Goal: Information Seeking & Learning: Learn about a topic

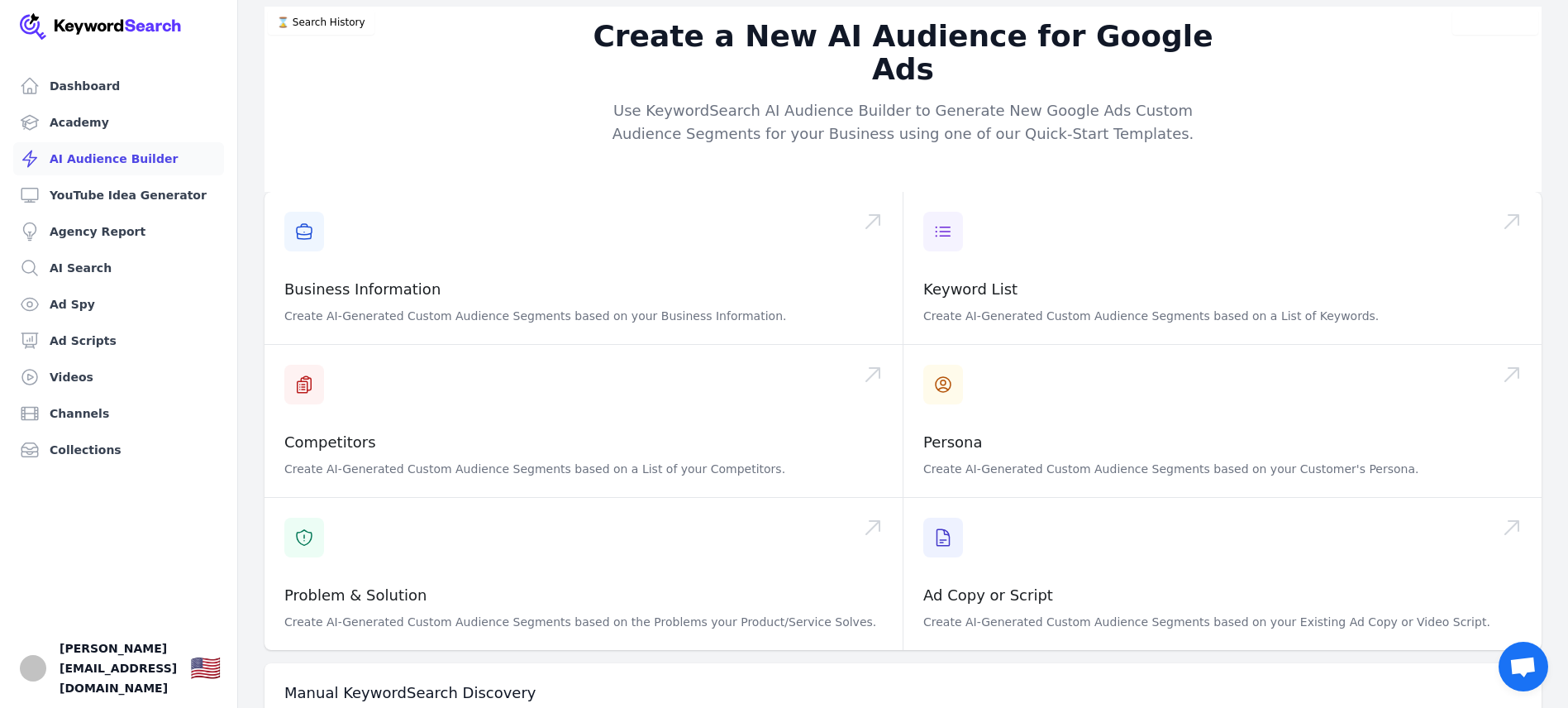
scroll to position [98, 0]
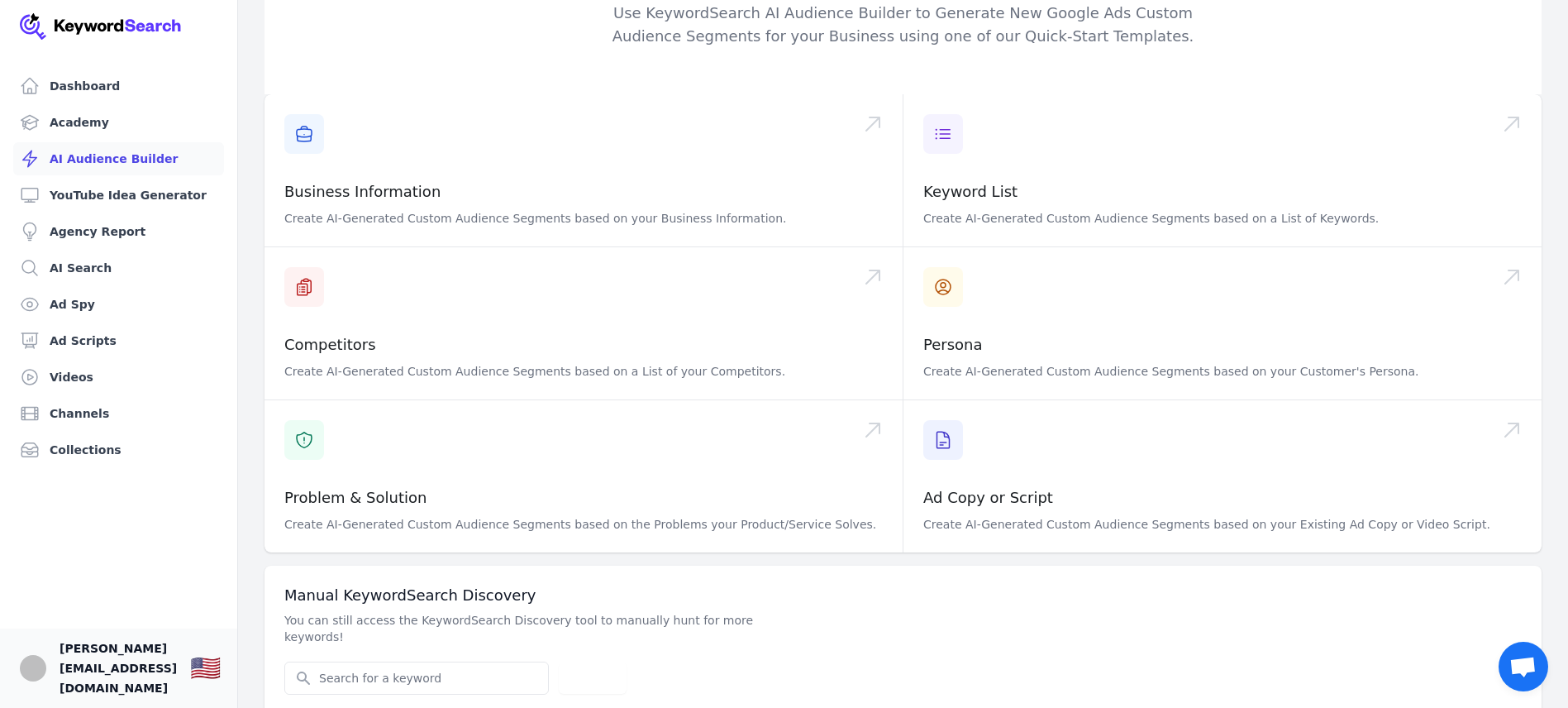
click at [159, 683] on span "[PERSON_NAME][EMAIL_ADDRESS][DOMAIN_NAME]" at bounding box center [118, 668] width 118 height 59
click at [38, 672] on img "Open user button" at bounding box center [33, 669] width 27 height 27
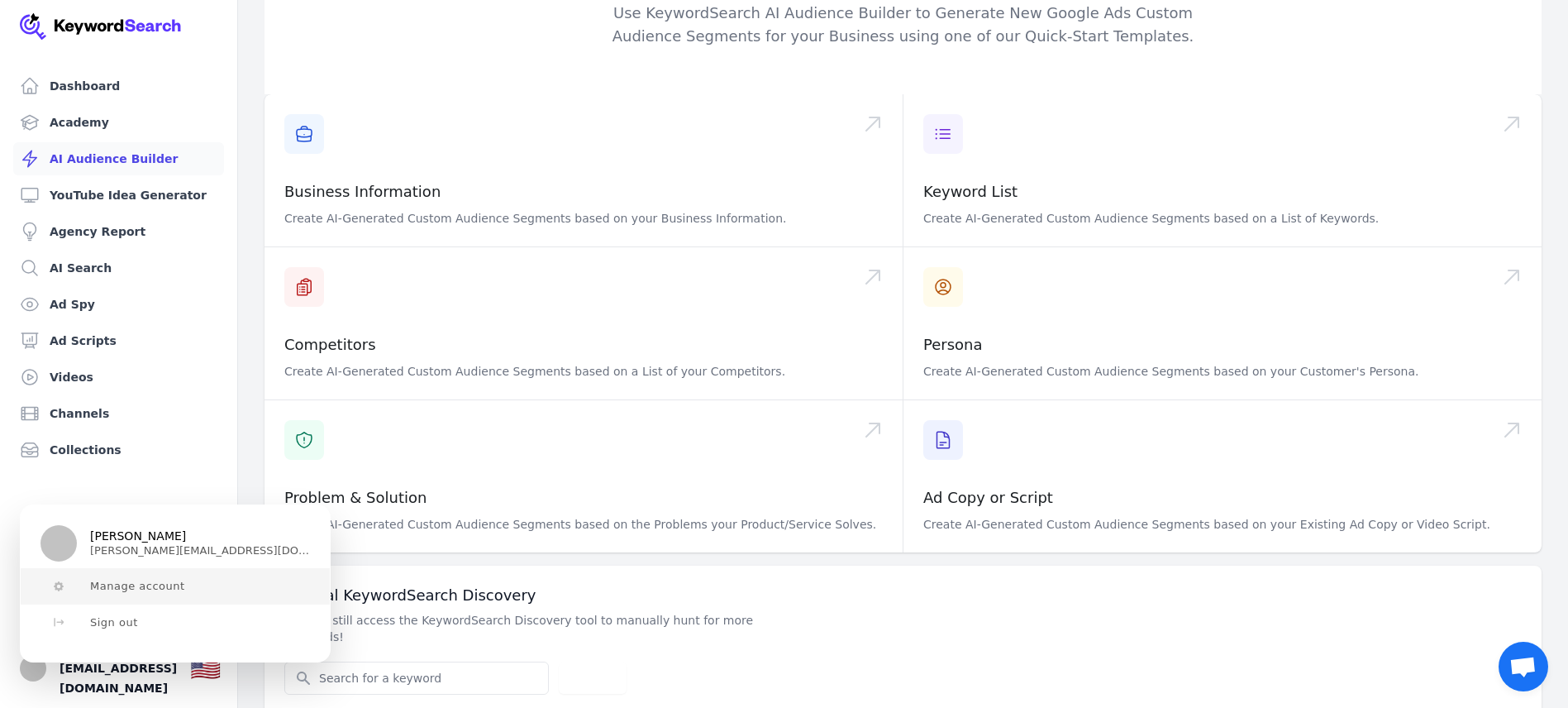
click at [159, 579] on span "Manage account" at bounding box center [138, 586] width 95 height 13
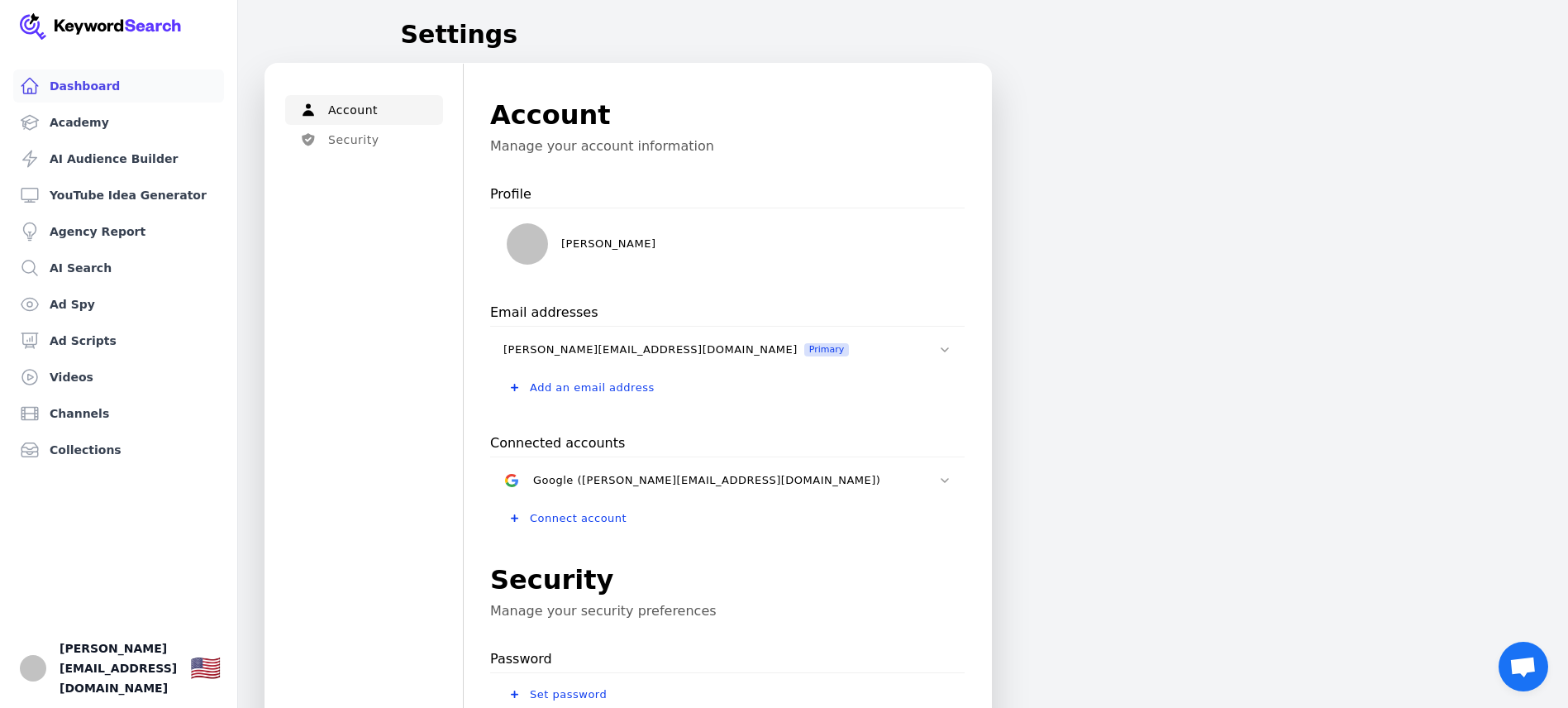
click at [101, 88] on link "Dashboard" at bounding box center [118, 86] width 211 height 33
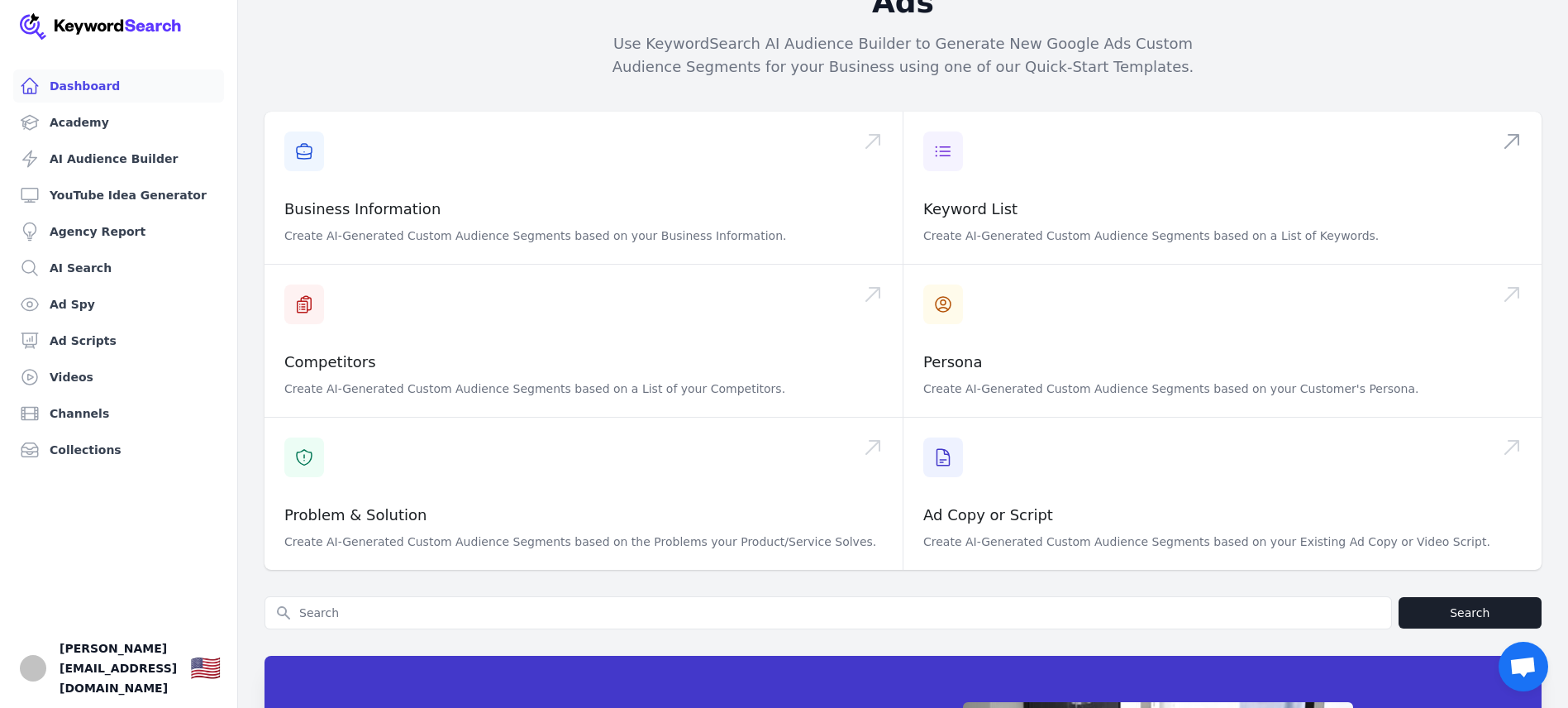
scroll to position [277, 0]
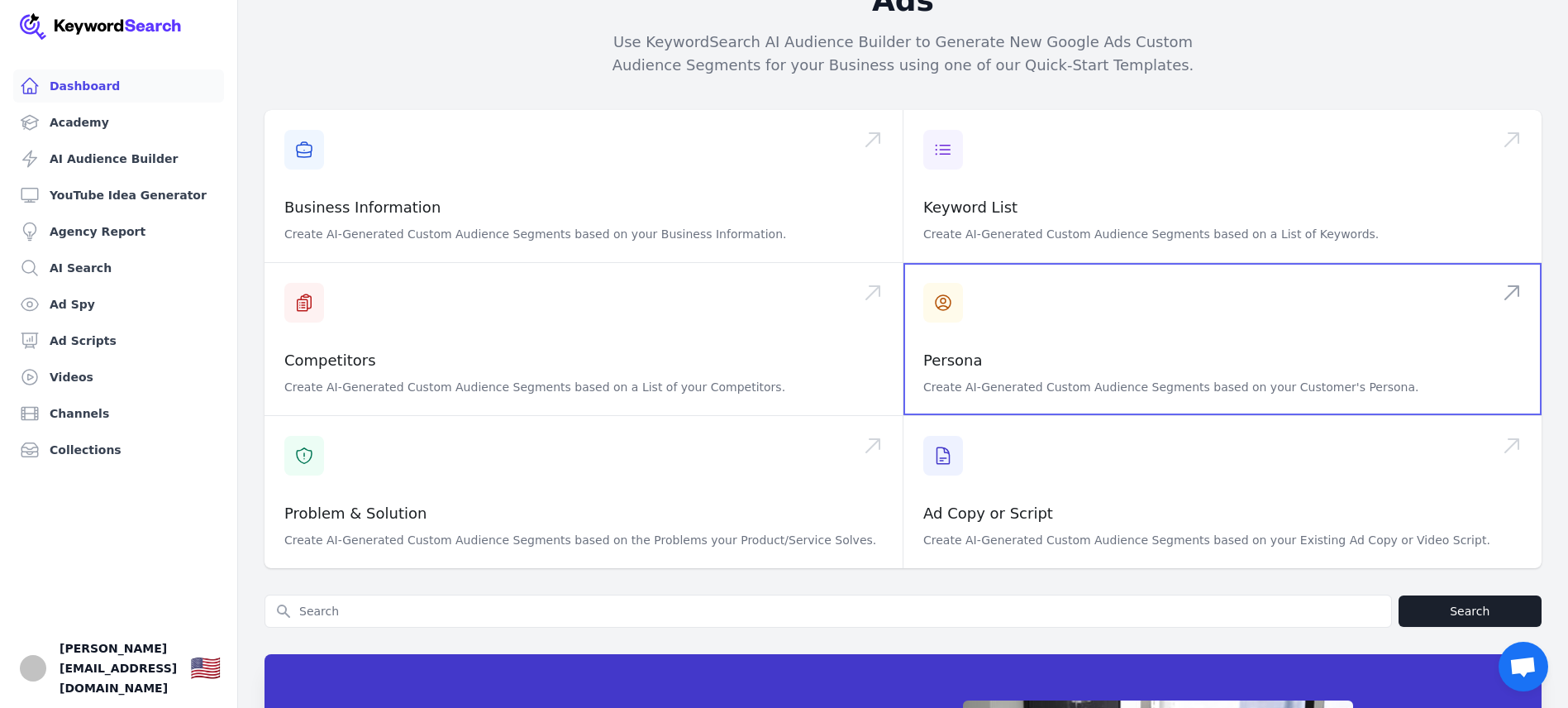
click at [1075, 345] on span at bounding box center [1223, 339] width 638 height 152
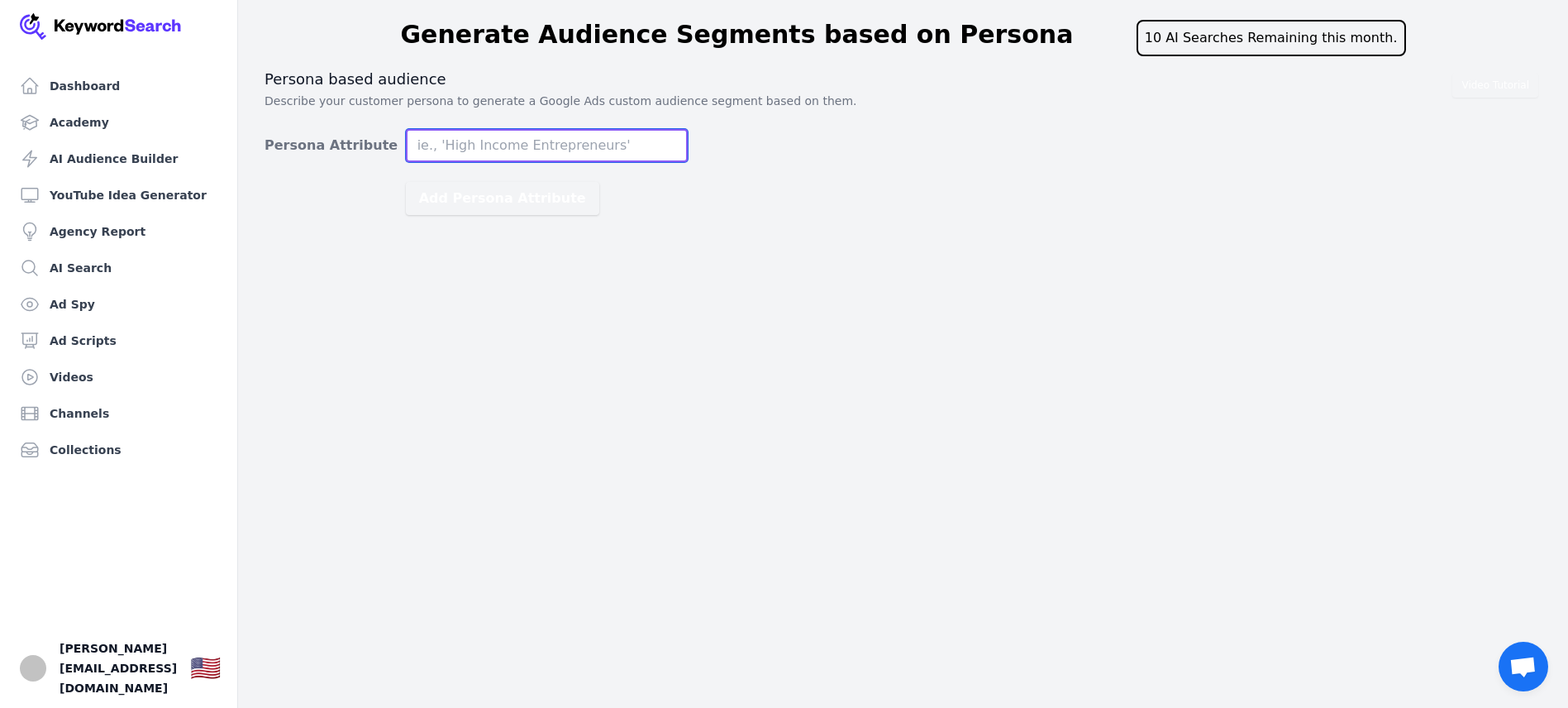
click at [565, 138] on input "Persona Attribute" at bounding box center [547, 146] width 282 height 33
type input "High ticket coaches and consultants"
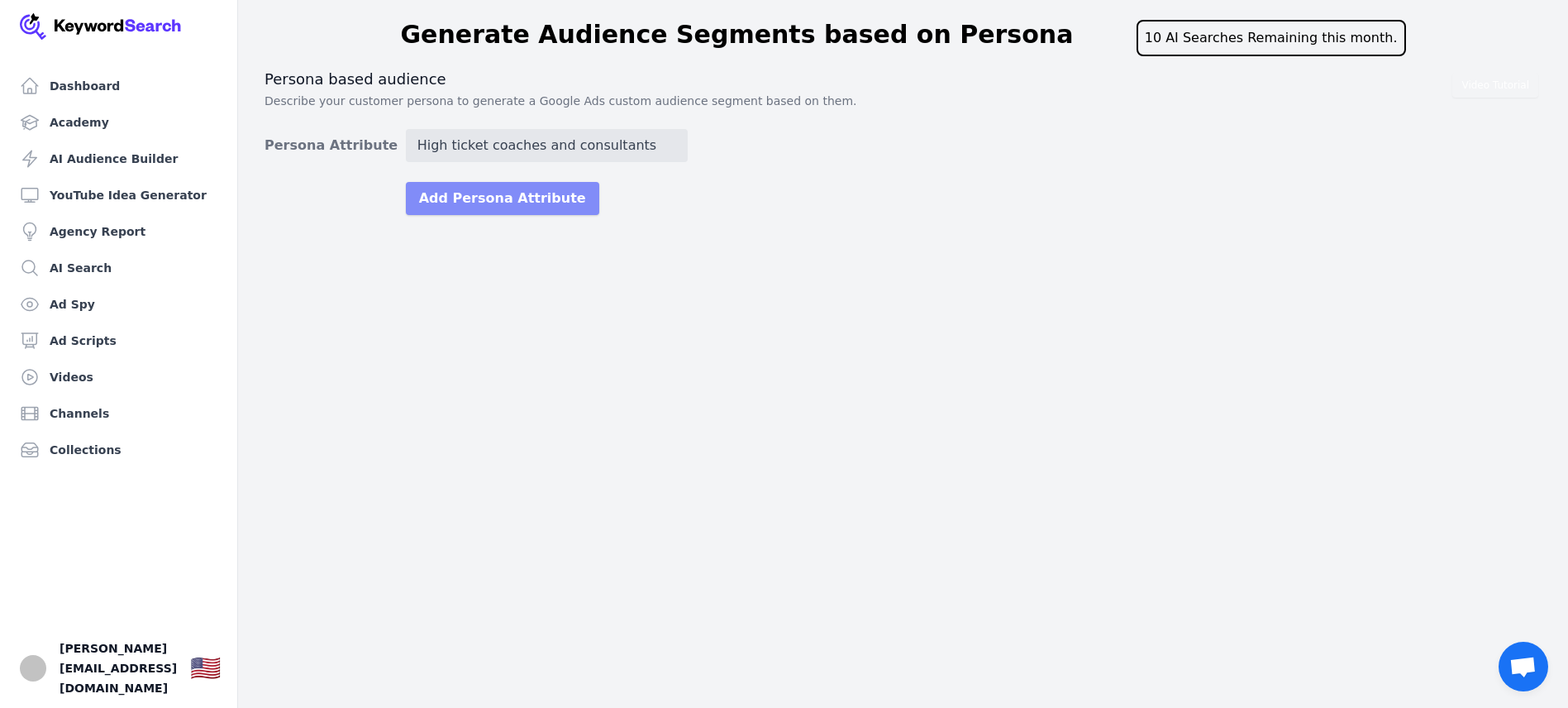
click at [502, 202] on button "Add Persona Attribute" at bounding box center [502, 199] width 194 height 33
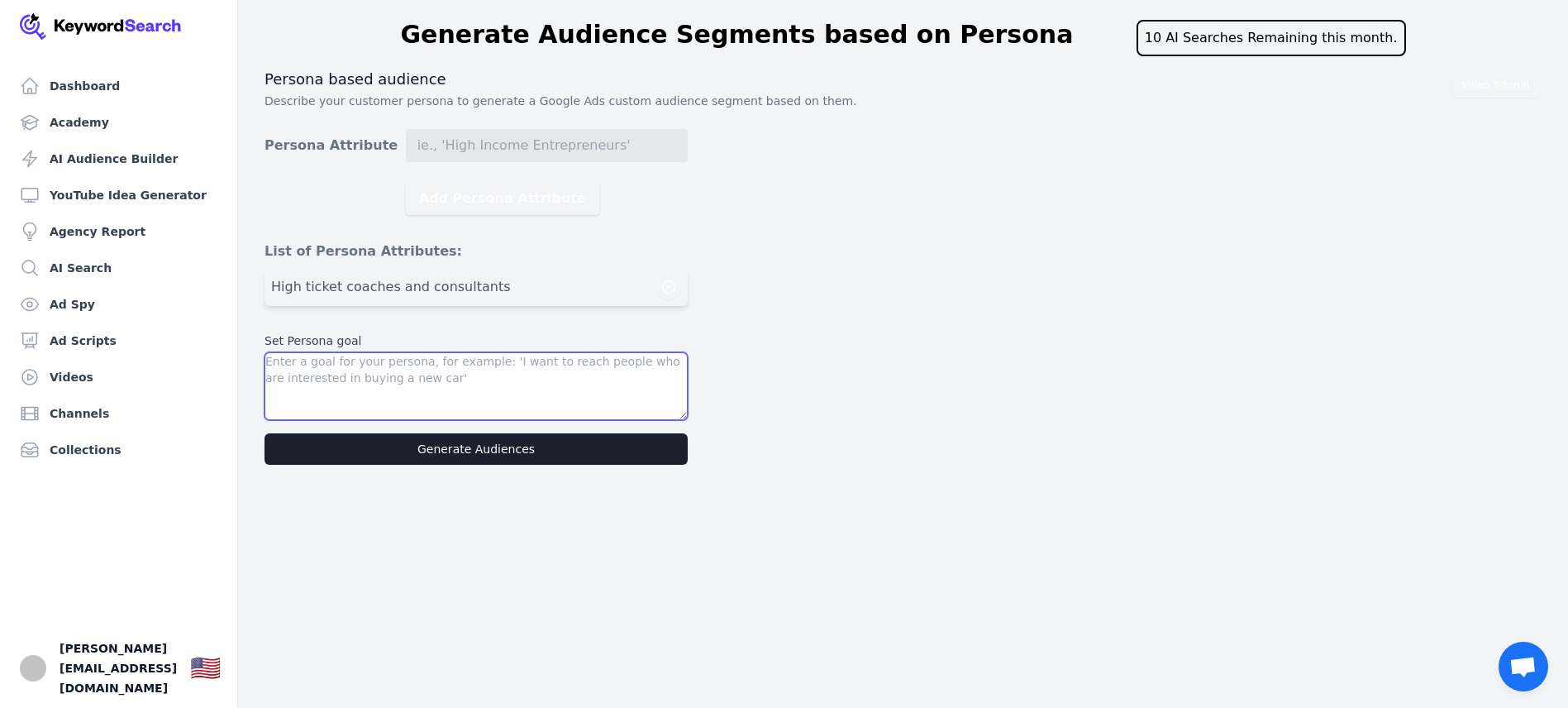
click at [353, 362] on textarea at bounding box center [476, 386] width 423 height 68
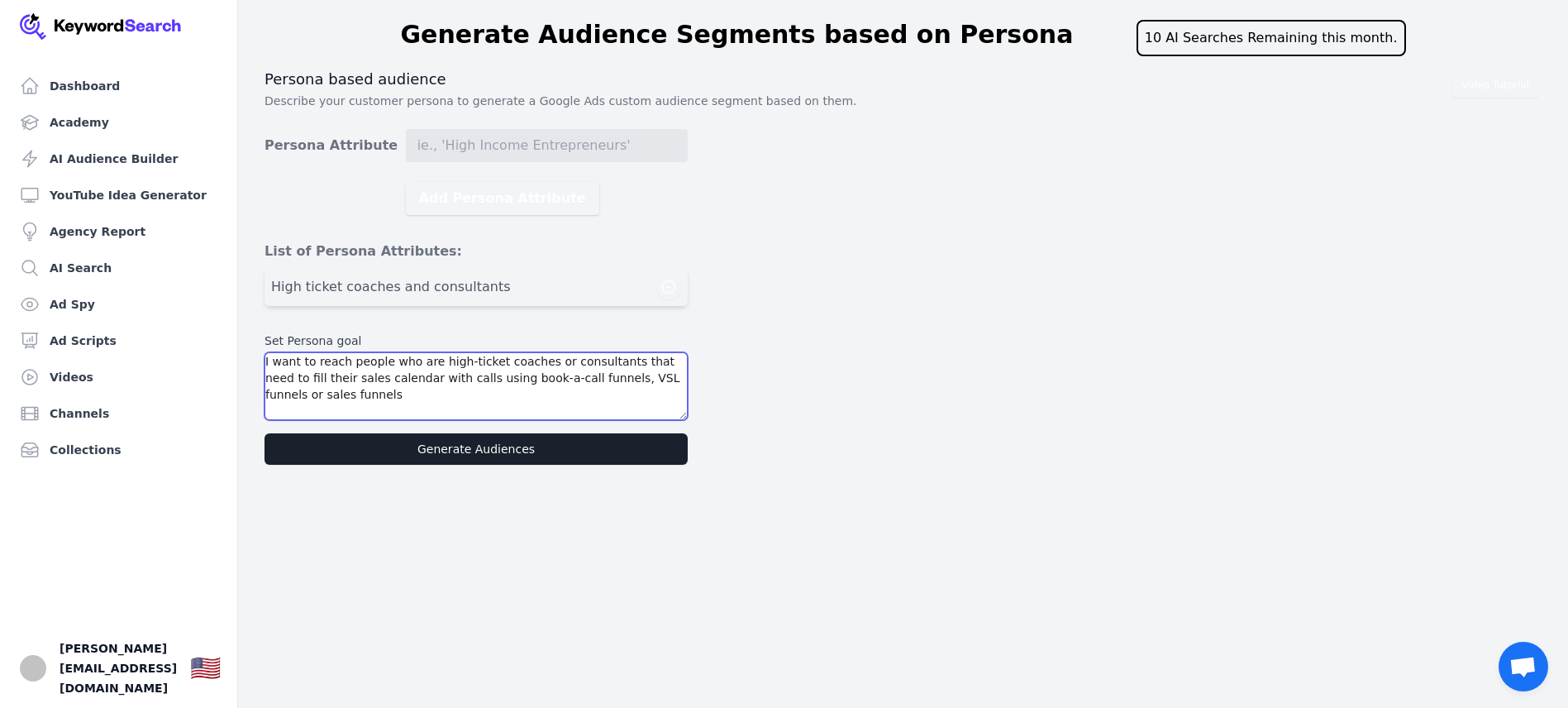
type textarea "I want to reach people who are high-ticket coaches or consultants that need to …"
drag, startPoint x: 474, startPoint y: 448, endPoint x: 531, endPoint y: 434, distance: 58.7
click at [475, 447] on button "Generate Audiences" at bounding box center [476, 449] width 423 height 32
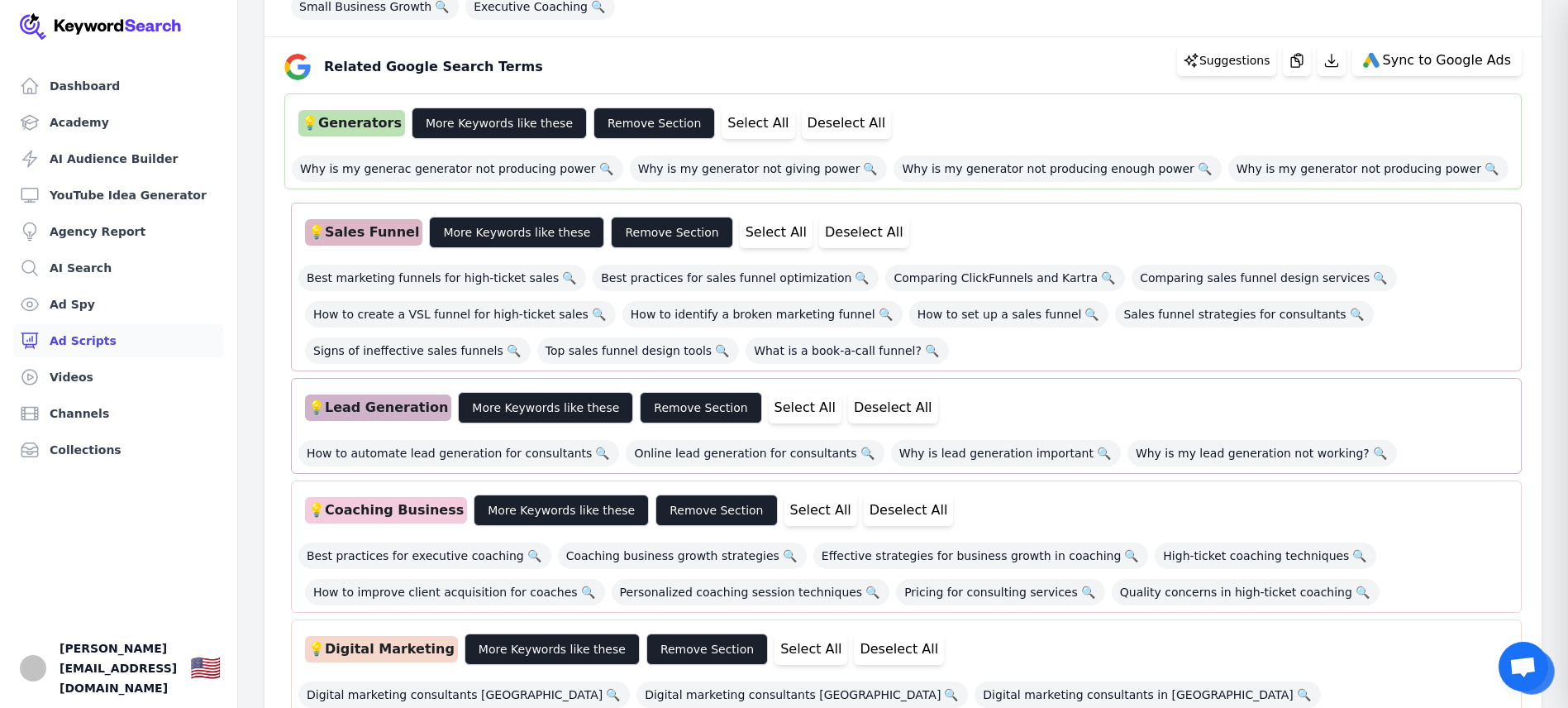
scroll to position [351, 0]
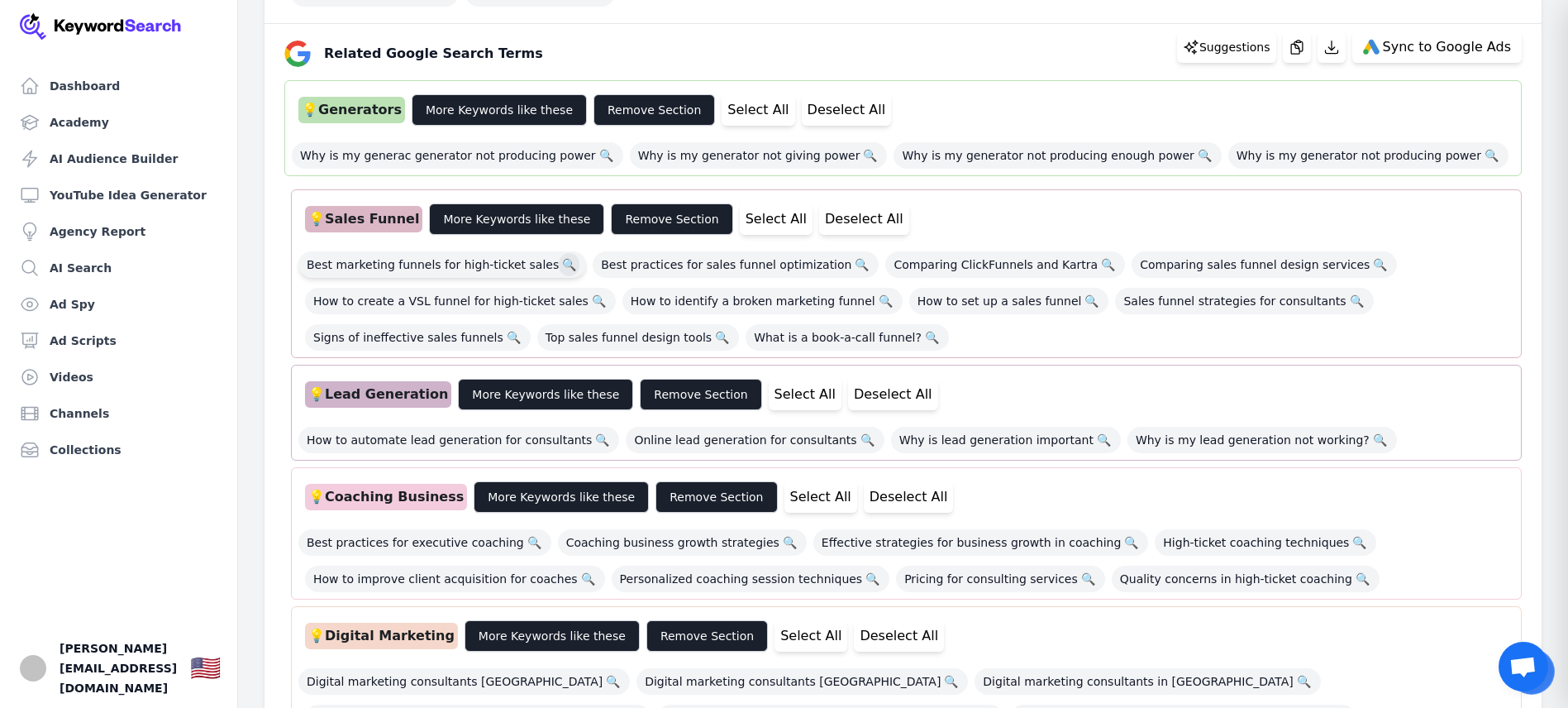
click at [559, 263] on span "🔍" at bounding box center [569, 265] width 21 height 23
click at [429, 268] on span "Best marketing funnels for high-ticket sales 🔍" at bounding box center [442, 265] width 288 height 27
click at [476, 305] on span "How to create a VSL funnel for high-ticket sales 🔍" at bounding box center [461, 301] width 310 height 27
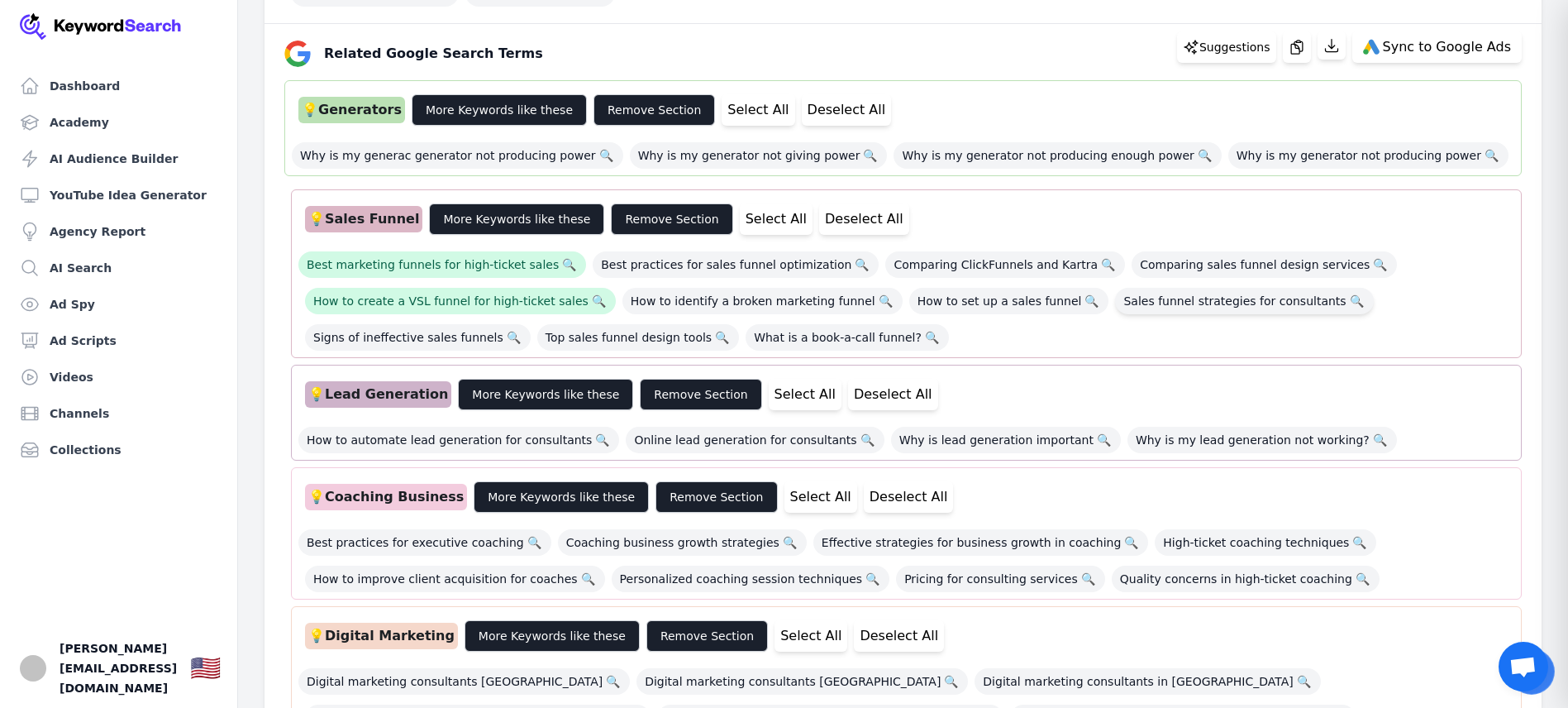
click at [1162, 301] on span "Sales funnel strategies for consultants 🔍" at bounding box center [1243, 301] width 258 height 27
click at [824, 338] on span "What is a book-a-call funnel? 🔍" at bounding box center [848, 337] width 204 height 27
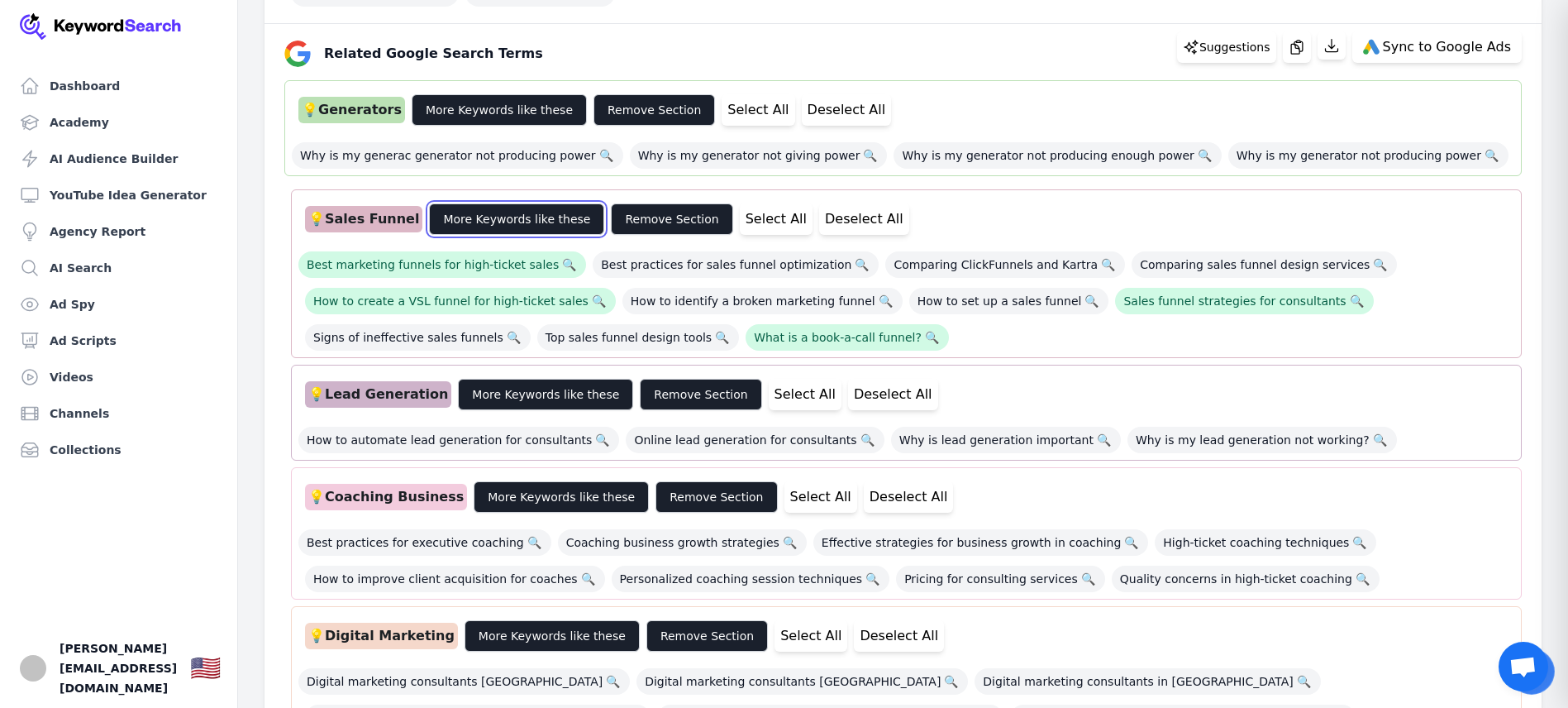
click at [505, 215] on button "More Keywords like these" at bounding box center [517, 220] width 175 height 32
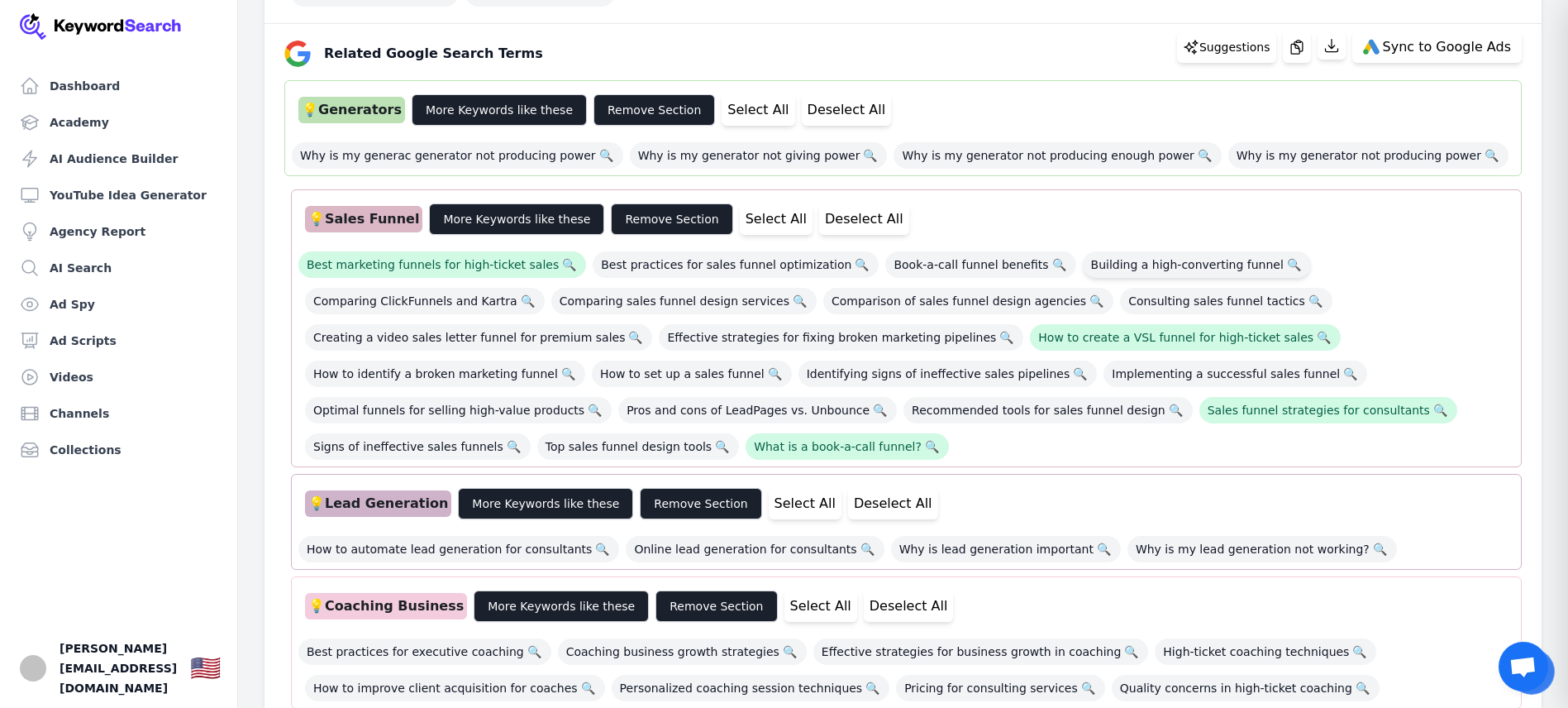
click at [1130, 263] on span "Building a high-converting funnel 🔍" at bounding box center [1197, 265] width 228 height 27
click at [653, 324] on span "Creating a video sales letter funnel for premium sales 🔍" at bounding box center [479, 337] width 347 height 27
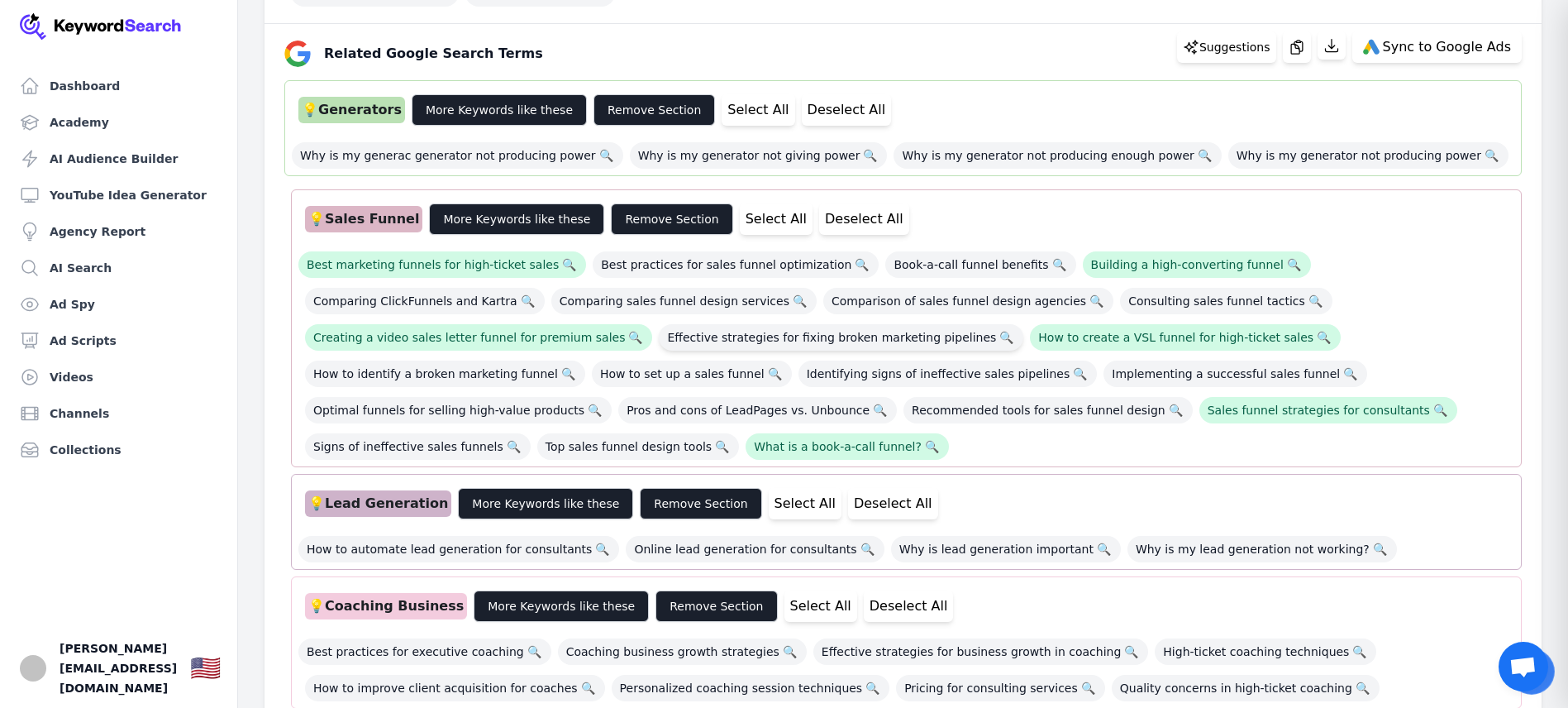
click at [659, 336] on span "Effective strategies for fixing broken marketing pipelines 🔍" at bounding box center [841, 337] width 365 height 27
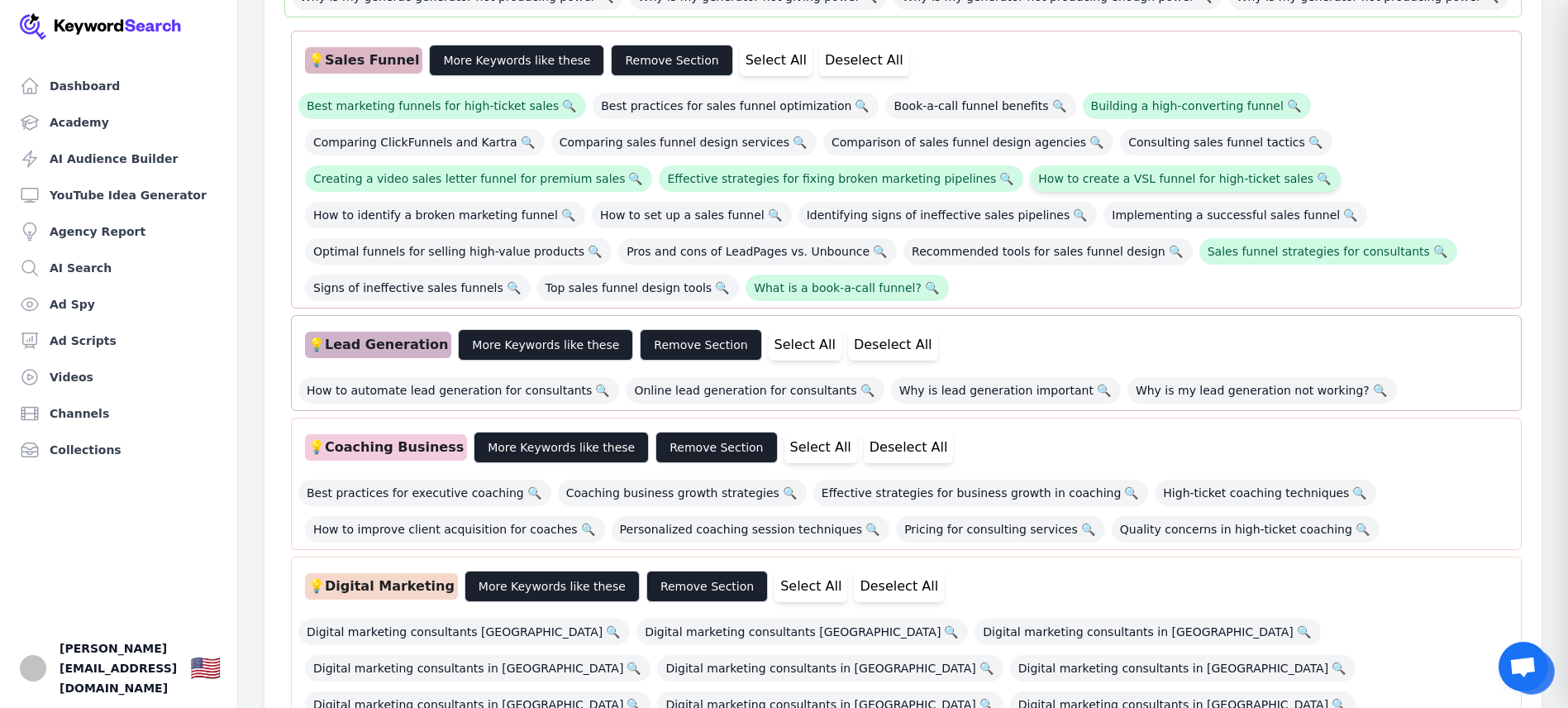
scroll to position [574, 0]
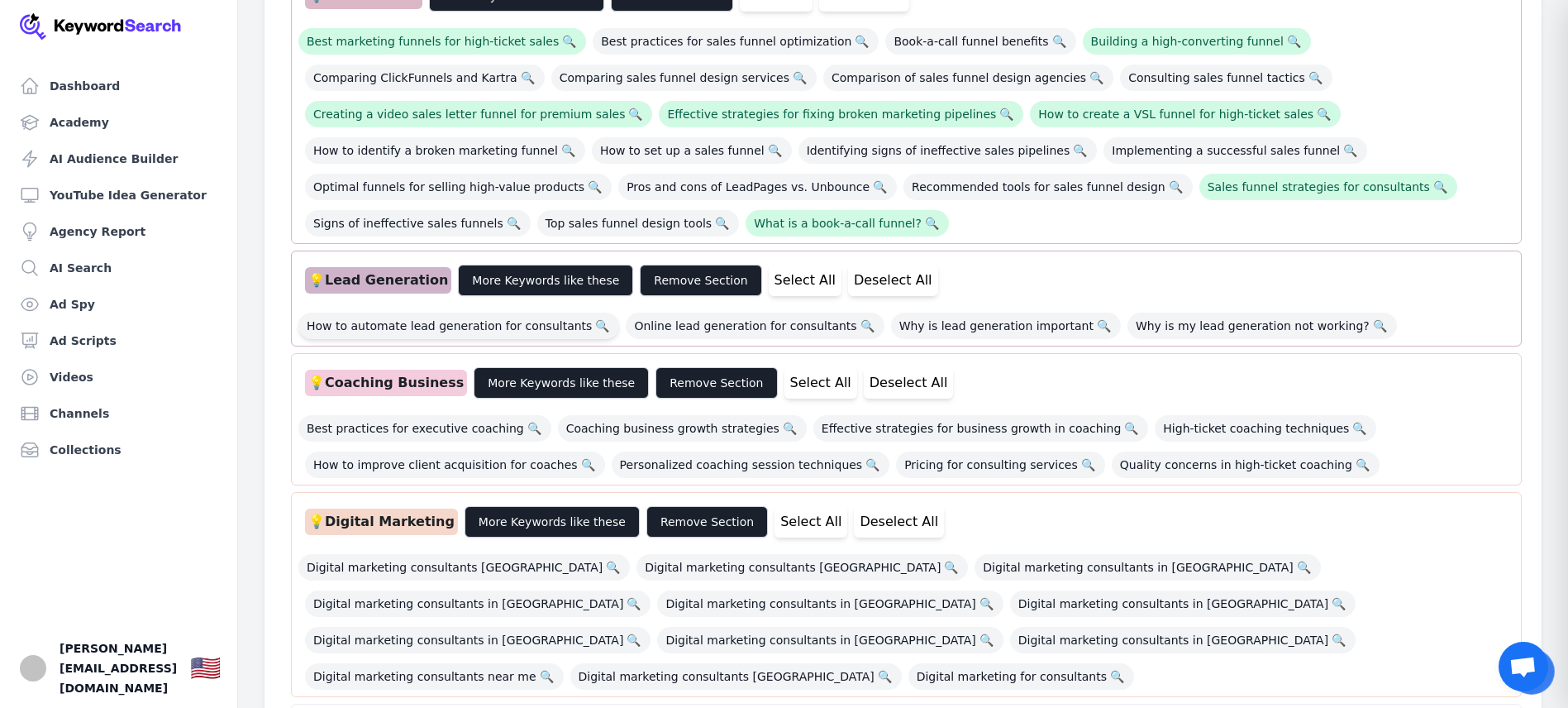
click at [517, 312] on span "How to automate lead generation for consultants 🔍" at bounding box center [459, 326] width 320 height 27
click at [749, 312] on span "Online lead generation for consultants 🔍" at bounding box center [754, 326] width 258 height 27
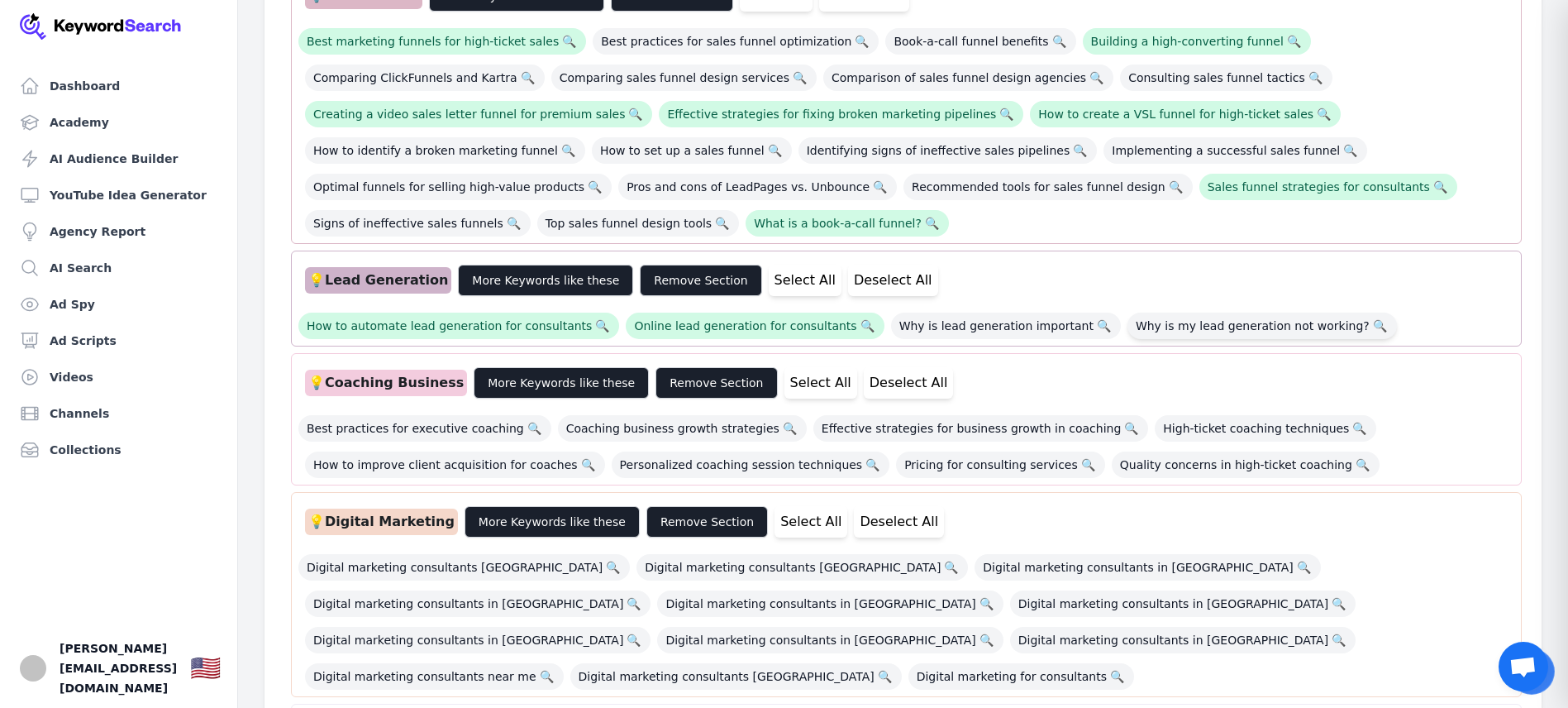
click at [1157, 312] on span "Why is my lead generation not working? 🔍" at bounding box center [1262, 326] width 270 height 27
click at [529, 265] on button "More Keywords like these" at bounding box center [546, 281] width 175 height 32
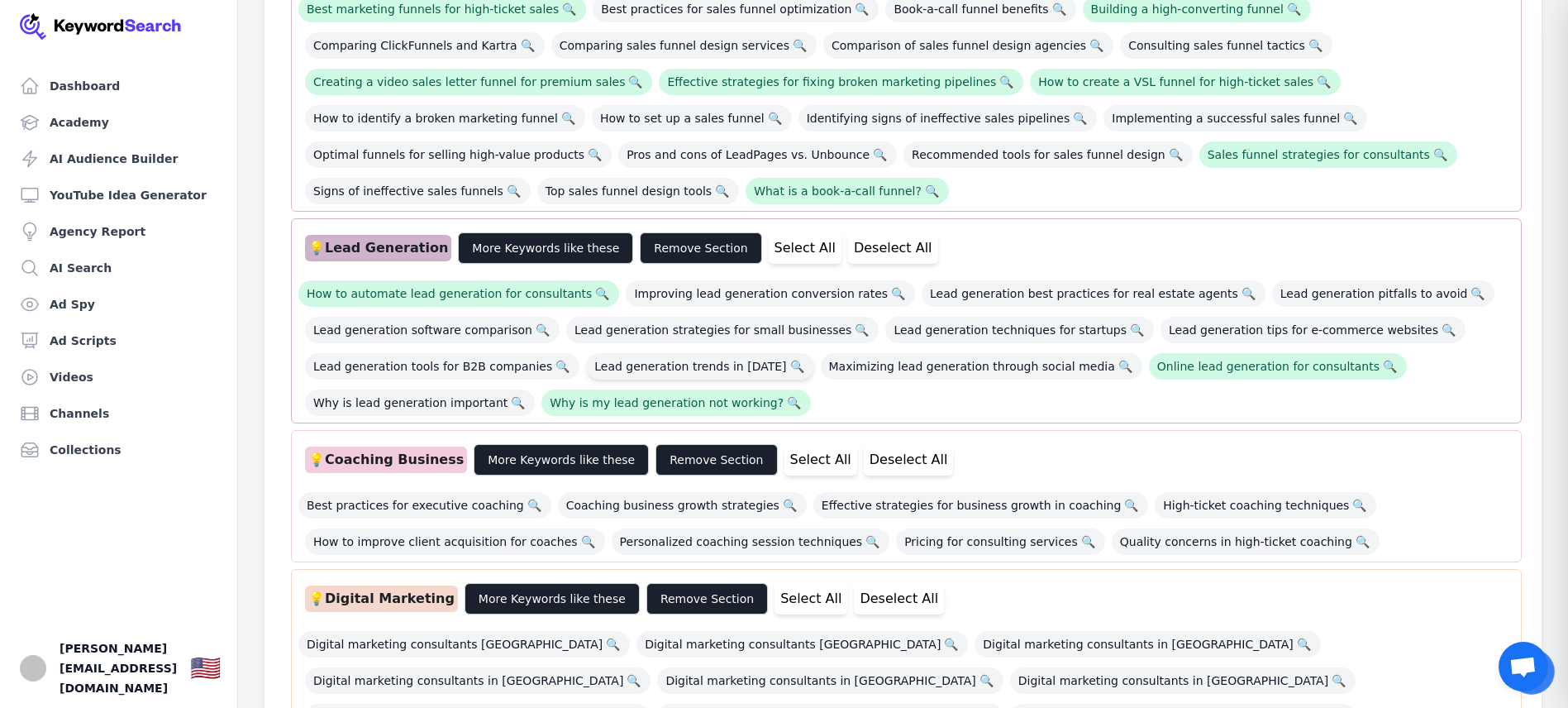
scroll to position [608, 0]
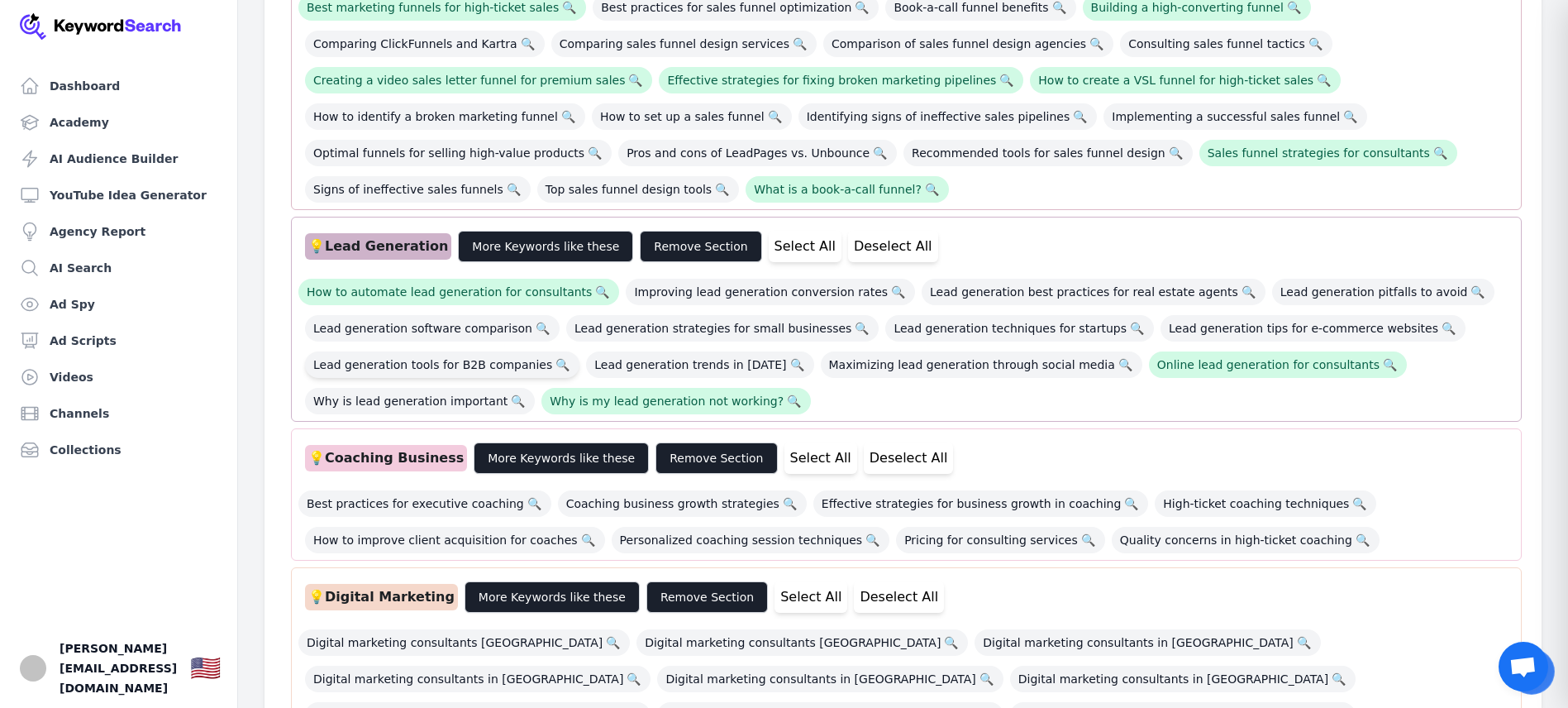
click at [446, 351] on span "Lead generation tools for B2B companies 🔍" at bounding box center [442, 365] width 275 height 27
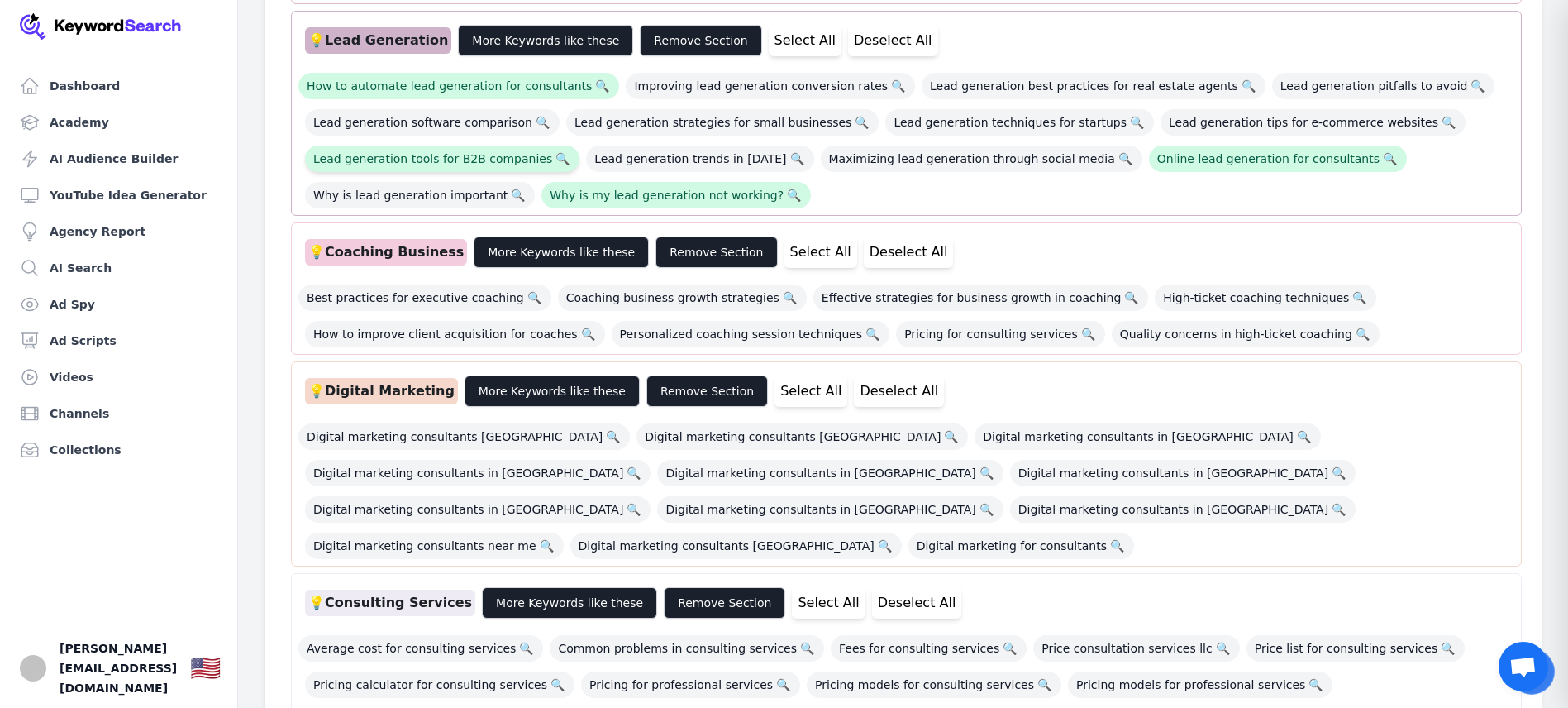
scroll to position [820, 0]
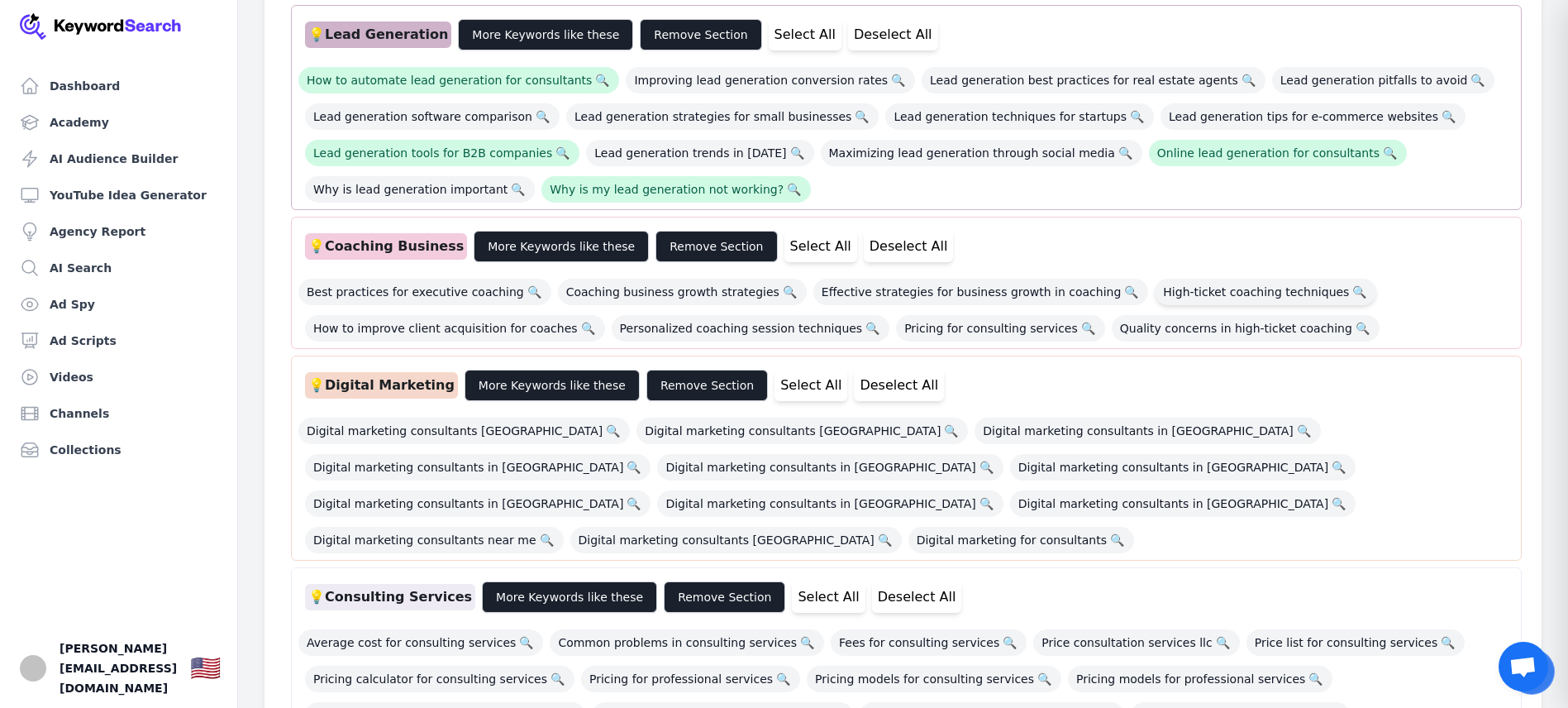
click at [1210, 279] on span "High-ticket coaching techniques 🔍" at bounding box center [1265, 292] width 221 height 27
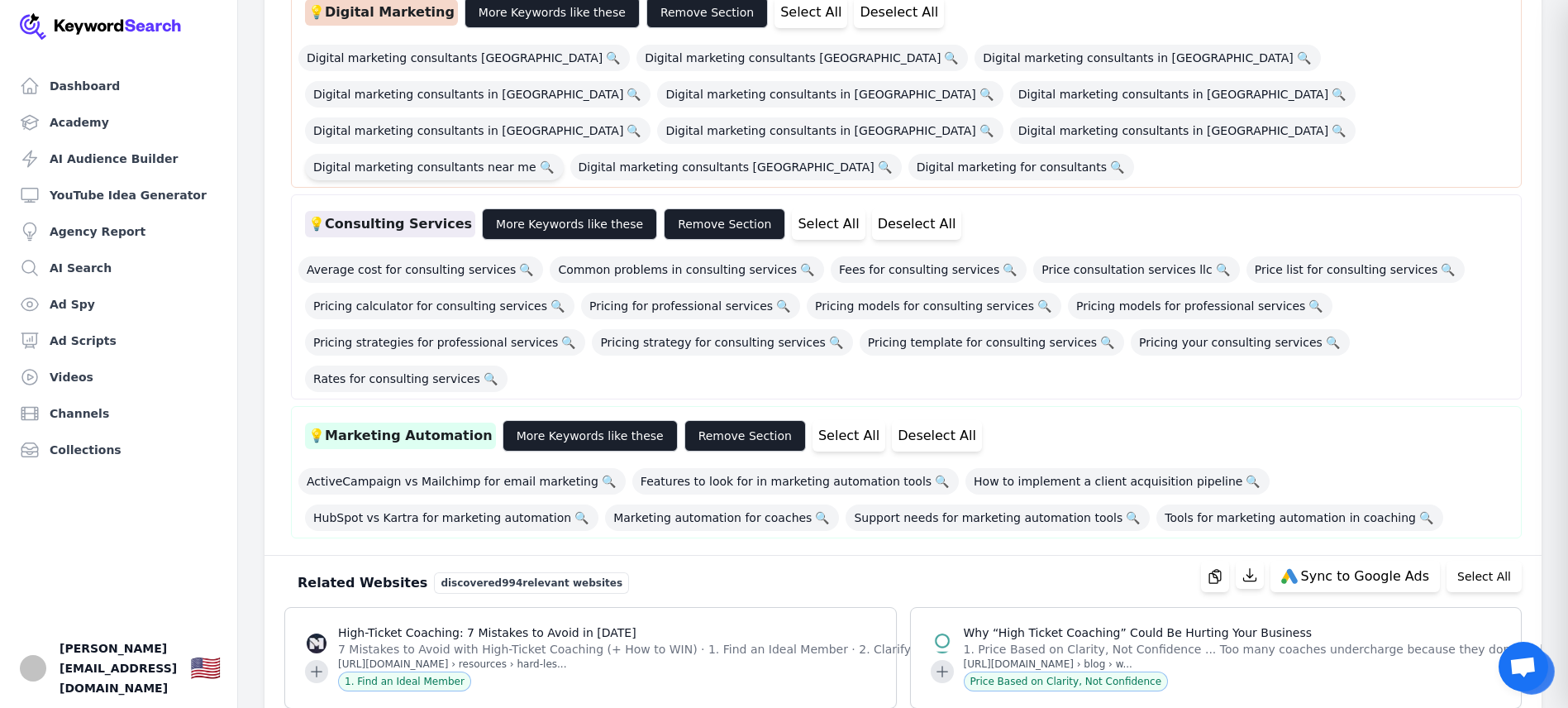
scroll to position [1201, 0]
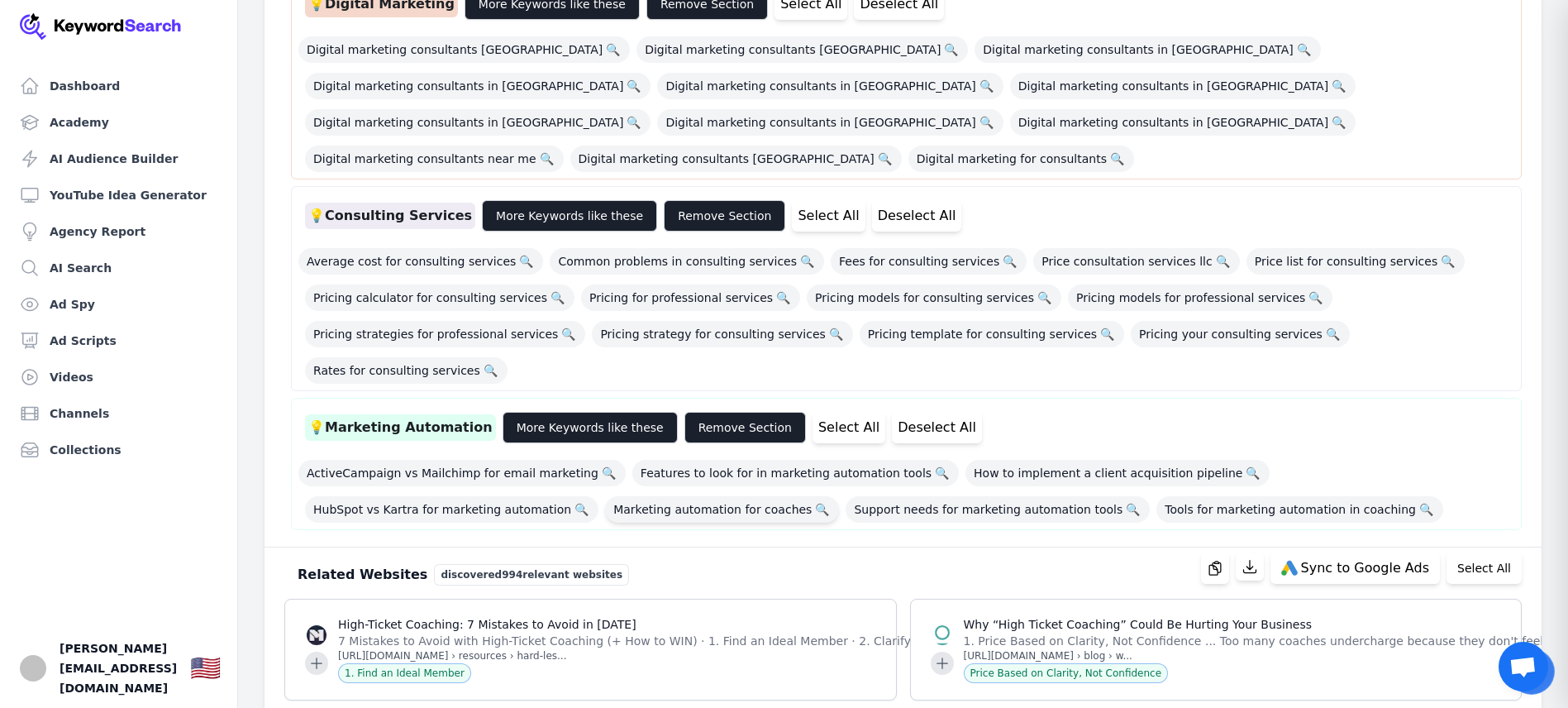
click at [605, 496] on span "Marketing automation for coaches 🔍" at bounding box center [722, 509] width 234 height 27
click at [558, 412] on button "More Keywords like these" at bounding box center [590, 427] width 175 height 32
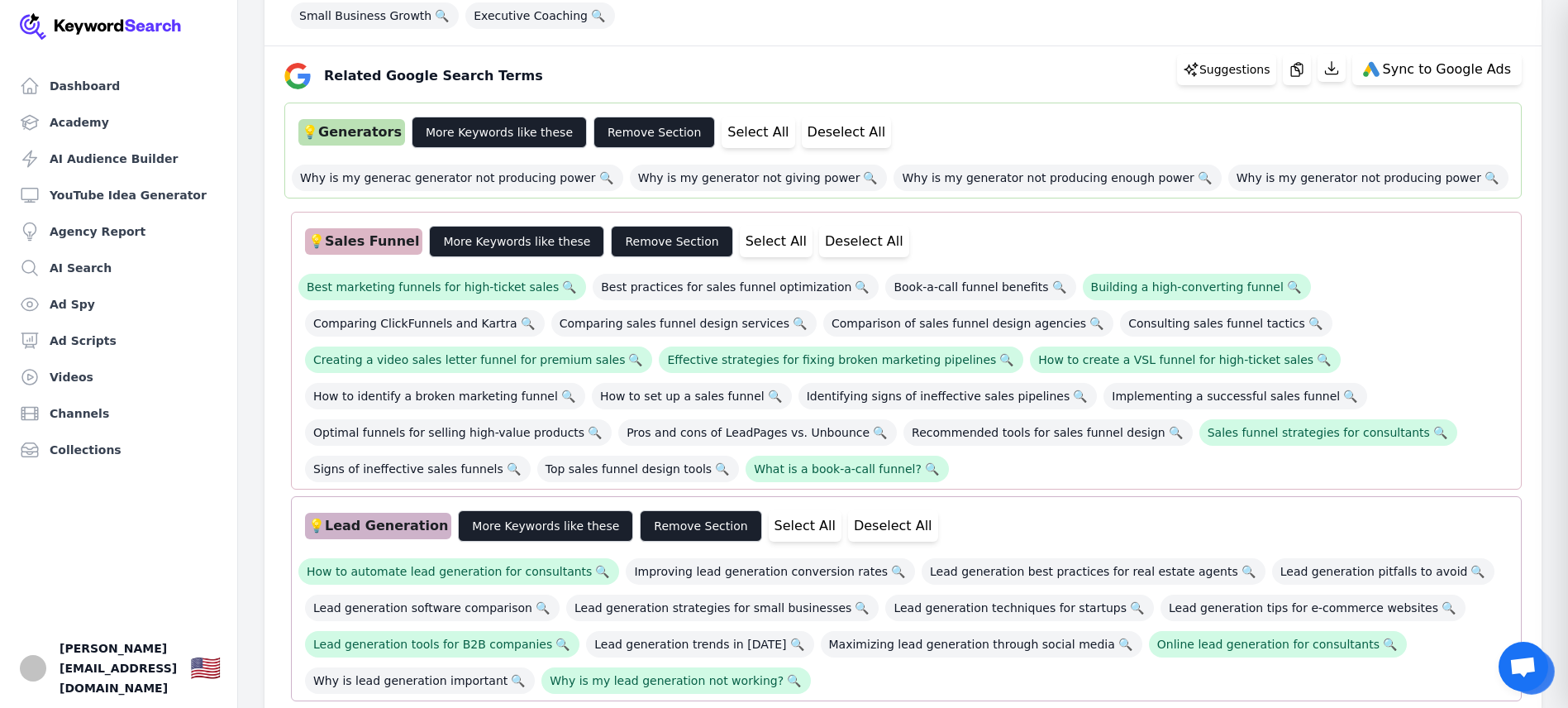
scroll to position [366, 0]
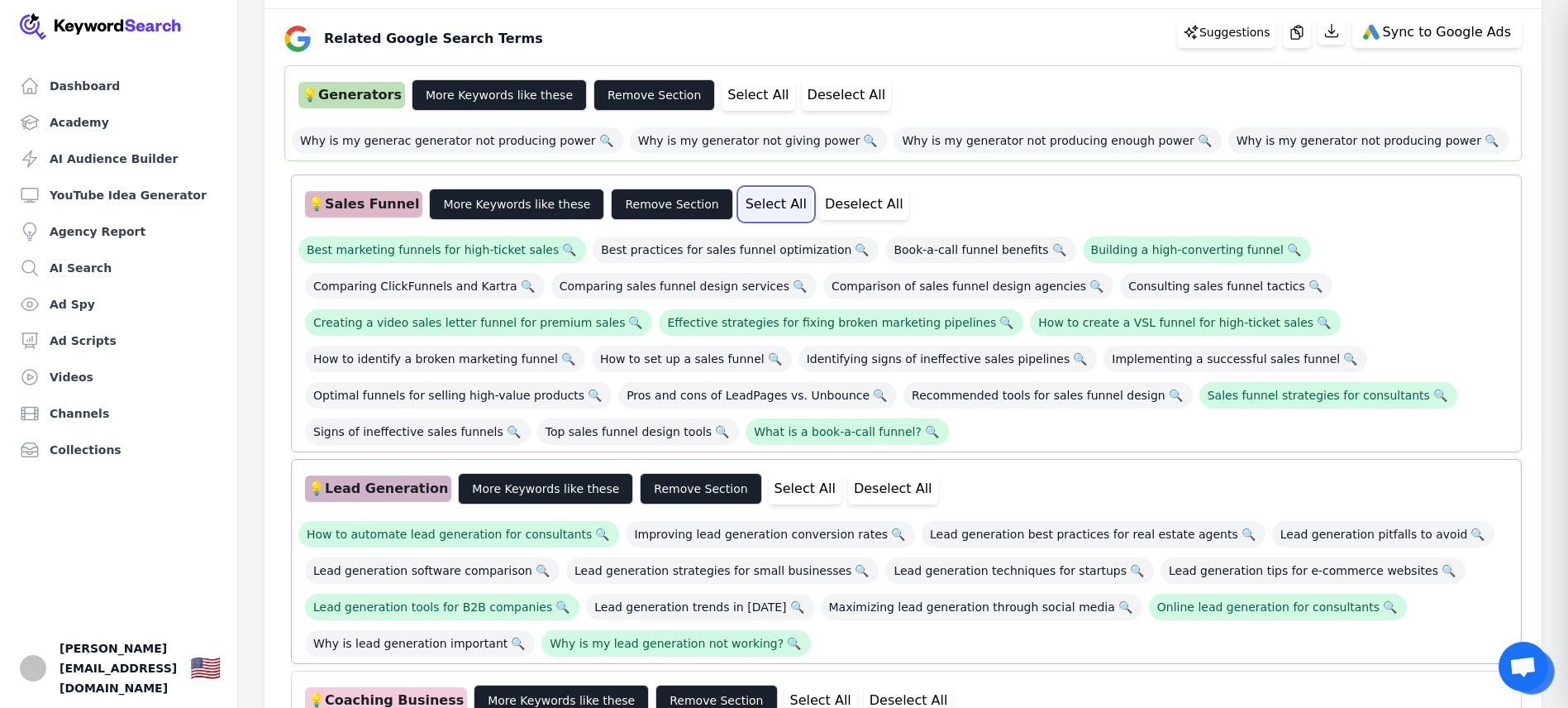
click at [747, 208] on button "Select All" at bounding box center [776, 205] width 73 height 32
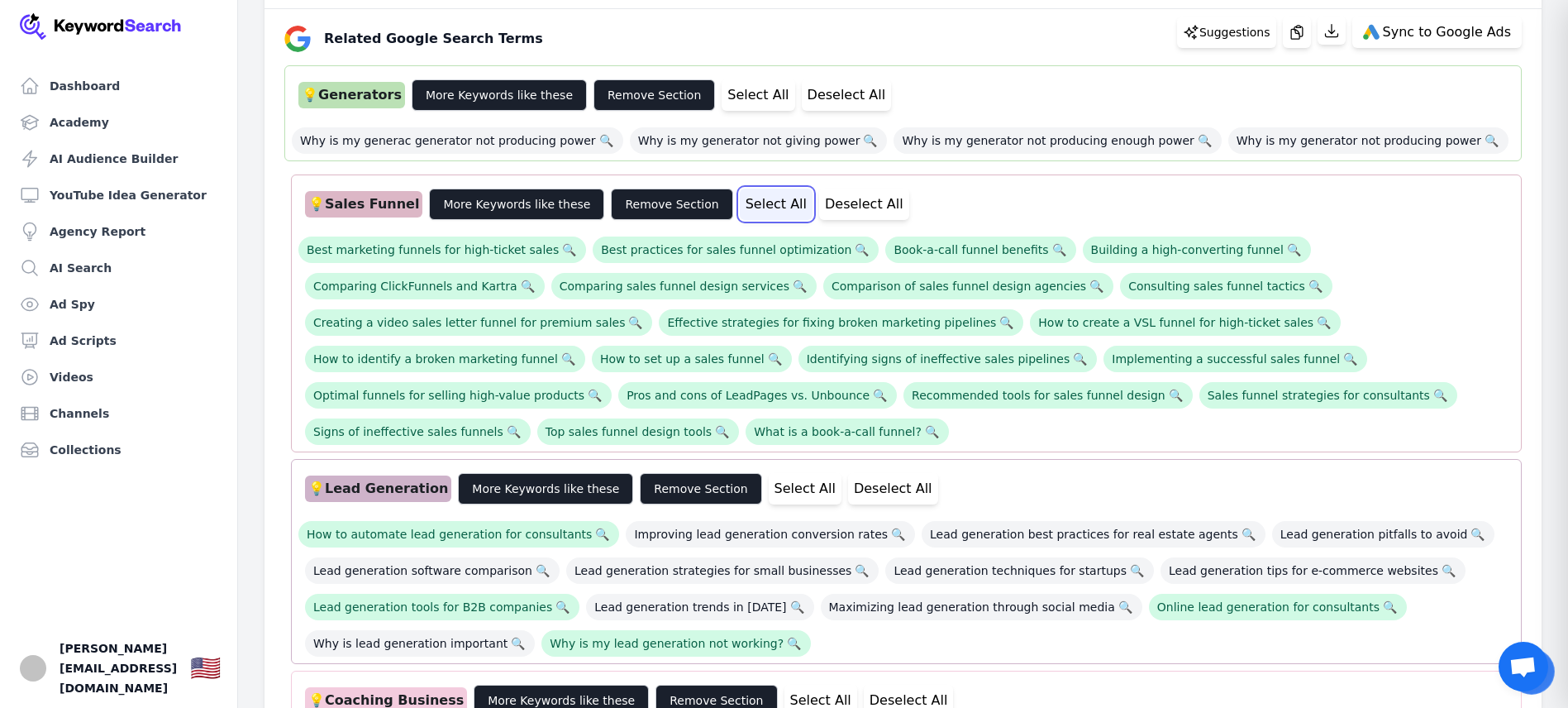
click at [747, 208] on button "Select All" at bounding box center [776, 205] width 73 height 32
click at [947, 226] on div "Best marketing funnels for high-ticket sales 🔍 Best practices for sales funnel …" at bounding box center [906, 336] width 1216 height 219
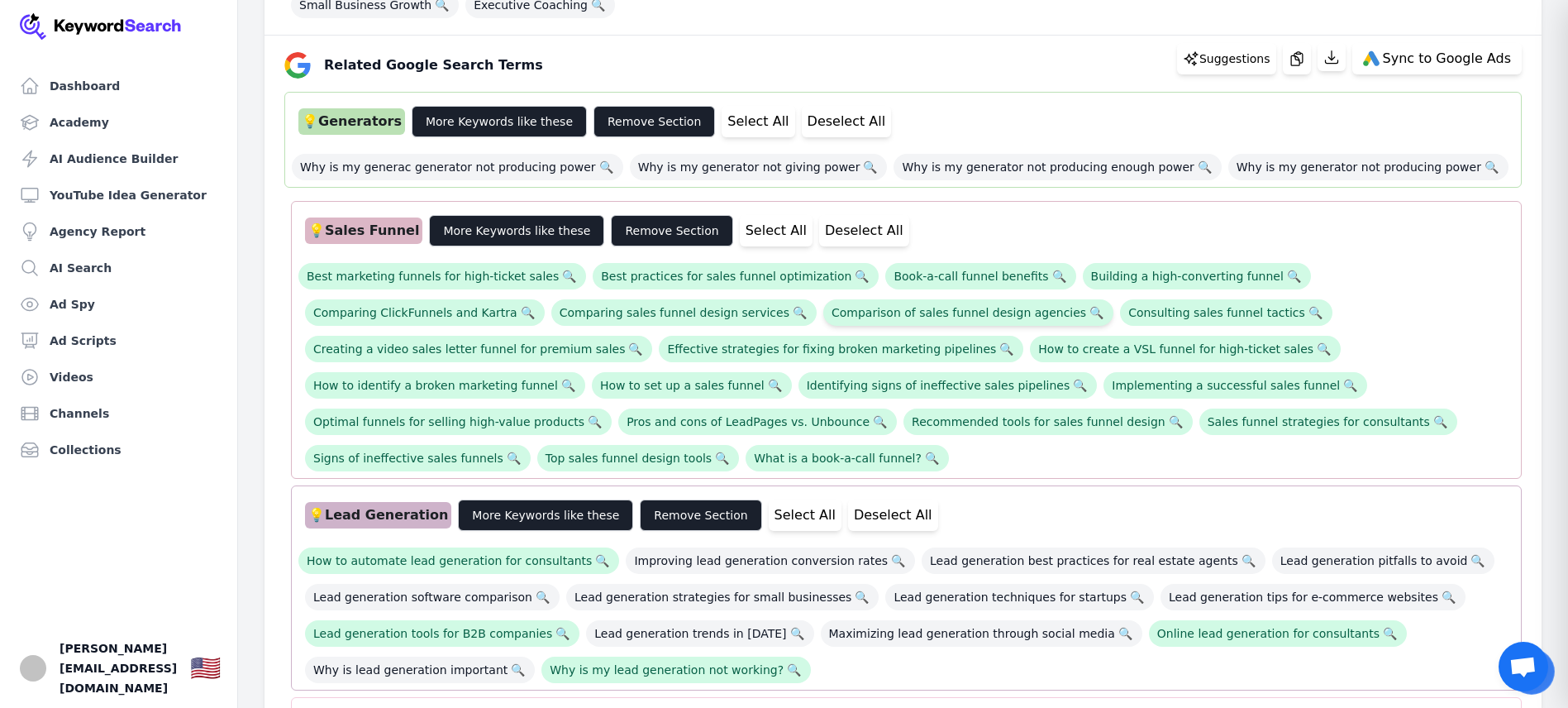
scroll to position [341, 0]
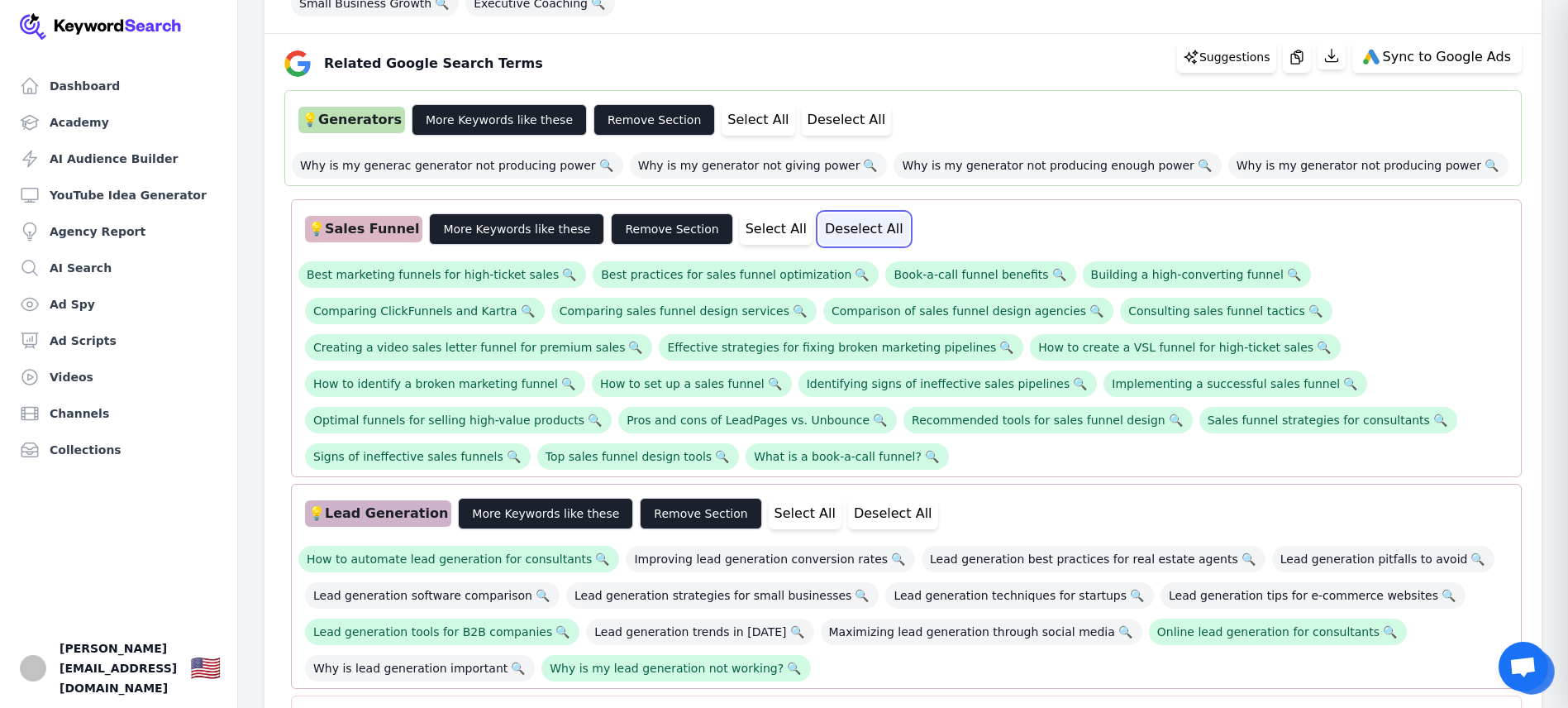
click at [834, 238] on button "Deselect All" at bounding box center [865, 230] width 90 height 32
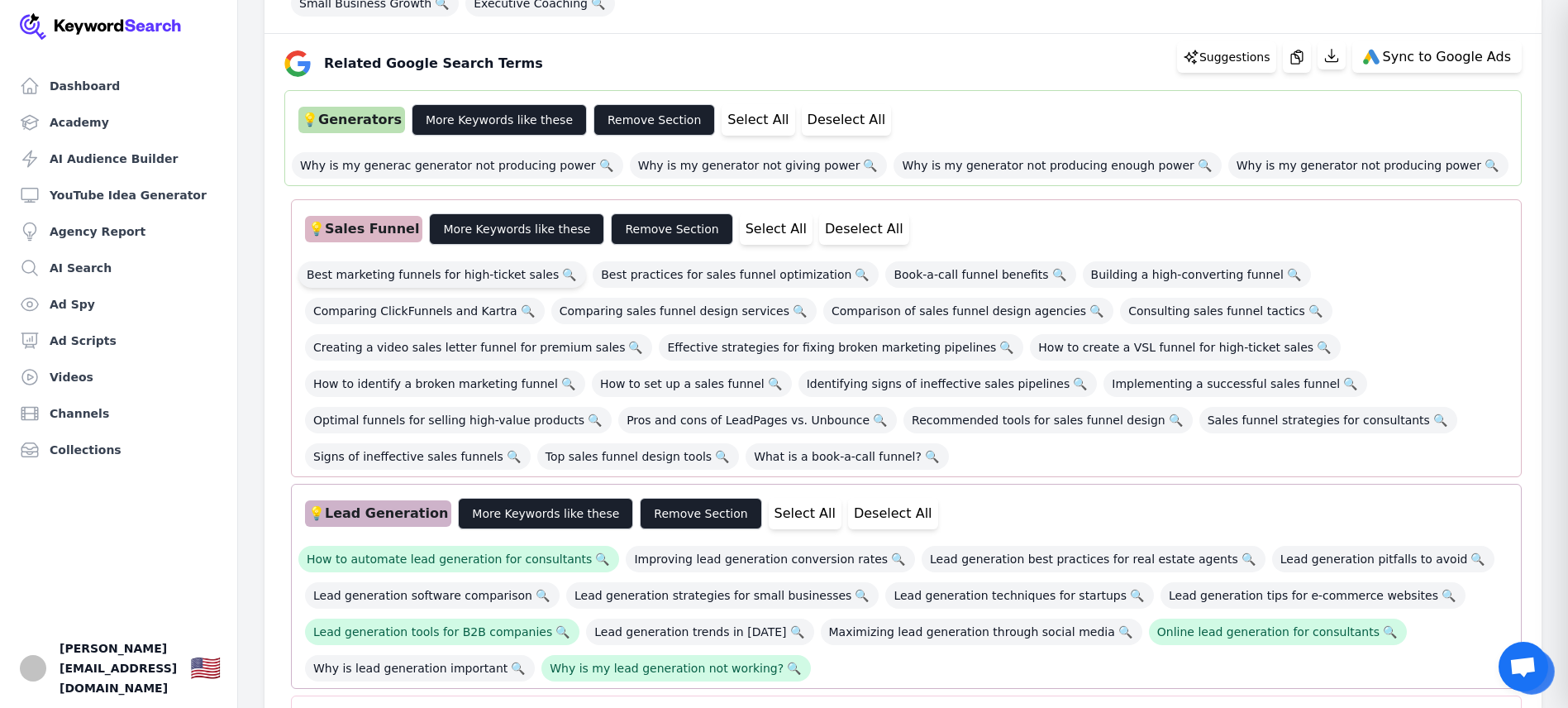
click at [441, 281] on span "Best marketing funnels for high-ticket sales 🔍" at bounding box center [442, 275] width 288 height 27
click at [653, 334] on span "Creating a video sales letter funnel for premium sales 🔍" at bounding box center [479, 347] width 347 height 27
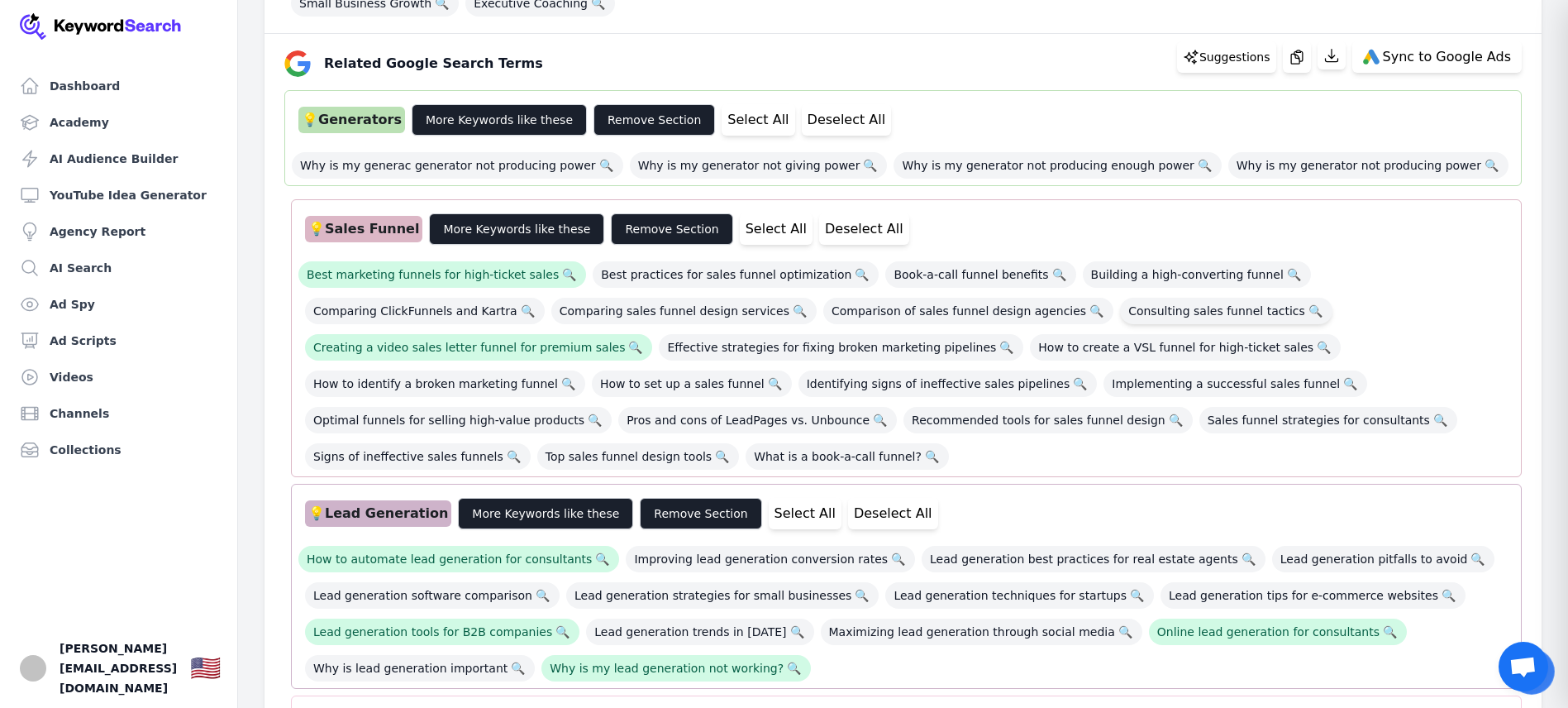
click at [1120, 316] on span "Consulting sales funnel tactics 🔍" at bounding box center [1226, 311] width 213 height 27
click at [1030, 349] on span "How to create a VSL funnel for high-ticket sales 🔍" at bounding box center [1185, 347] width 310 height 27
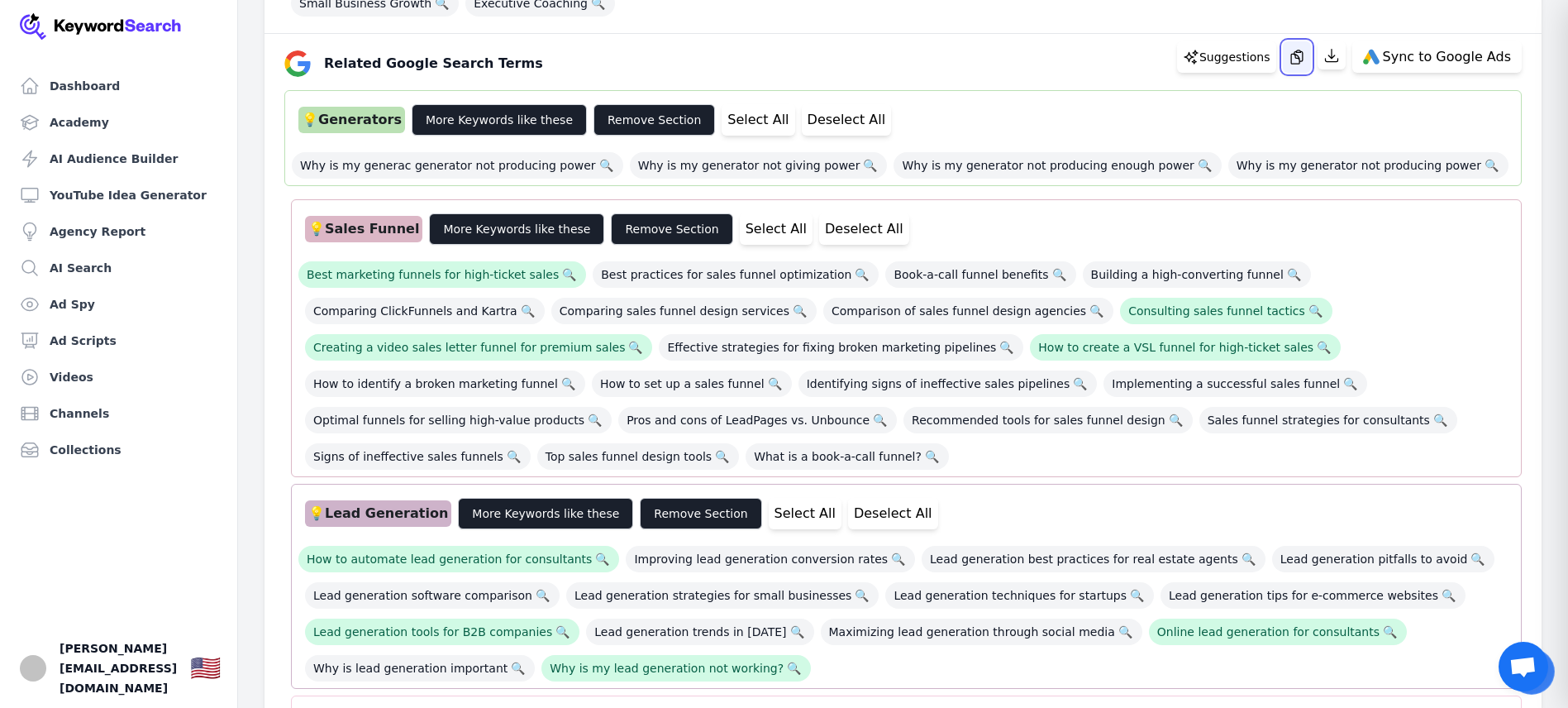
click at [1305, 58] on icon "button" at bounding box center [1297, 57] width 17 height 17
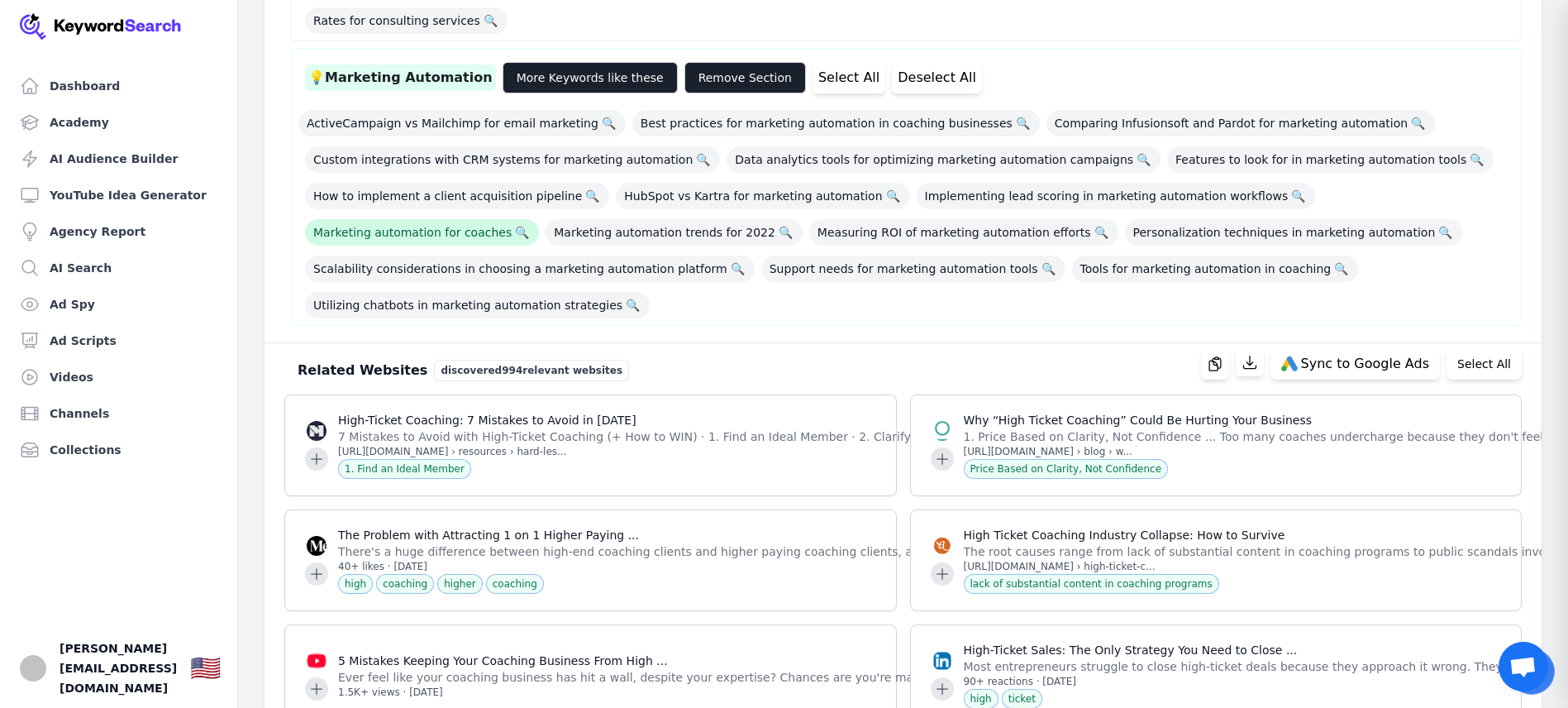
scroll to position [1560, 0]
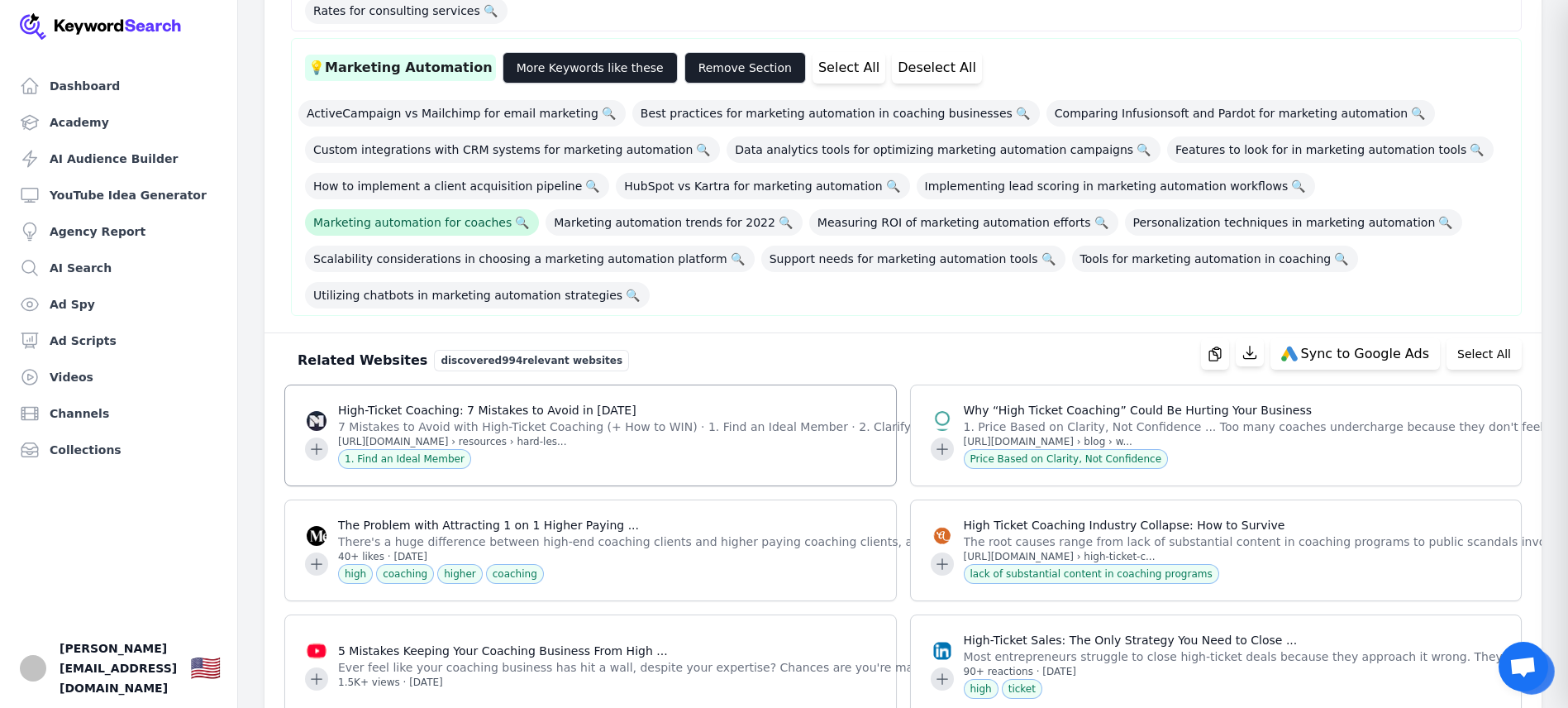
click at [576, 435] on p "[URL][DOMAIN_NAME] › resources › hard-les..." at bounding box center [749, 442] width 822 height 13
click at [600, 402] on p "High-Ticket Coaching: 7 Mistakes to Avoid in [DATE]" at bounding box center [749, 410] width 822 height 17
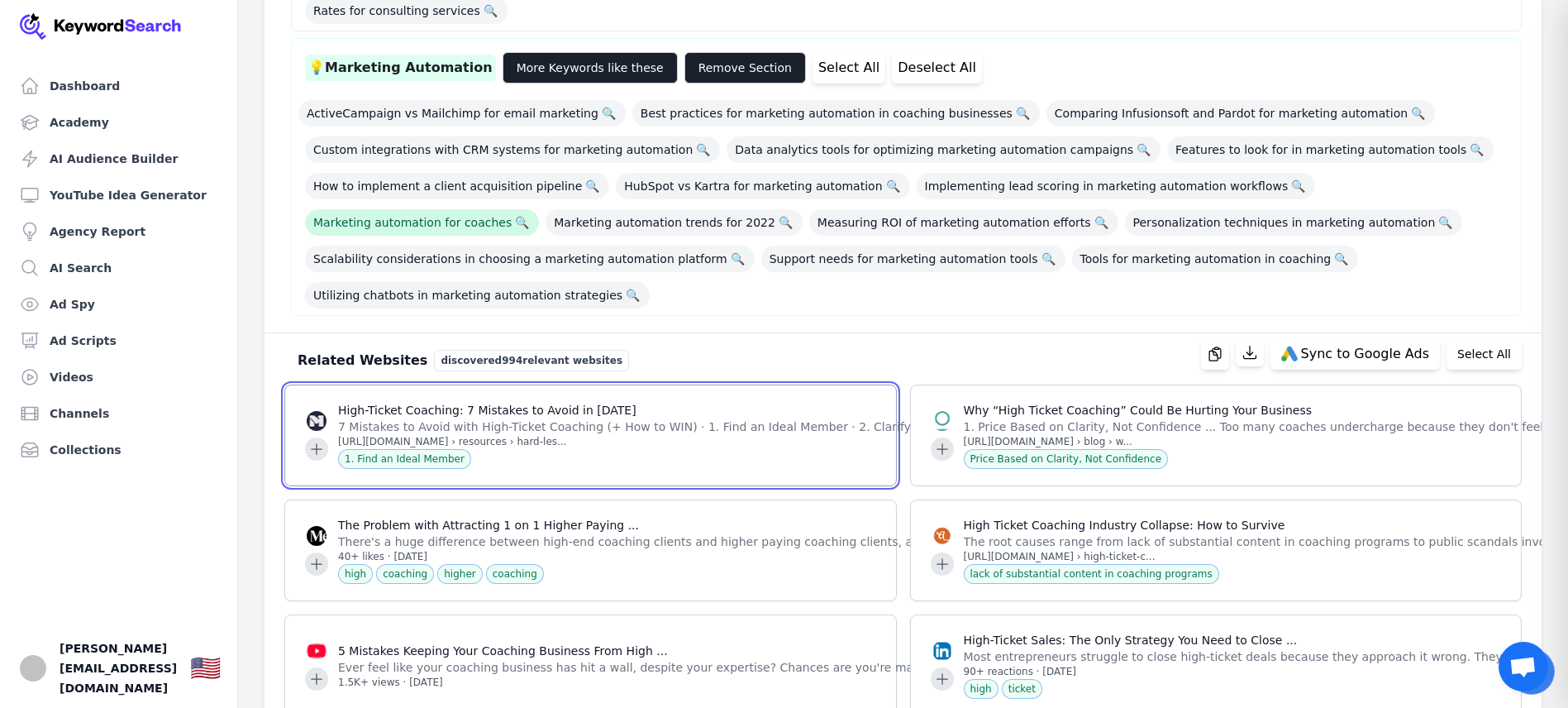
click at [315, 441] on icon at bounding box center [317, 449] width 17 height 17
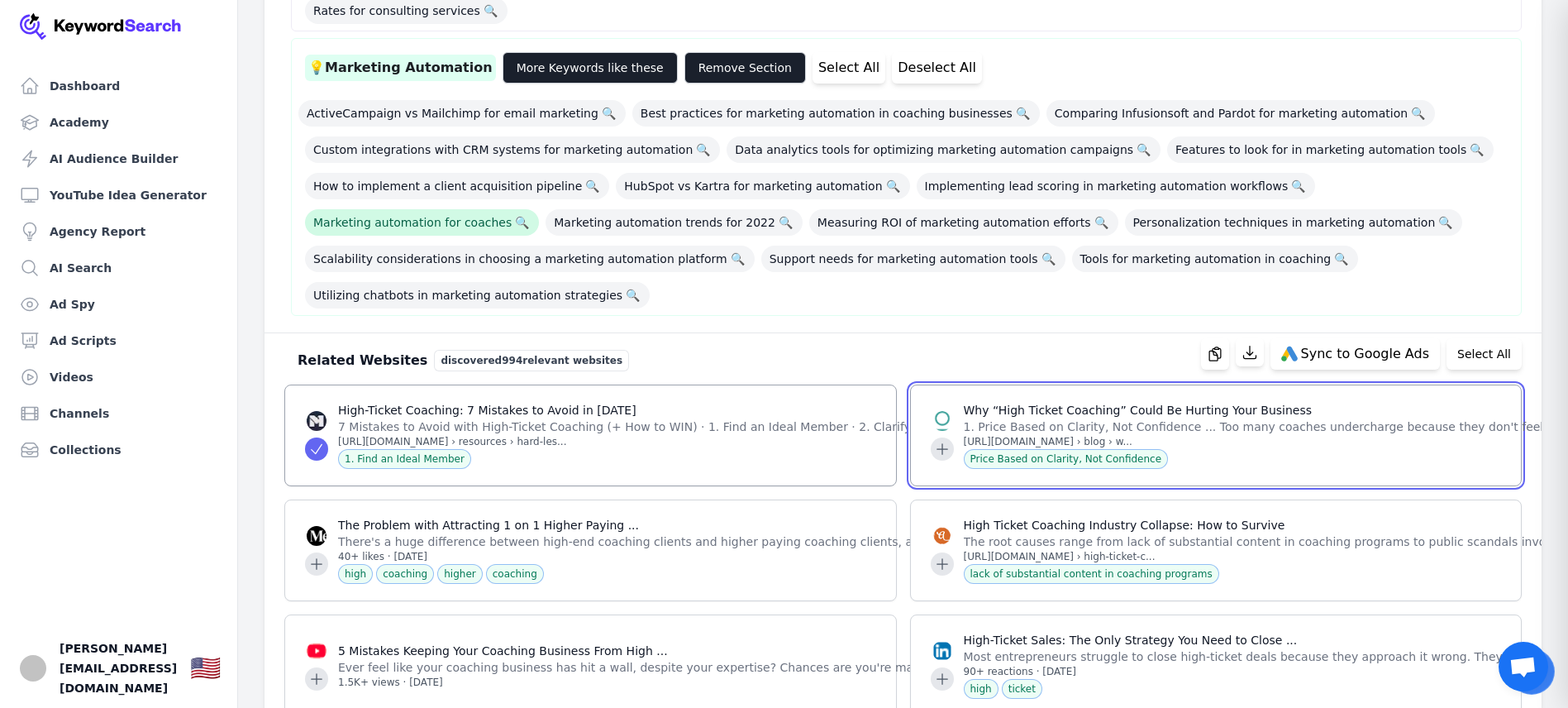
click at [940, 441] on icon at bounding box center [942, 449] width 17 height 17
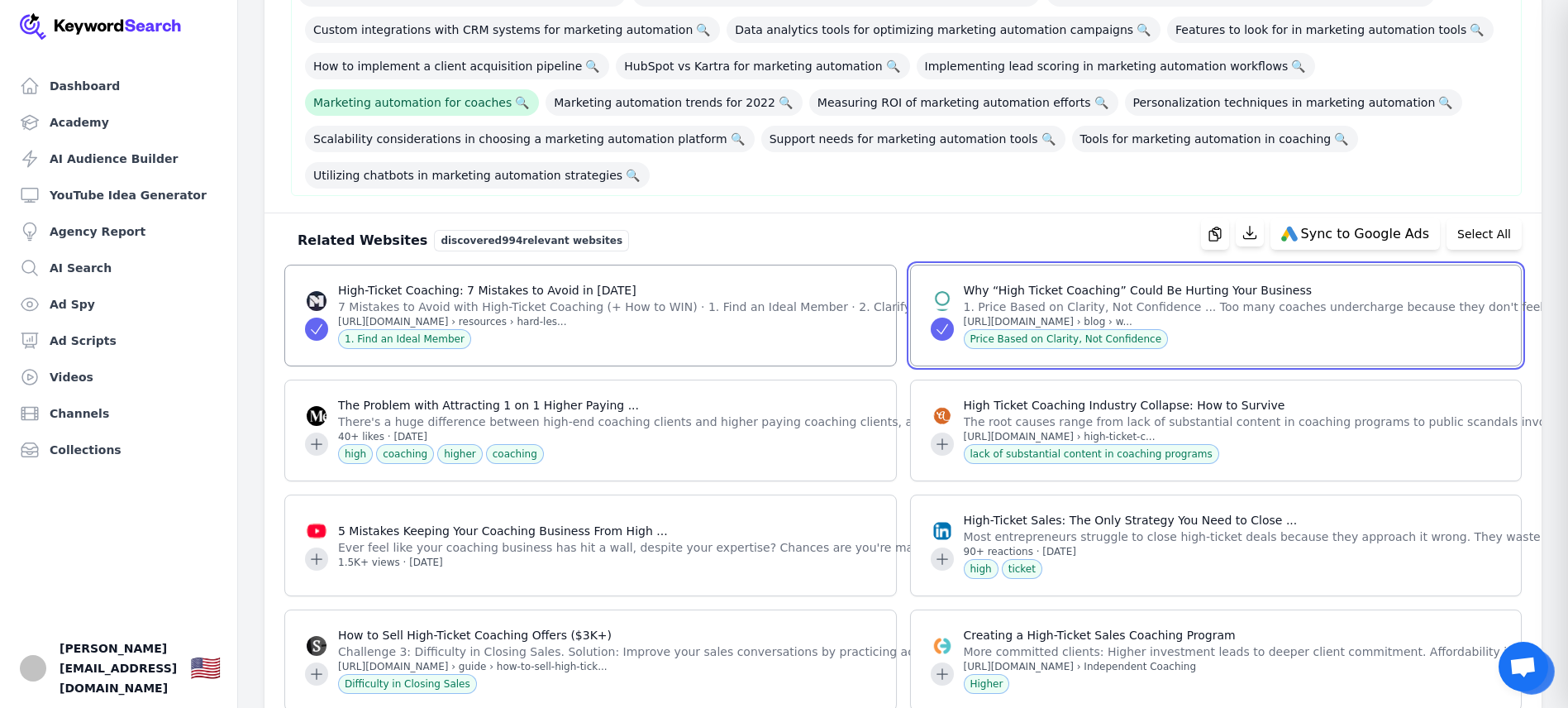
scroll to position [1691, 0]
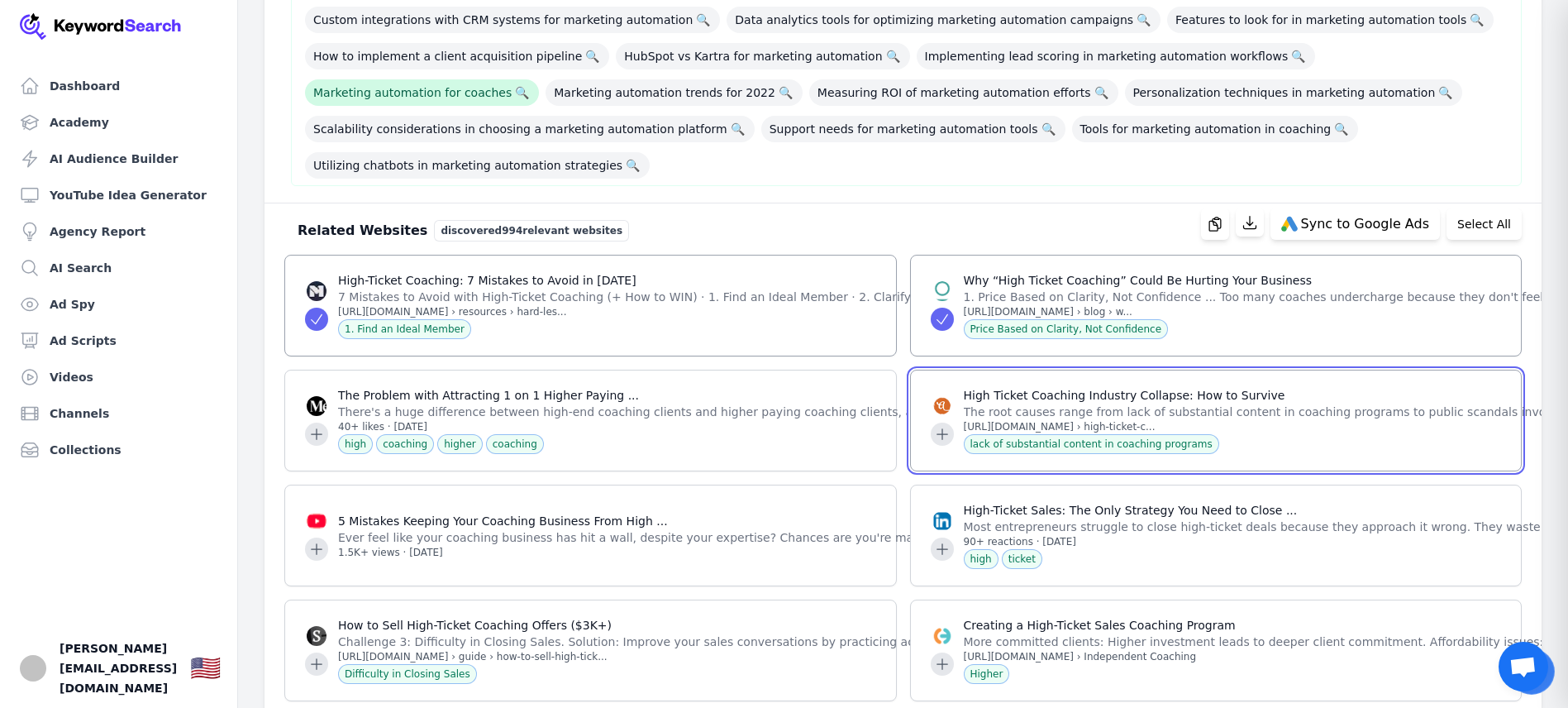
click at [944, 426] on icon at bounding box center [942, 434] width 17 height 17
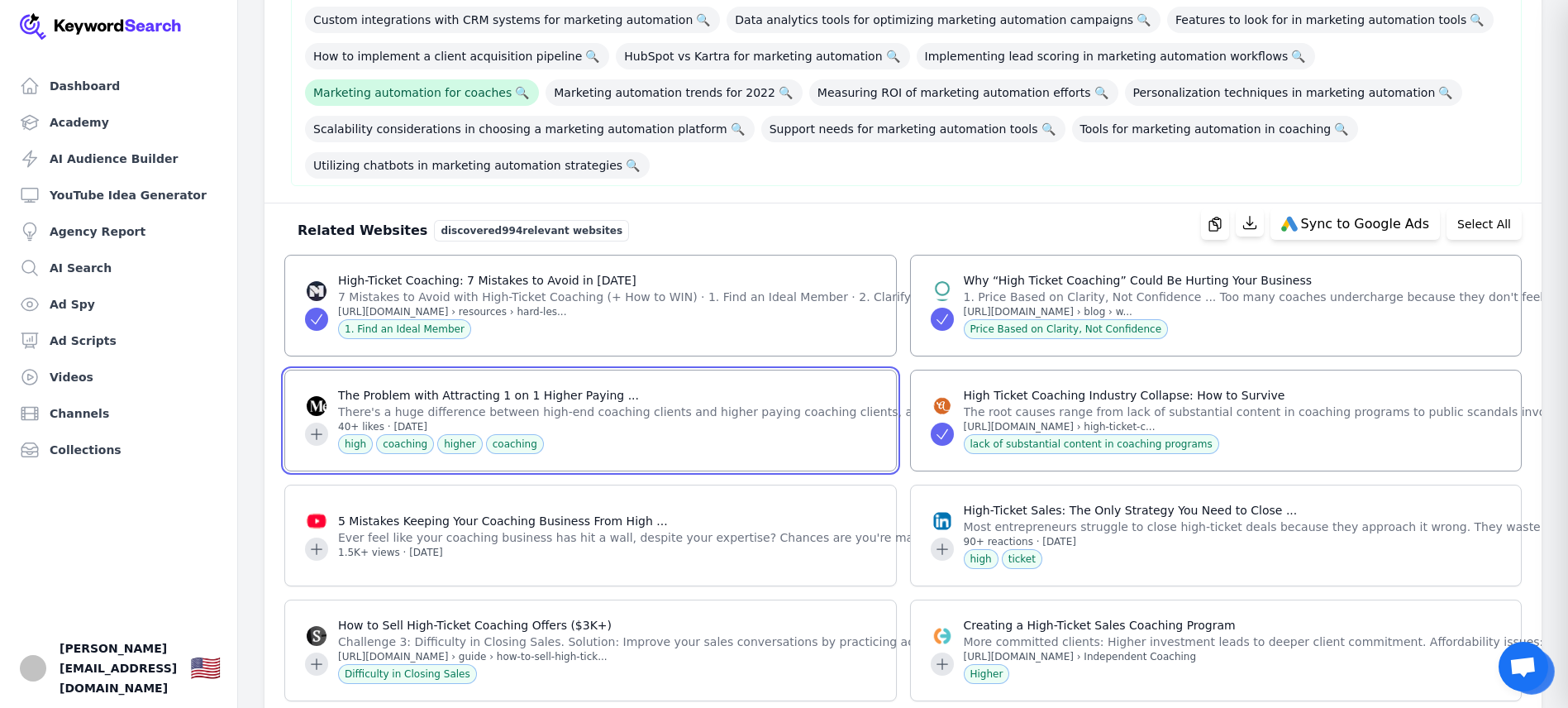
click at [315, 426] on icon at bounding box center [317, 434] width 17 height 17
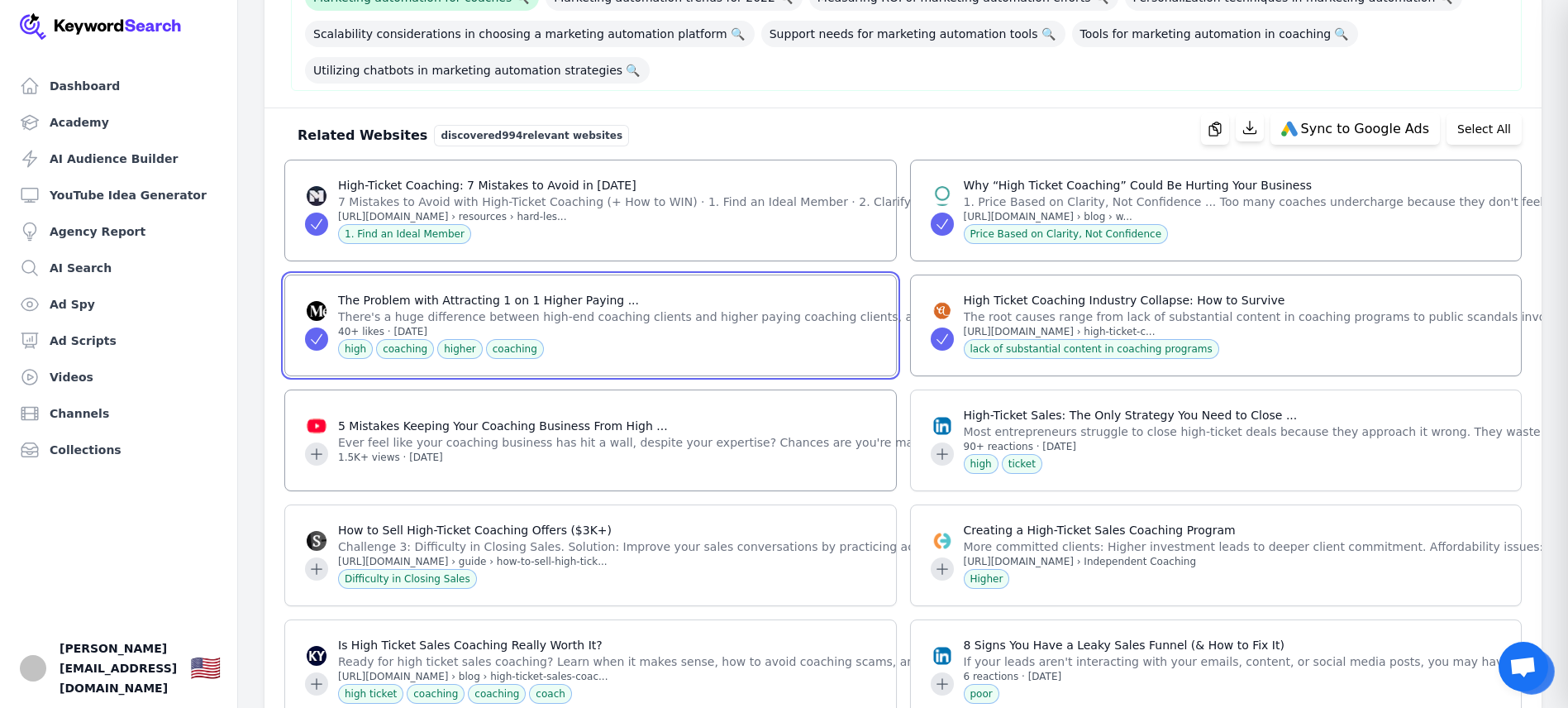
scroll to position [1813, 0]
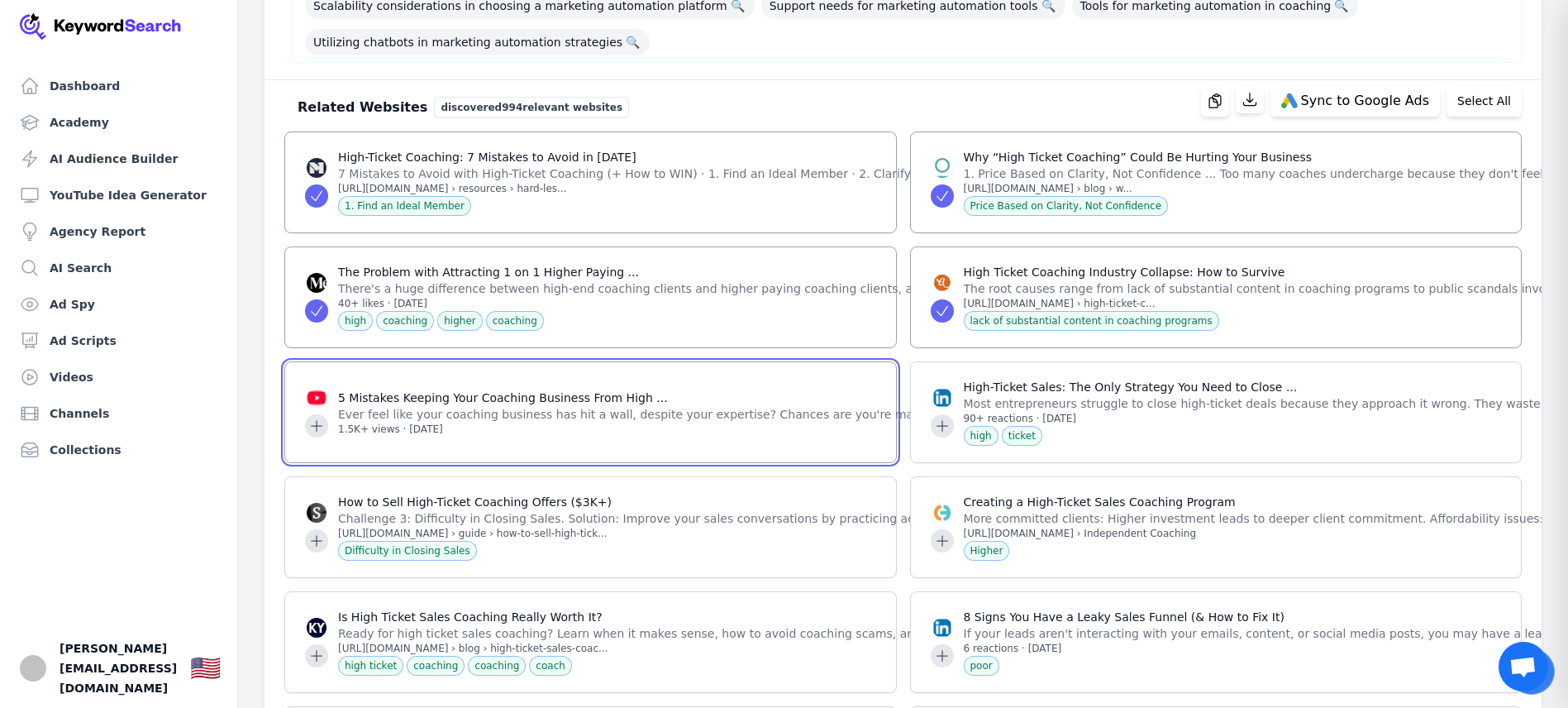
click at [315, 420] on icon at bounding box center [316, 425] width 11 height 11
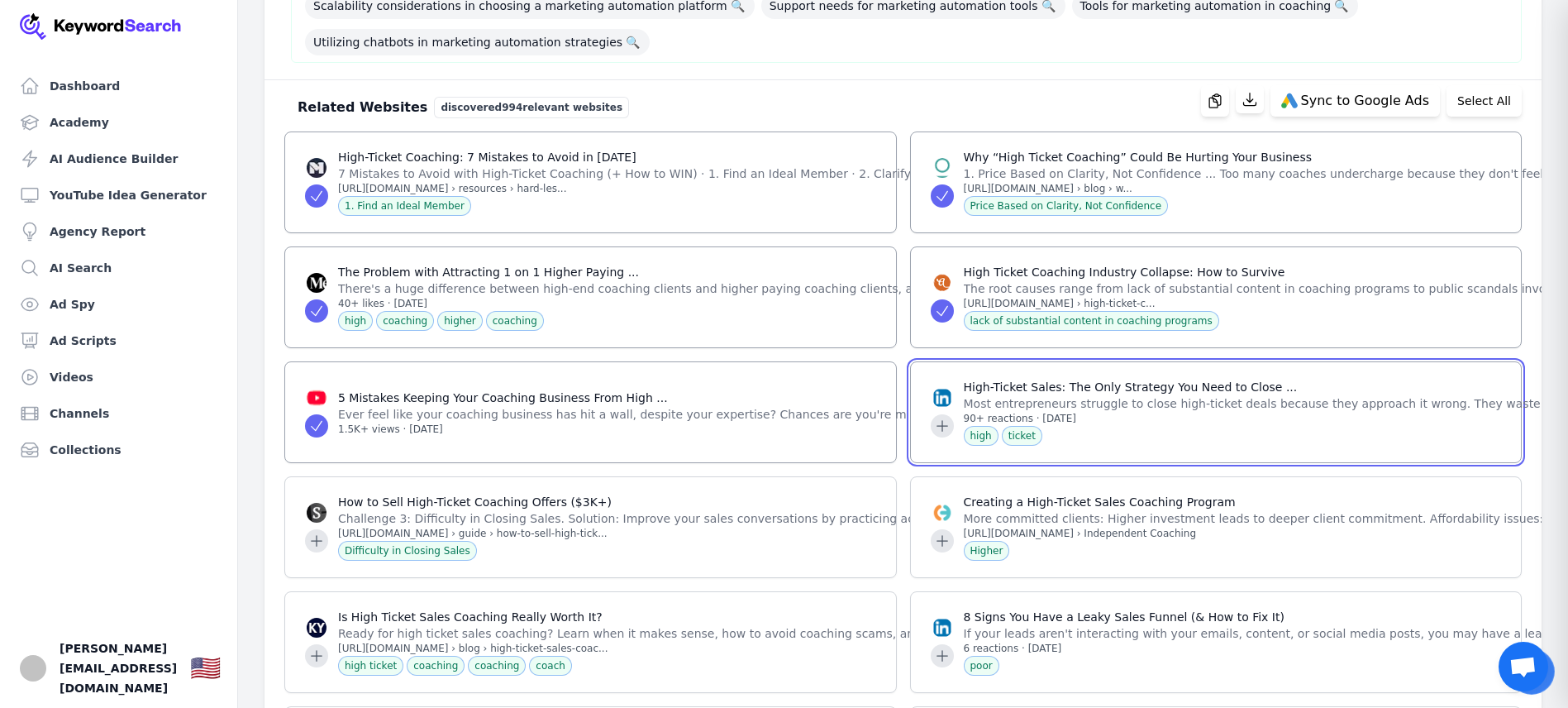
click at [945, 417] on icon at bounding box center [942, 426] width 17 height 17
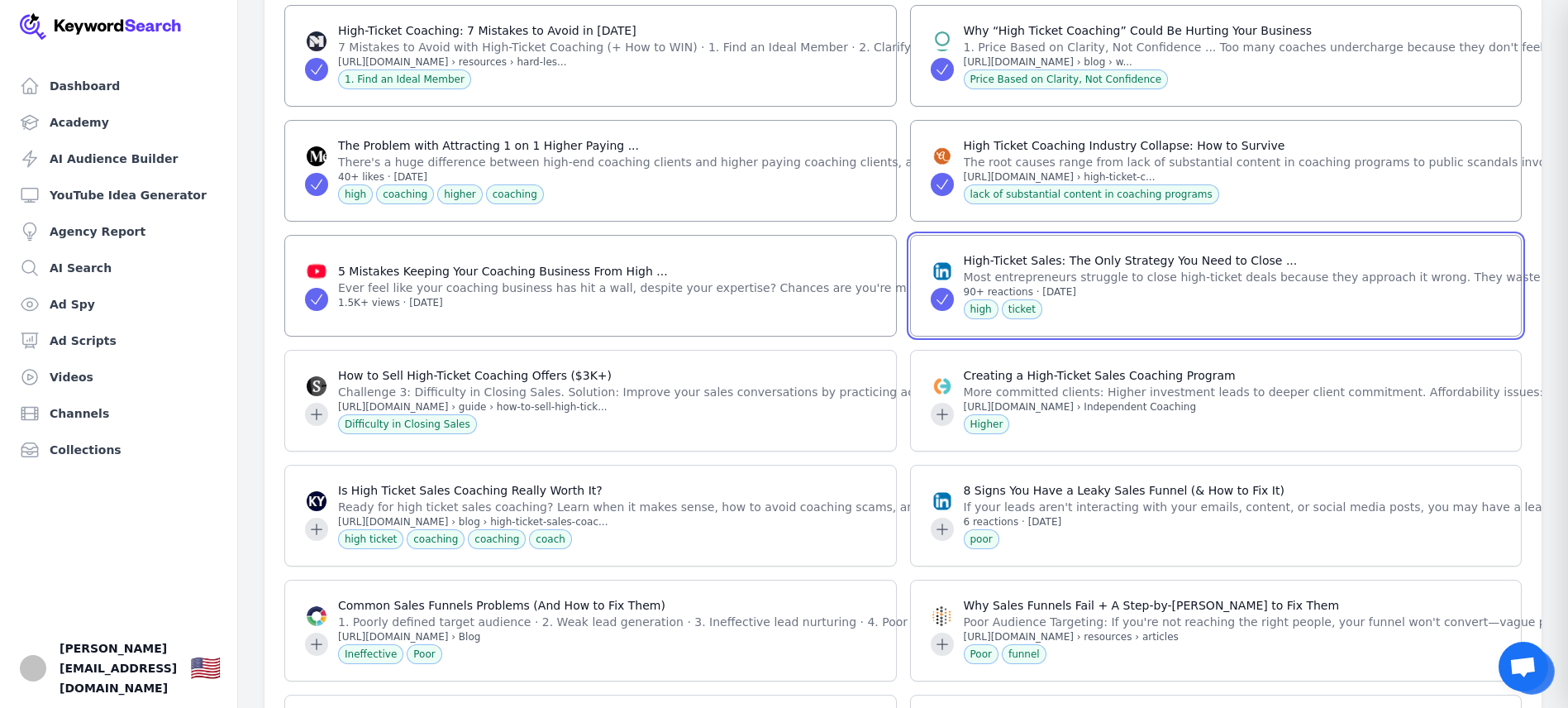
scroll to position [1951, 0]
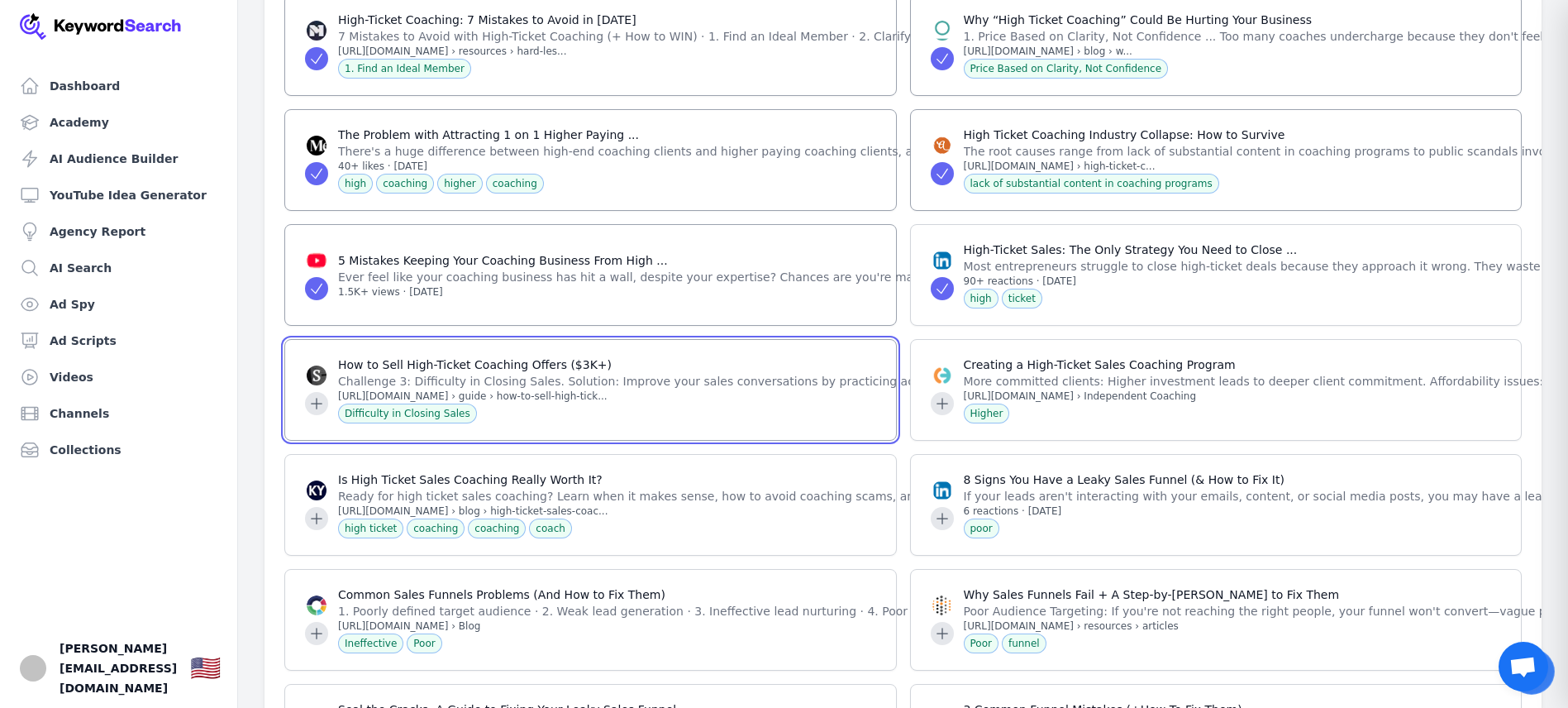
click at [306, 392] on button at bounding box center [317, 404] width 23 height 23
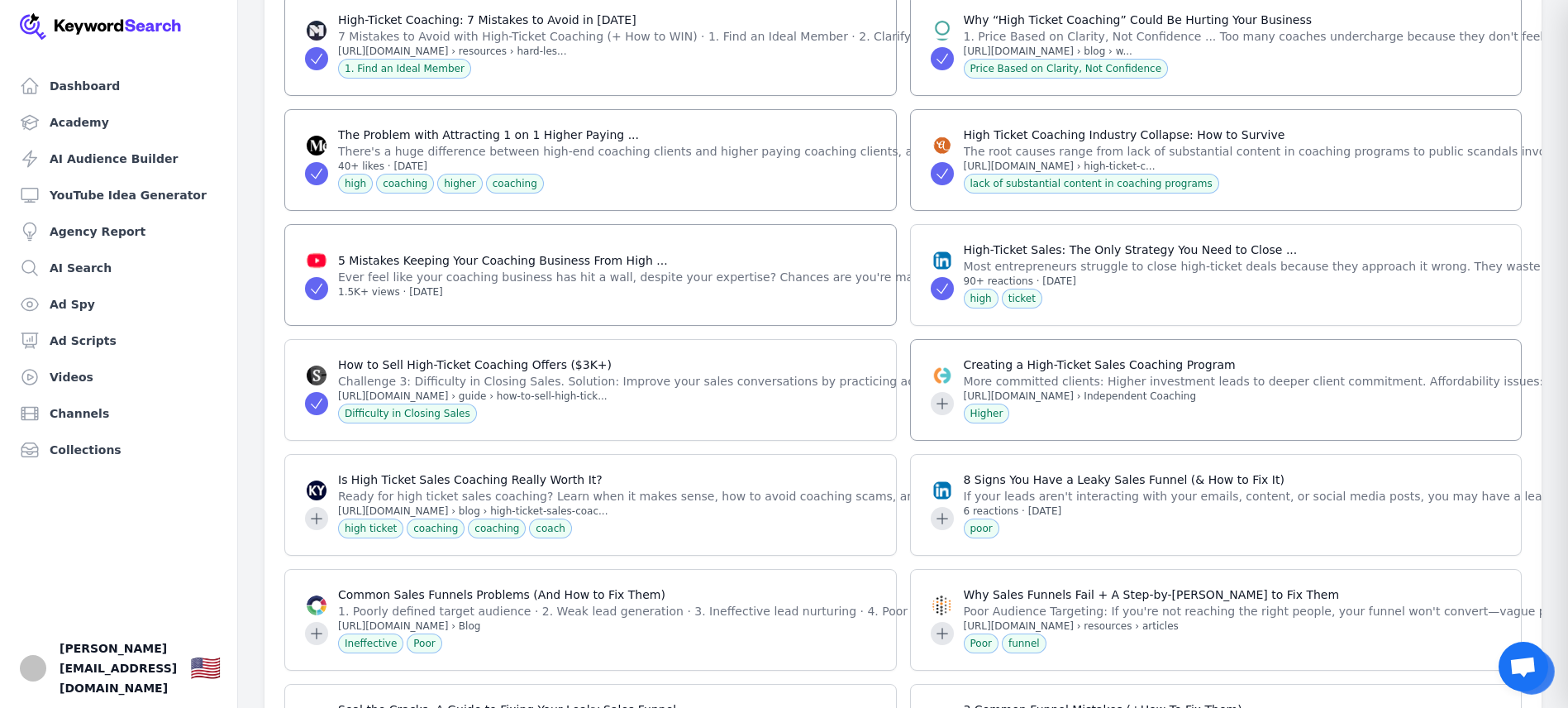
click at [930, 366] on div at bounding box center [942, 390] width 23 height 49
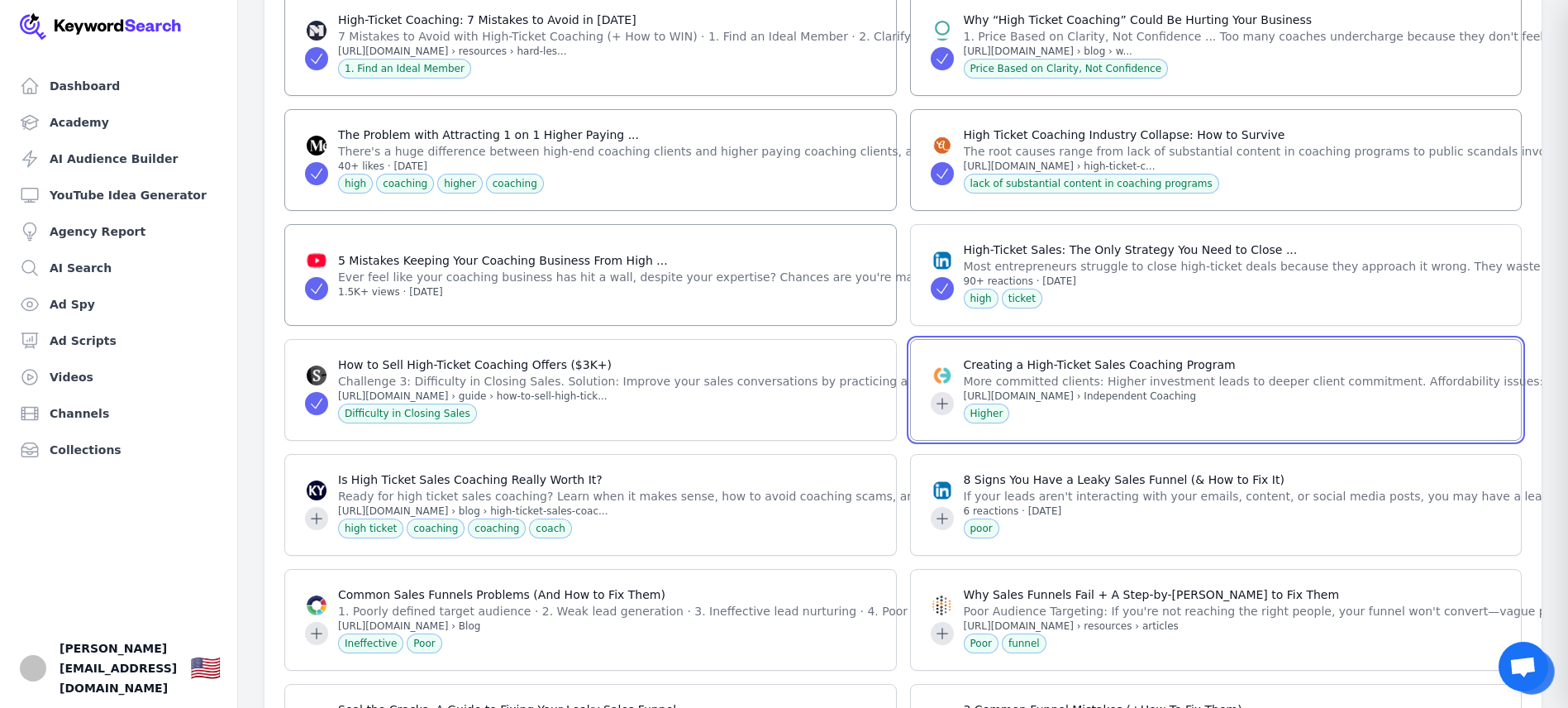
click at [941, 397] on icon at bounding box center [941, 402] width 11 height 11
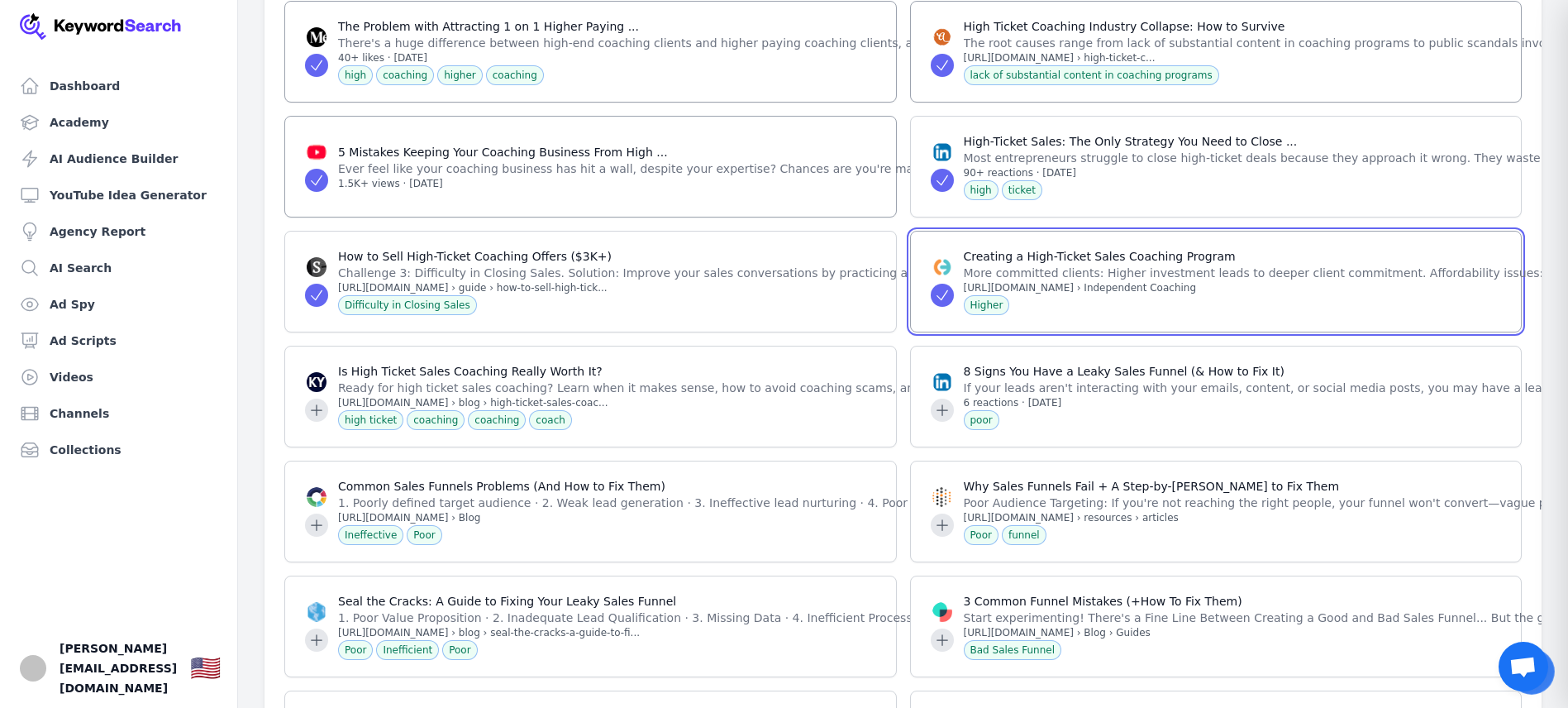
scroll to position [2064, 0]
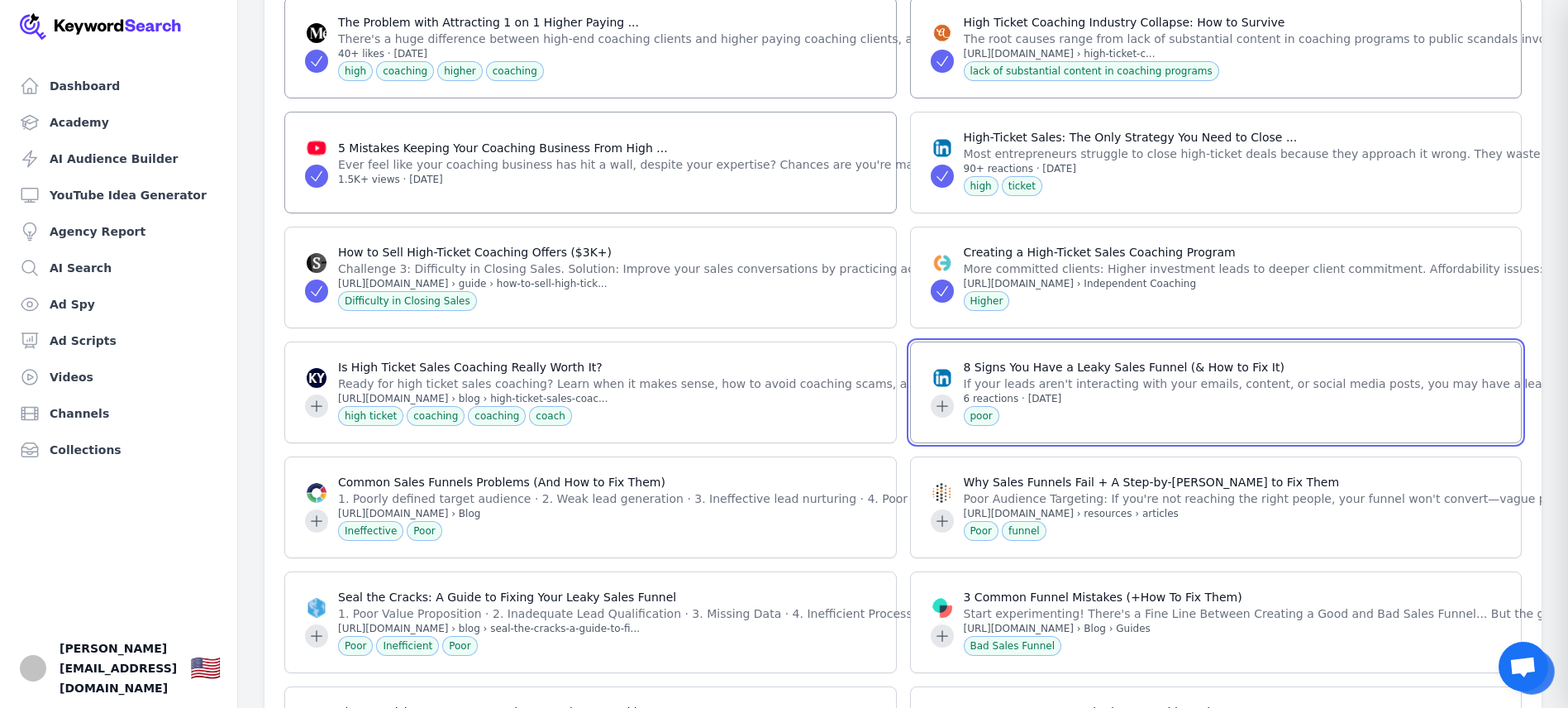
click at [941, 400] on icon at bounding box center [941, 405] width 11 height 11
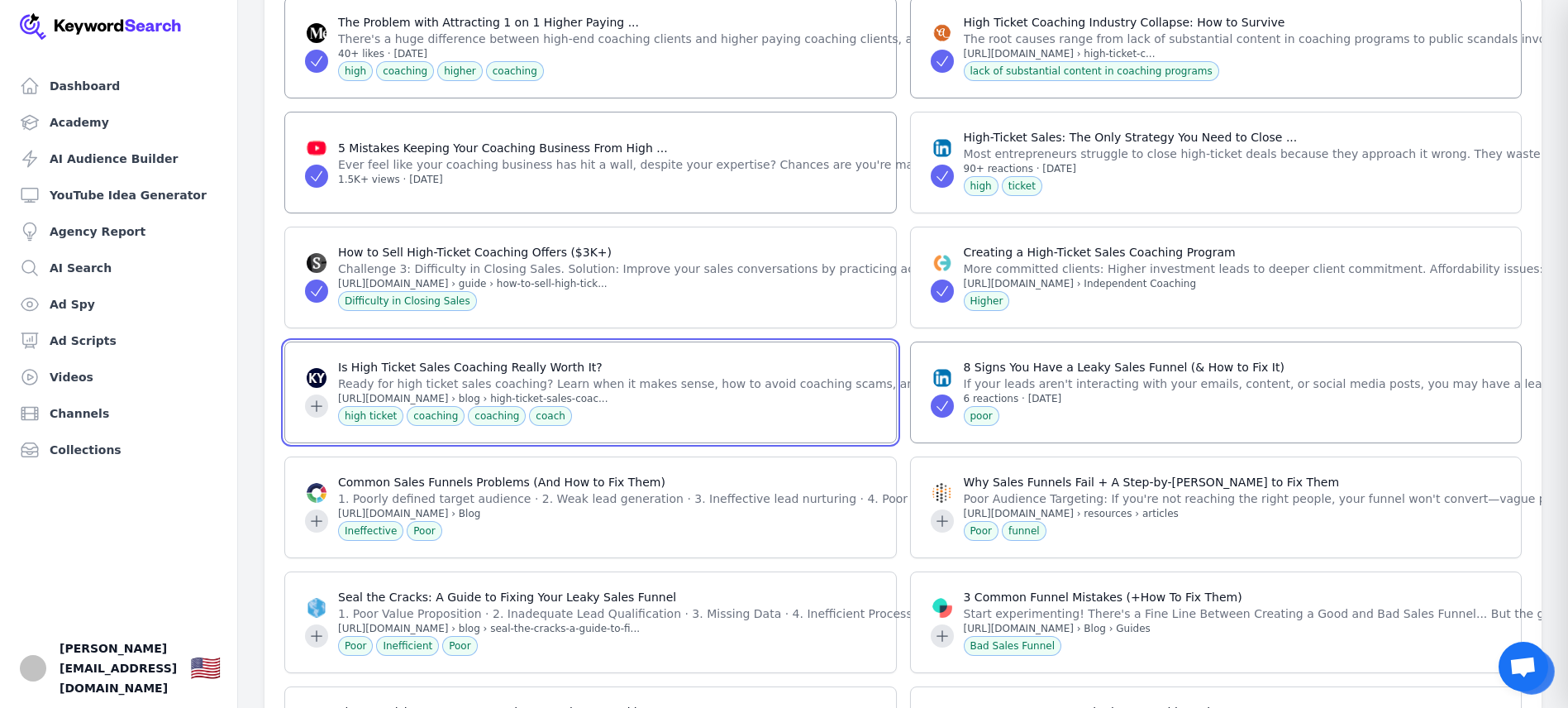
click at [315, 397] on icon at bounding box center [317, 406] width 17 height 17
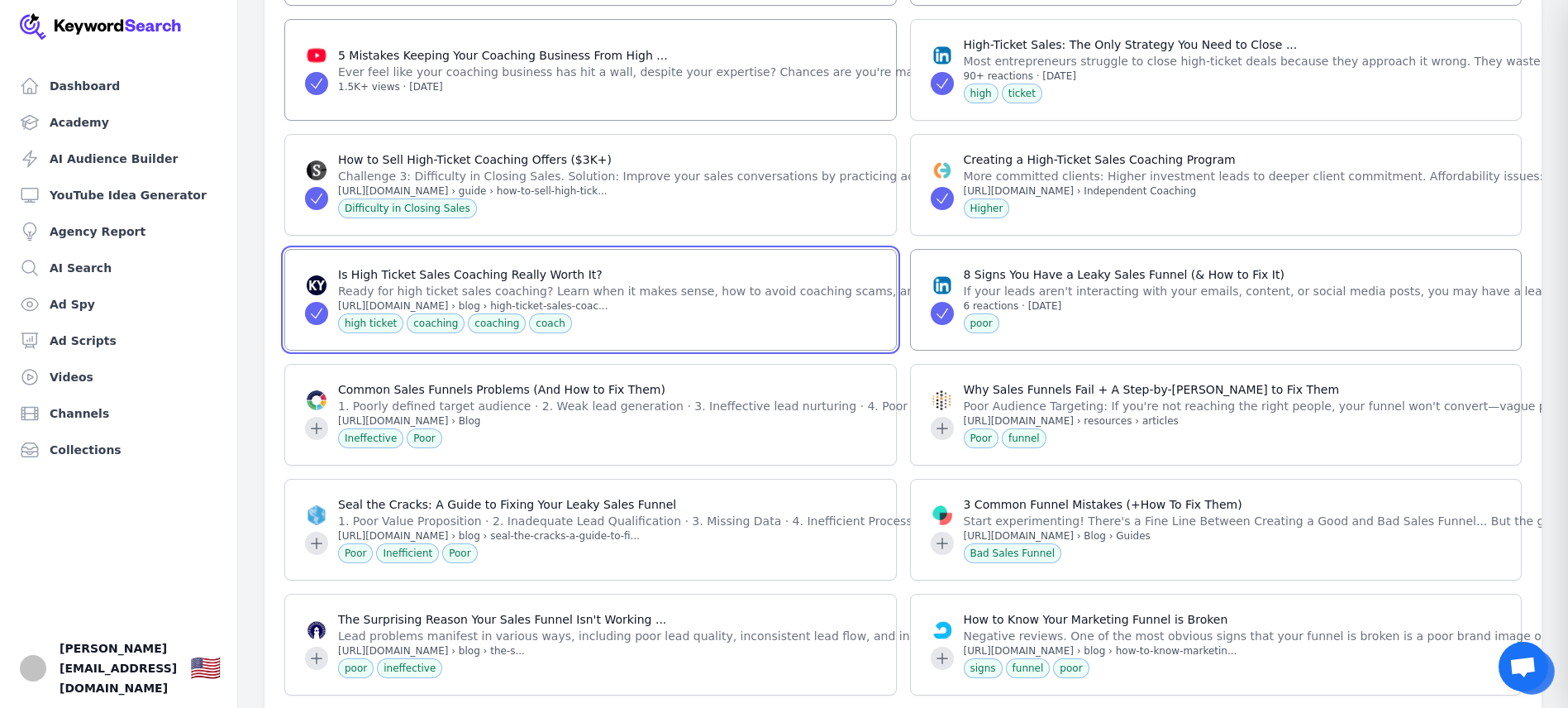
scroll to position [2190, 0]
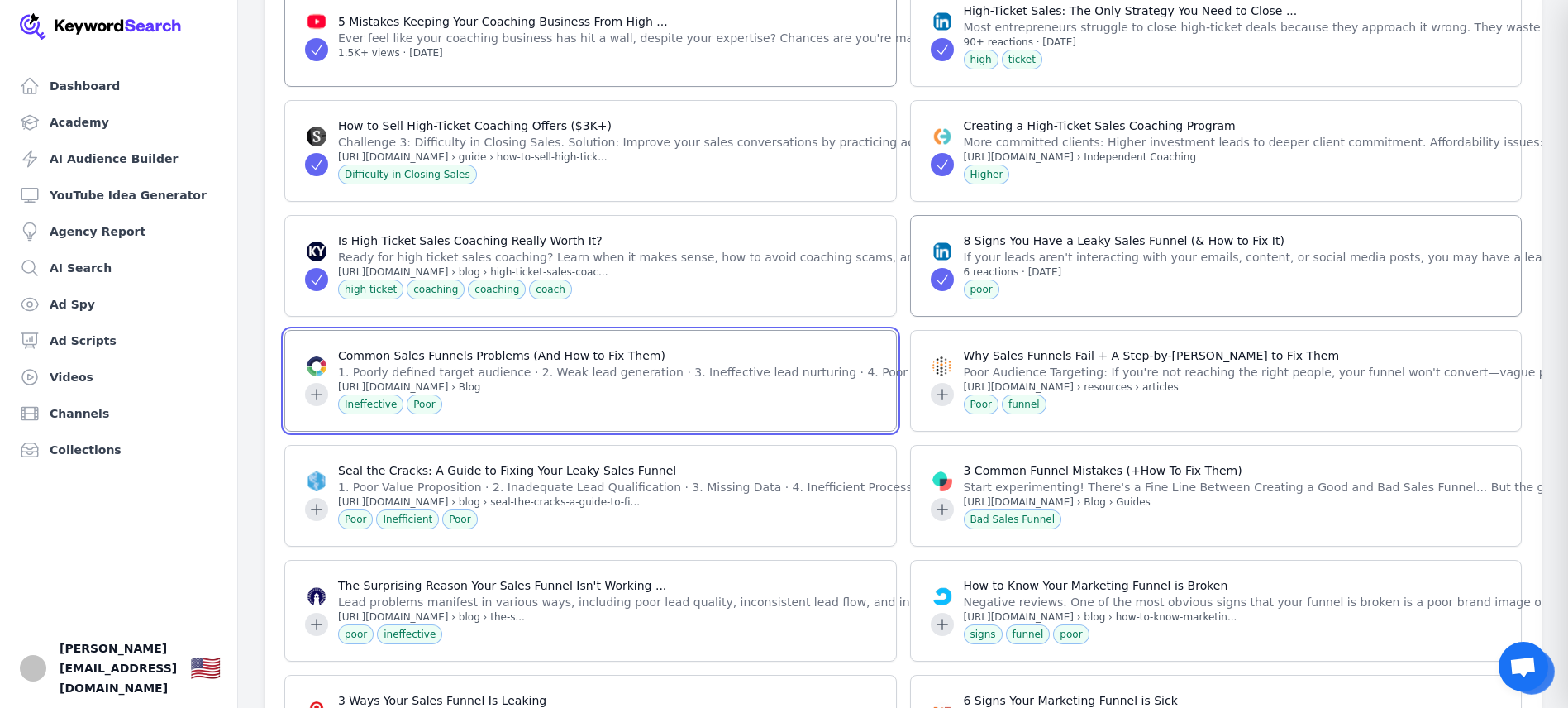
click at [316, 387] on icon at bounding box center [317, 395] width 17 height 17
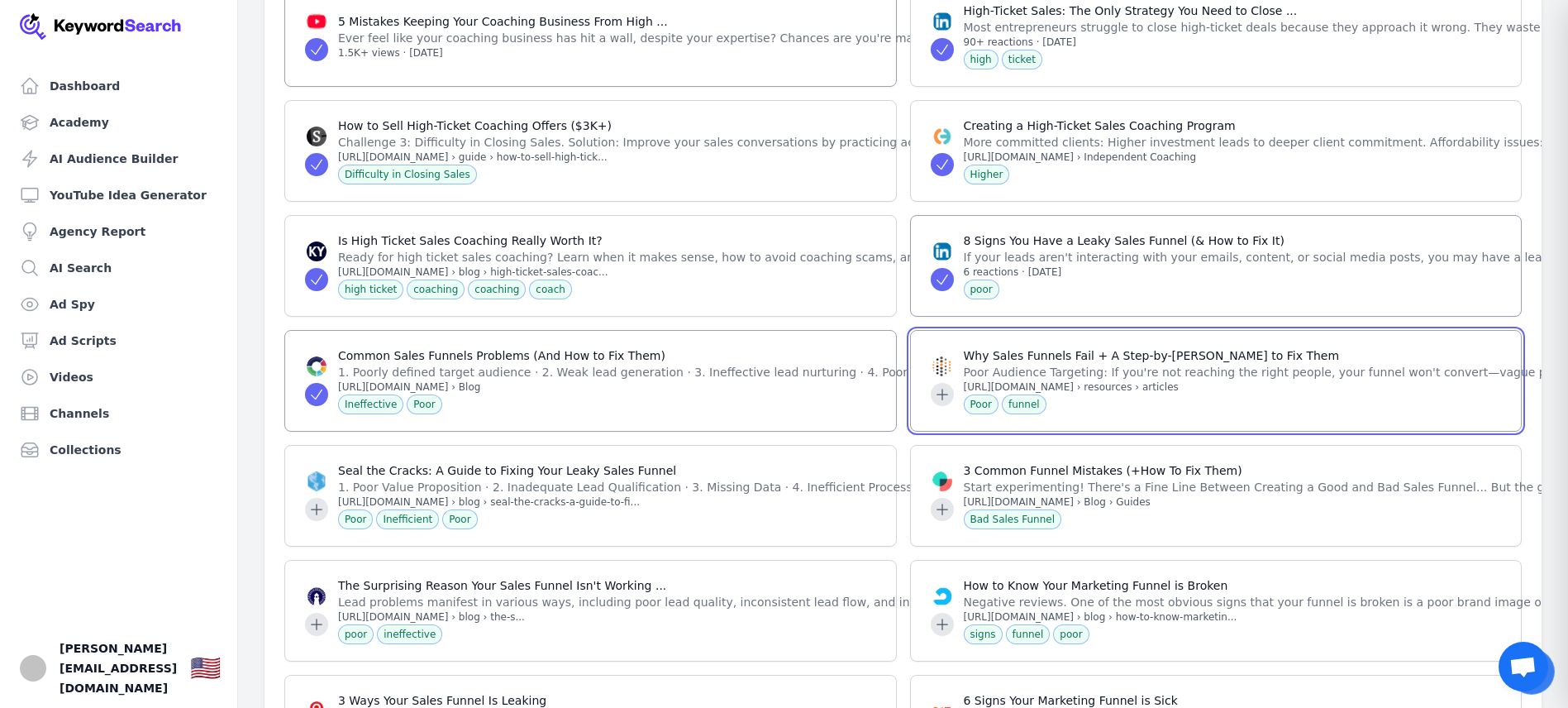
click at [942, 387] on icon at bounding box center [942, 395] width 17 height 17
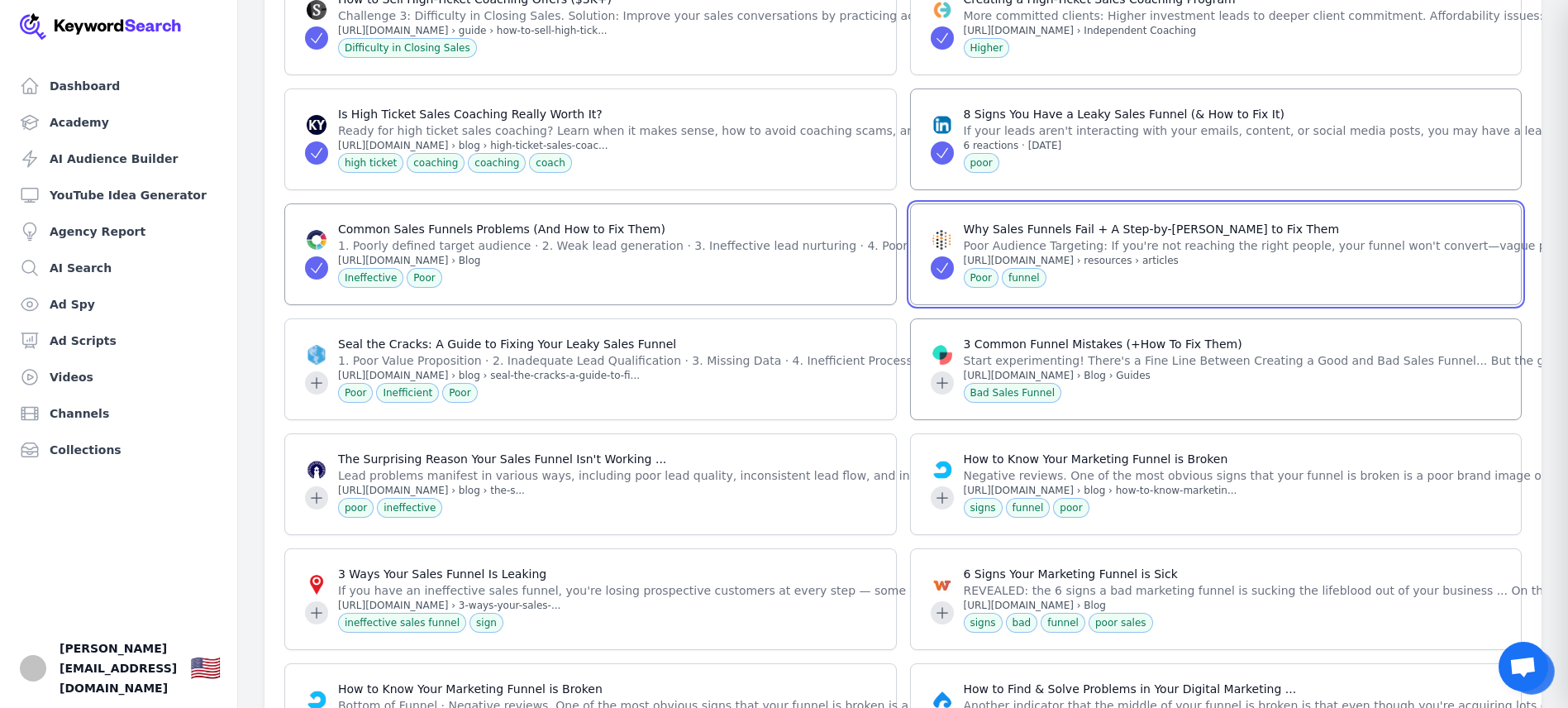
scroll to position [2315, 0]
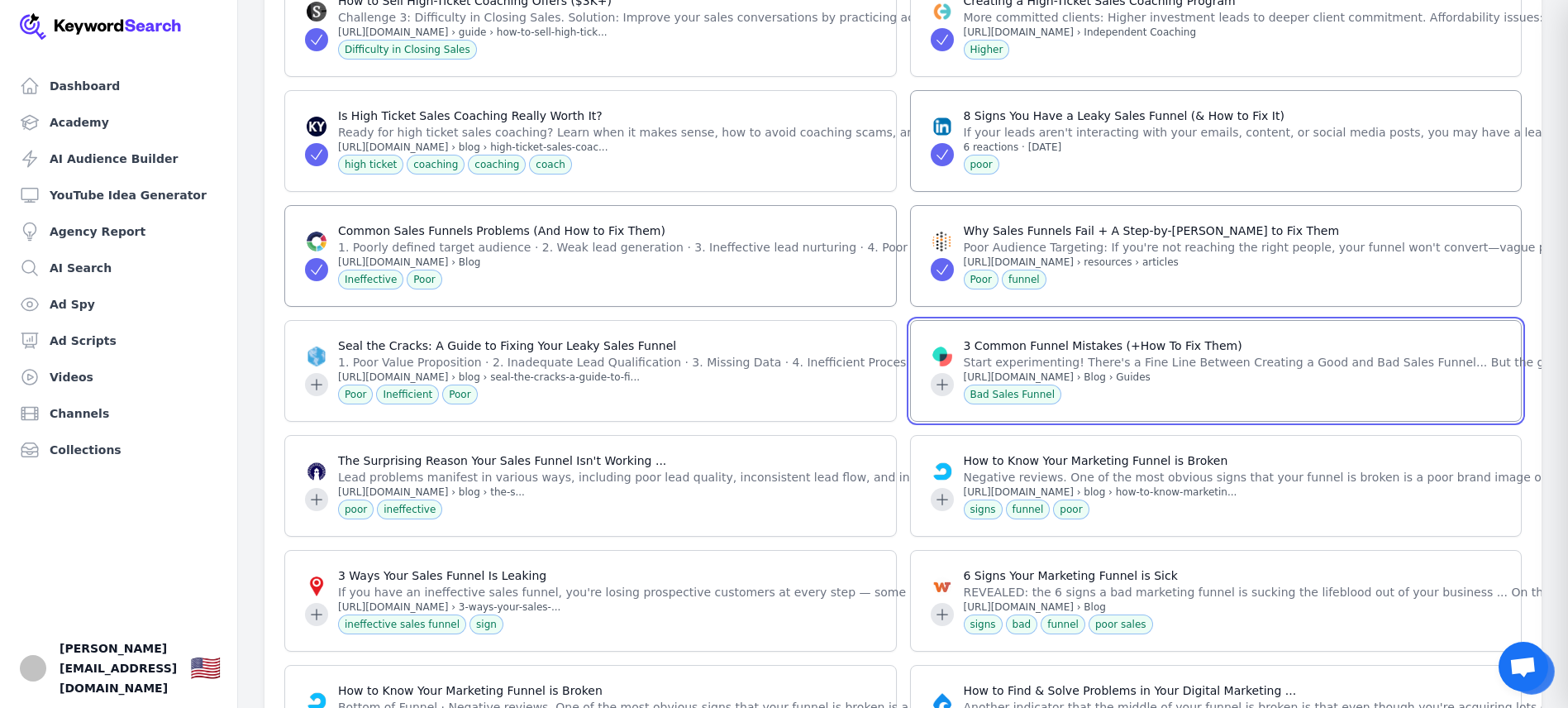
click at [940, 379] on icon at bounding box center [941, 384] width 11 height 11
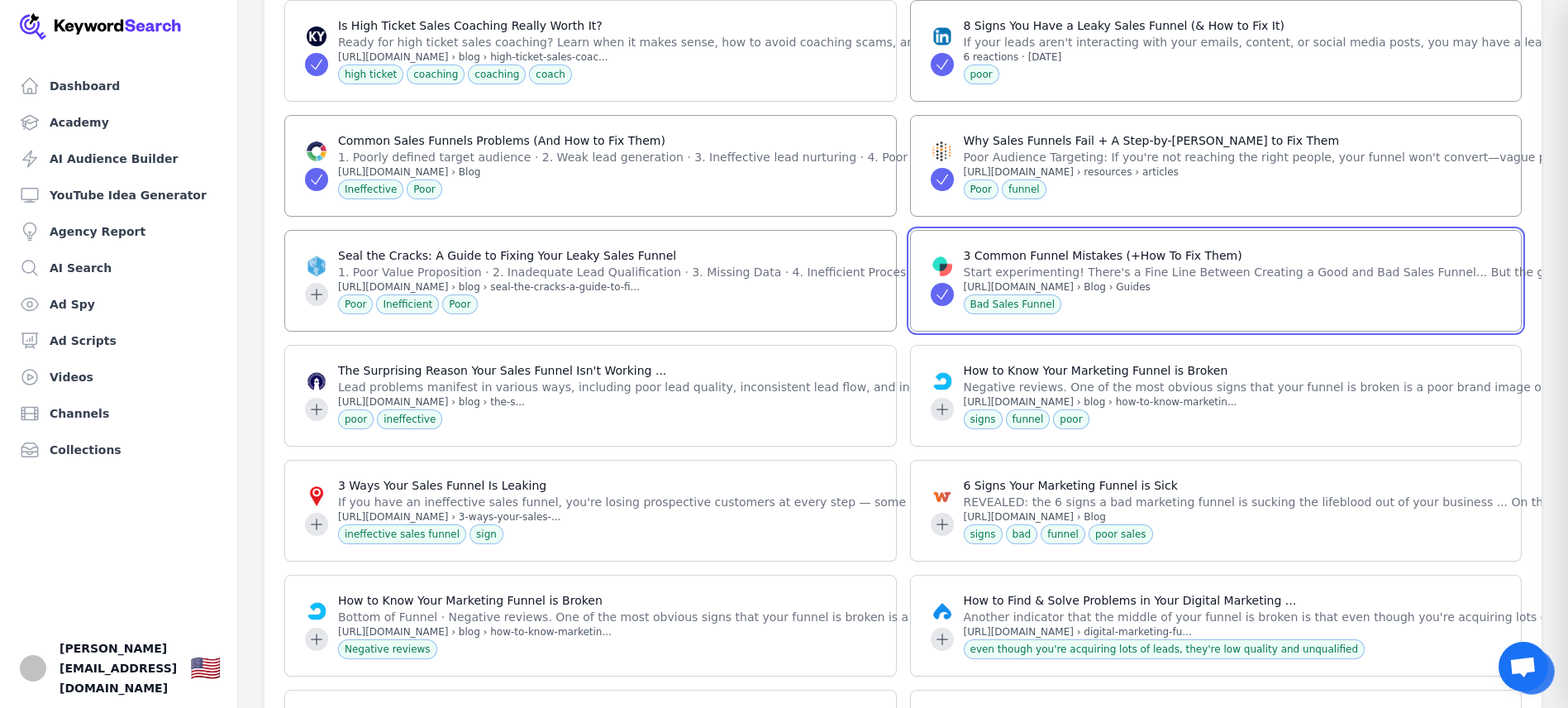
scroll to position [2413, 0]
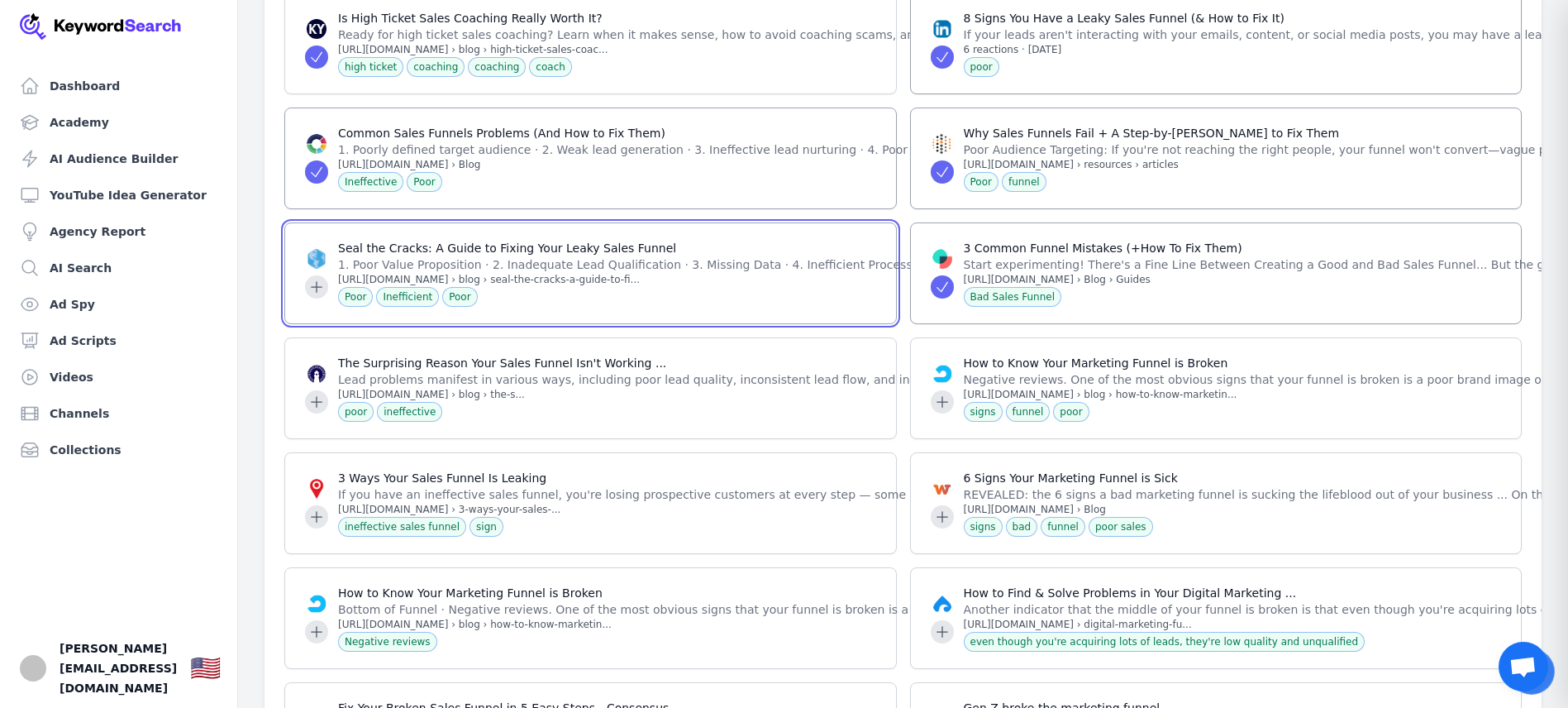
click at [314, 279] on icon at bounding box center [317, 287] width 17 height 17
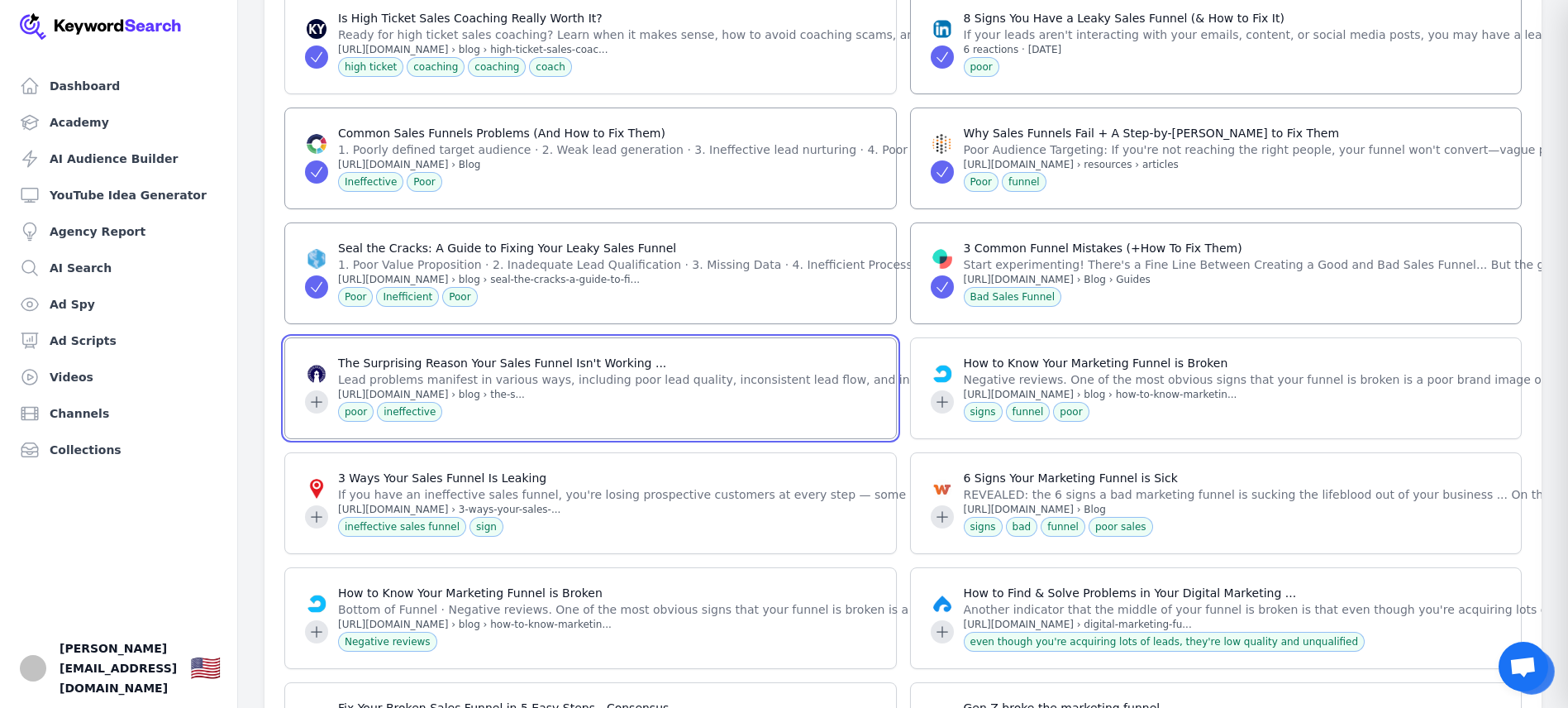
click at [312, 394] on icon at bounding box center [317, 402] width 17 height 17
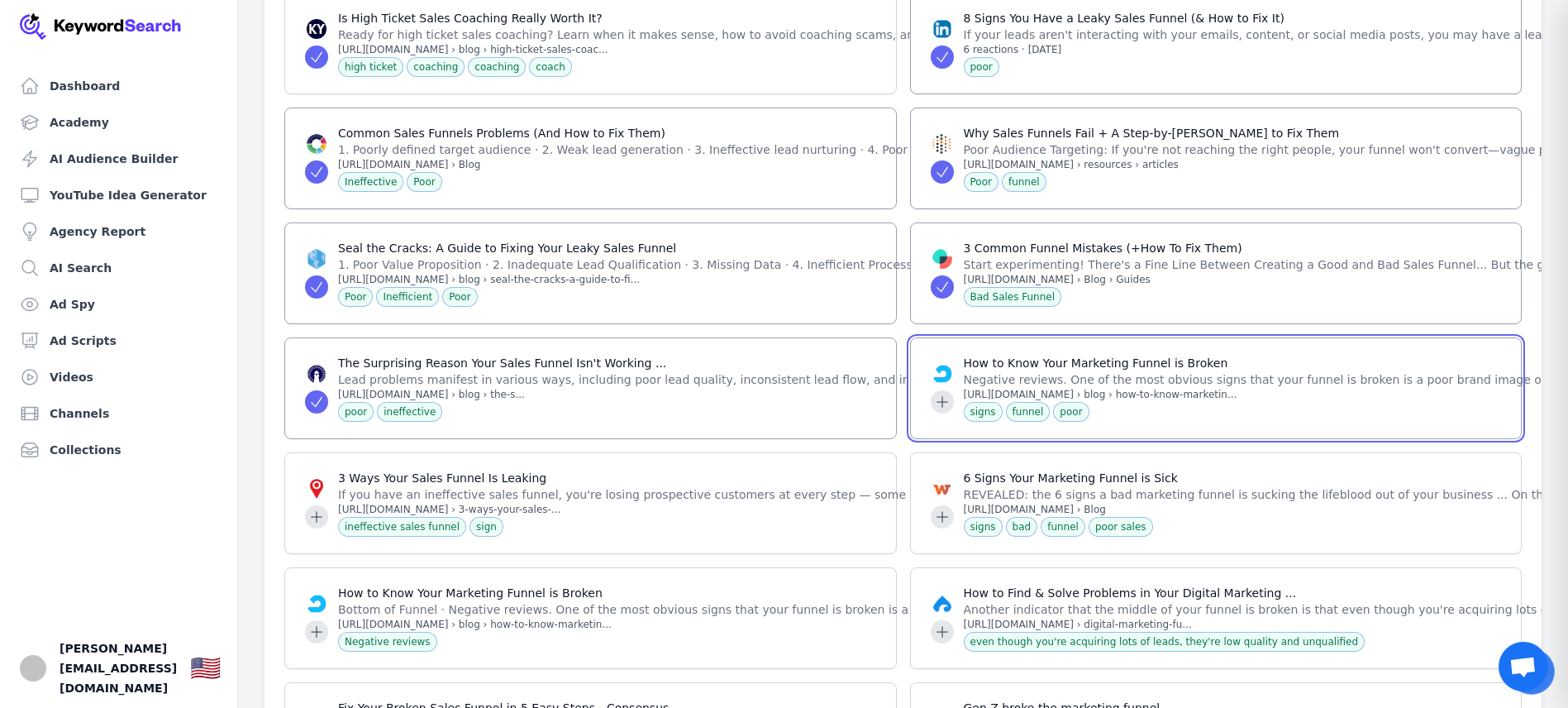
click at [940, 394] on icon at bounding box center [942, 402] width 17 height 17
click at [939, 394] on icon at bounding box center [942, 402] width 17 height 17
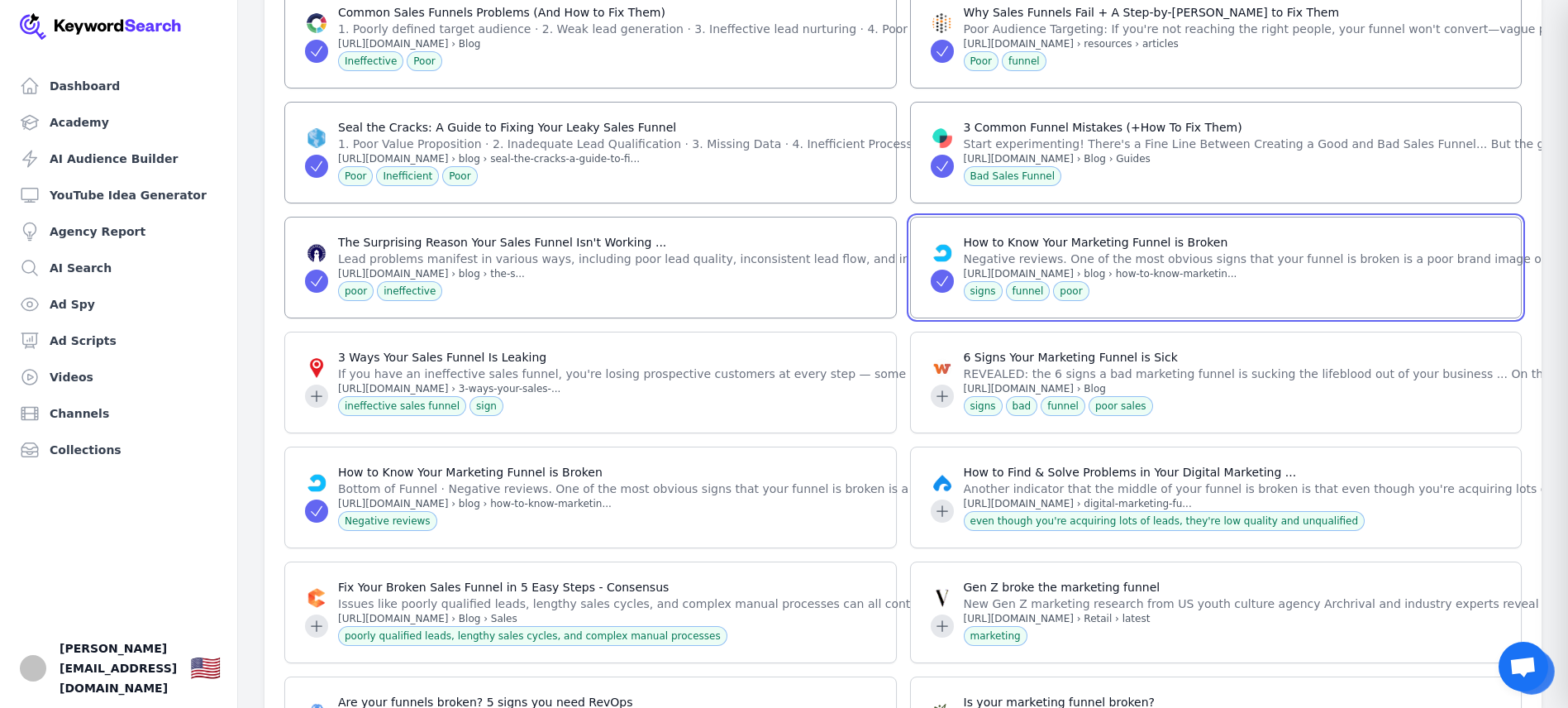
scroll to position [2536, 0]
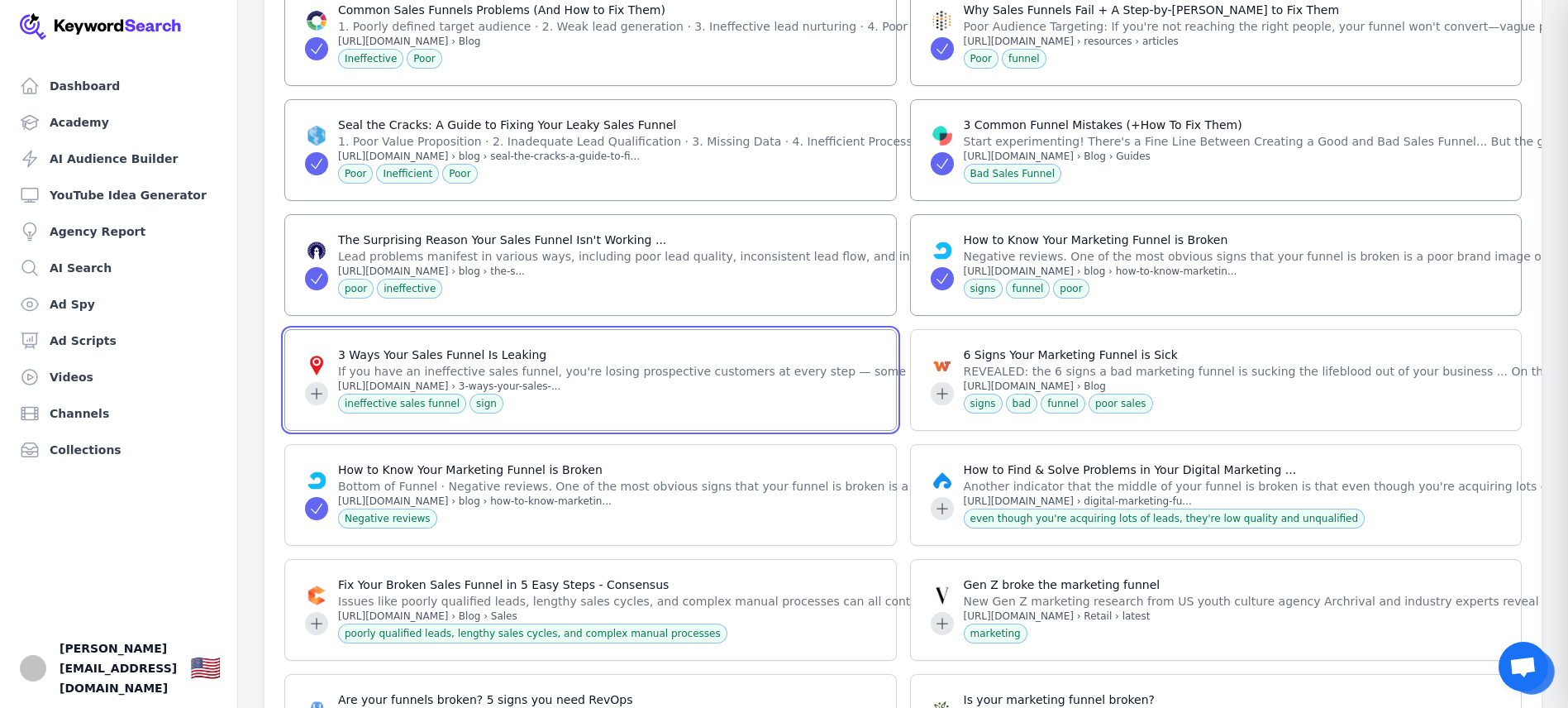
click at [309, 386] on icon at bounding box center [317, 394] width 17 height 17
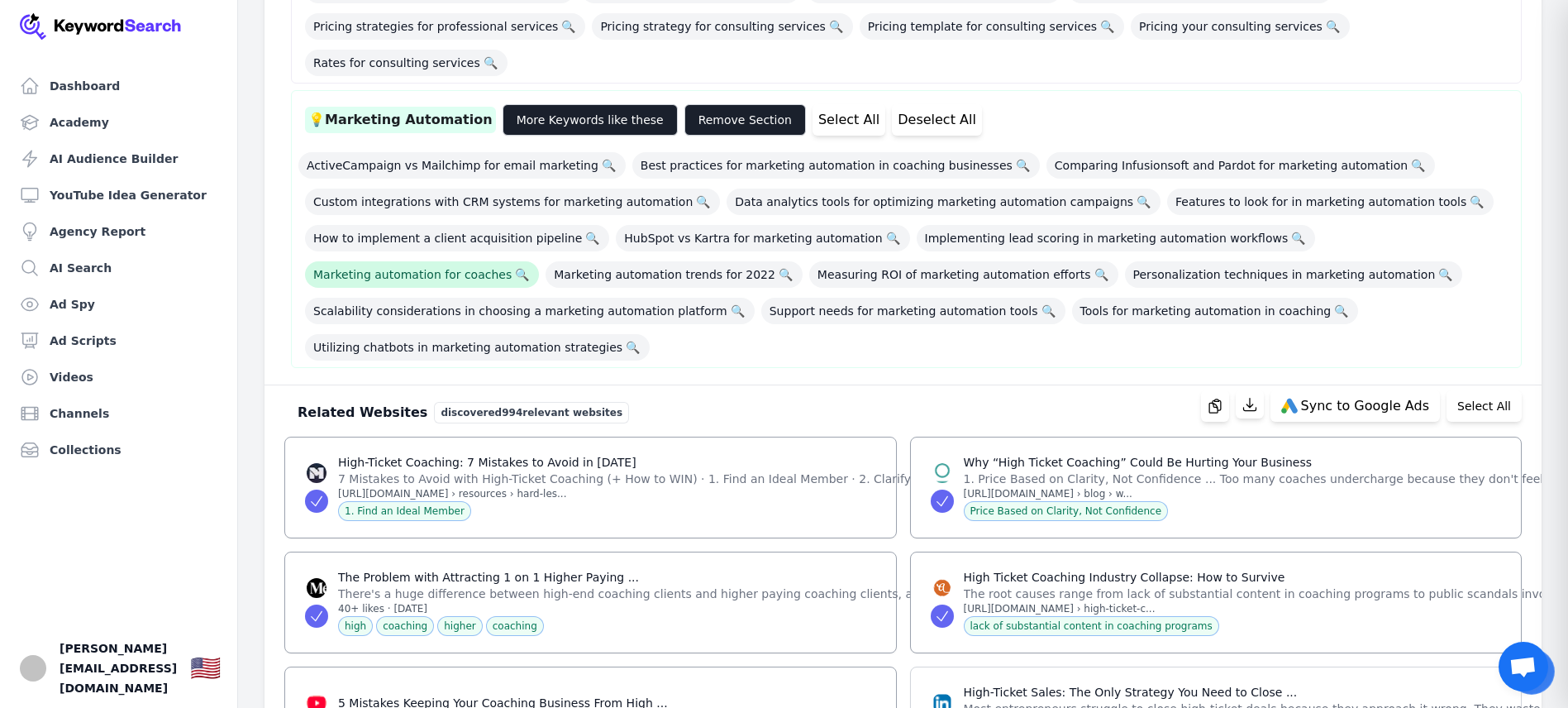
scroll to position [1513, 0]
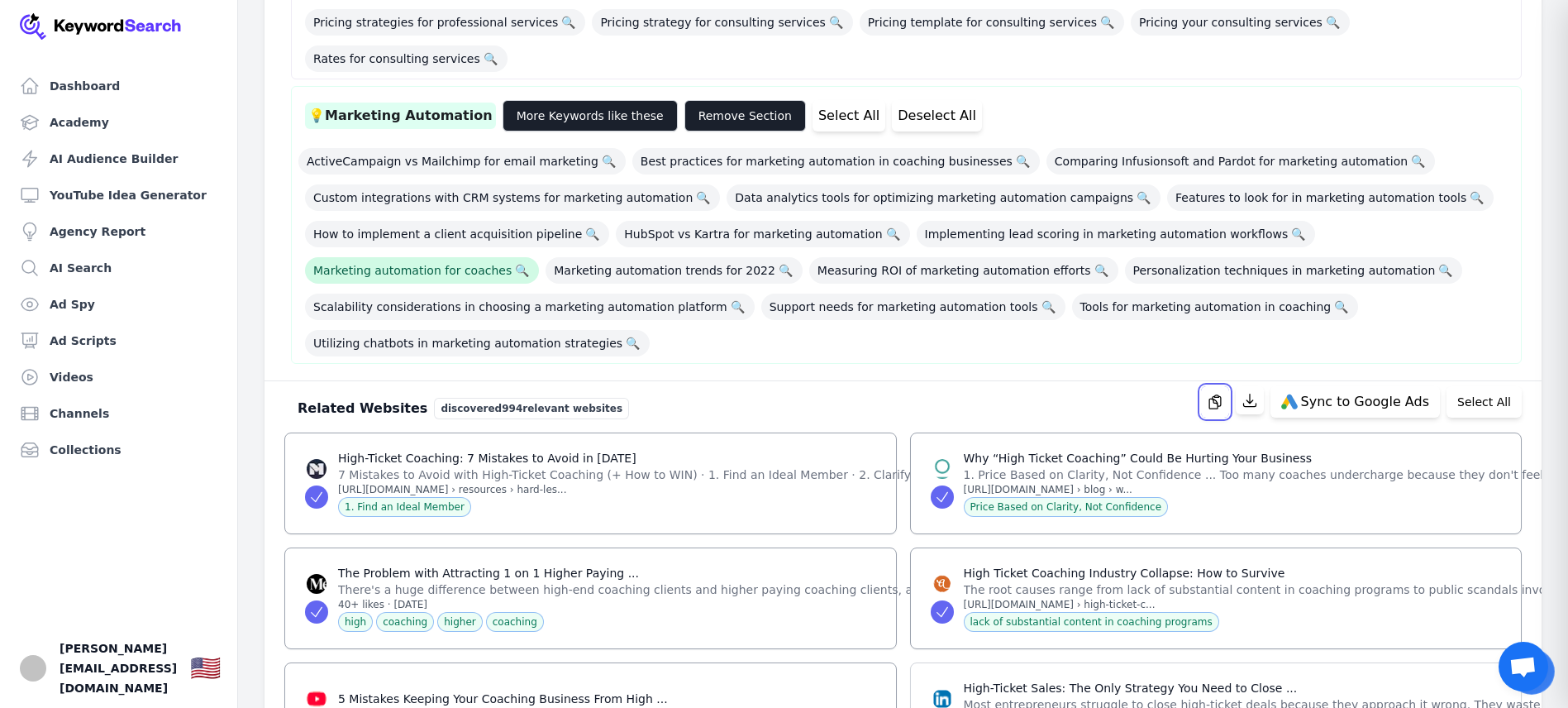
drag, startPoint x: 1222, startPoint y: 292, endPoint x: 1189, endPoint y: 294, distance: 33.1
click at [1221, 394] on icon "button" at bounding box center [1215, 402] width 17 height 17
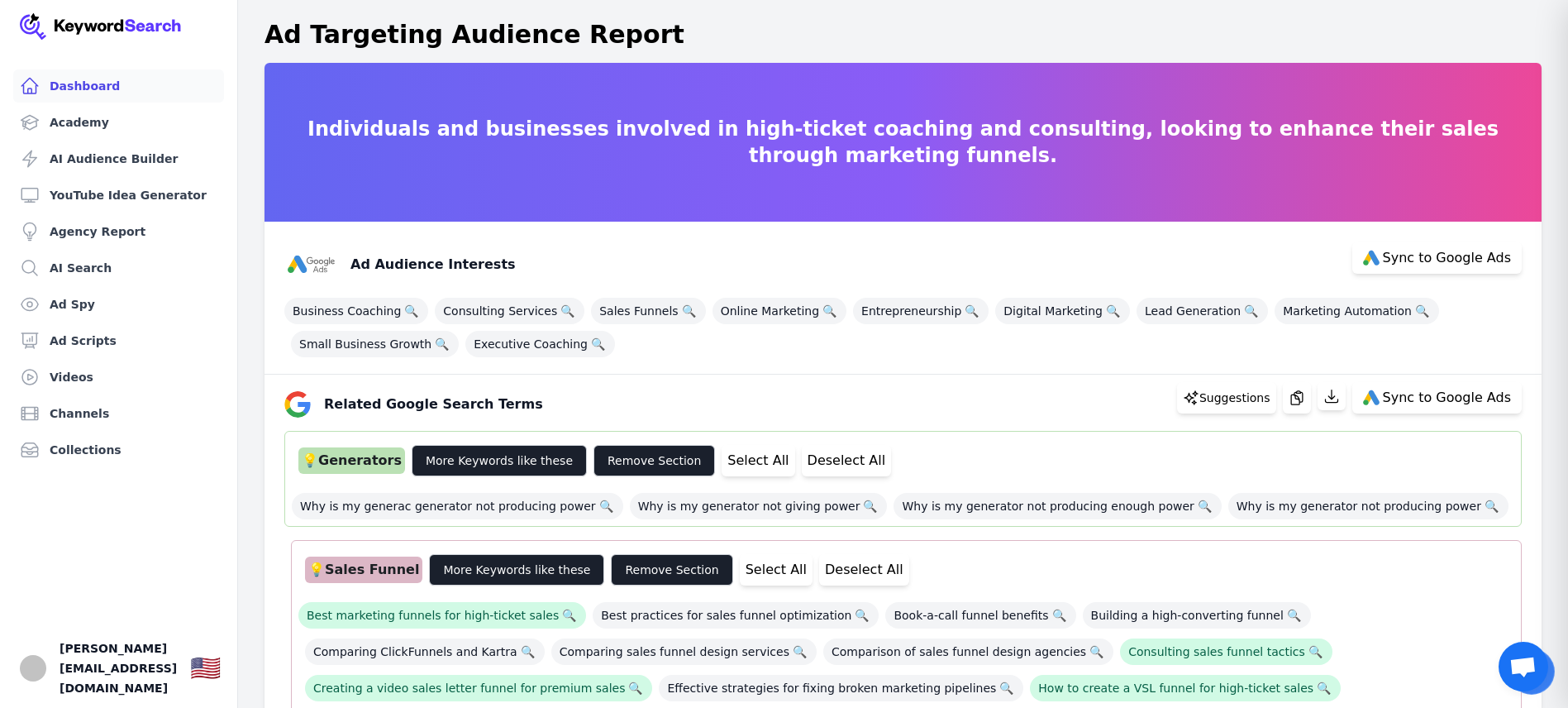
click at [88, 83] on link "Dashboard" at bounding box center [118, 86] width 211 height 33
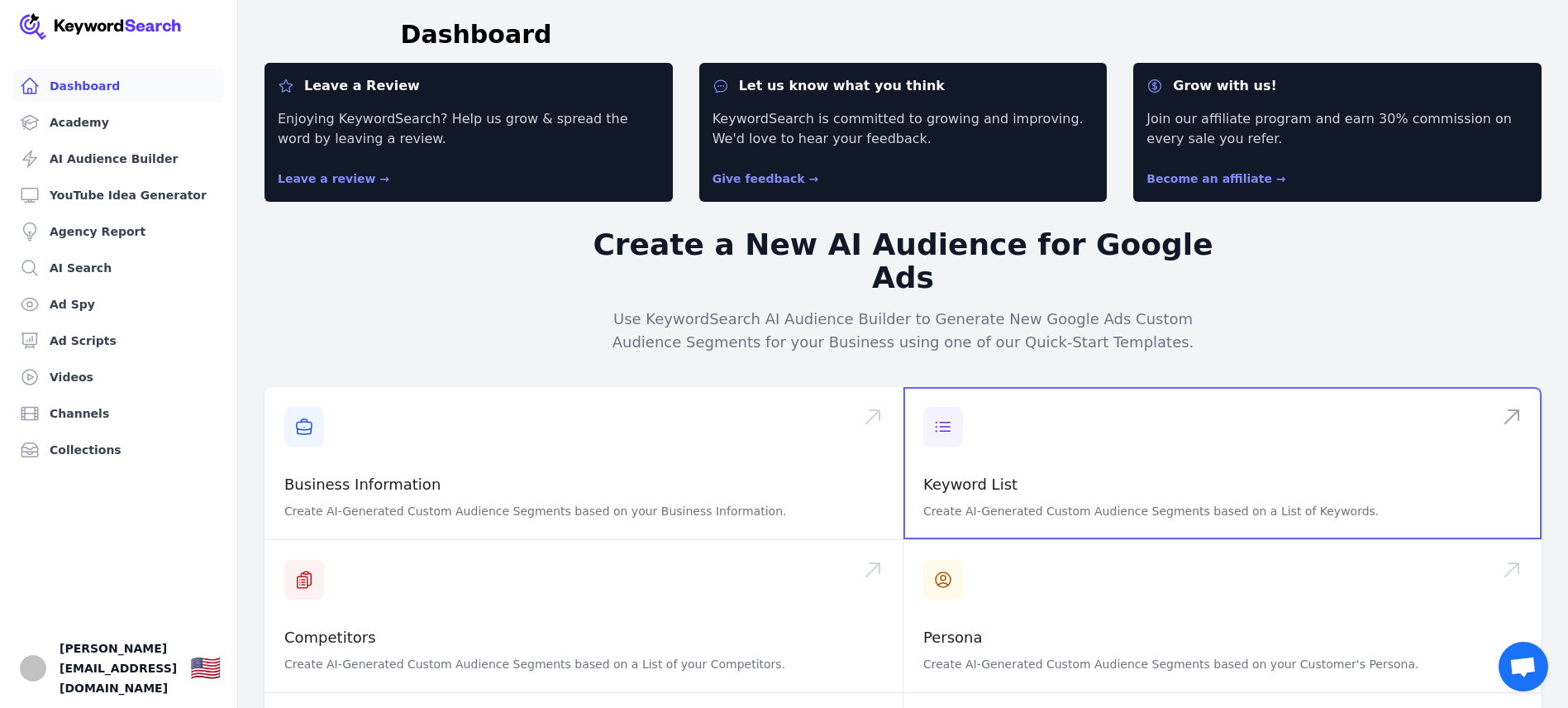
click at [1026, 422] on span at bounding box center [1223, 463] width 638 height 152
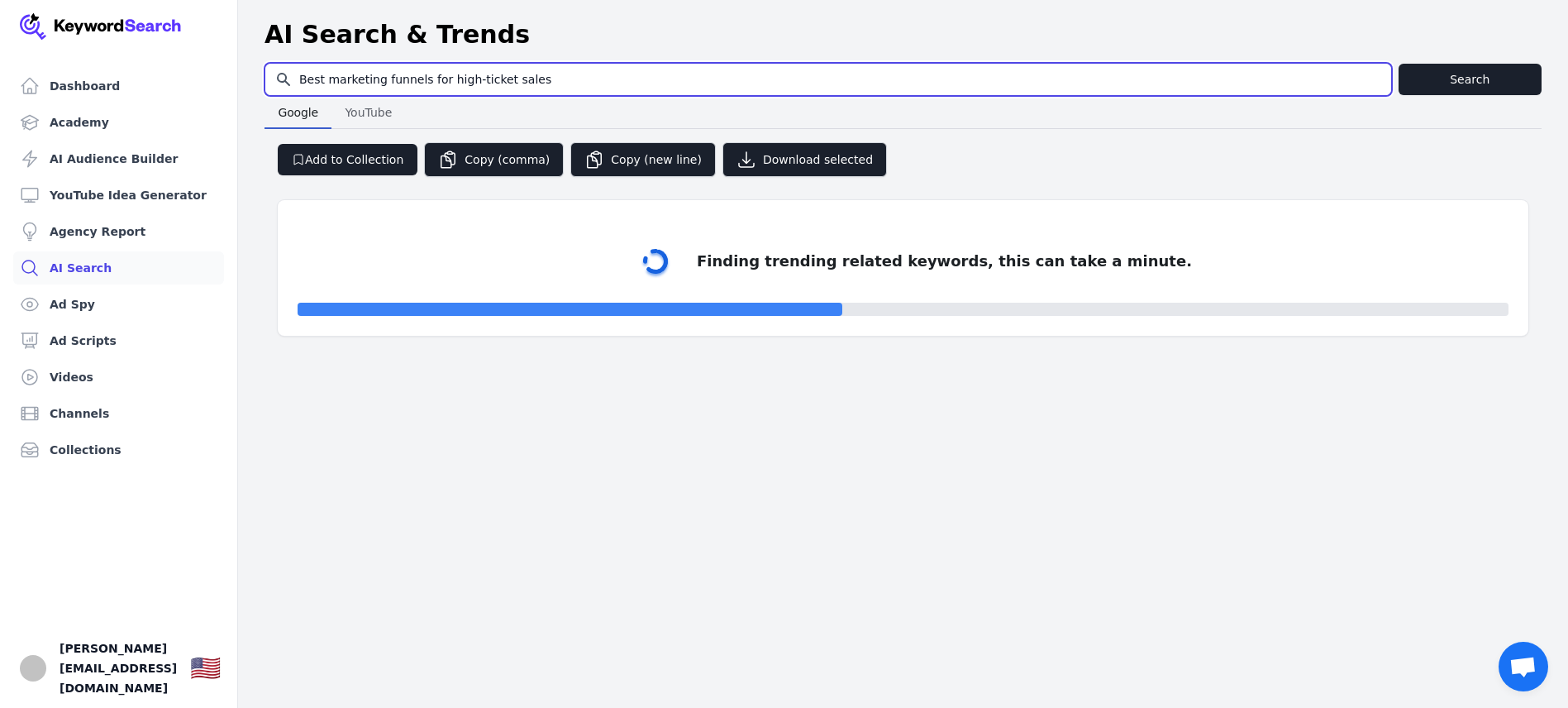
select select "50"
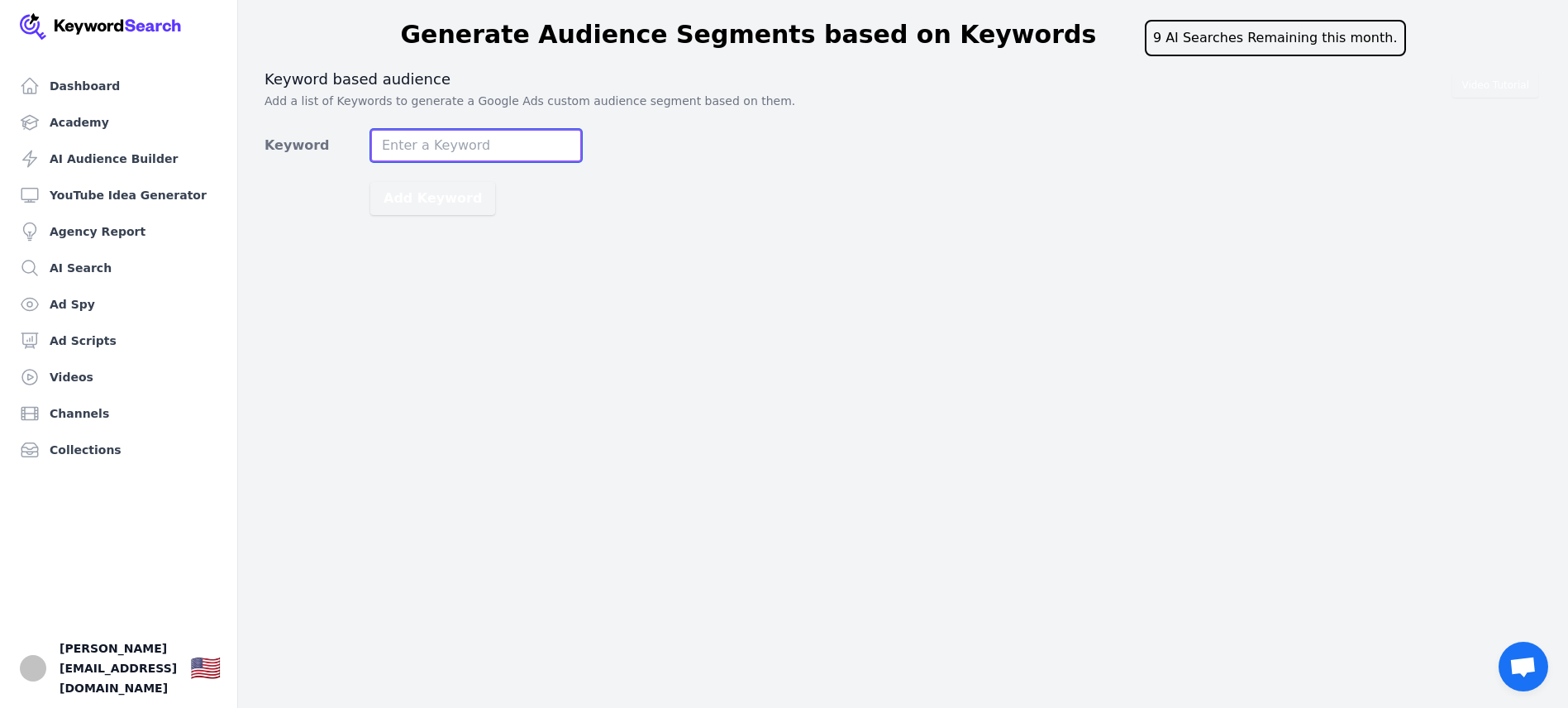
click at [456, 150] on input "Keyword" at bounding box center [476, 146] width 212 height 33
type input "[PERSON_NAME]"
click at [433, 195] on button "Add Keyword" at bounding box center [433, 199] width 125 height 33
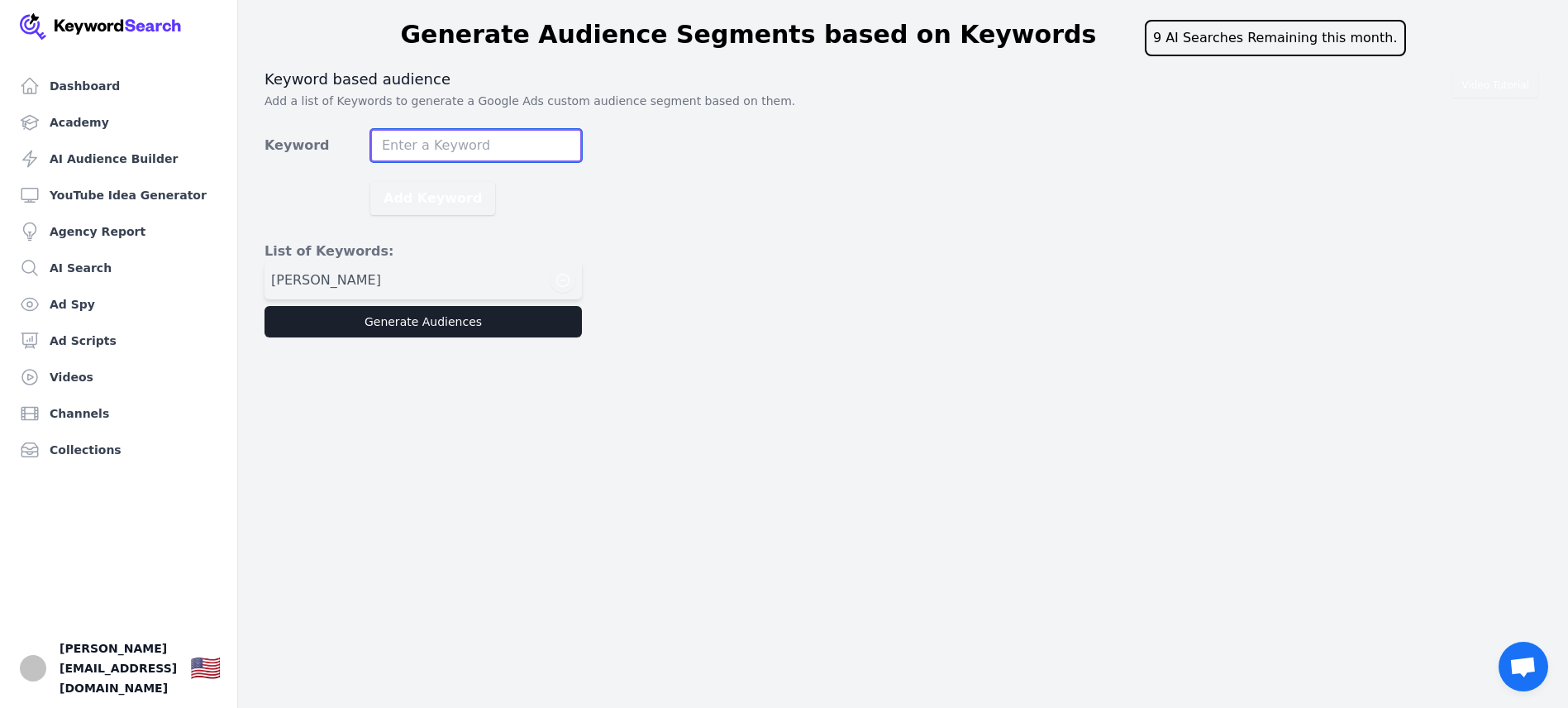
click at [438, 141] on input "Keyword" at bounding box center [476, 146] width 212 height 33
type input "High Ticket Coaching"
click at [411, 195] on button "Add Keyword" at bounding box center [433, 199] width 125 height 33
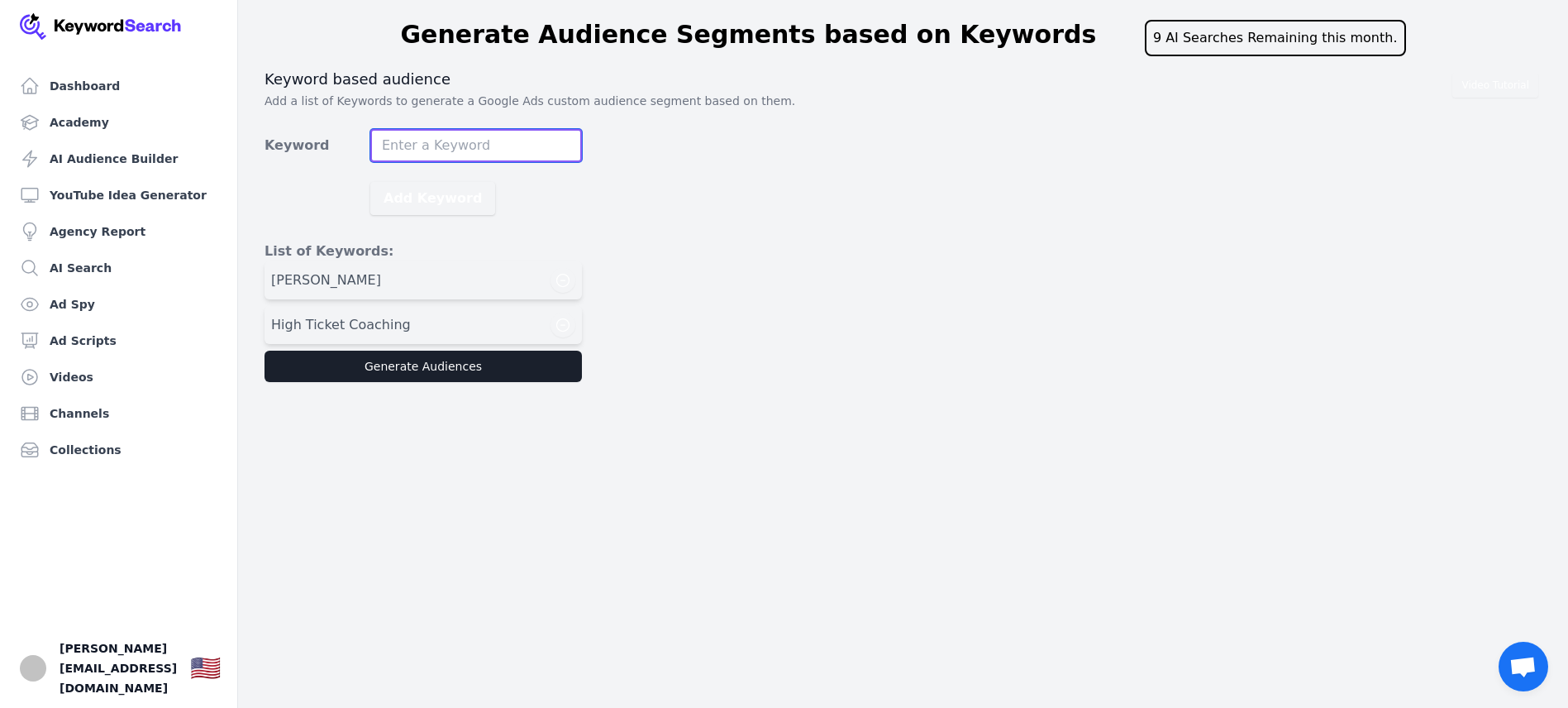
click at [430, 148] on input "Keyword" at bounding box center [476, 146] width 212 height 33
type input "High Ticket Funnel"
click at [418, 195] on button "Add Keyword" at bounding box center [433, 199] width 125 height 33
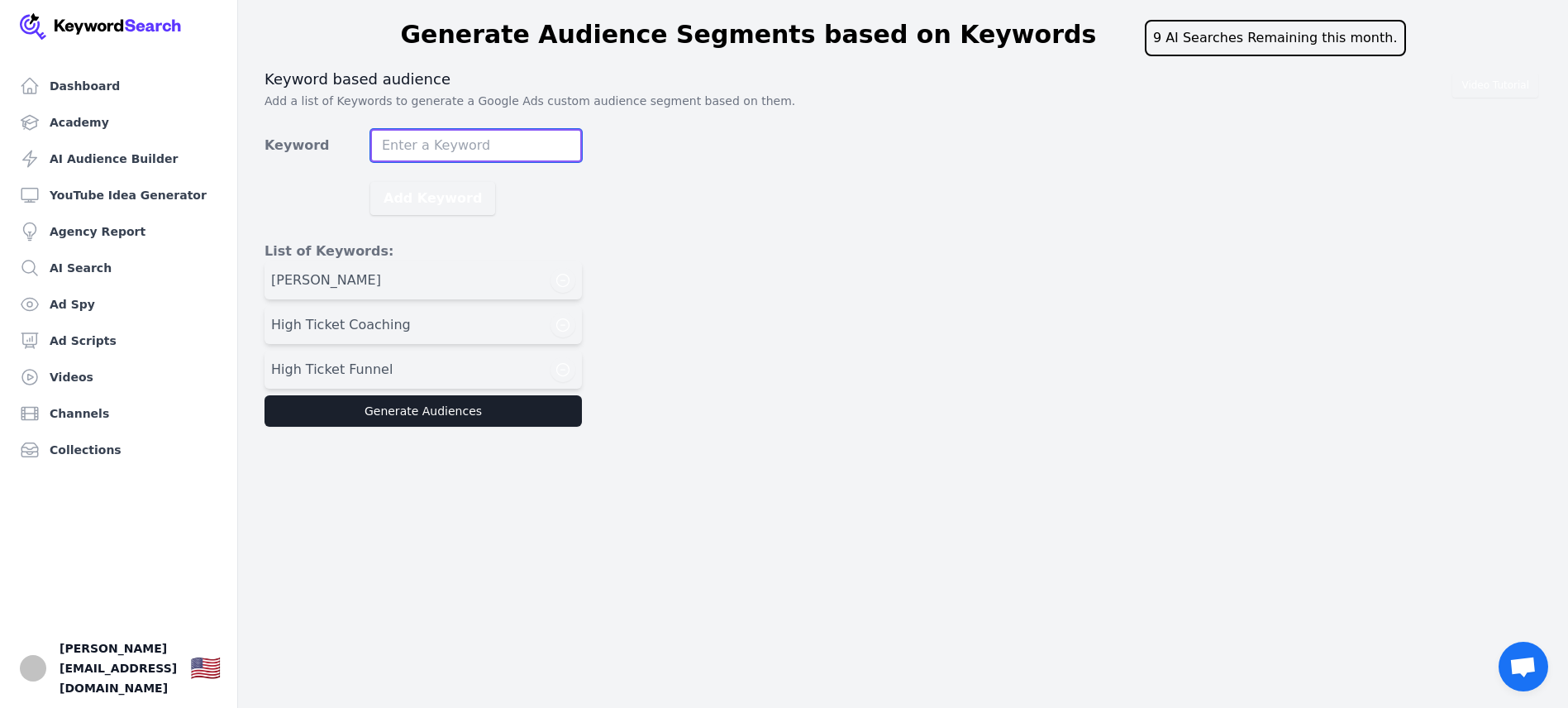
click at [425, 140] on input "Keyword" at bounding box center [476, 146] width 212 height 33
type input "S"
type input "Clickfunnels"
click at [449, 200] on button "Add Keyword" at bounding box center [433, 199] width 125 height 33
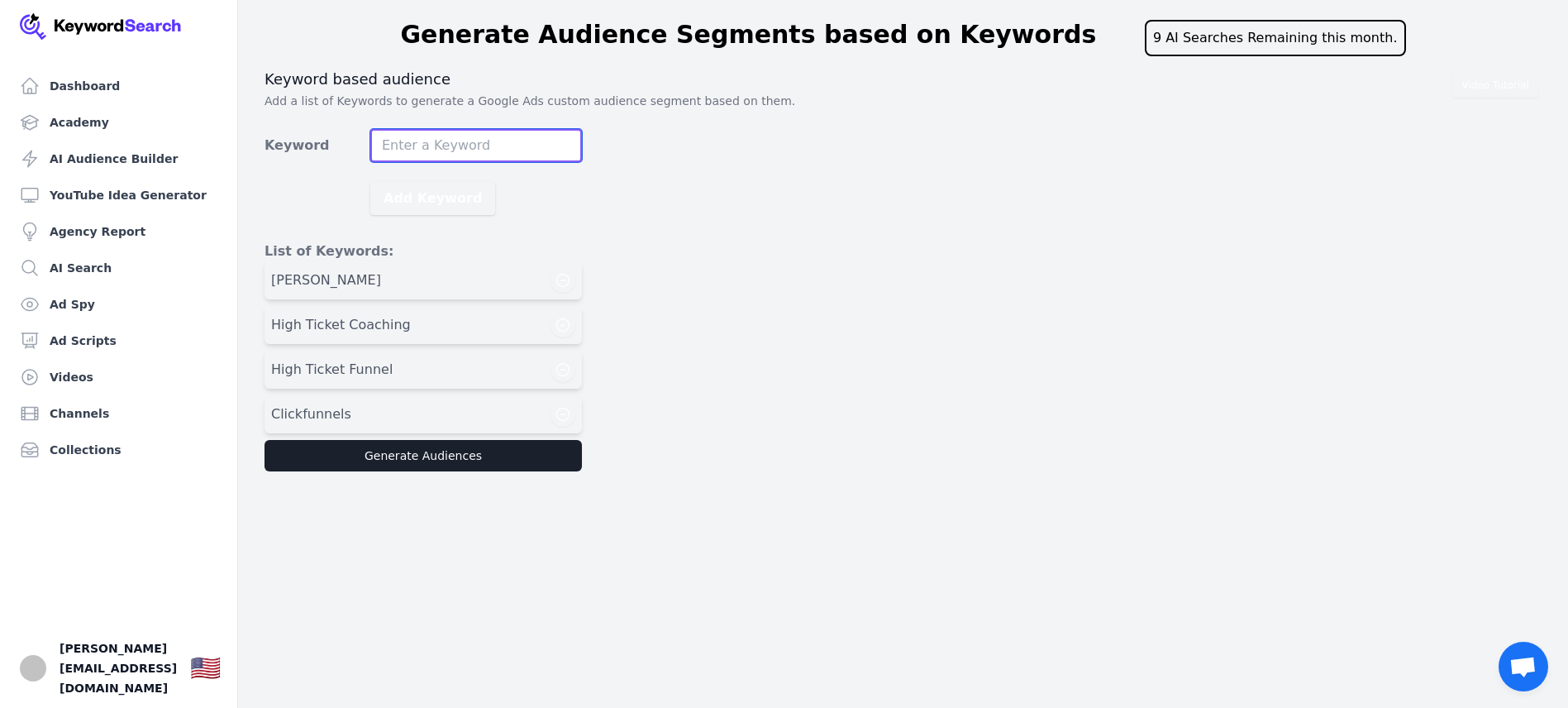
click at [444, 144] on input "Keyword" at bounding box center [476, 146] width 212 height 33
type input "H"
type input "h"
type input "High Ticket Leads"
click at [437, 192] on button "Add Keyword" at bounding box center [433, 199] width 125 height 33
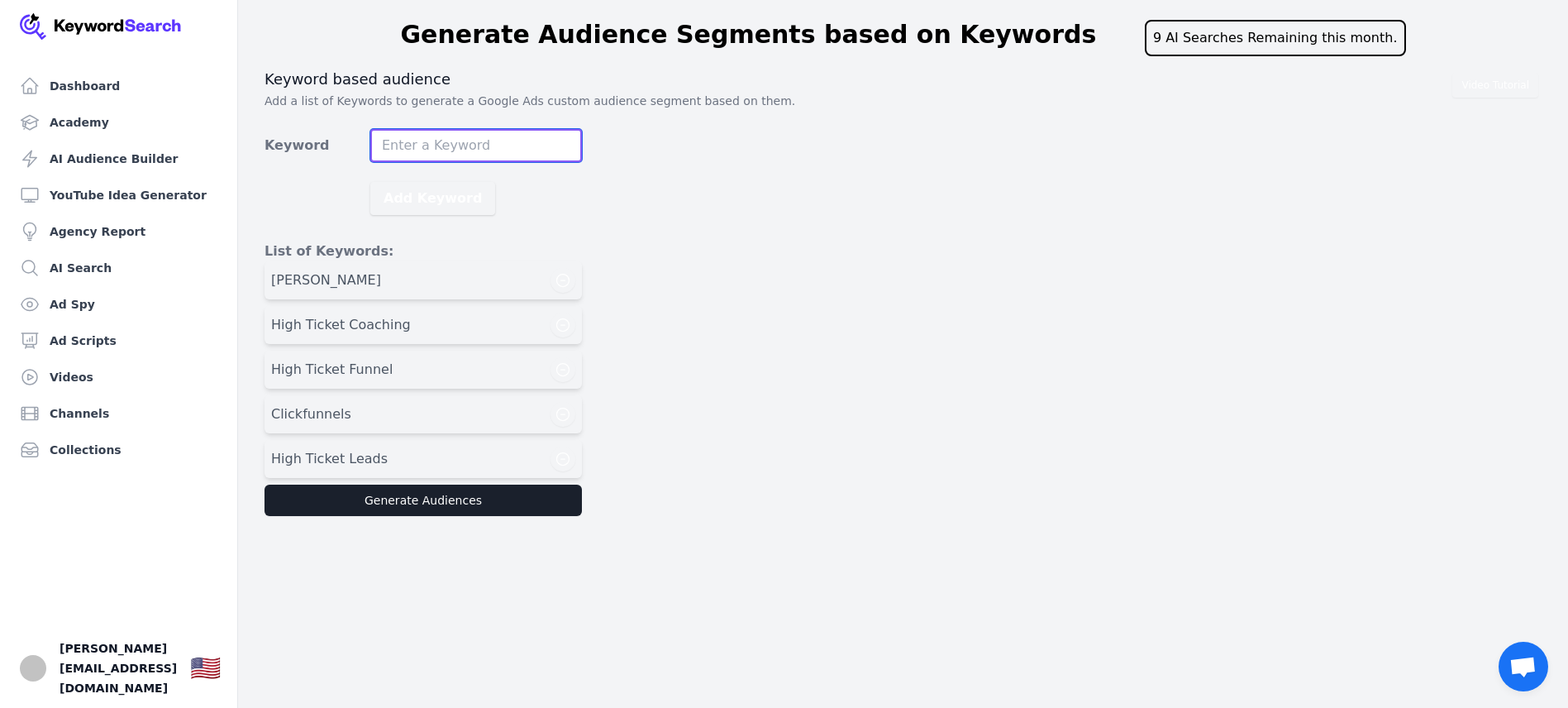
click at [441, 148] on input "Keyword" at bounding box center [476, 146] width 212 height 33
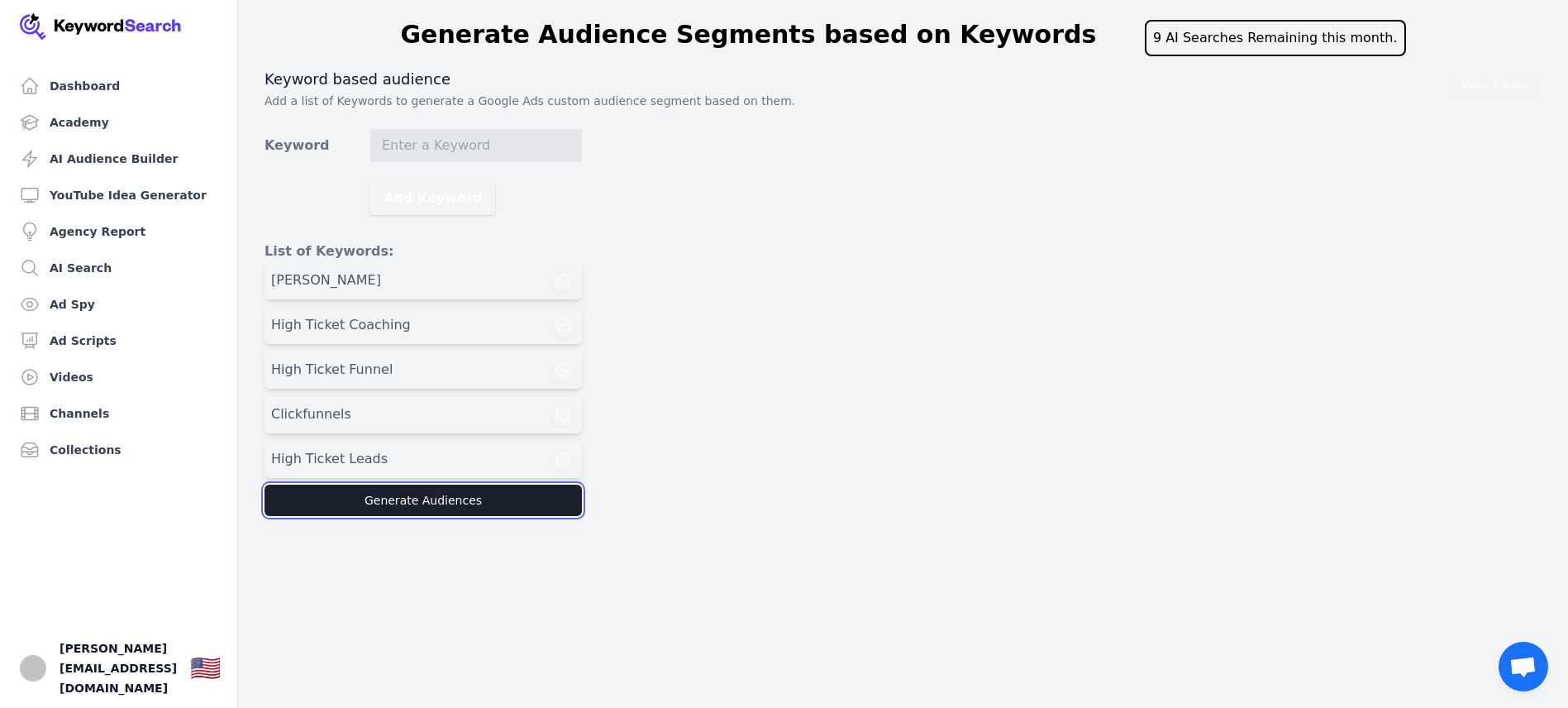
click at [439, 506] on button "Generate Audiences" at bounding box center [423, 501] width 317 height 32
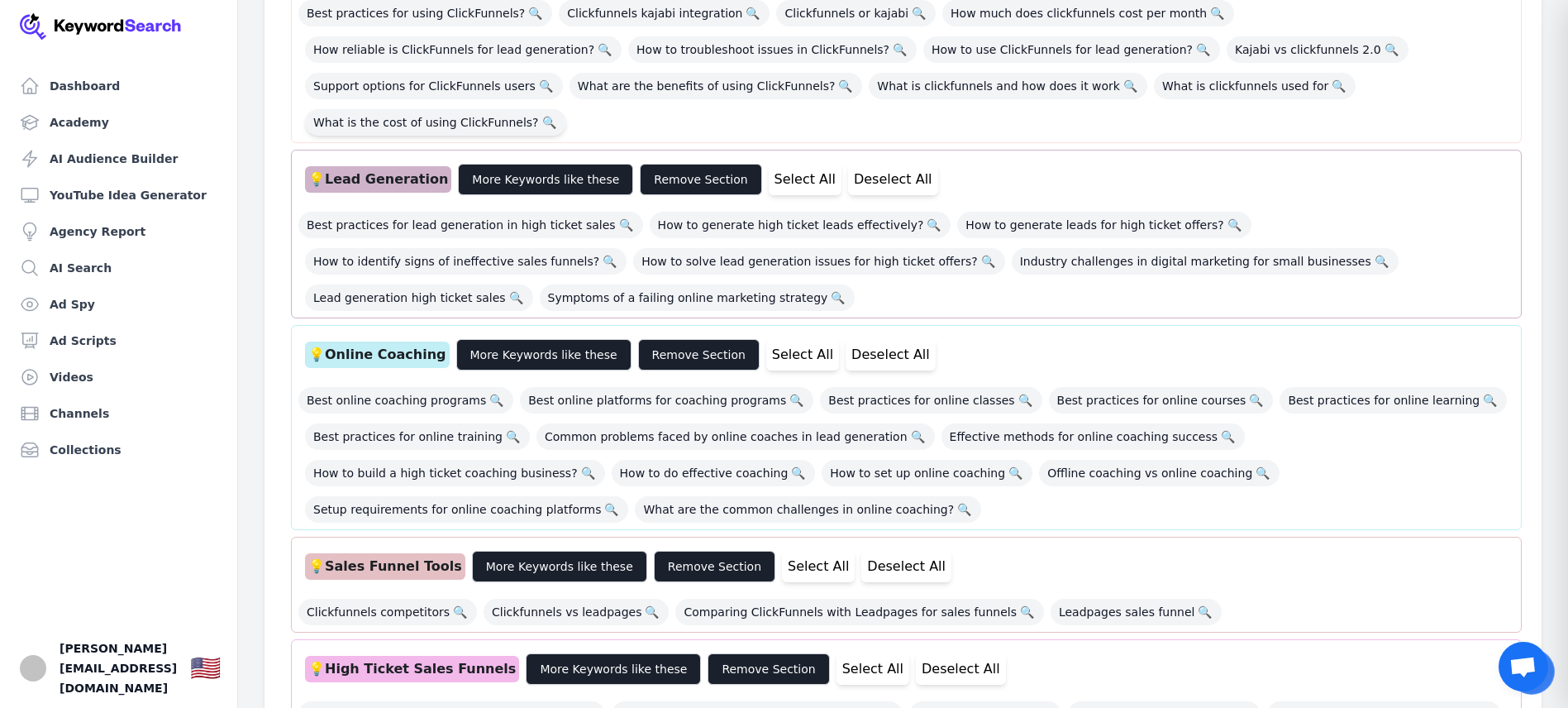
scroll to position [640, 0]
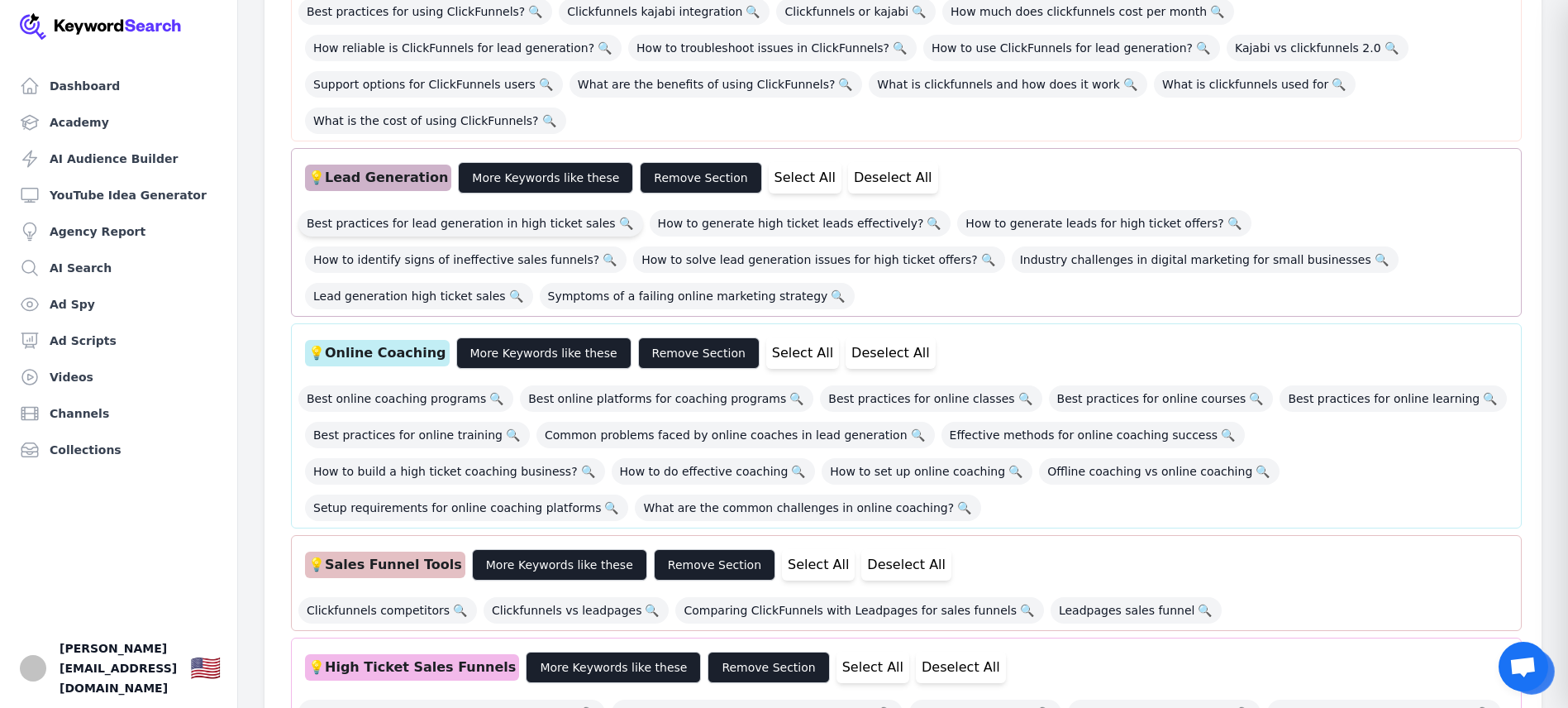
click at [475, 210] on span "Best practices for lead generation in high ticket sales 🔍" at bounding box center [471, 224] width 345 height 27
click at [769, 210] on span "How to generate high ticket leads effectively? 🔍" at bounding box center [801, 224] width 302 height 27
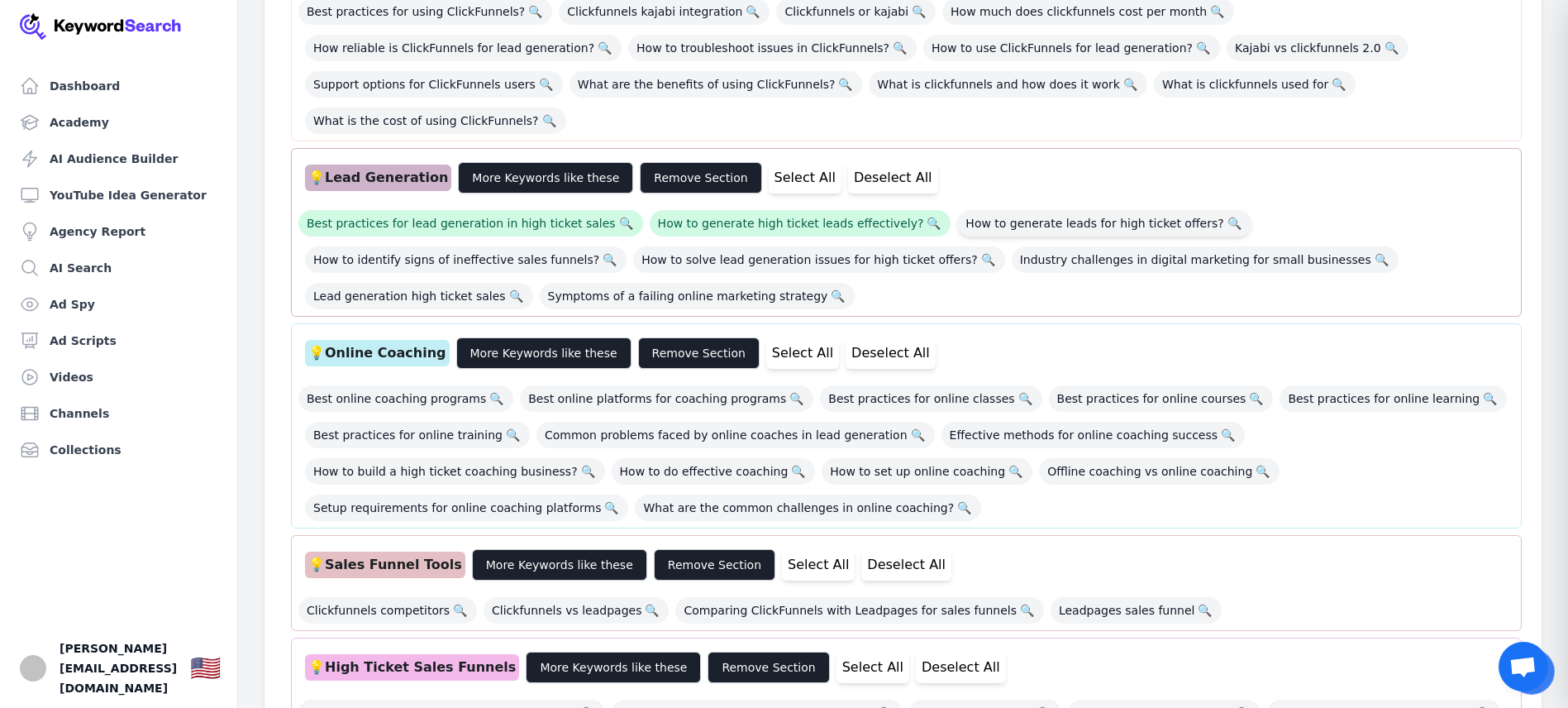
click at [1063, 210] on span "How to generate leads for high ticket offers? 🔍" at bounding box center [1104, 224] width 294 height 27
click at [533, 283] on span "Lead generation high ticket sales 🔍" at bounding box center [419, 296] width 228 height 27
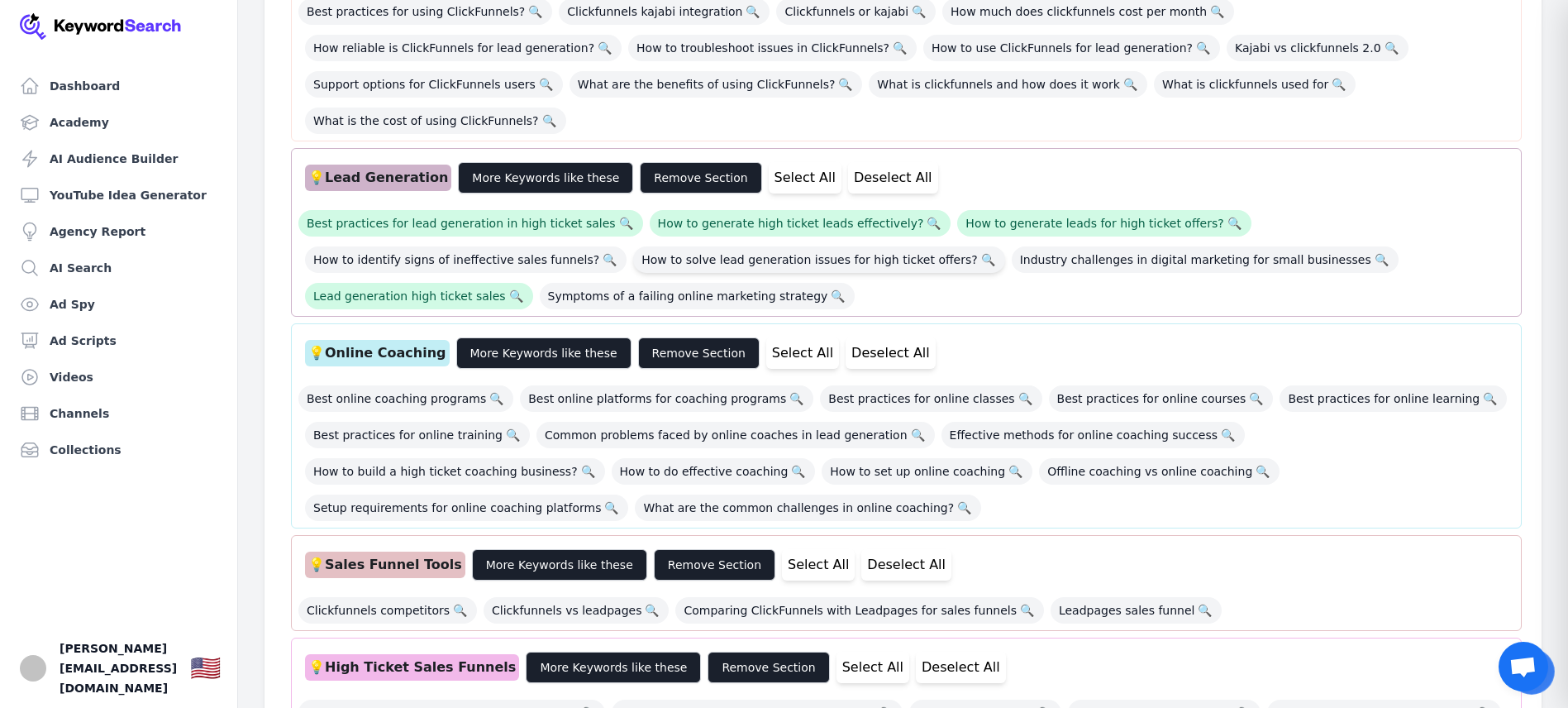
click at [633, 246] on span "How to solve lead generation issues for high ticket offers? 🔍" at bounding box center [819, 260] width 372 height 27
click at [527, 162] on button "More Keywords like these" at bounding box center [546, 178] width 175 height 32
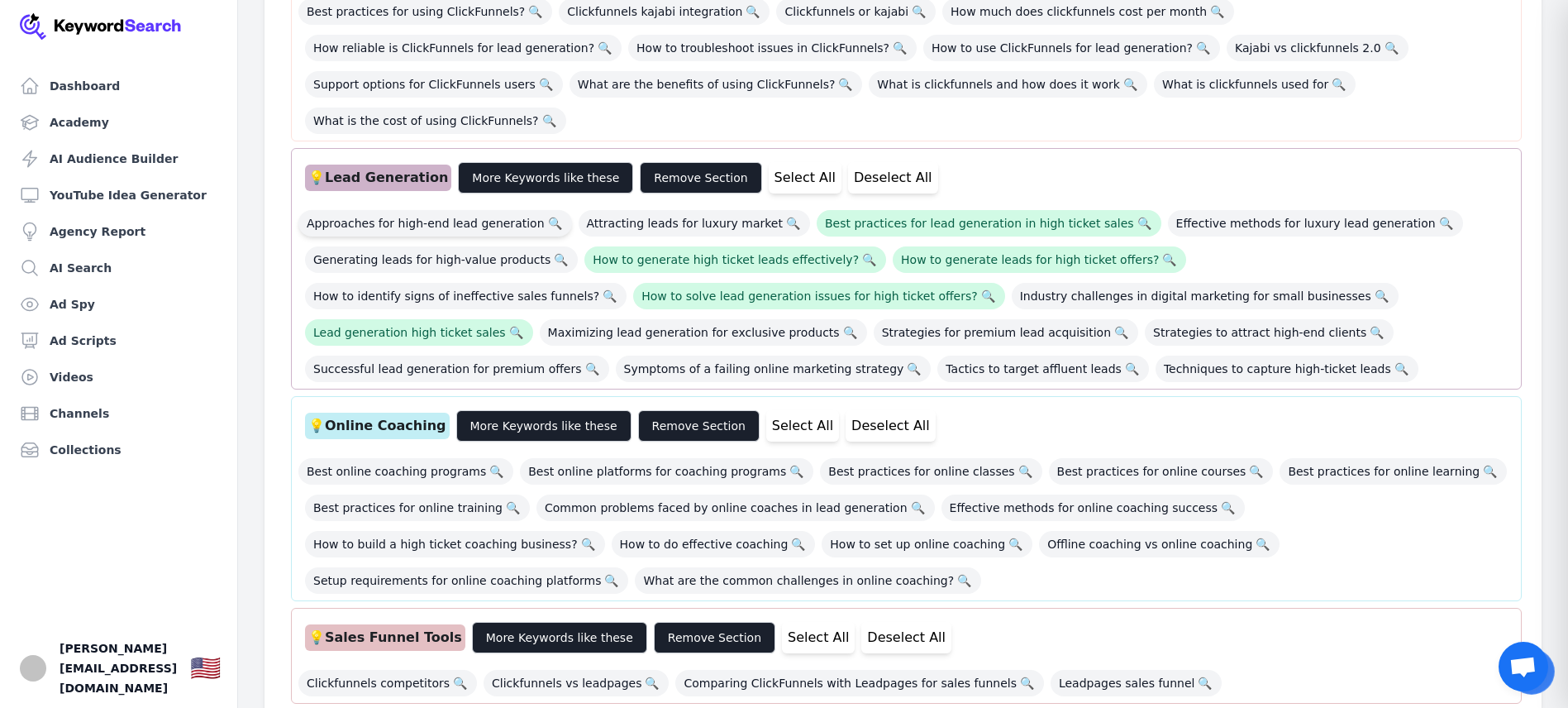
click at [476, 210] on span "Approaches for high-end lead generation 🔍" at bounding box center [436, 224] width 274 height 27
click at [1255, 210] on span "Effective methods for luxury lead generation 🔍" at bounding box center [1316, 224] width 295 height 27
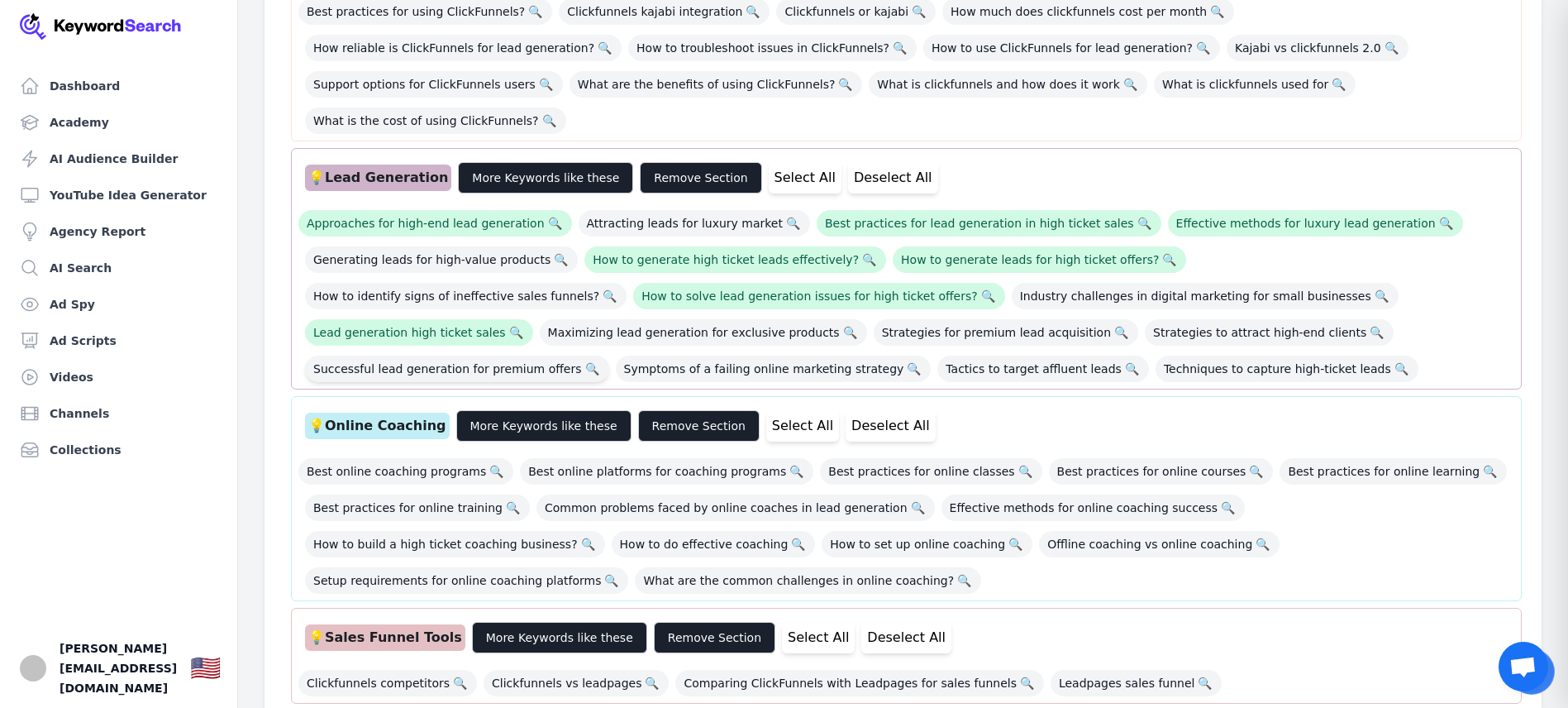
click at [609, 356] on span "Successful lead generation for premium offers 🔍" at bounding box center [457, 369] width 305 height 27
click at [1145, 319] on span "Strategies to attract high-end clients 🔍" at bounding box center [1269, 332] width 249 height 27
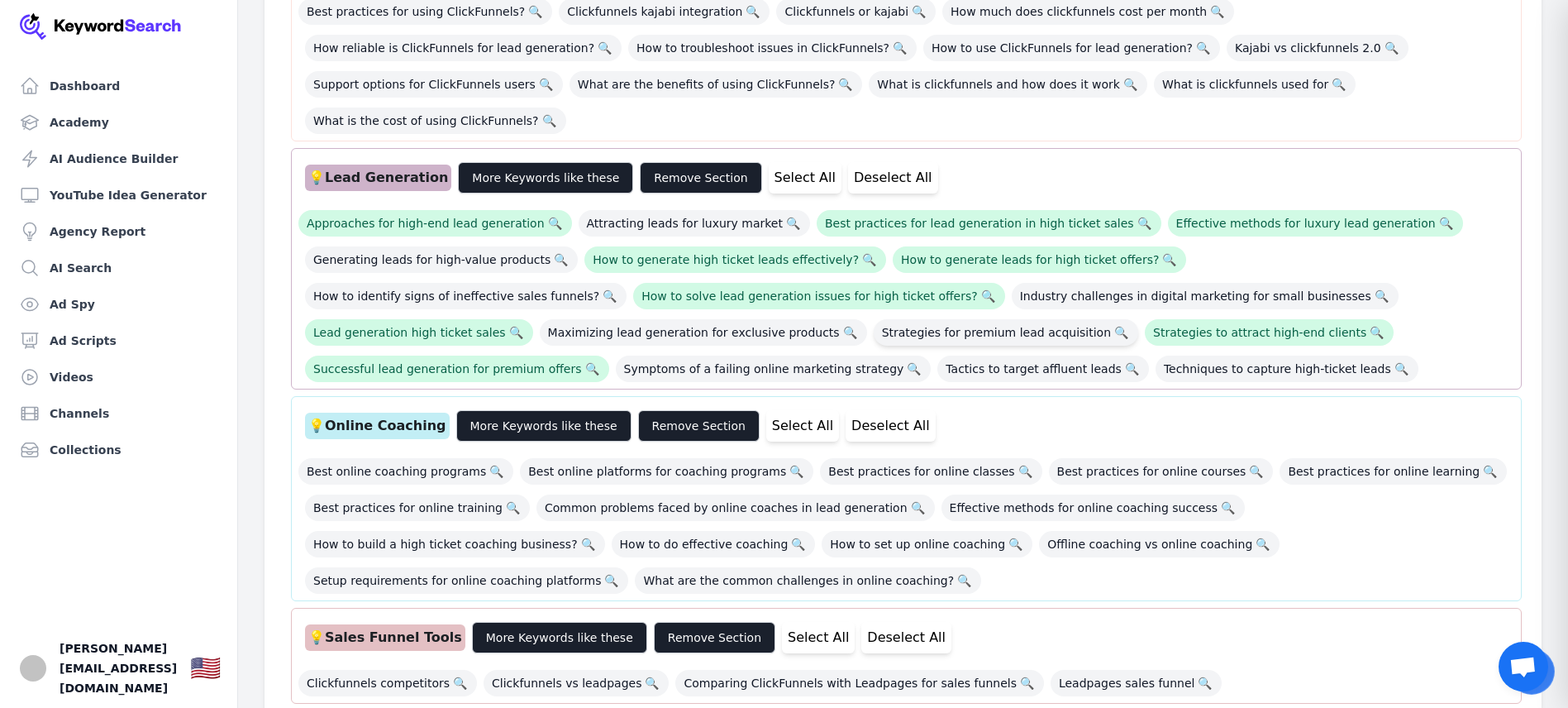
click at [874, 319] on span "Strategies for premium lead acquisition 🔍" at bounding box center [1006, 332] width 265 height 27
click at [500, 162] on button "More Keywords like these" at bounding box center [546, 178] width 175 height 32
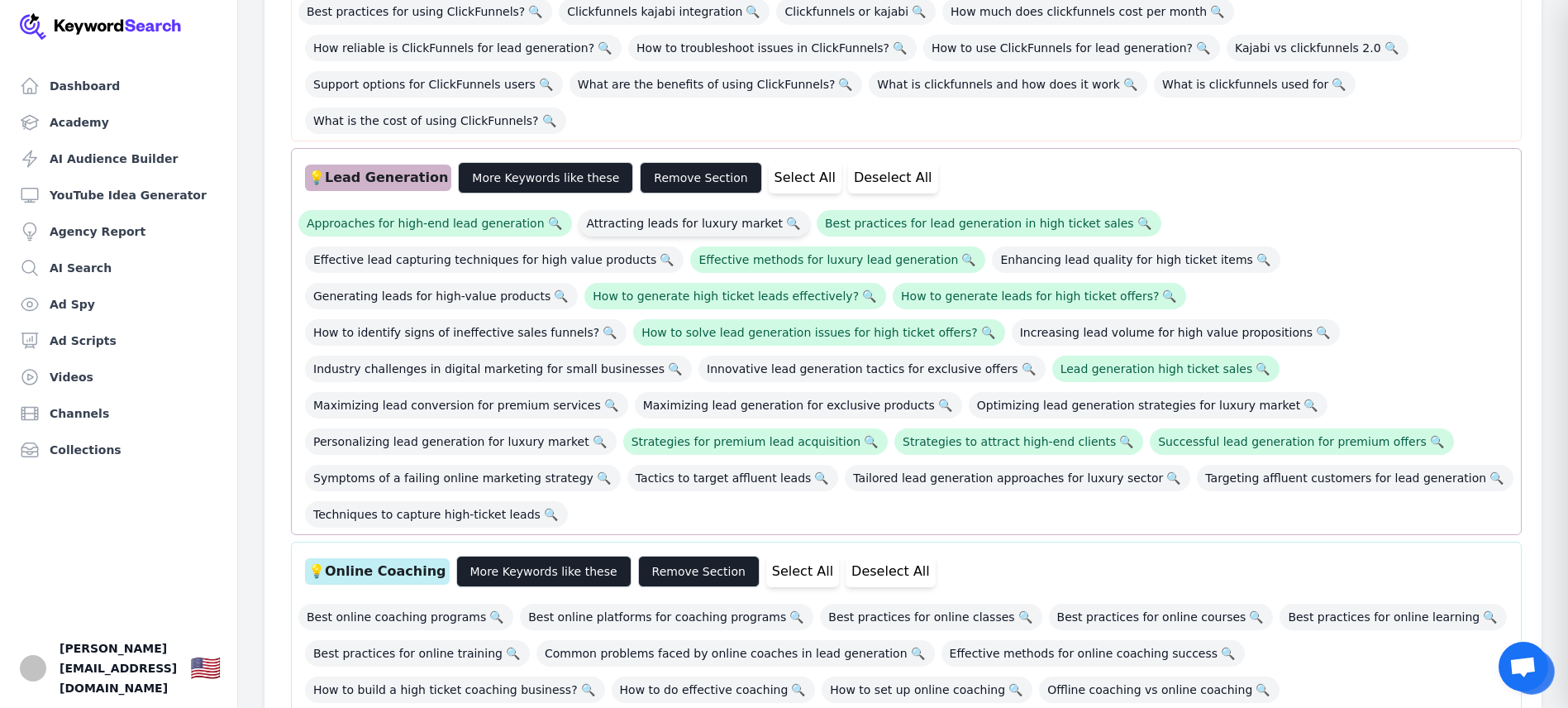
click at [678, 210] on span "Attracting leads for luxury market 🔍" at bounding box center [693, 224] width 231 height 27
click at [577, 283] on span "Generating leads for high-value products 🔍" at bounding box center [441, 296] width 273 height 27
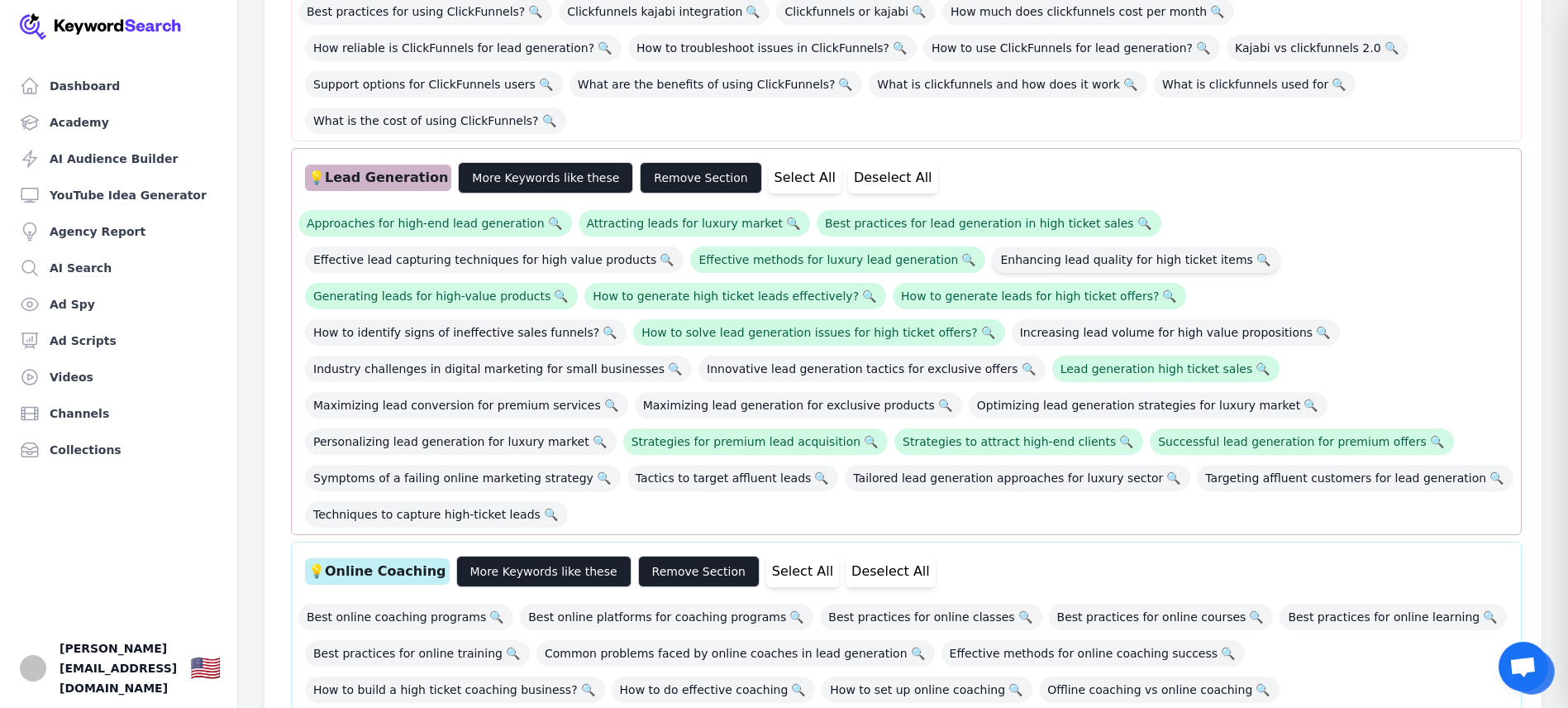
click at [992, 246] on span "Enhancing lead quality for high ticket items 🔍" at bounding box center [1136, 260] width 288 height 27
click at [1046, 356] on span "Innovative lead generation tactics for exclusive offers 🔍" at bounding box center [872, 369] width 347 height 27
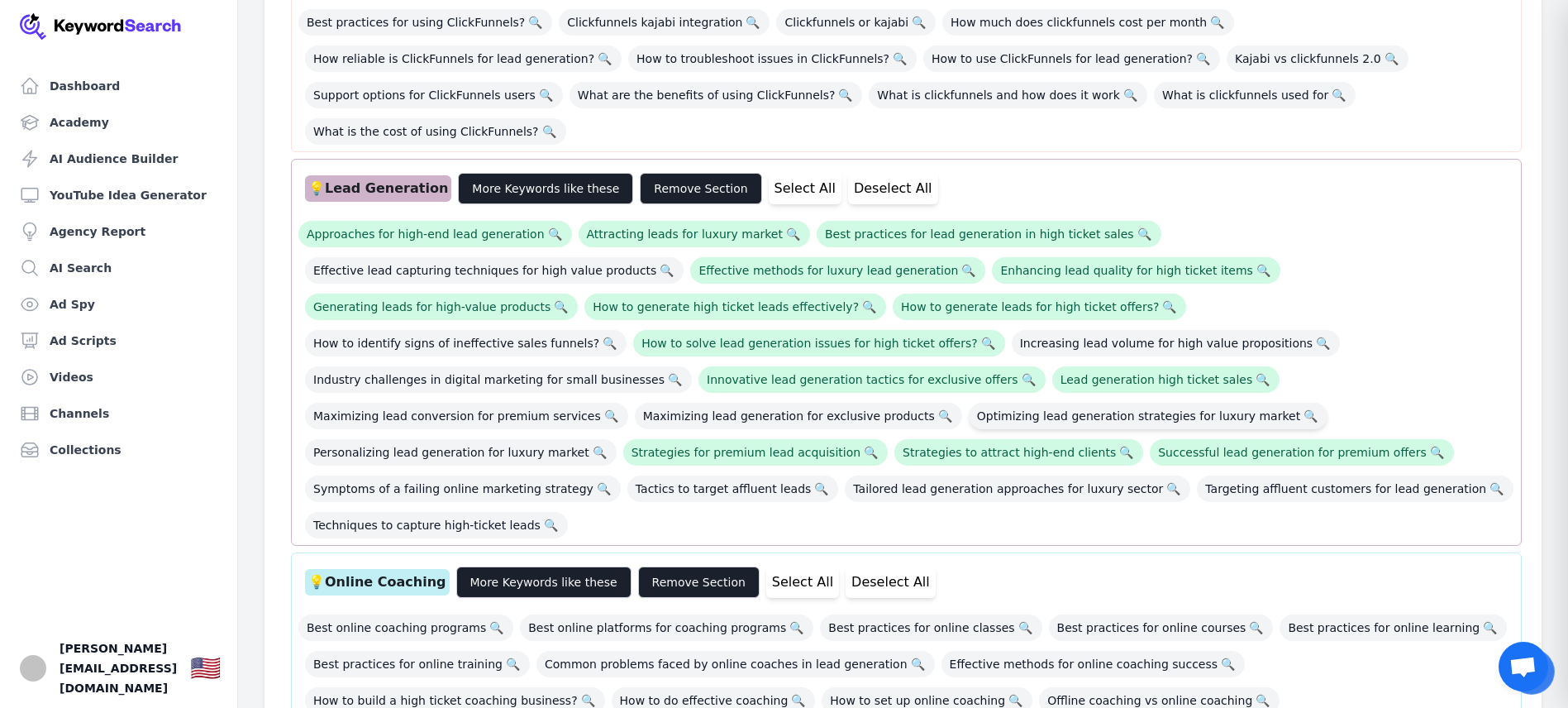
scroll to position [643, 0]
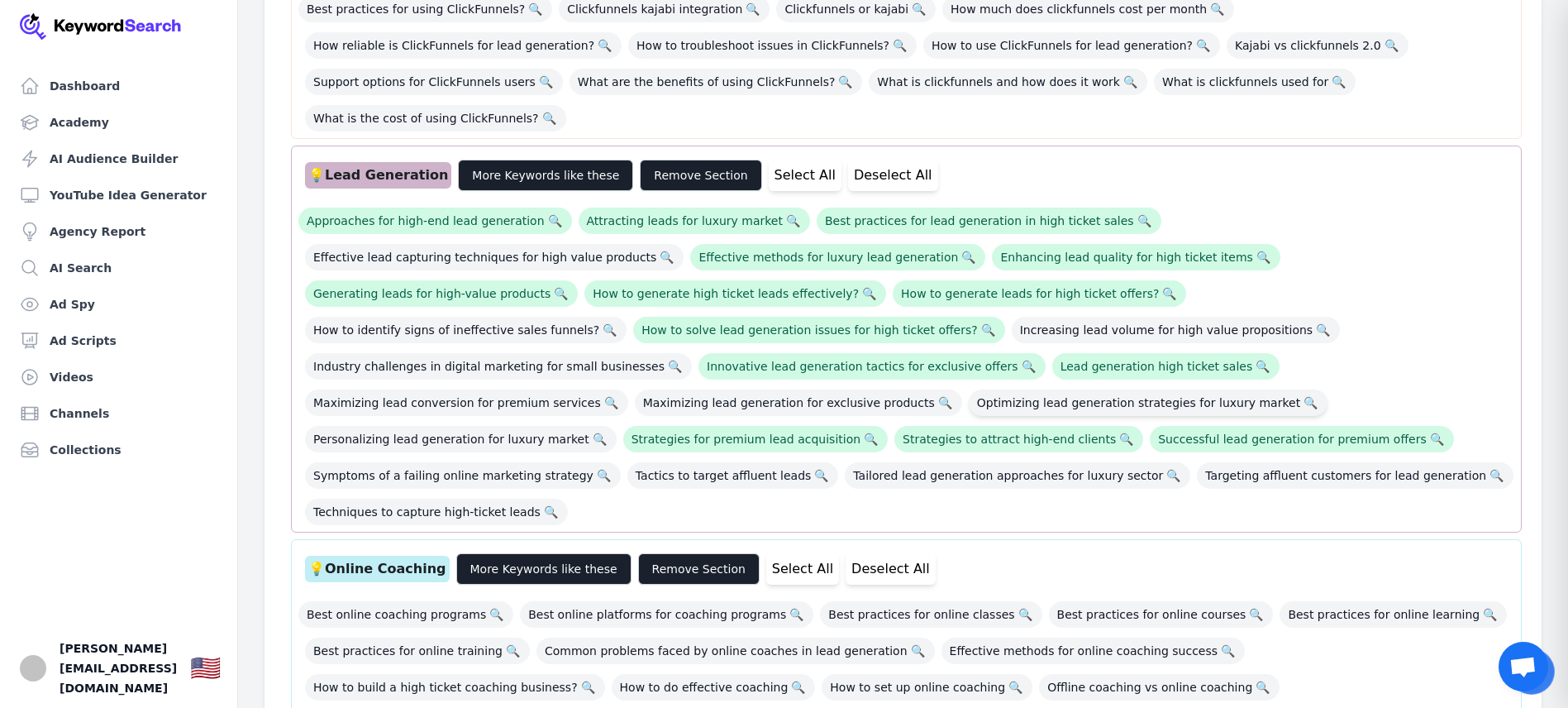
click at [1228, 390] on span "Optimizing lead generation strategies for luxury market 🔍" at bounding box center [1148, 403] width 359 height 27
click at [962, 390] on span "Maximizing lead generation for exclusive products 🔍" at bounding box center [799, 403] width 327 height 27
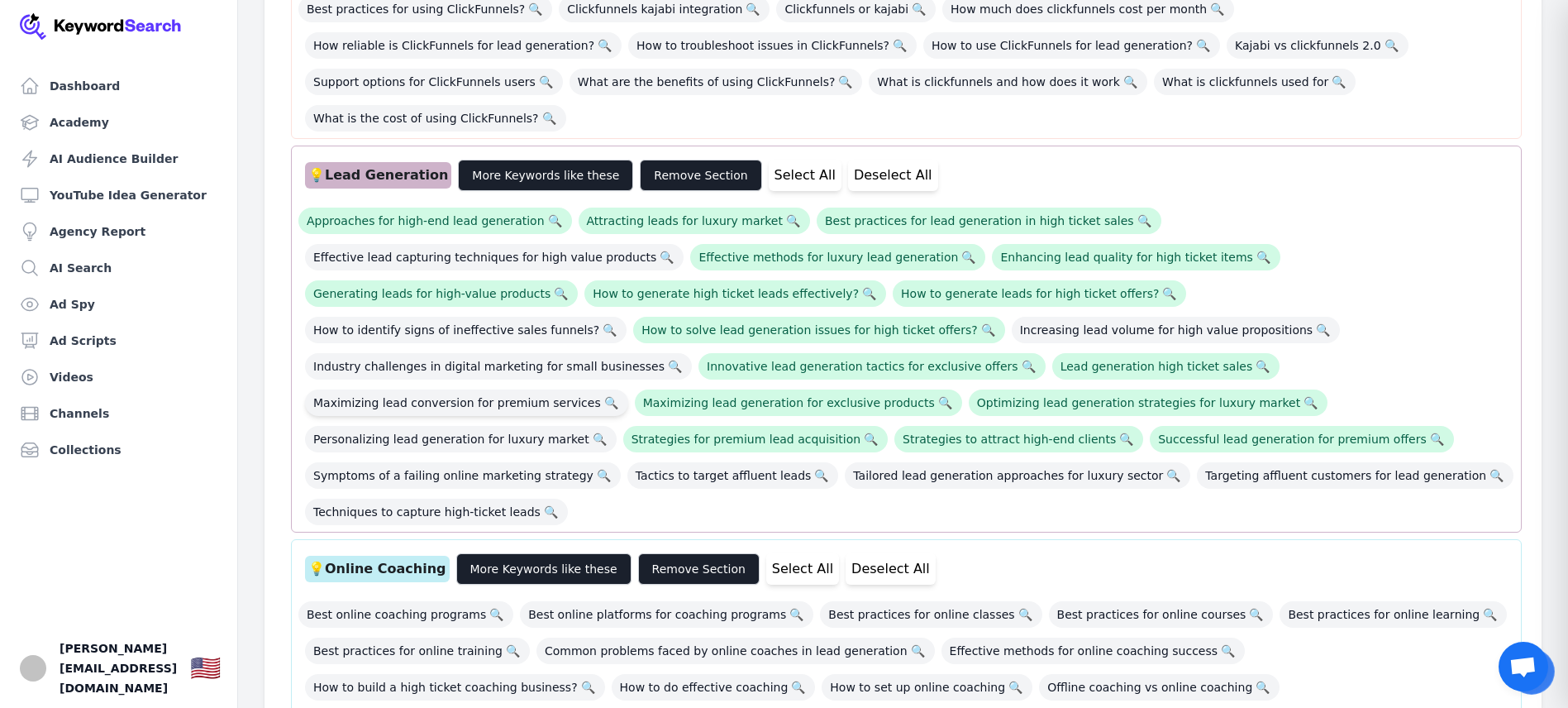
click at [628, 390] on span "Maximizing lead conversion for premium services 🔍" at bounding box center [466, 403] width 323 height 27
click at [1012, 316] on span "Increasing lead volume for high value propositions 🔍" at bounding box center [1176, 330] width 328 height 27
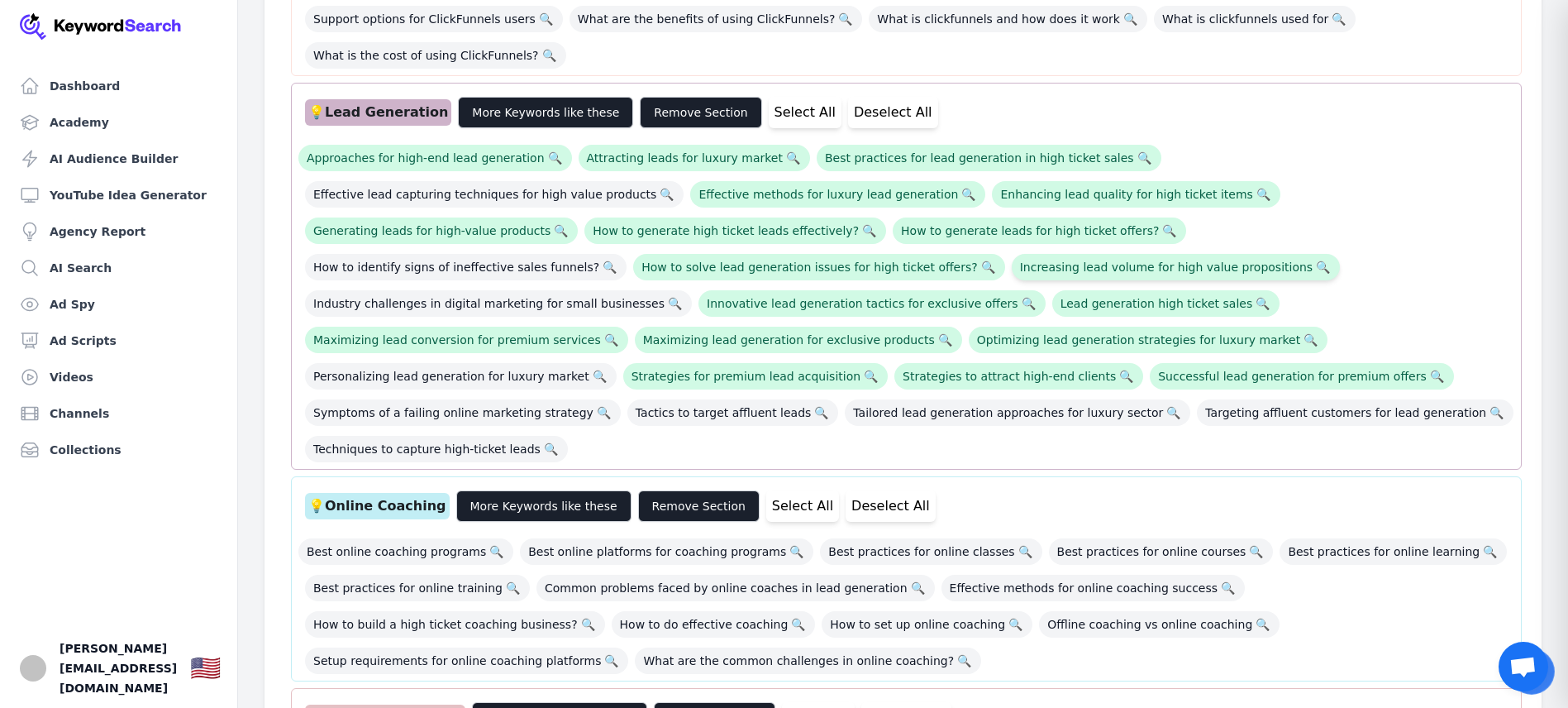
scroll to position [713, 0]
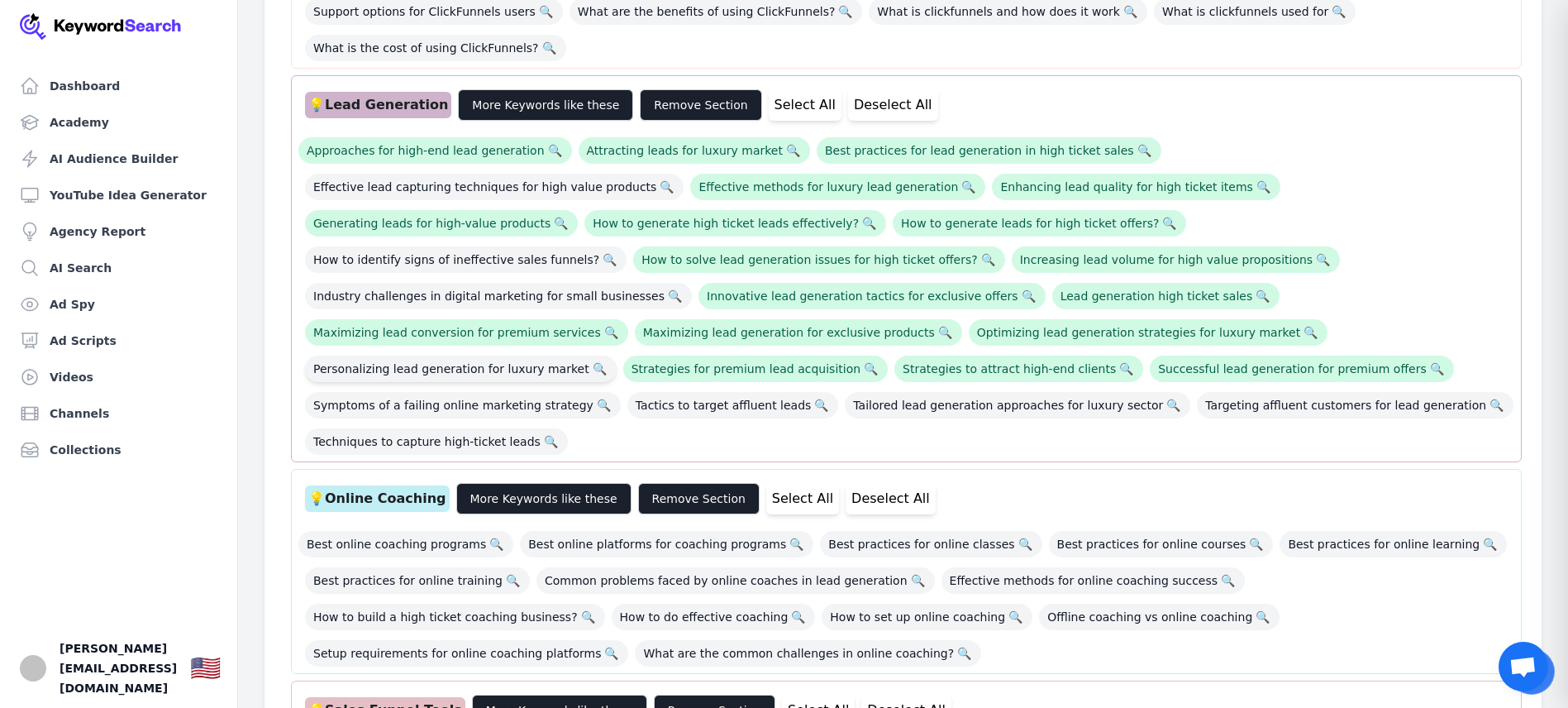
click at [490, 356] on span "Personalizing lead generation for luxury market 🔍" at bounding box center [461, 369] width 311 height 27
click at [698, 392] on span "Tactics to target affluent leads 🔍" at bounding box center [734, 406] width 212 height 27
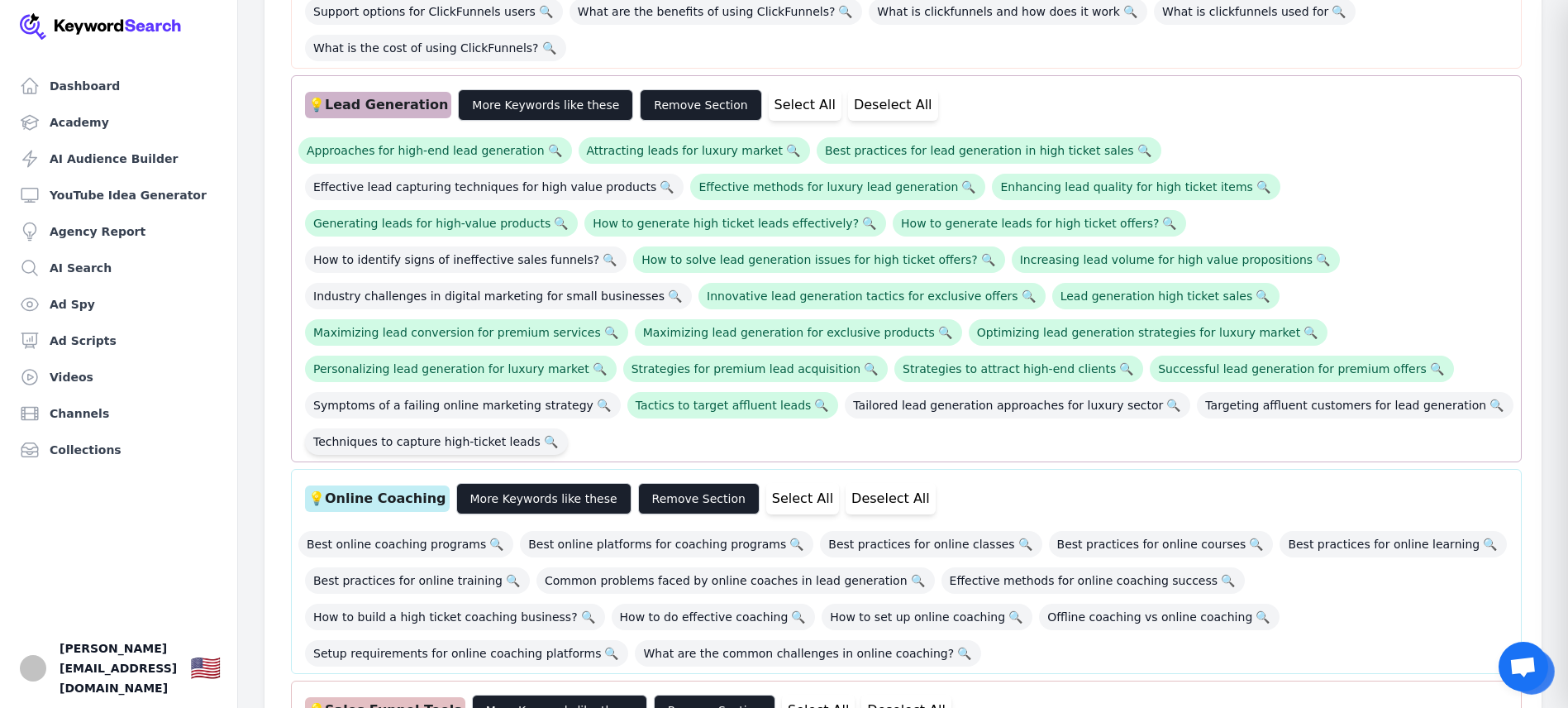
click at [501, 428] on span "Techniques to capture high-ticket leads 🔍" at bounding box center [436, 442] width 263 height 27
click at [1222, 392] on span "Targeting affluent customers for lead generation 🔍" at bounding box center [1354, 406] width 316 height 27
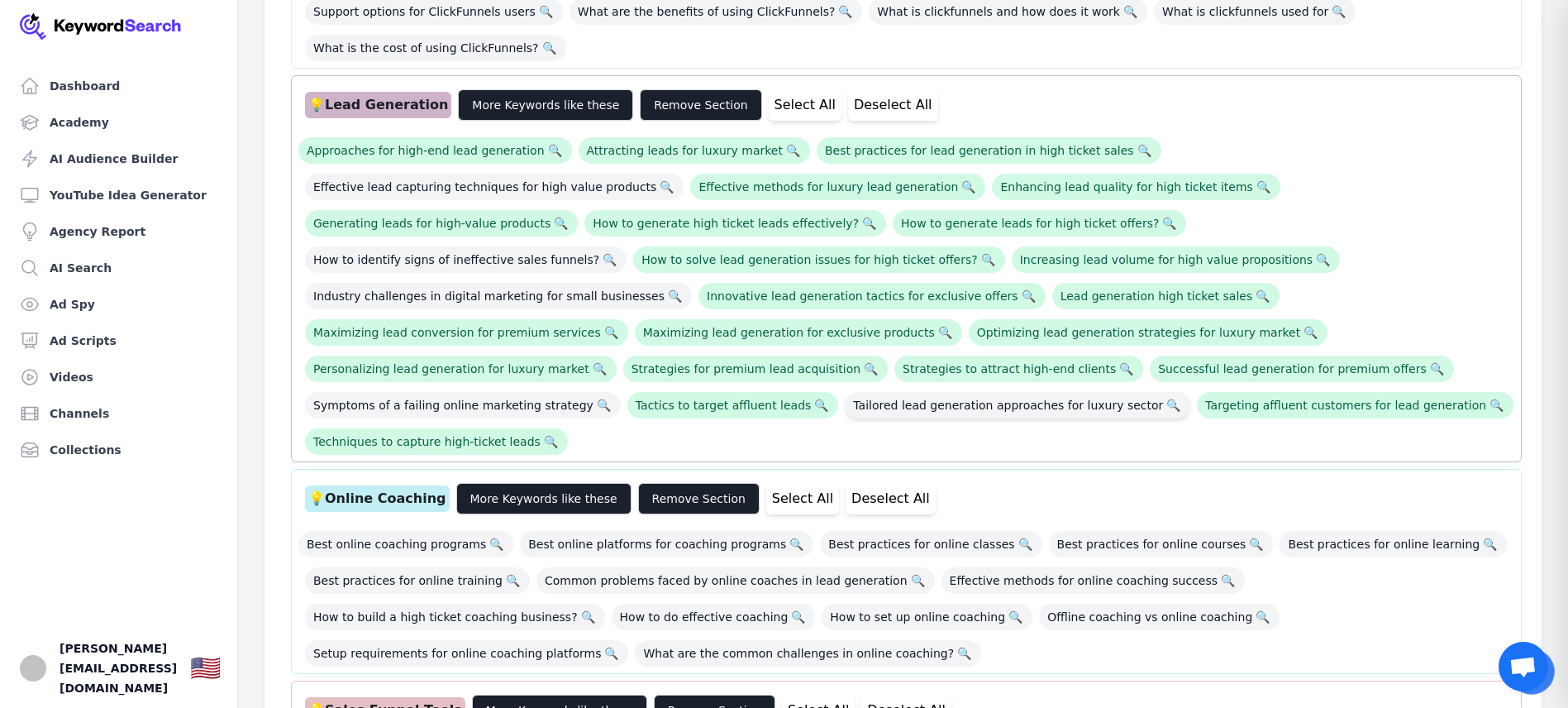
click at [1006, 392] on span "Tailored lead generation approaches for luxury sector 🔍" at bounding box center [1017, 406] width 345 height 27
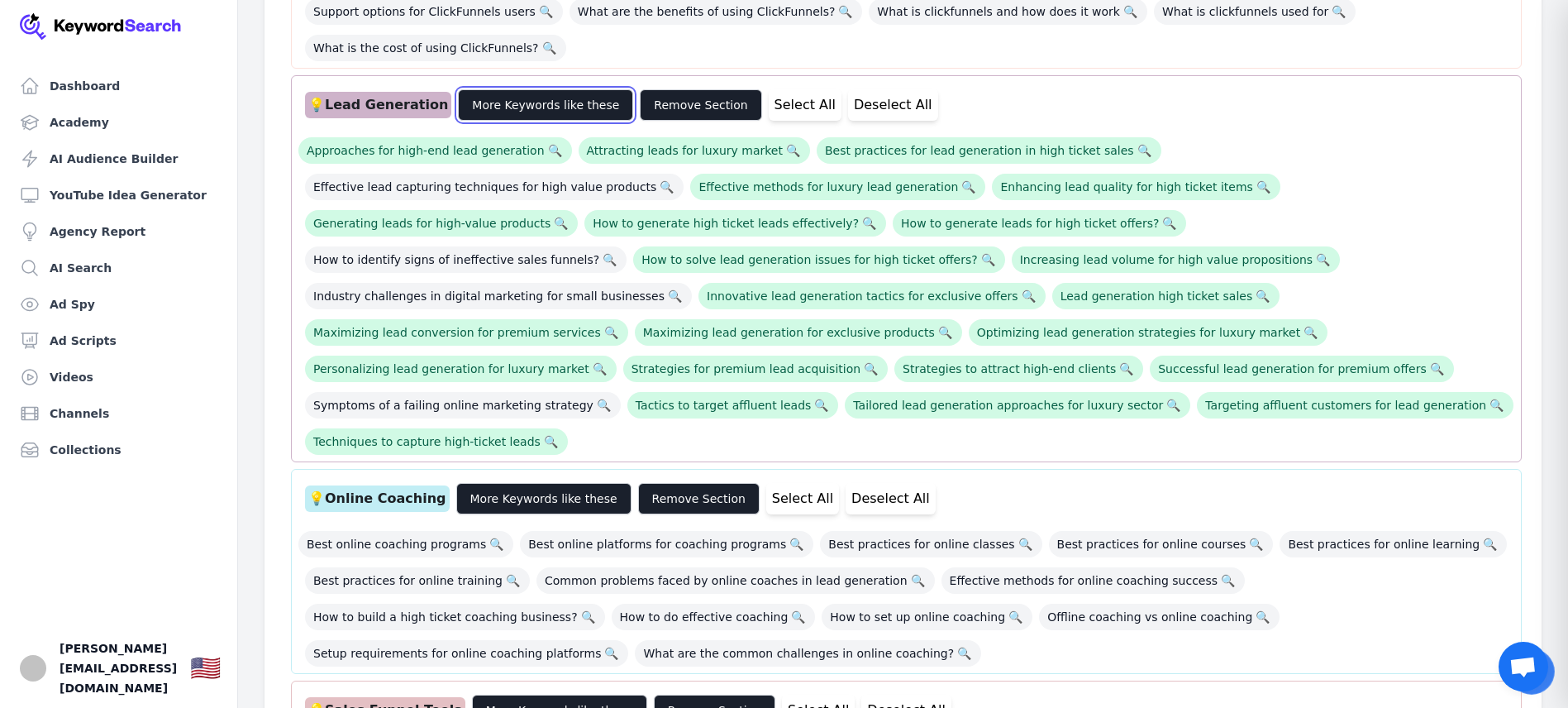
click at [491, 89] on button "More Keywords like these" at bounding box center [546, 105] width 175 height 32
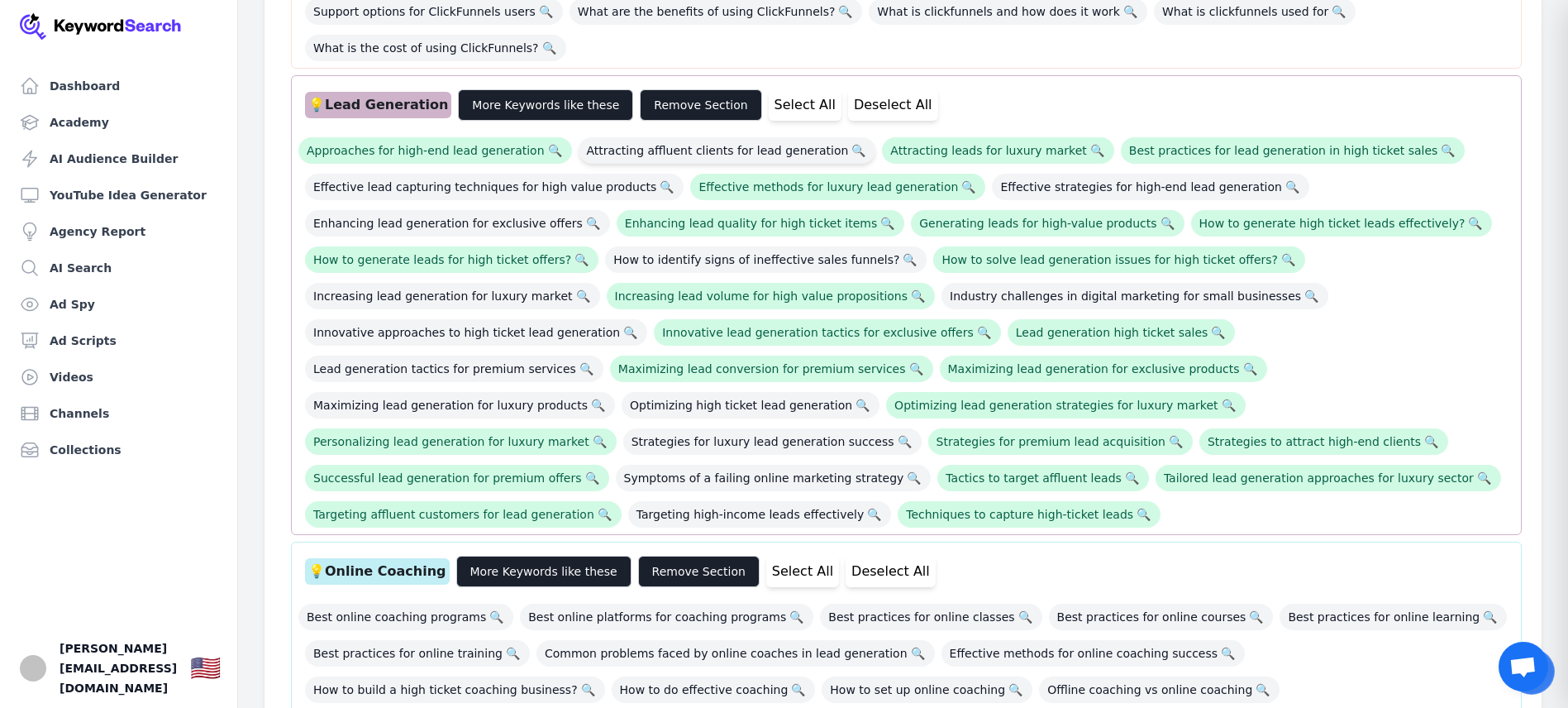
click at [676, 137] on span "Attracting affluent clients for lead generation 🔍" at bounding box center [727, 150] width 298 height 27
click at [996, 174] on span "Effective strategies for high-end lead generation 🔍" at bounding box center [1151, 187] width 317 height 27
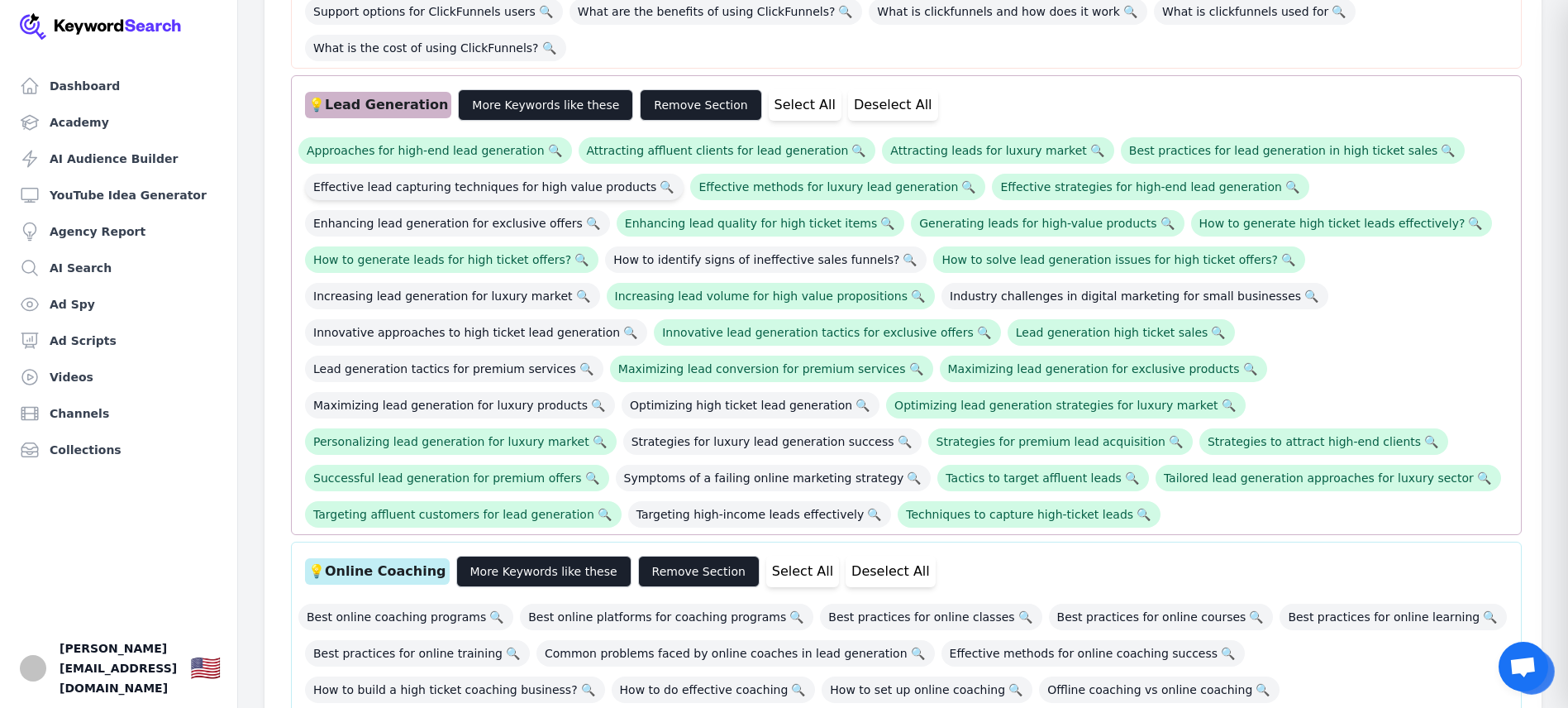
click at [547, 174] on span "Effective lead capturing techniques for high value products 🔍" at bounding box center [495, 187] width 379 height 27
click at [524, 210] on span "Enhancing lead generation for exclusive offers 🔍" at bounding box center [458, 224] width 305 height 27
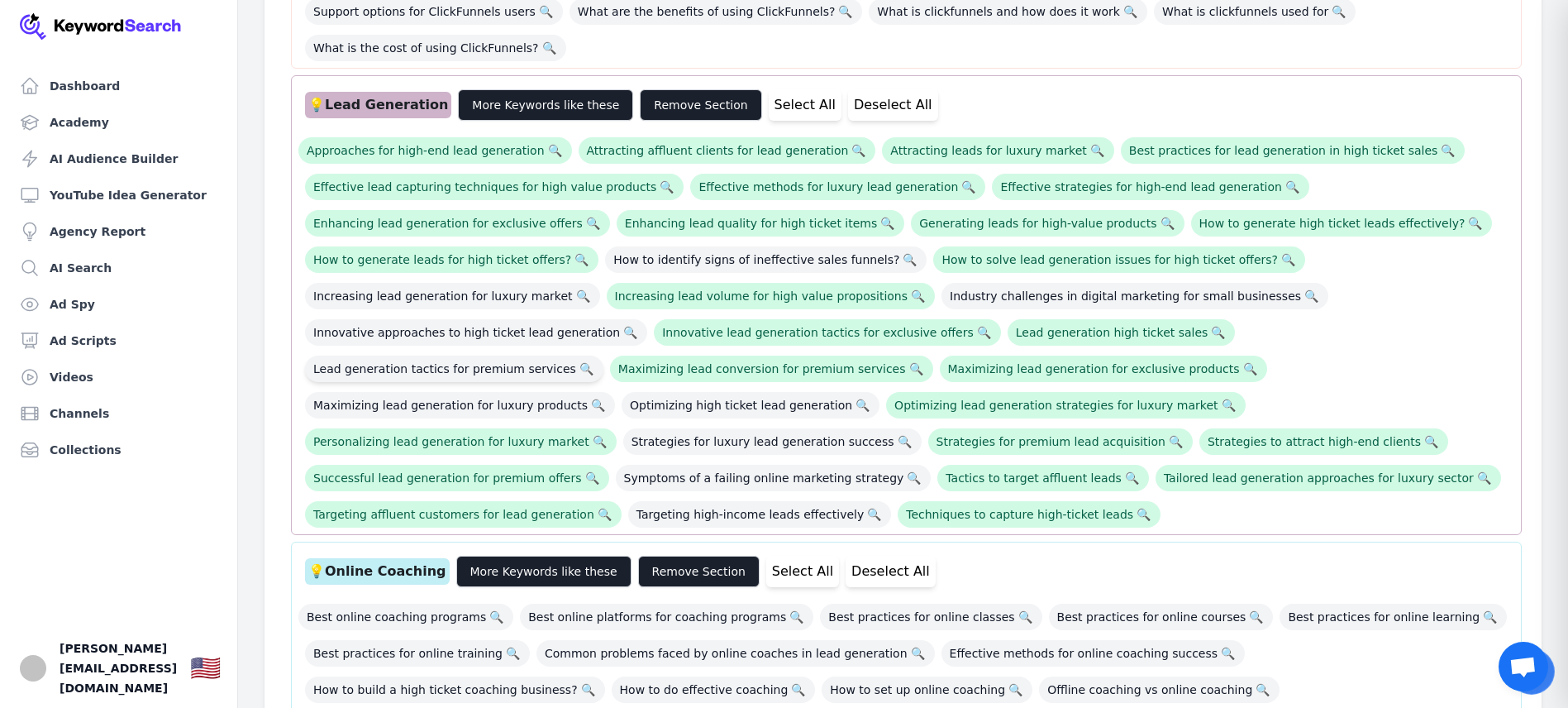
click at [603, 356] on span "Lead generation tactics for premium services 🔍" at bounding box center [455, 369] width 299 height 27
click at [880, 392] on span "Optimizing high ticket lead generation 🔍" at bounding box center [750, 406] width 258 height 27
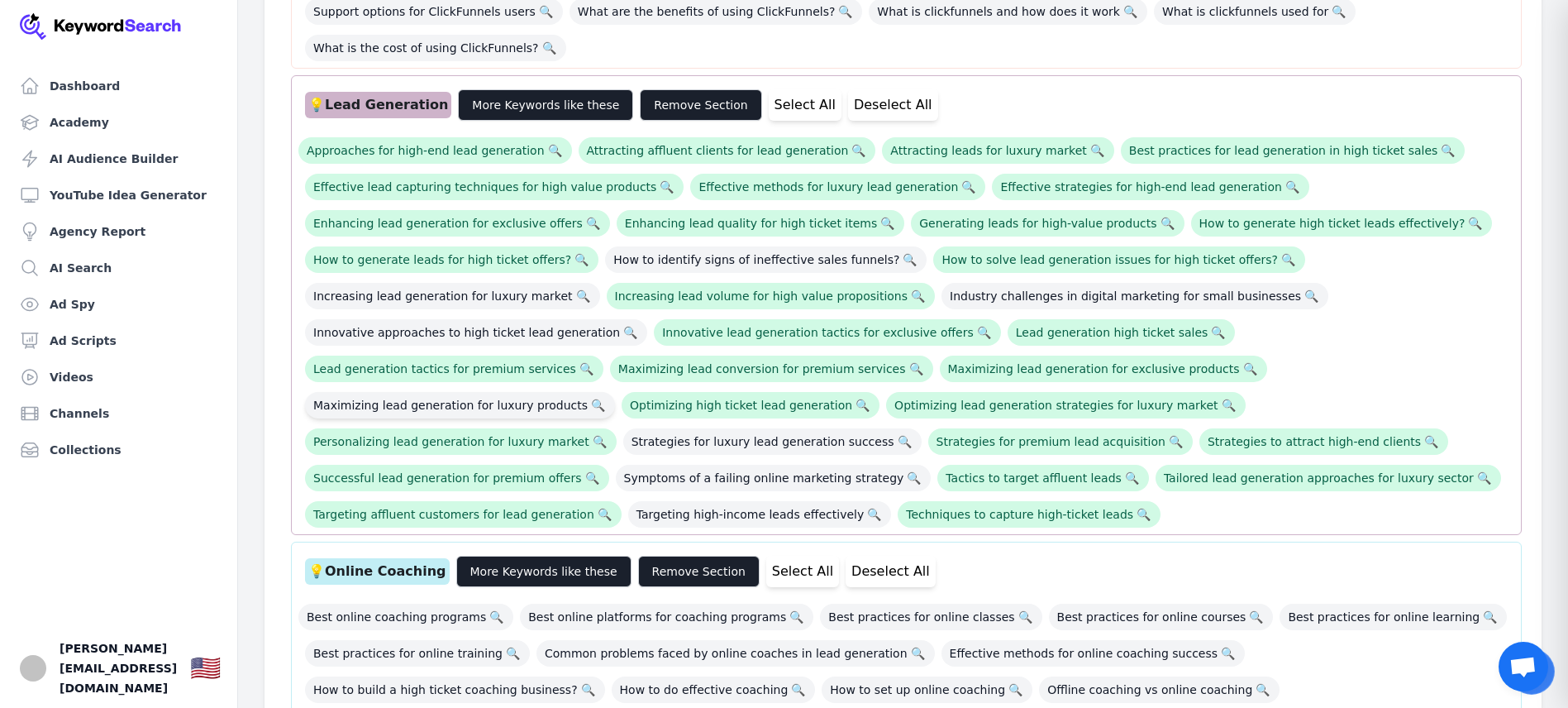
click at [615, 392] on span "Maximizing lead generation for luxury products 🔍" at bounding box center [460, 406] width 310 height 27
click at [922, 428] on span "Strategies for luxury lead generation success 🔍" at bounding box center [773, 442] width 299 height 27
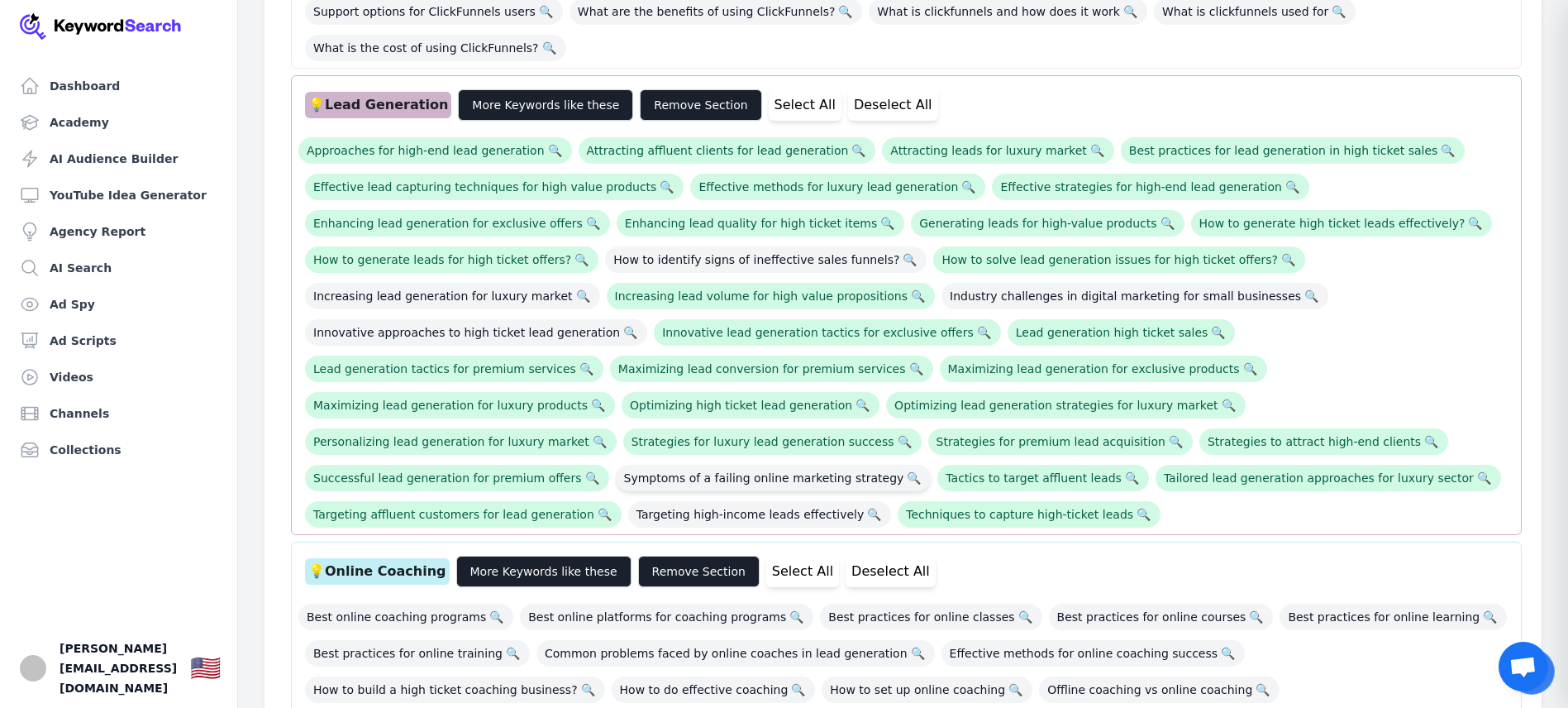
click at [931, 465] on span "Symptoms of a failing online marketing strategy 🔍" at bounding box center [774, 478] width 315 height 27
click at [891, 501] on span "Targeting high-income leads effectively 🔍" at bounding box center [759, 514] width 263 height 27
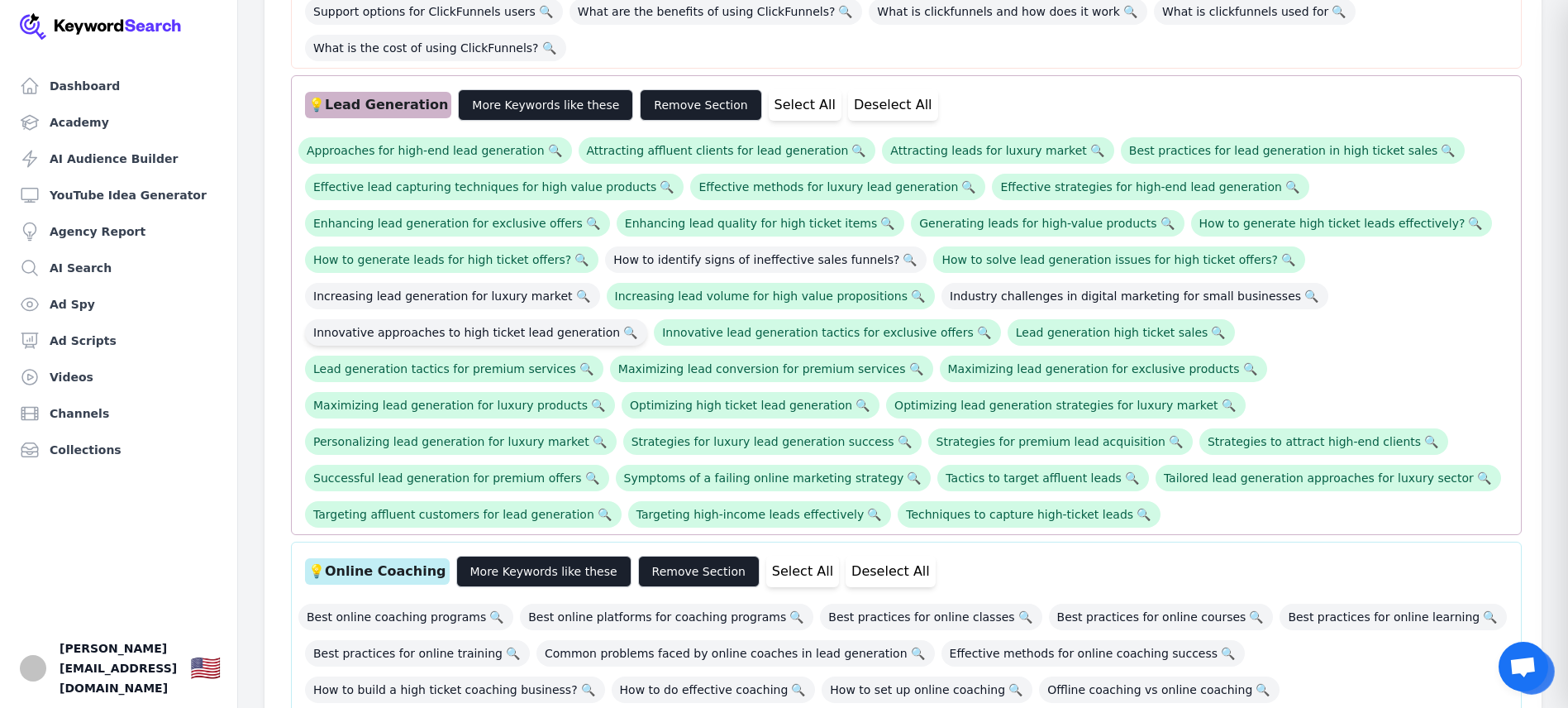
click at [542, 319] on span "Innovative approaches to high ticket lead generation 🔍" at bounding box center [476, 332] width 342 height 27
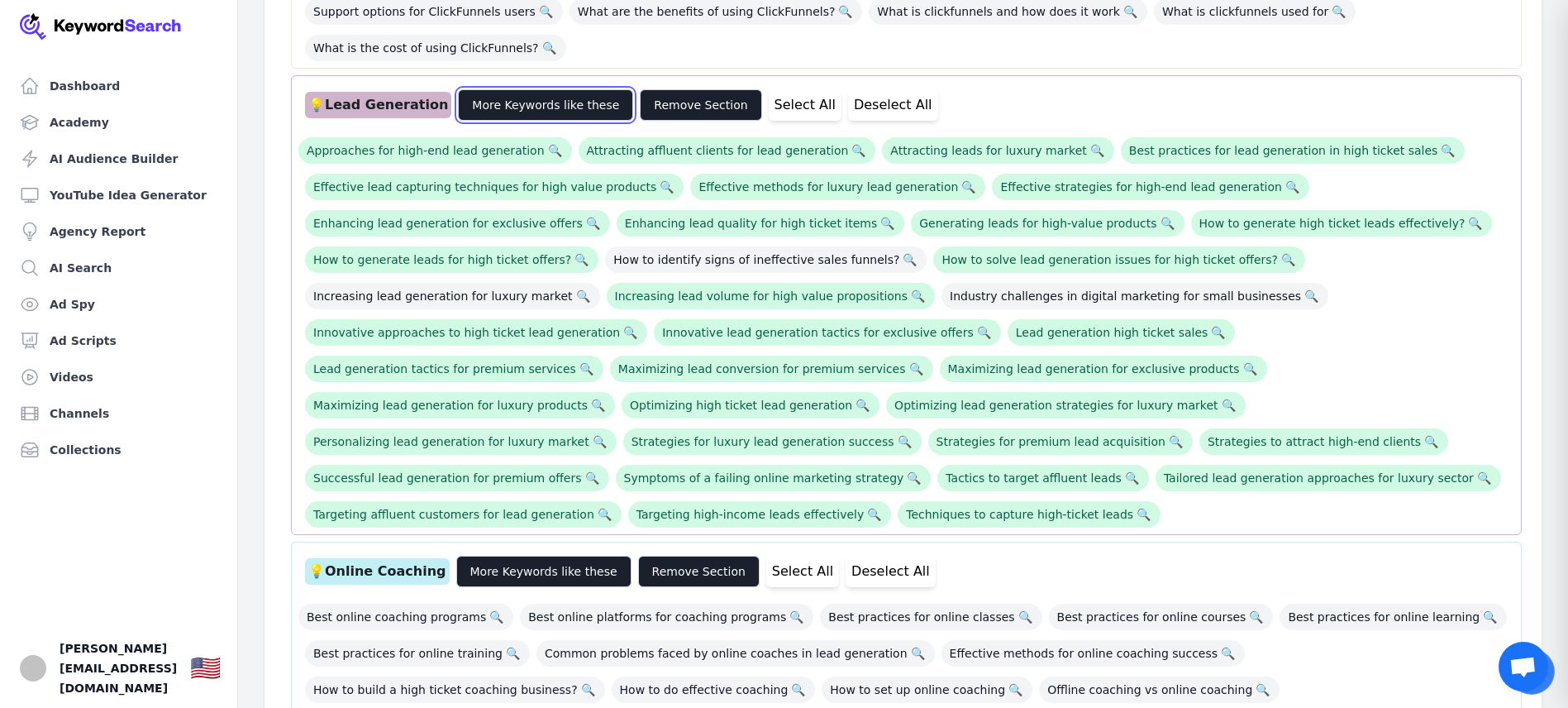
click at [535, 89] on button "More Keywords like these" at bounding box center [546, 105] width 175 height 32
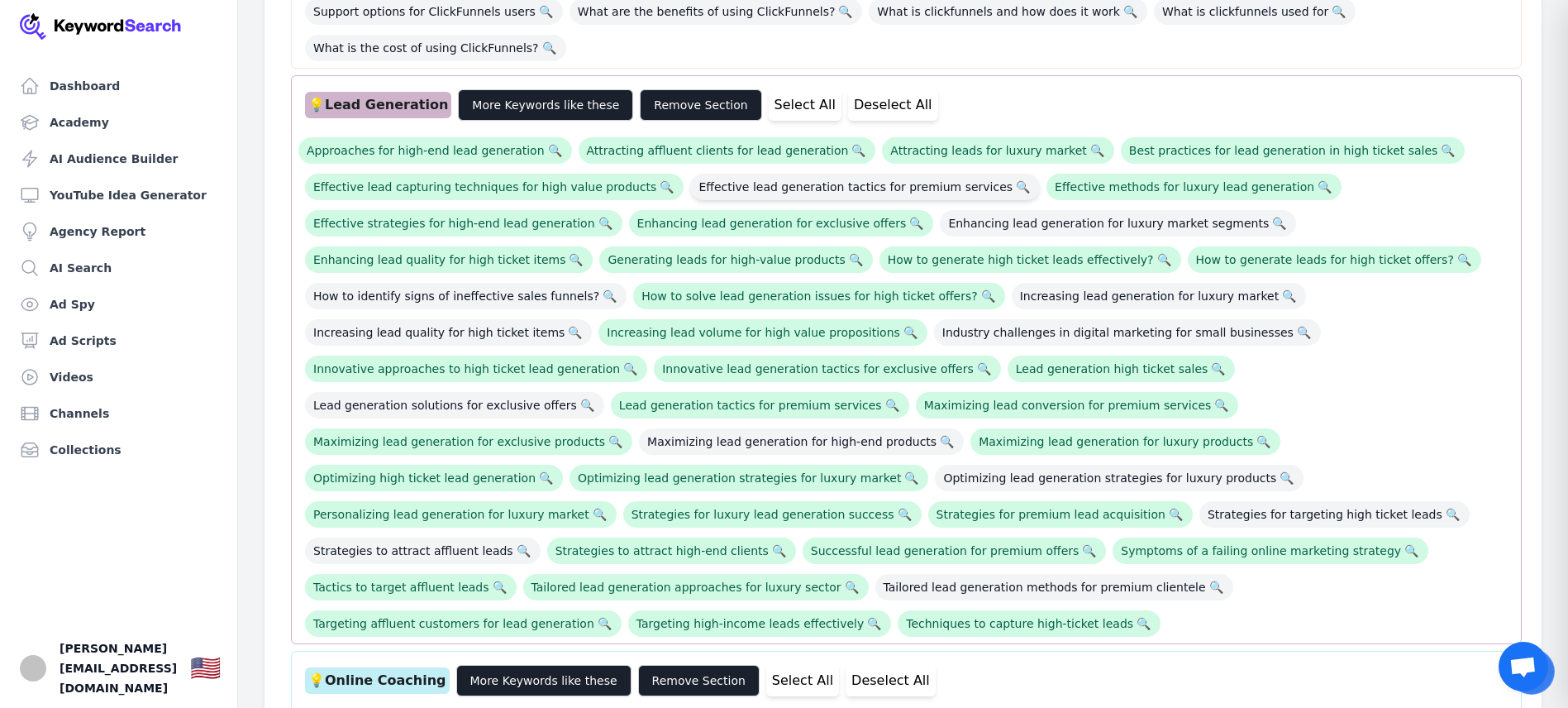
click at [880, 174] on span "Effective lead generation tactics for premium services 🔍" at bounding box center [865, 187] width 350 height 27
click at [517, 283] on span "How to identify signs of ineffective sales funnels? 🔍" at bounding box center [466, 296] width 321 height 27
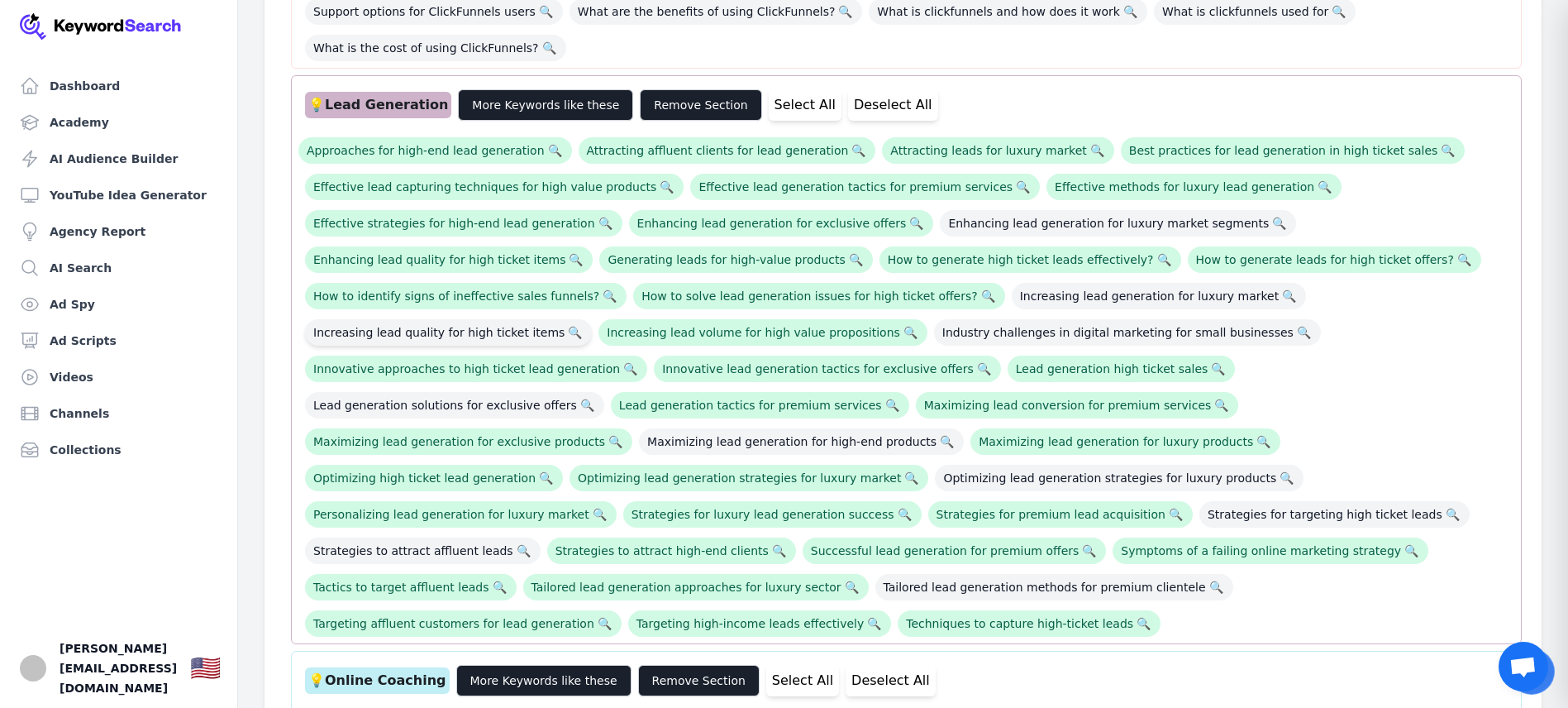
click at [512, 319] on span "Increasing lead quality for high ticket items 🔍" at bounding box center [449, 332] width 287 height 27
click at [604, 392] on span "Lead generation solutions for exclusive offers 🔍" at bounding box center [455, 406] width 300 height 27
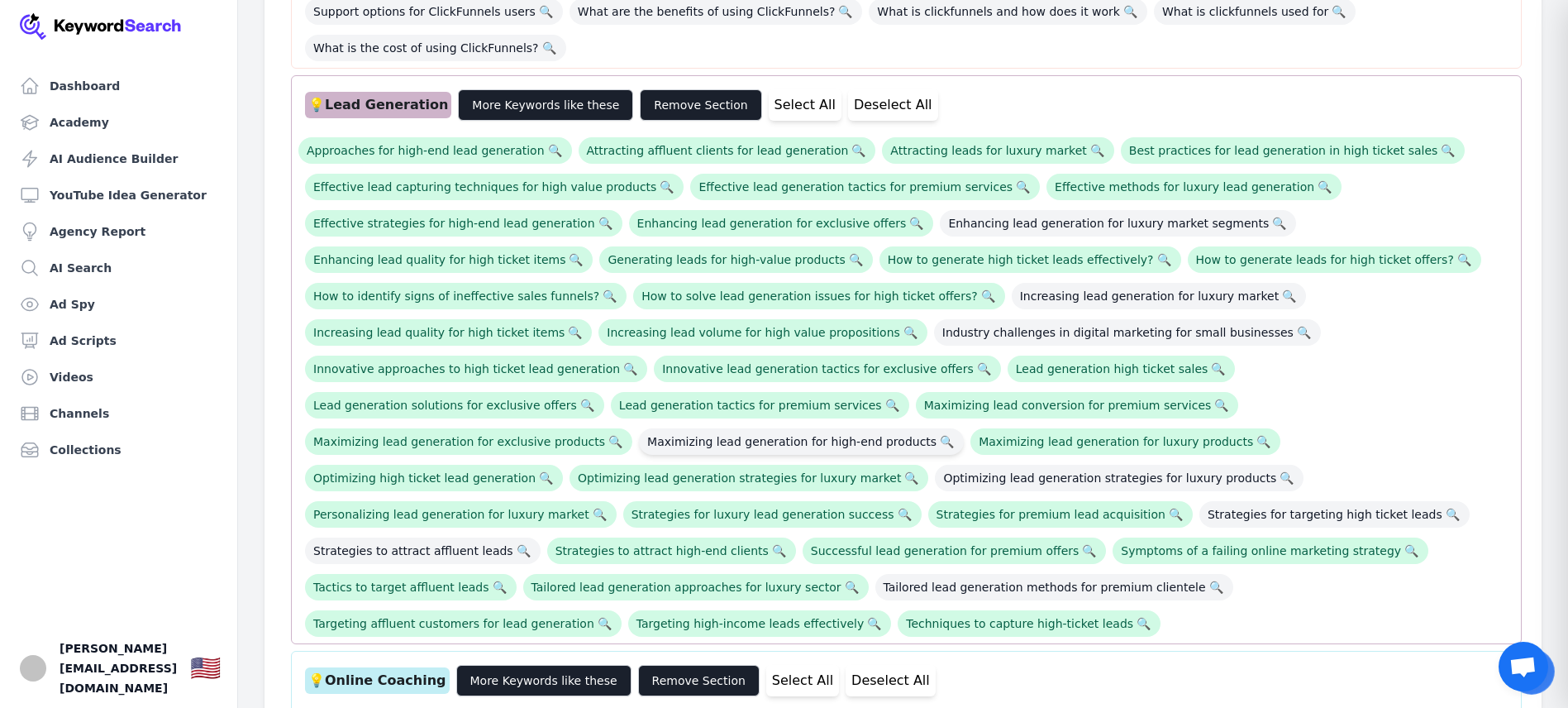
click at [639, 428] on span "Maximizing lead generation for high-end products 🔍" at bounding box center [801, 442] width 325 height 27
click at [935, 465] on span "Optimizing lead generation strategies for luxury products 🔍" at bounding box center [1119, 478] width 369 height 27
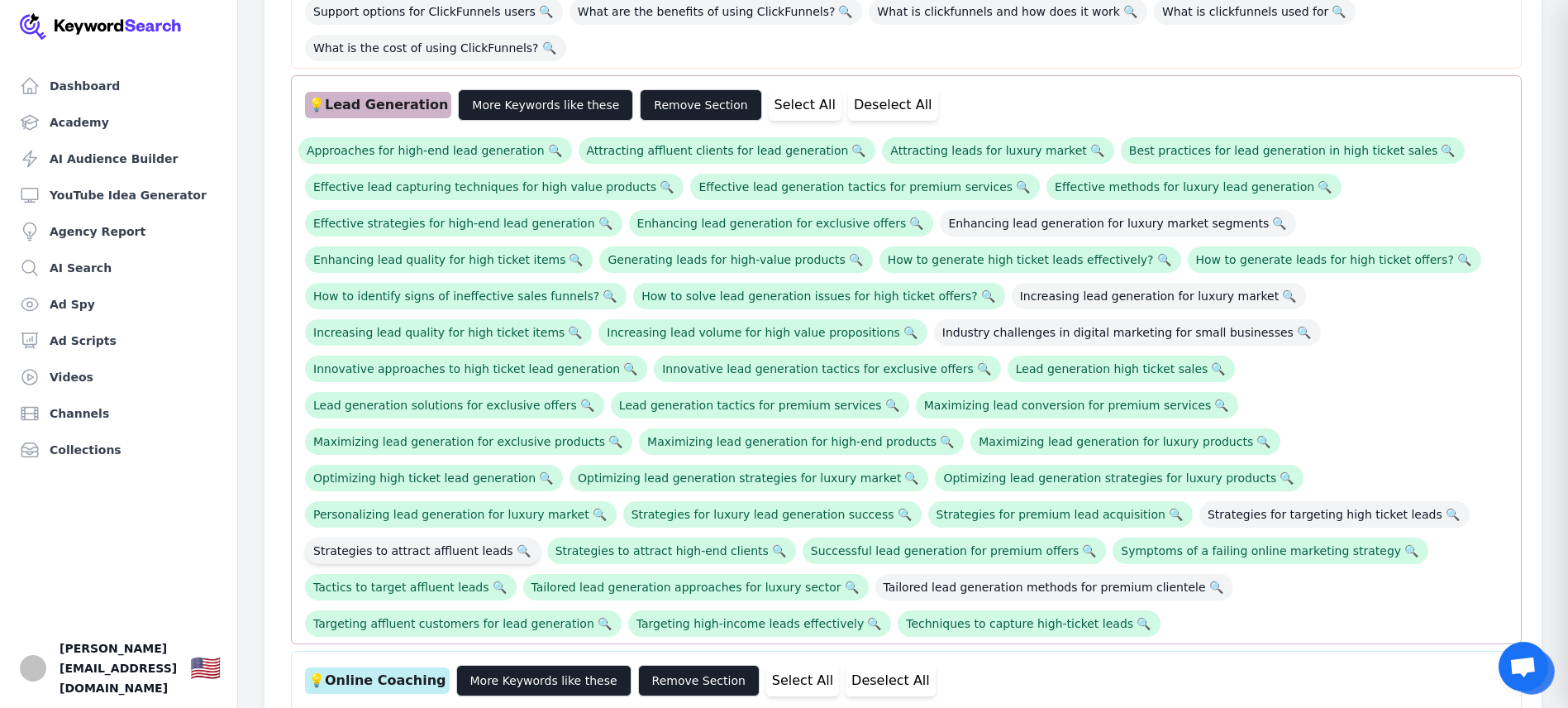
drag, startPoint x: 645, startPoint y: 475, endPoint x: 606, endPoint y: 478, distance: 39.1
click at [541, 538] on span "Strategies to attract affluent leads 🔍" at bounding box center [423, 551] width 235 height 27
click at [1199, 501] on span "Strategies for targeting high ticket leads 🔍" at bounding box center [1334, 514] width 270 height 27
click at [1233, 574] on span "Tailored lead generation methods for premium clientele 🔍" at bounding box center [1054, 587] width 358 height 27
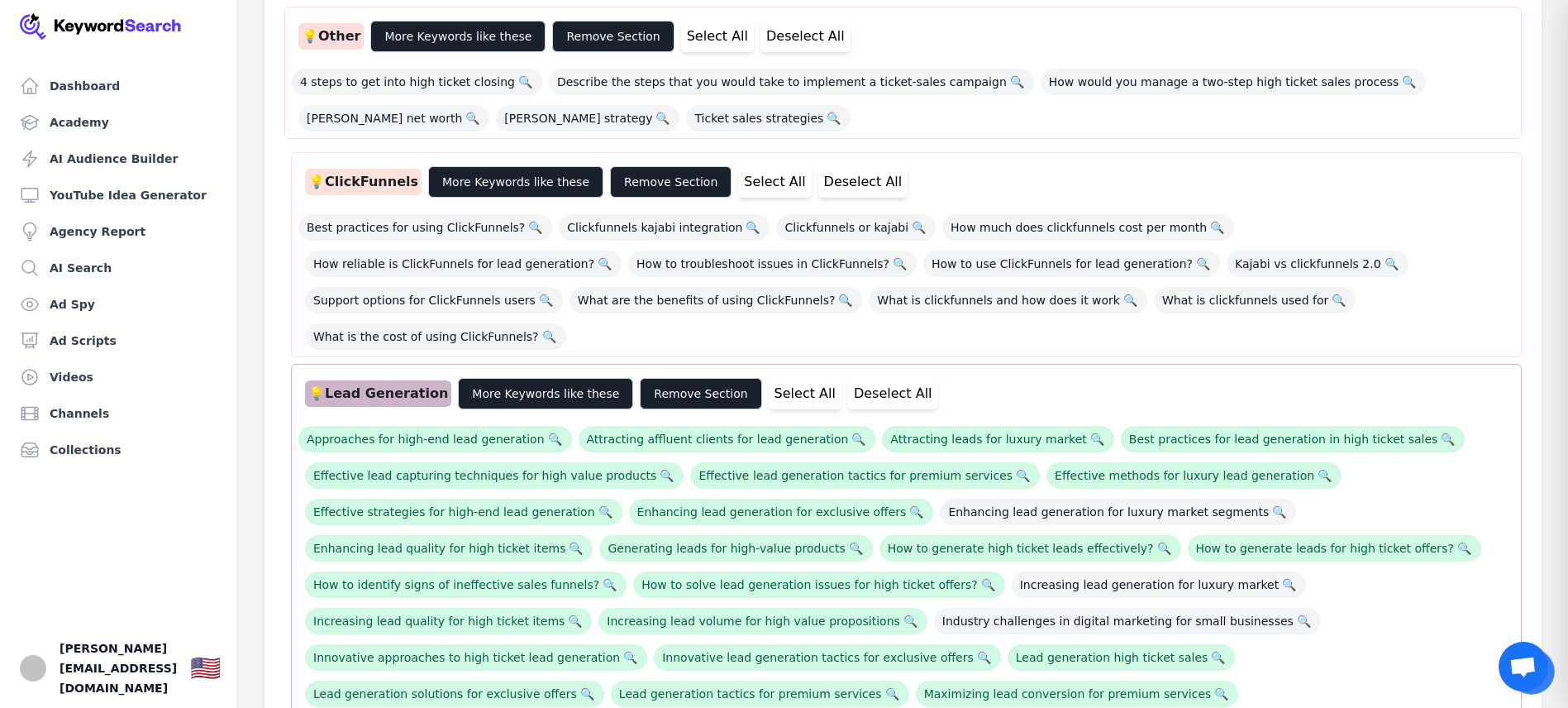
scroll to position [291, 0]
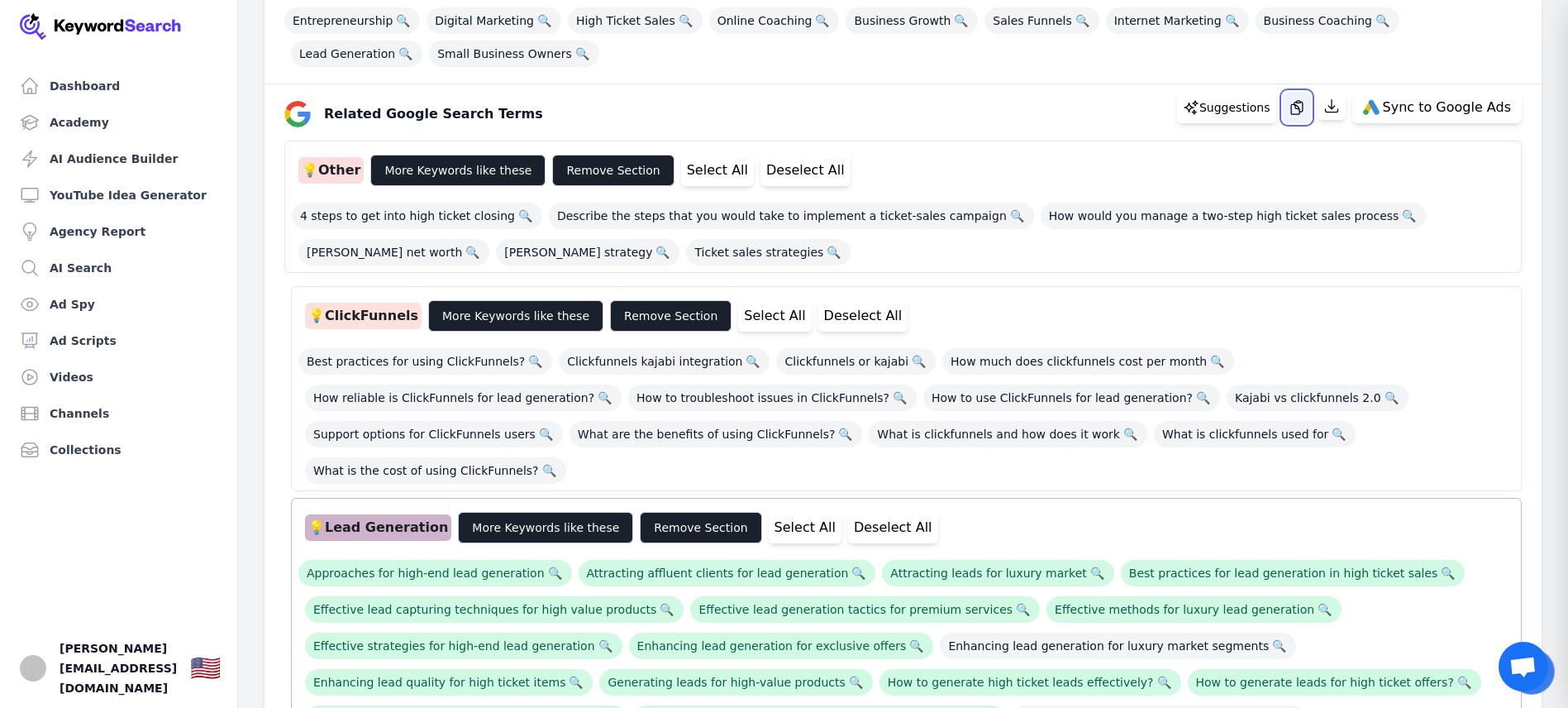
click at [1303, 106] on icon "button" at bounding box center [1297, 108] width 12 height 13
click at [848, 512] on button "Deselect All" at bounding box center [893, 528] width 90 height 32
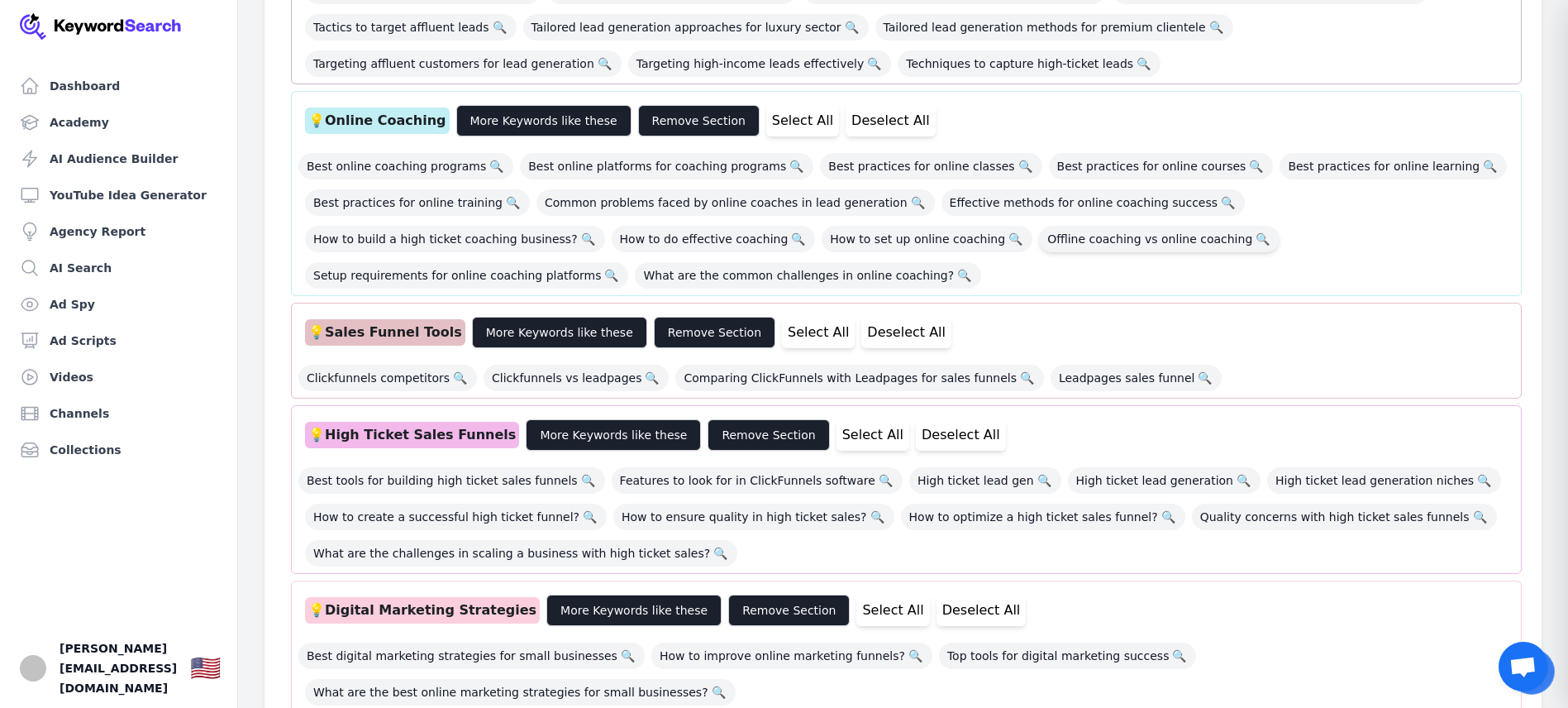
scroll to position [1274, 0]
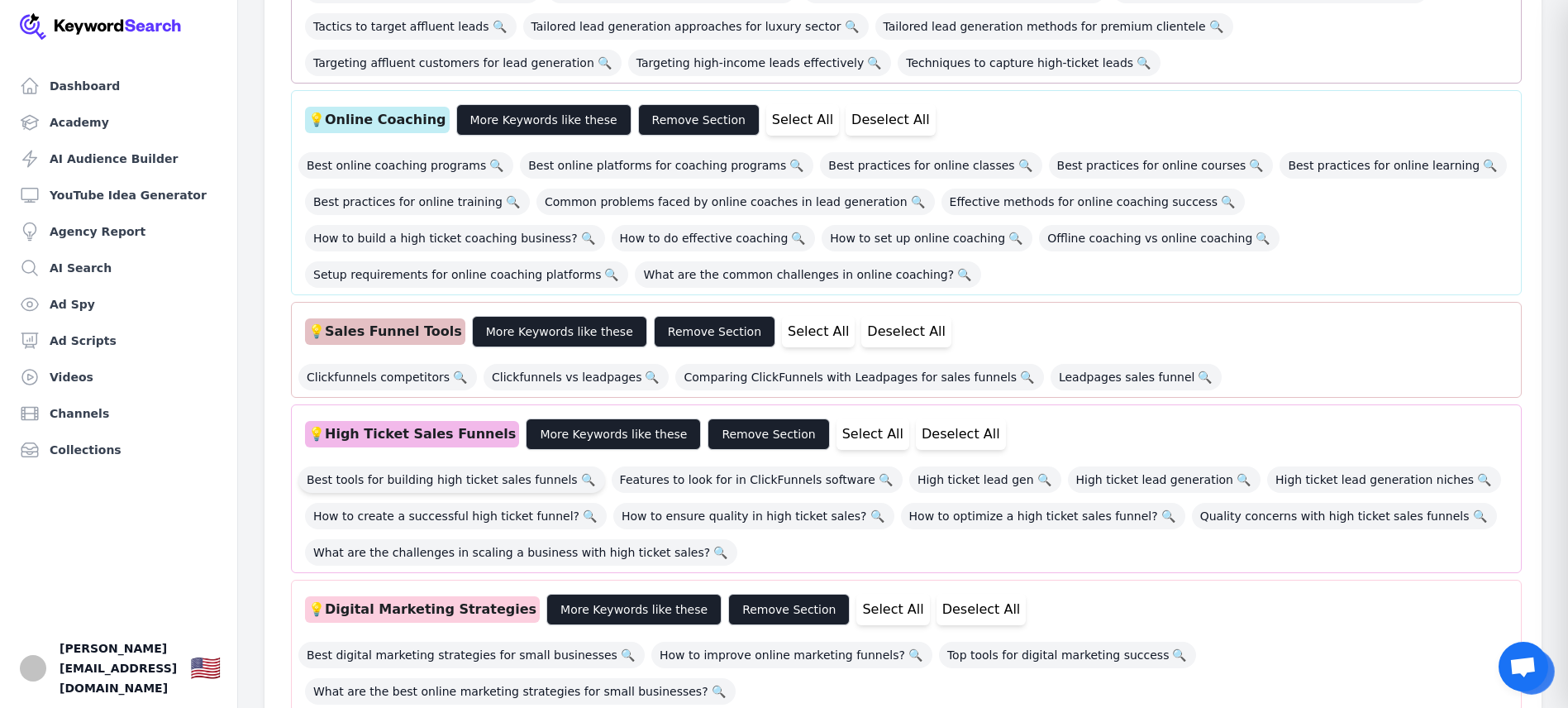
click at [474, 467] on span "Best tools for building high ticket sales funnels 🔍" at bounding box center [452, 480] width 307 height 27
click at [955, 467] on span "High ticket lead gen 🔍" at bounding box center [986, 480] width 152 height 27
click at [1108, 467] on span "High ticket lead generation 🔍" at bounding box center [1164, 480] width 193 height 27
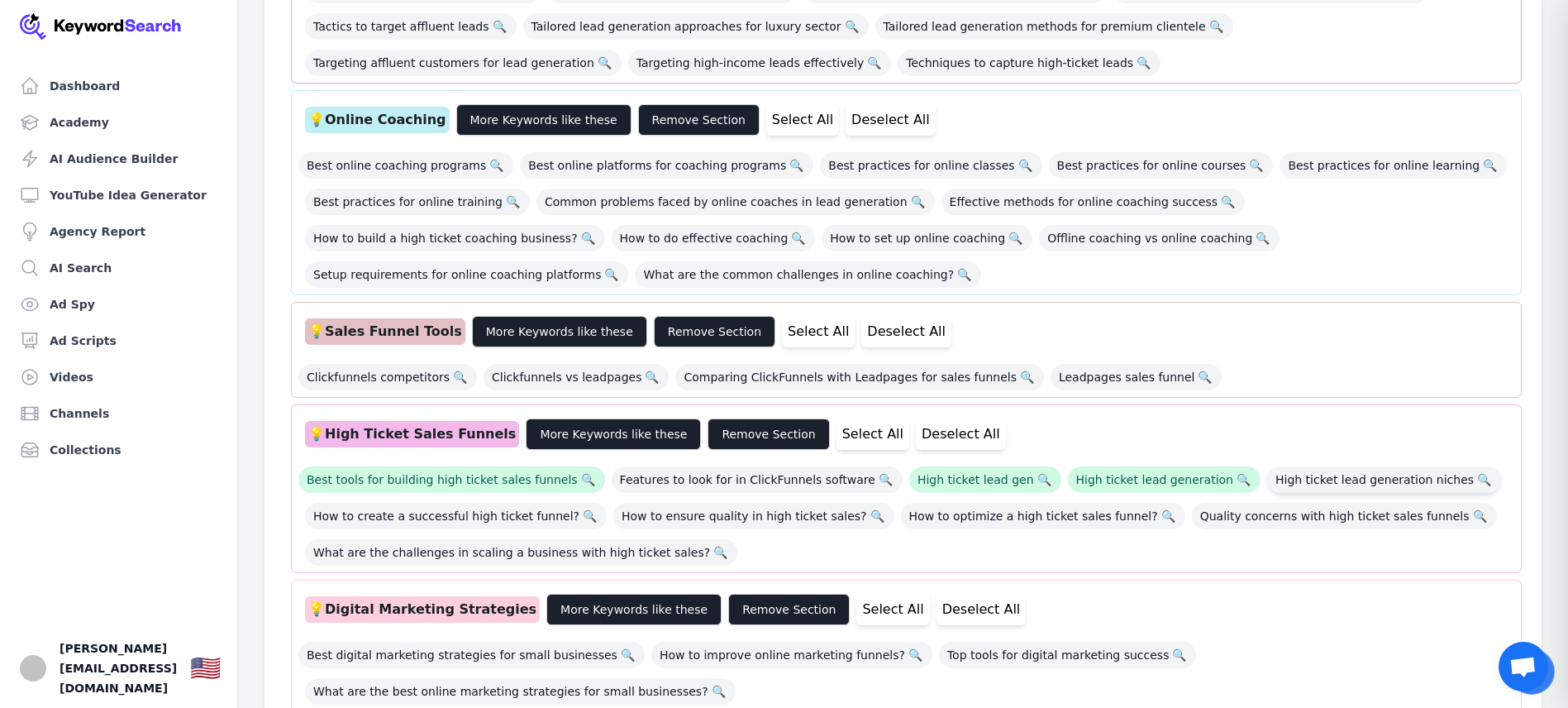
click at [1308, 467] on span "High ticket lead generation niches 🔍" at bounding box center [1384, 480] width 234 height 27
click at [1233, 503] on span "Quality concerns with high ticket sales funnels 🔍" at bounding box center [1344, 516] width 305 height 27
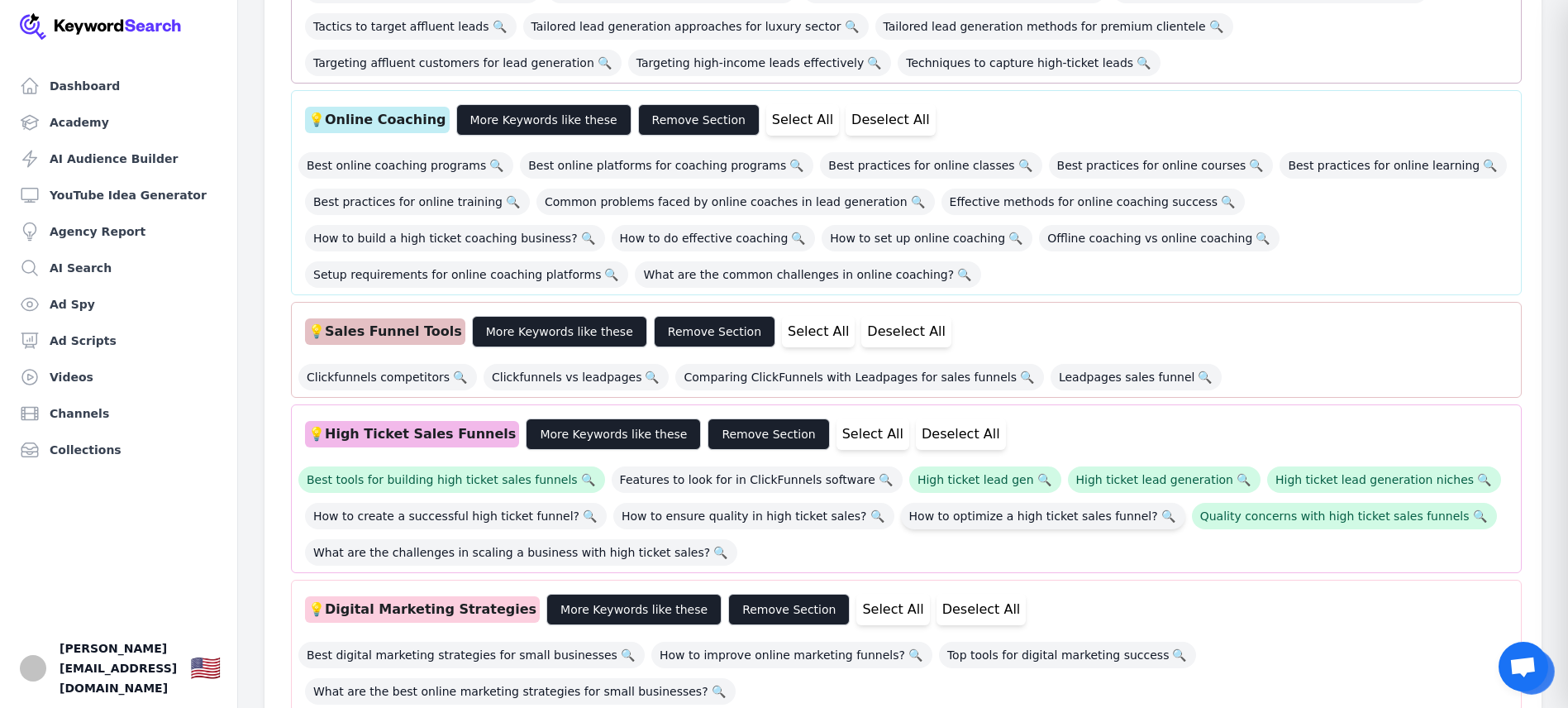
click at [1004, 503] on span "How to optimize a high ticket sales funnel? 🔍" at bounding box center [1043, 516] width 285 height 27
click at [723, 503] on span "How to ensure quality in high ticket sales? 🔍" at bounding box center [754, 516] width 281 height 27
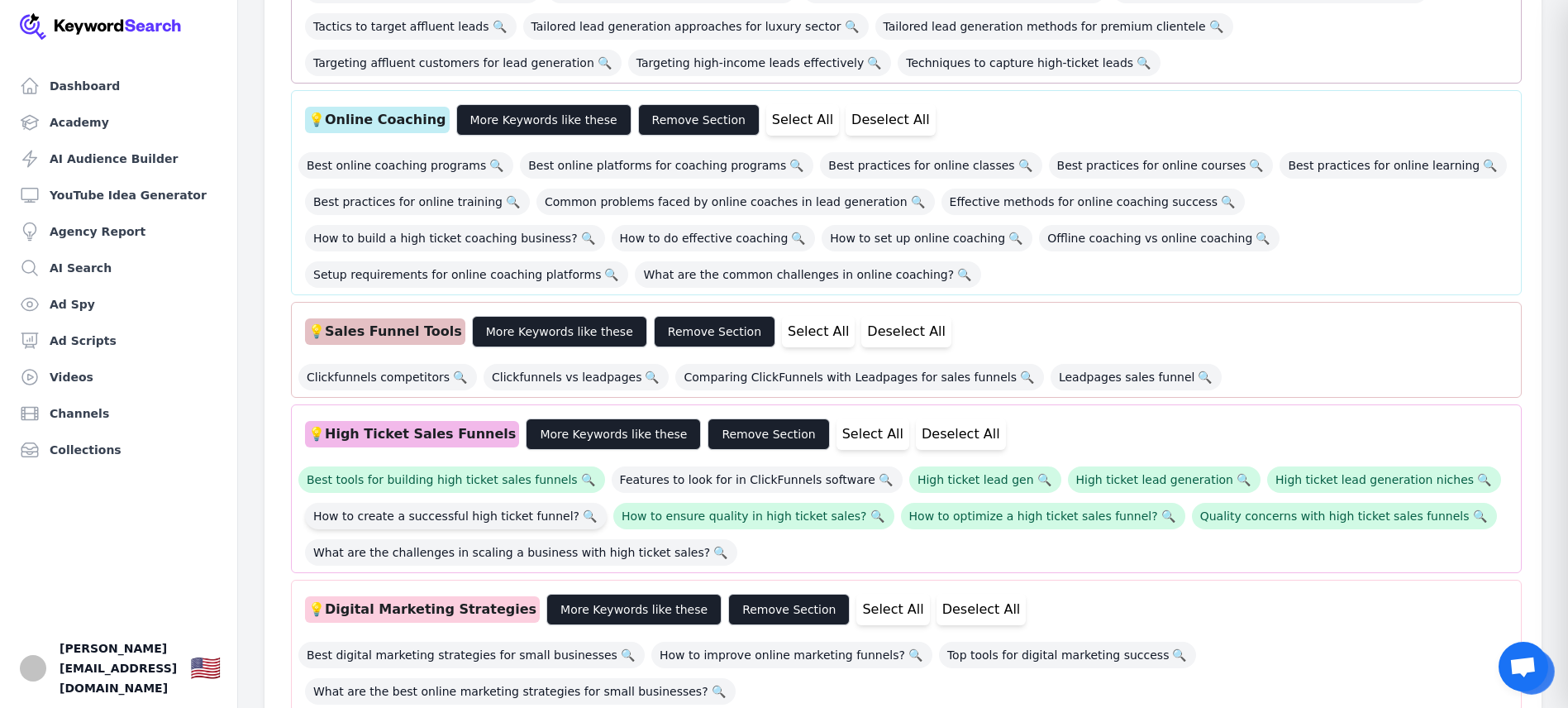
click at [492, 503] on span "How to create a successful high ticket funnel? 🔍" at bounding box center [456, 516] width 302 height 27
click at [502, 539] on span "What are the challenges in scaling a business with high ticket sales? 🔍" at bounding box center [522, 553] width 432 height 27
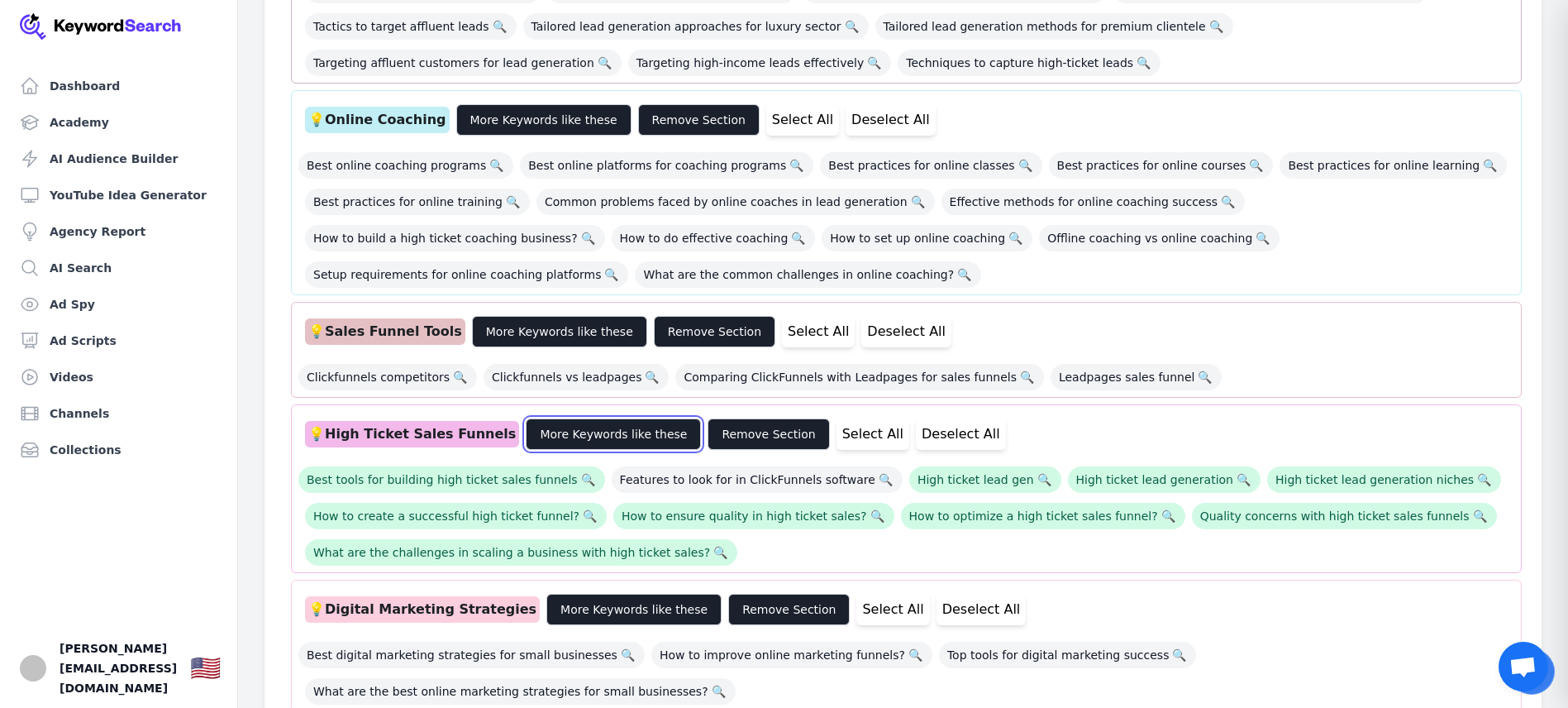
click at [579, 418] on button "More Keywords like these" at bounding box center [613, 434] width 175 height 32
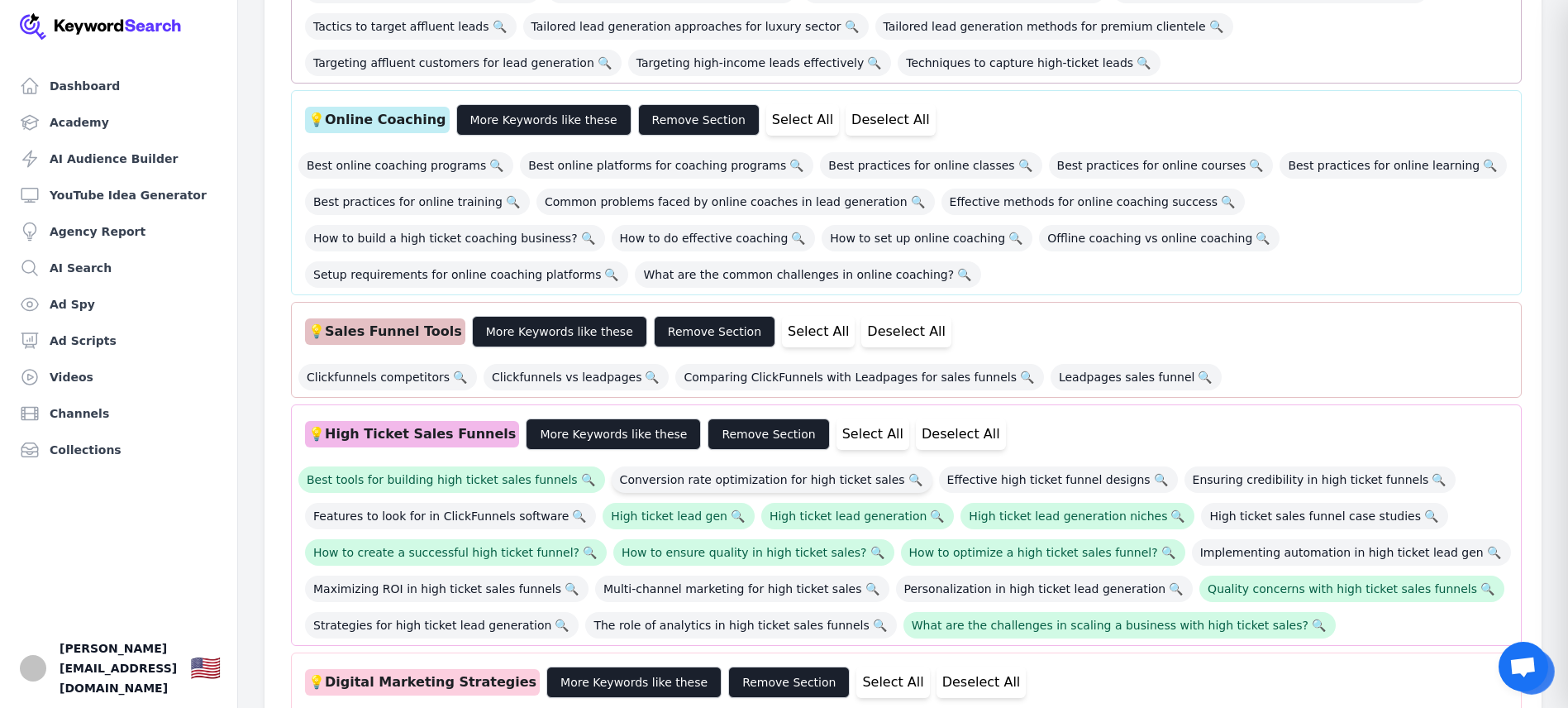
click at [772, 467] on span "Conversion rate optimization for high ticket sales 🔍" at bounding box center [772, 480] width 320 height 27
click at [1011, 467] on span "Effective high ticket funnel designs 🔍" at bounding box center [1058, 480] width 239 height 27
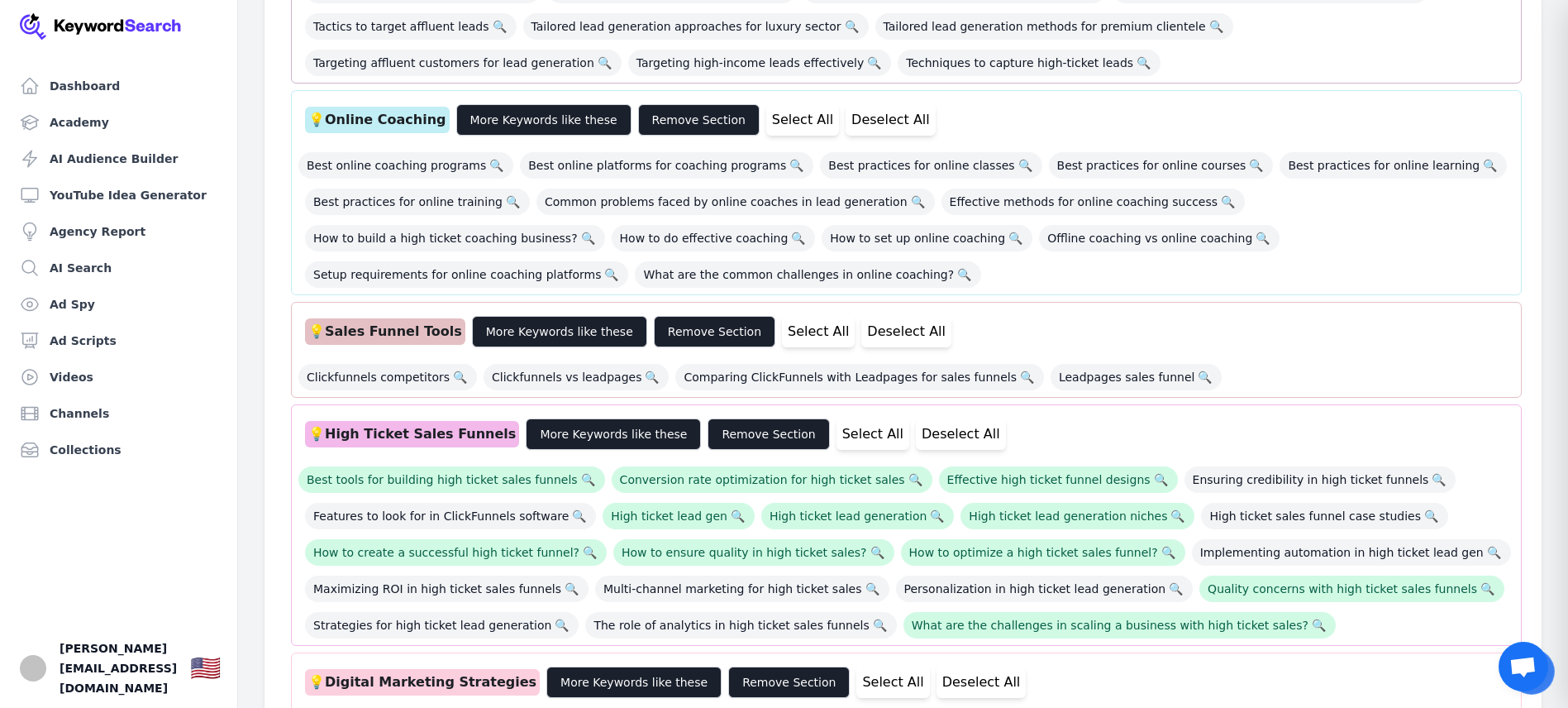
drag, startPoint x: 1218, startPoint y: 410, endPoint x: 1218, endPoint y: 425, distance: 15.0
click at [1218, 467] on span "Ensuring credibility in high ticket funnels 🔍" at bounding box center [1321, 480] width 272 height 27
click at [1230, 503] on span "High ticket sales funnel case studies 🔍" at bounding box center [1323, 516] width 246 height 27
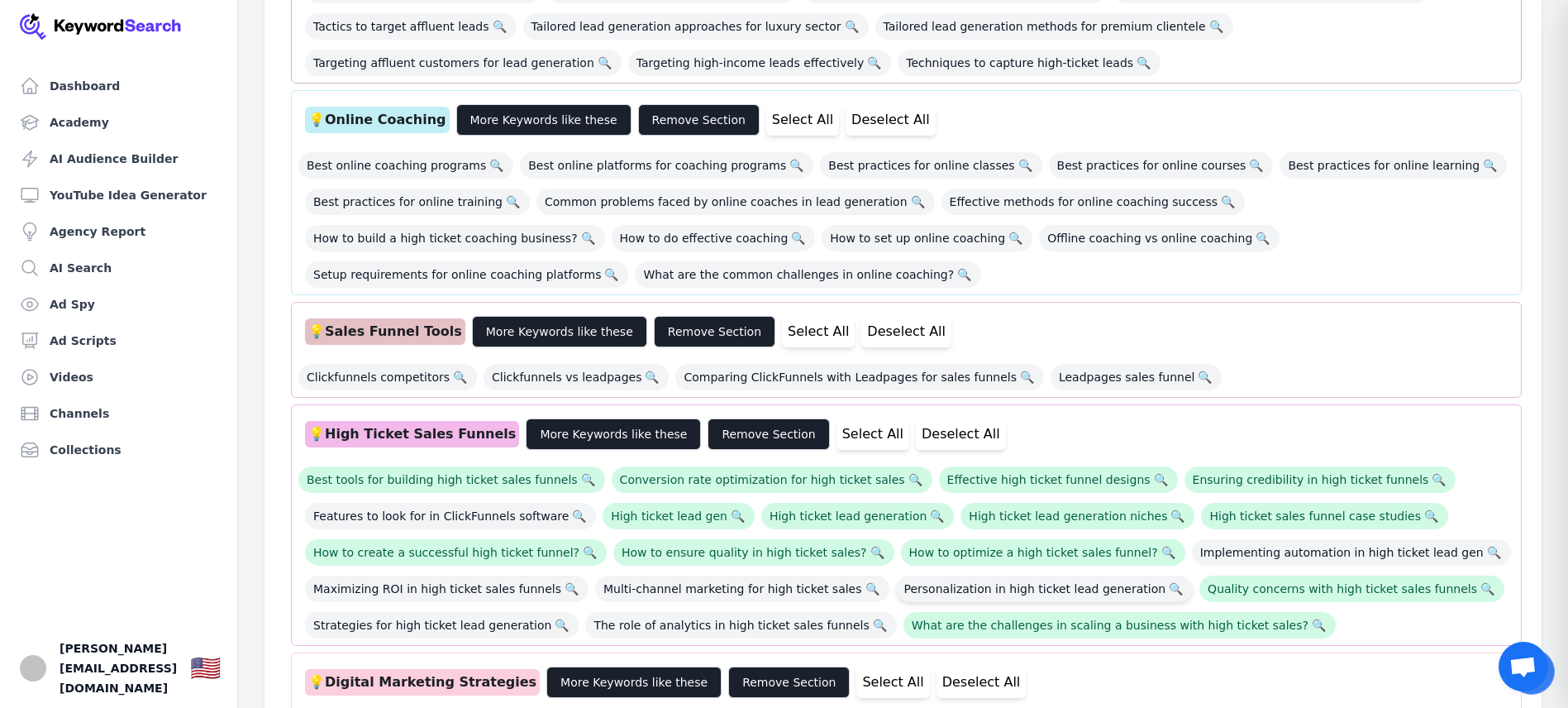
click at [1025, 575] on span "Personalization in high ticket lead generation 🔍" at bounding box center [1045, 589] width 298 height 27
click at [749, 575] on span "Multi-channel marketing for high ticket sales 🔍" at bounding box center [742, 589] width 294 height 27
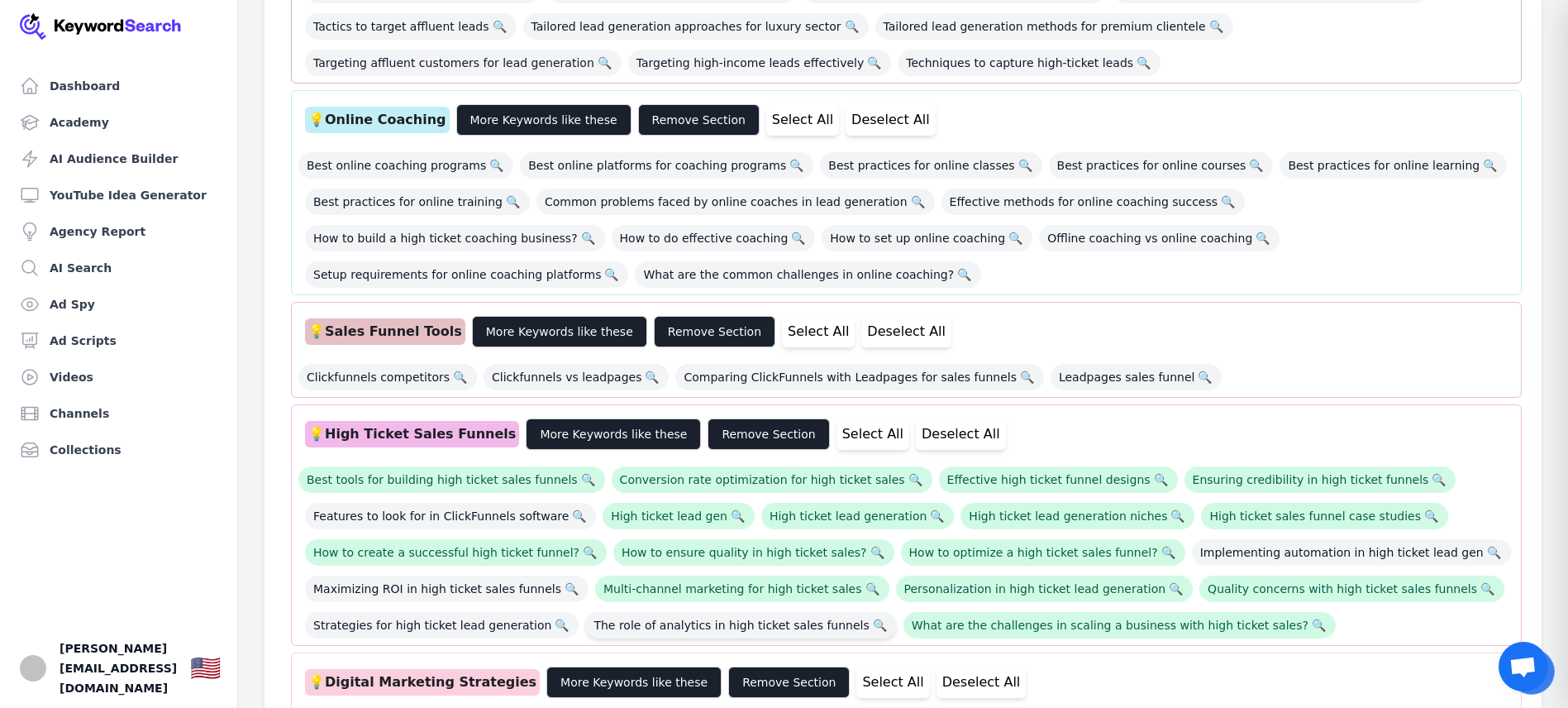
click at [722, 612] on span "The role of analytics in high ticket sales funnels 🔍" at bounding box center [740, 625] width 310 height 27
click at [472, 612] on span "Strategies for high ticket lead generation 🔍" at bounding box center [442, 625] width 274 height 27
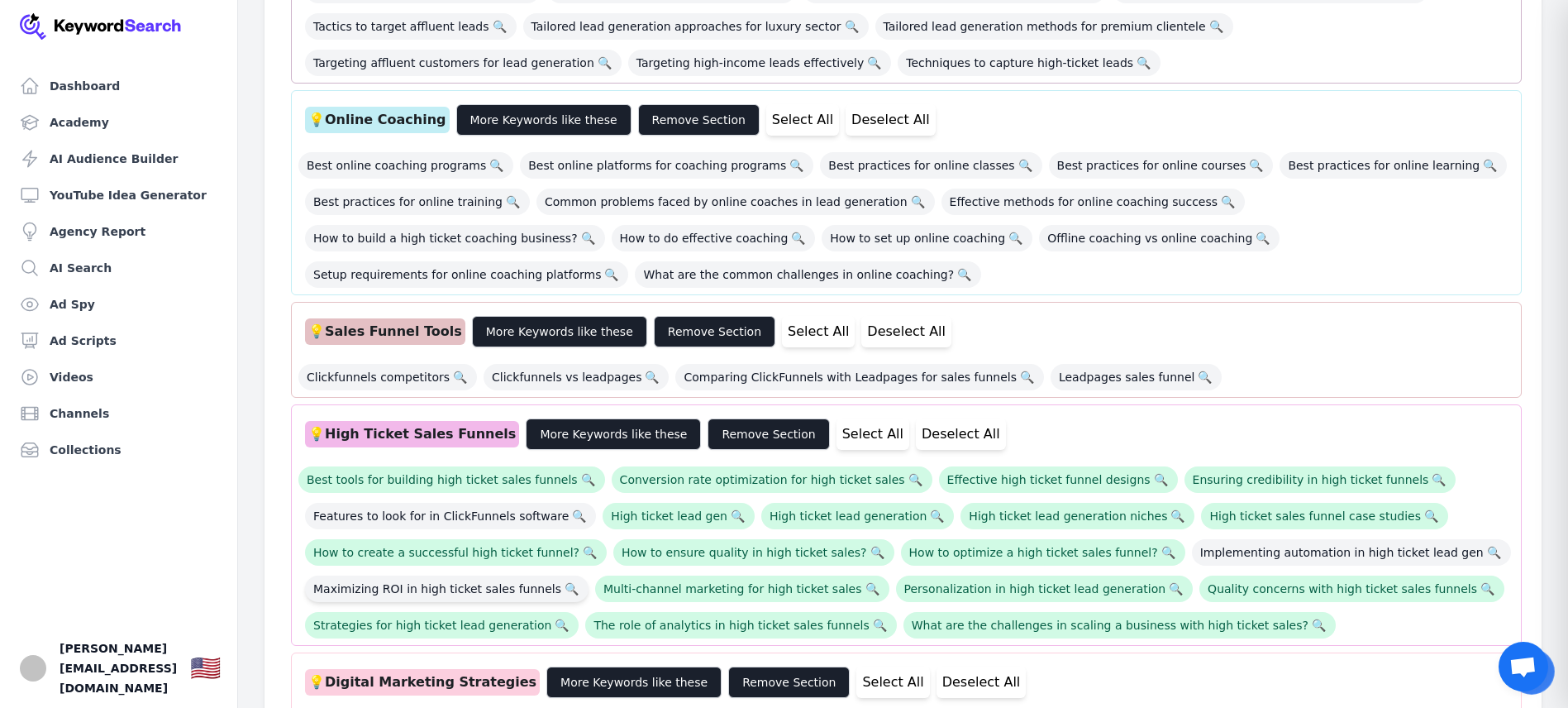
click at [484, 575] on span "Maximizing ROI in high ticket sales funnels 🔍" at bounding box center [447, 589] width 284 height 27
click at [627, 418] on button "More Keywords like these" at bounding box center [613, 434] width 175 height 32
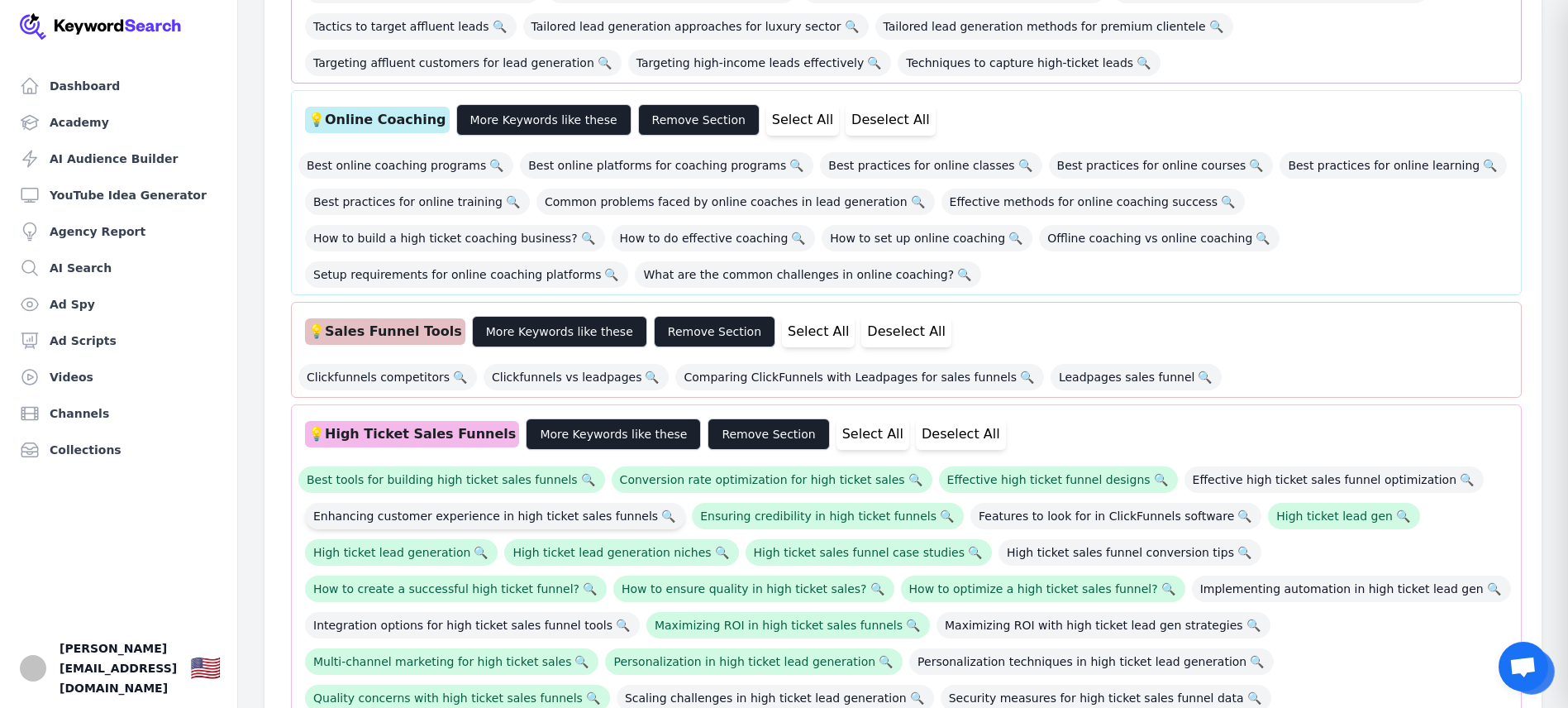
click at [563, 503] on span "Enhancing customer experience in high ticket sales funnels 🔍" at bounding box center [496, 516] width 381 height 27
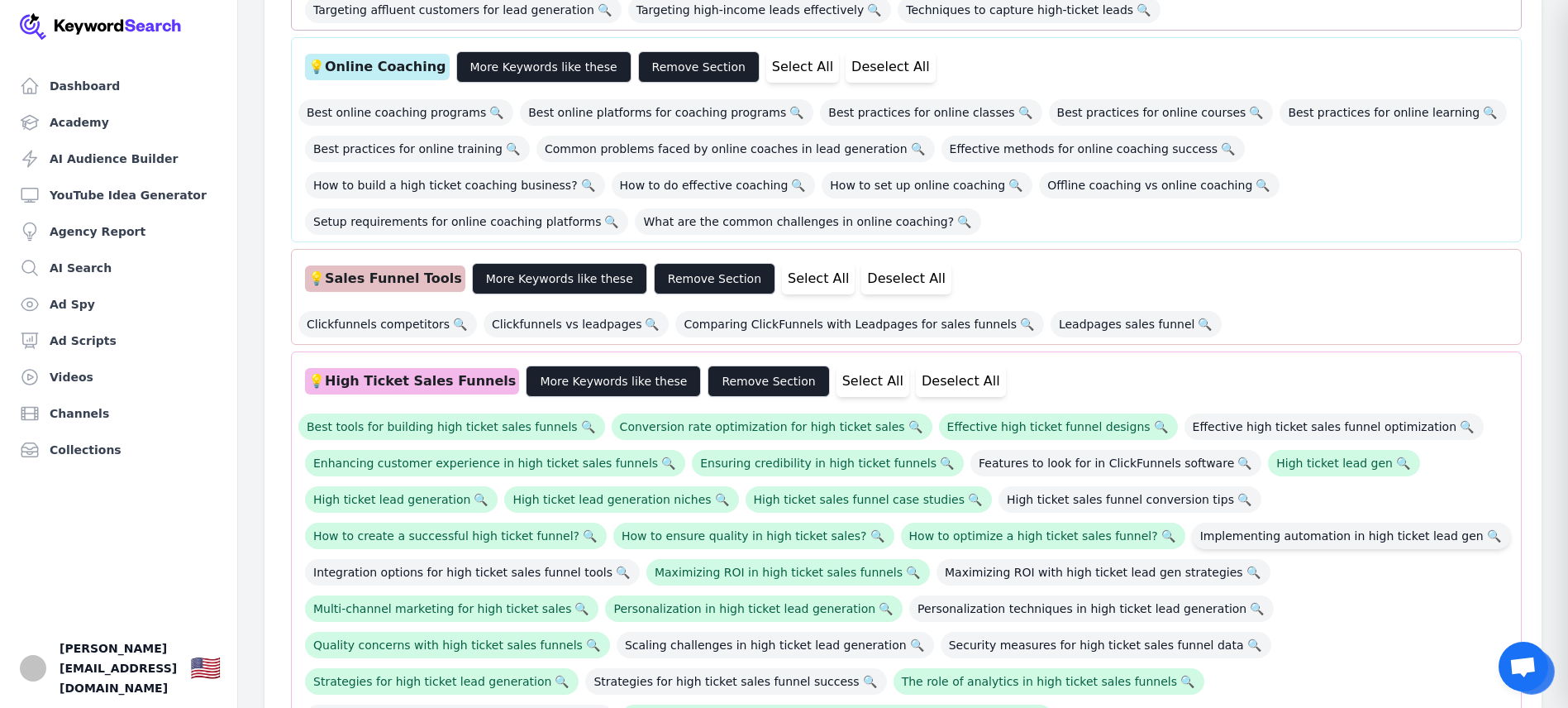
scroll to position [1328, 0]
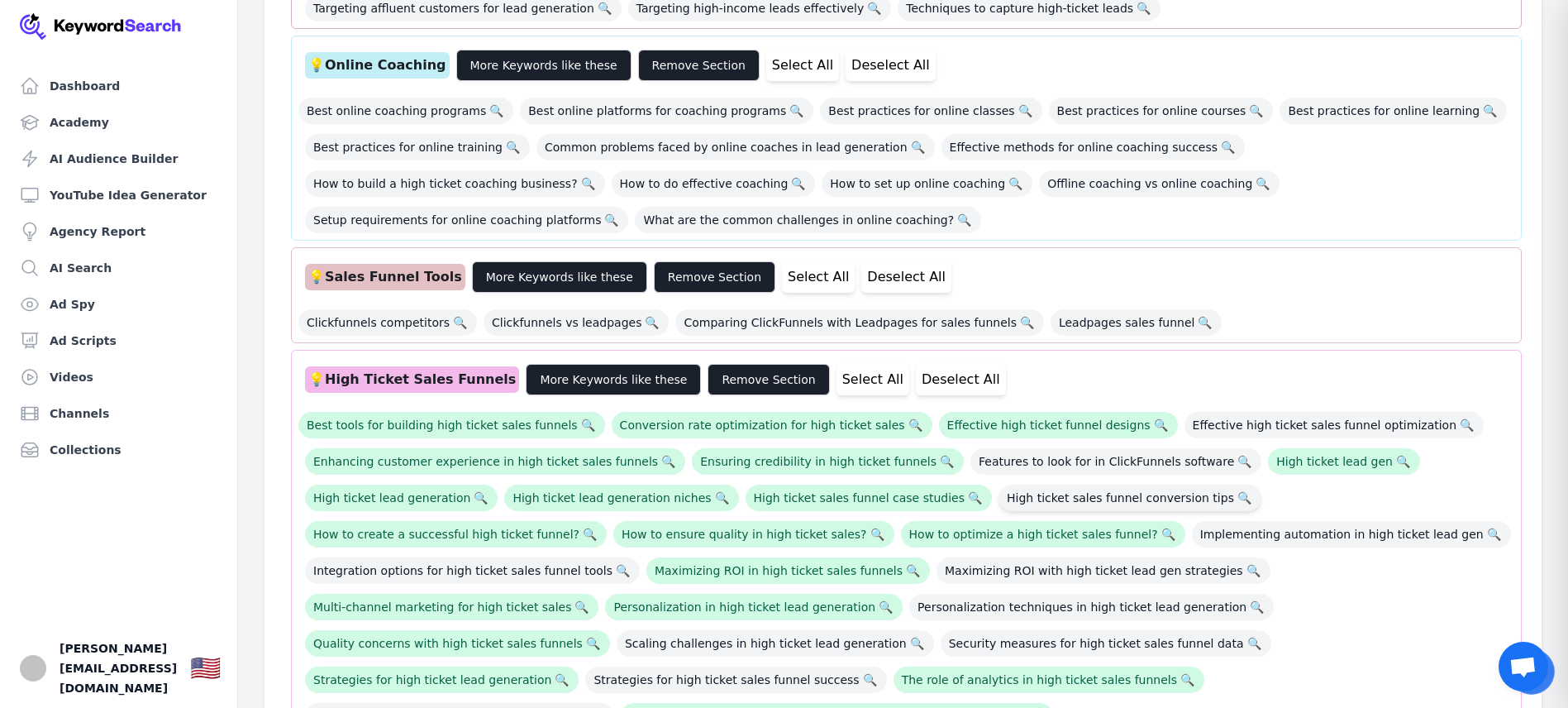
click at [1056, 485] on span "High ticket sales funnel conversion tips 🔍" at bounding box center [1130, 498] width 263 height 27
click at [1192, 521] on span "Implementing automation in high ticket lead gen 🔍" at bounding box center [1351, 534] width 319 height 27
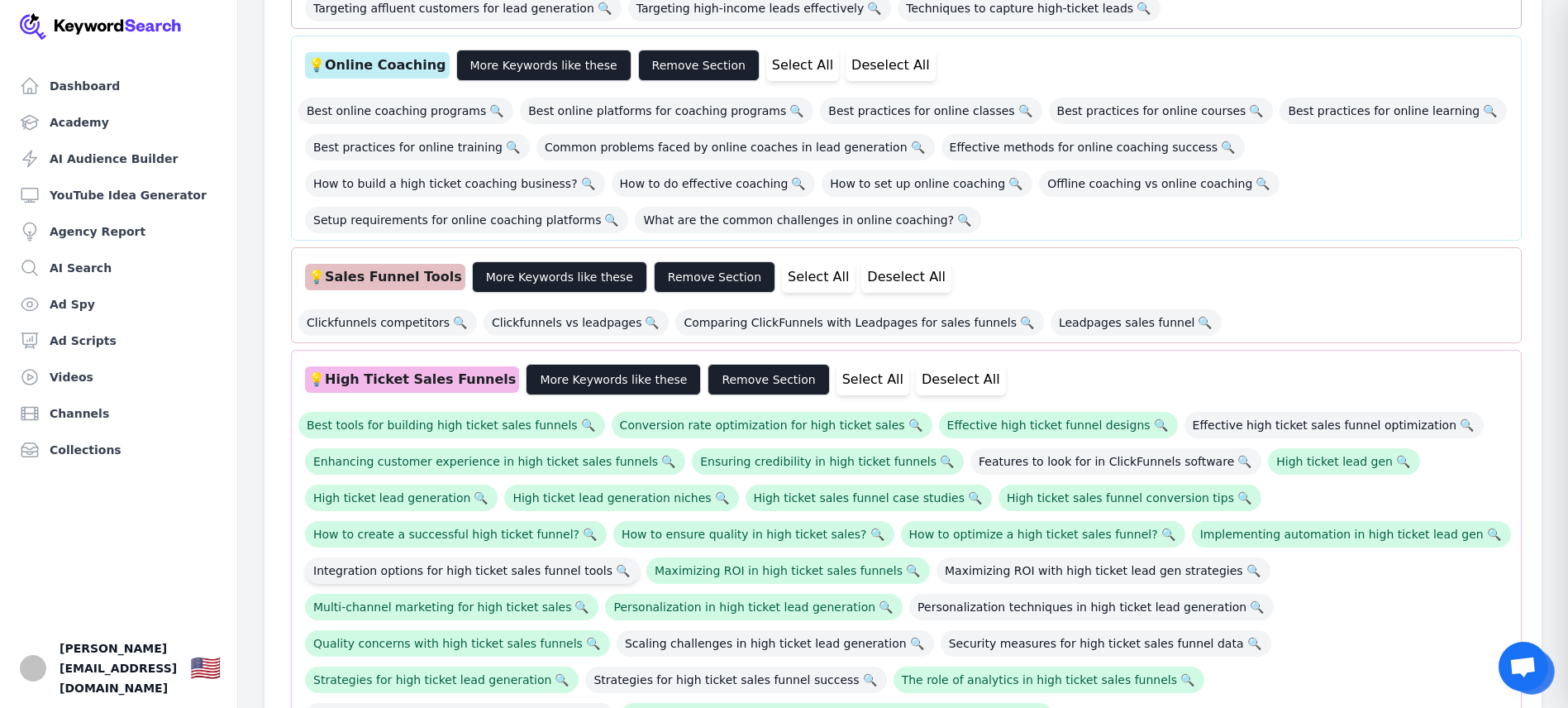
click at [640, 558] on span "Integration options for high ticket sales funnel tools 🔍" at bounding box center [472, 571] width 335 height 27
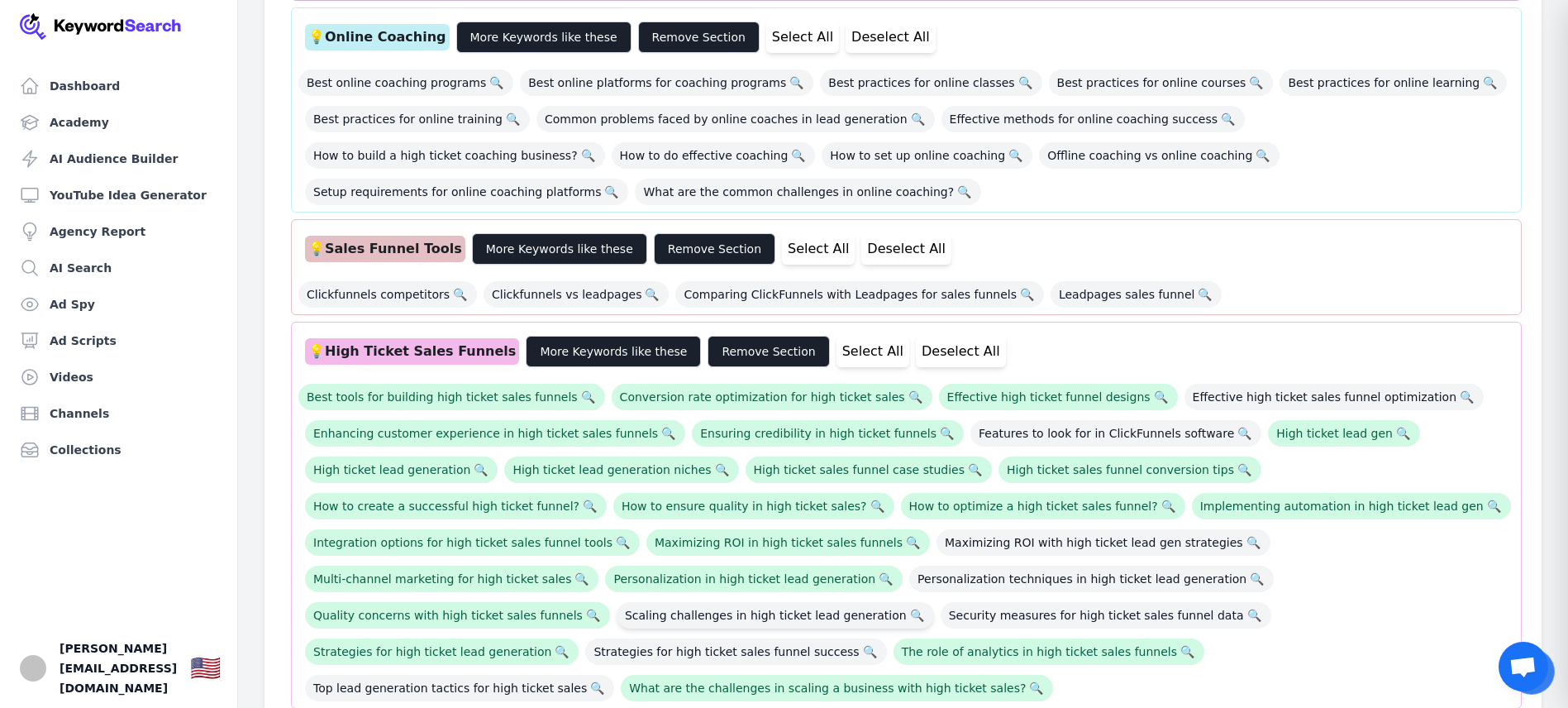
scroll to position [1365, 0]
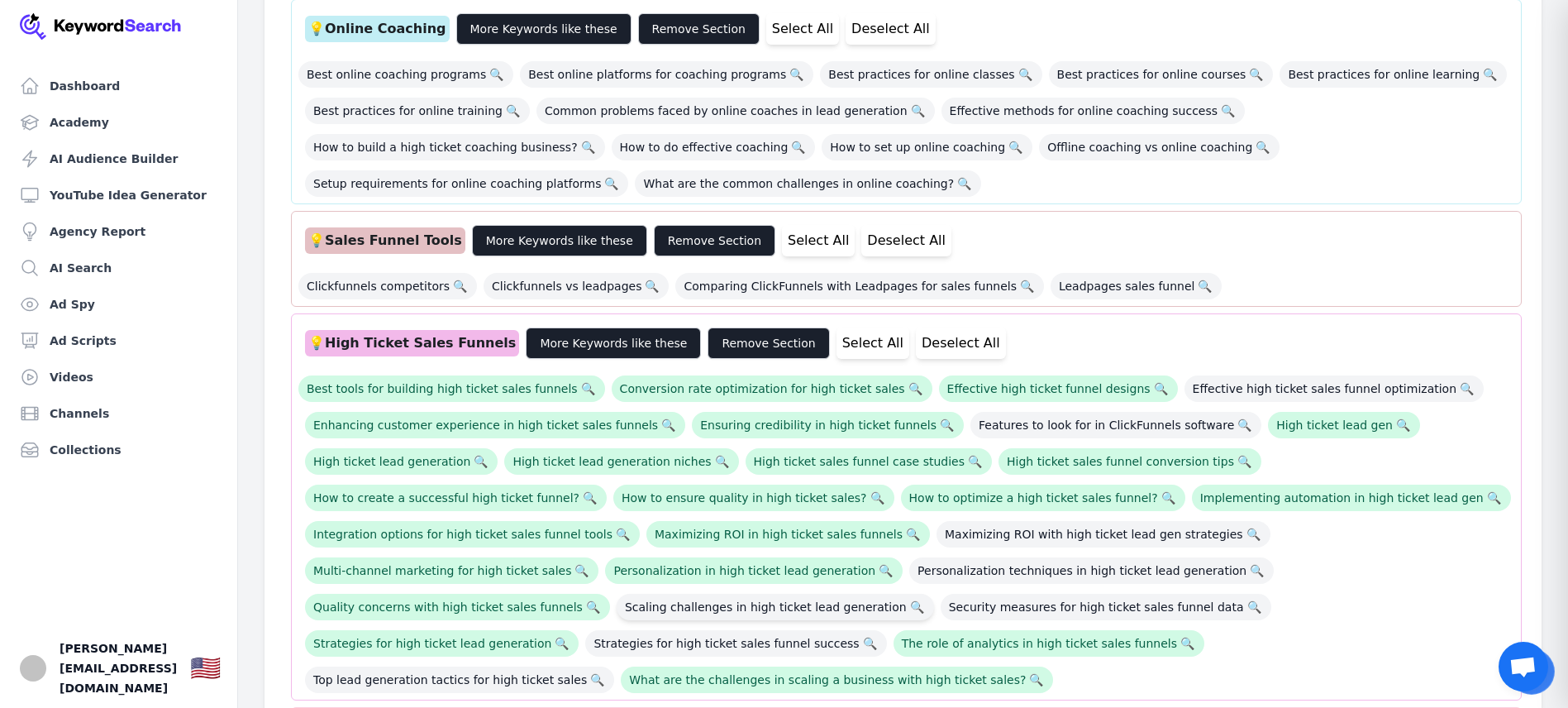
click at [934, 594] on span "Scaling challenges in high ticket lead generation 🔍" at bounding box center [775, 607] width 317 height 27
click at [886, 630] on span "Strategies for high ticket sales funnel success 🔍" at bounding box center [735, 644] width 301 height 27
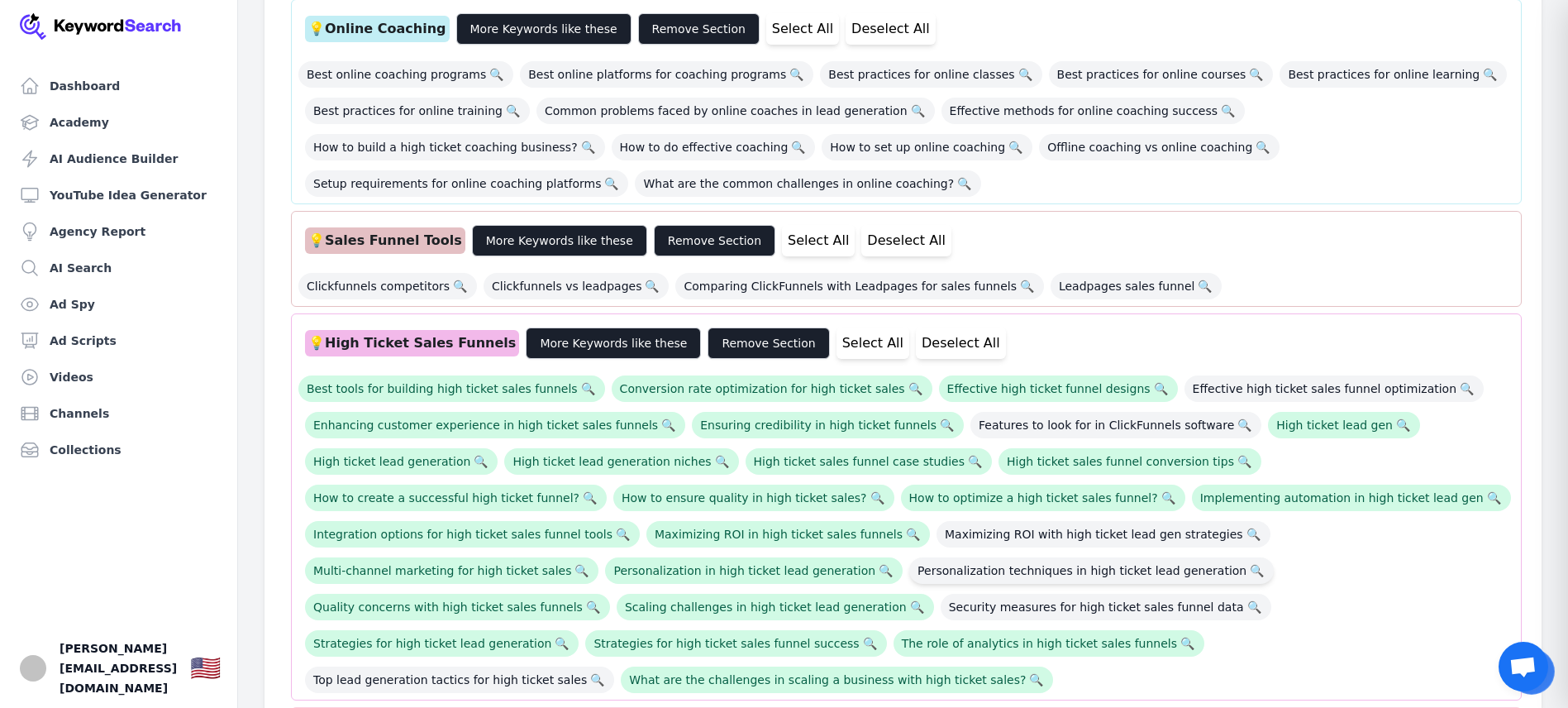
click at [910, 558] on span "Personalization techniques in high ticket lead generation 🔍" at bounding box center [1092, 571] width 365 height 27
click at [502, 666] on span "Top lead generation tactics for high ticket sales 🔍" at bounding box center [460, 680] width 309 height 27
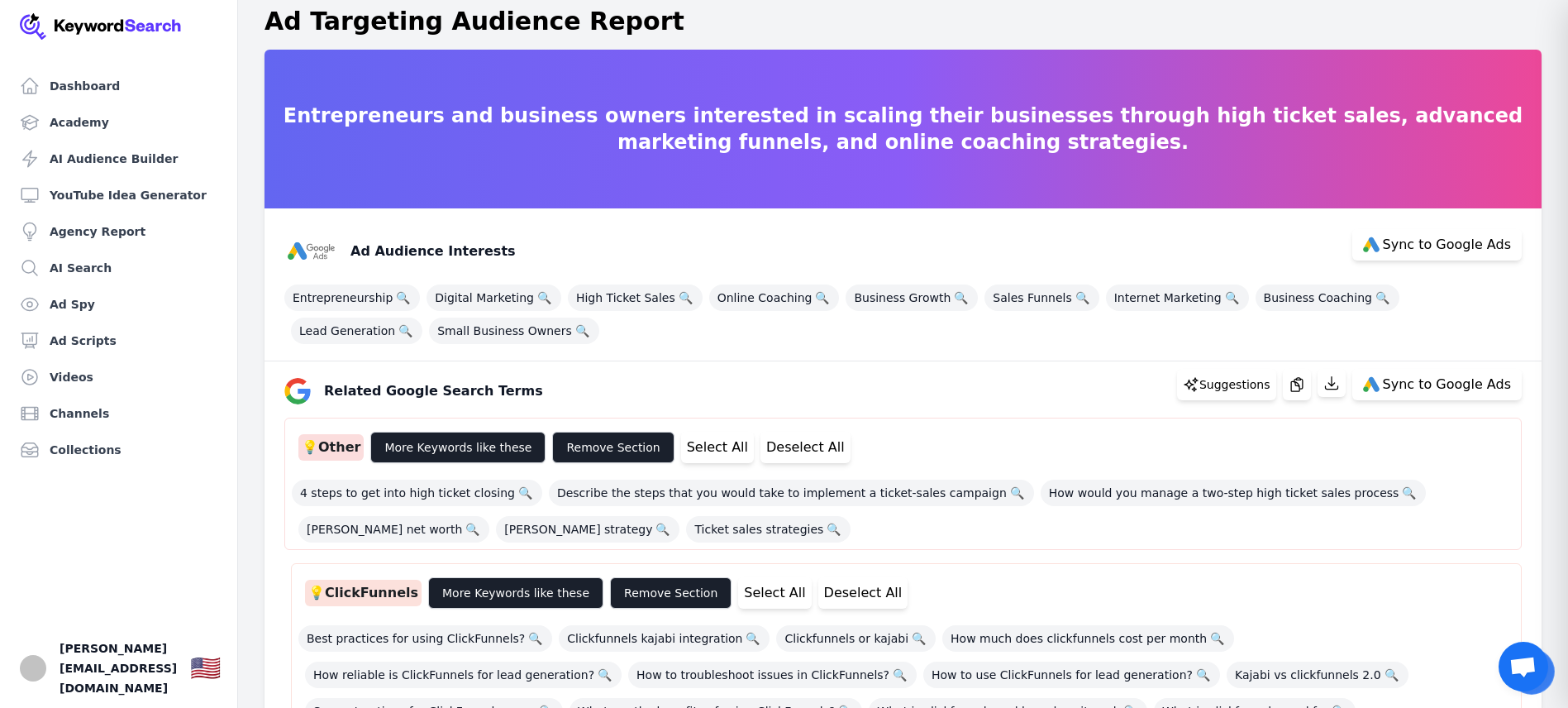
scroll to position [0, 0]
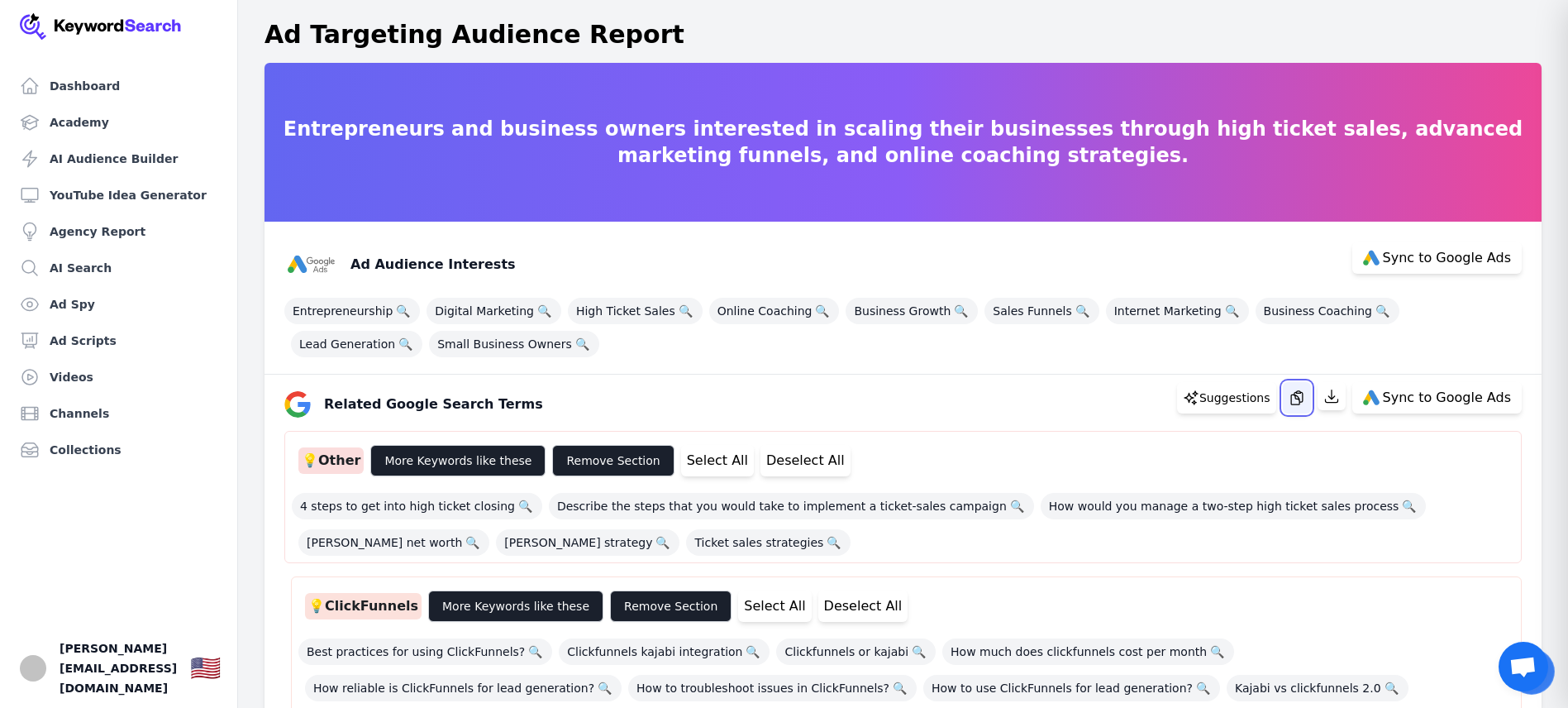
click at [1305, 398] on icon "button" at bounding box center [1297, 398] width 17 height 17
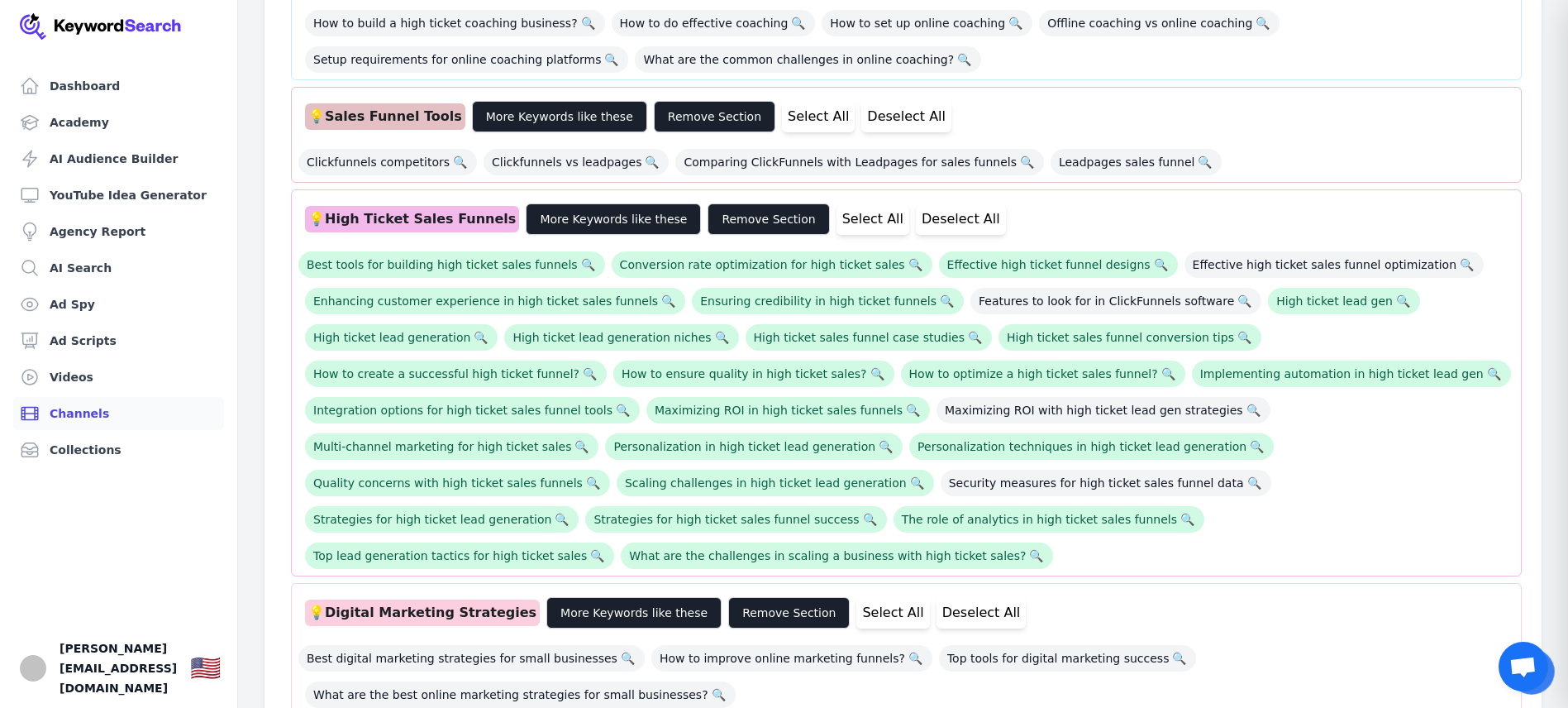
scroll to position [1487, 0]
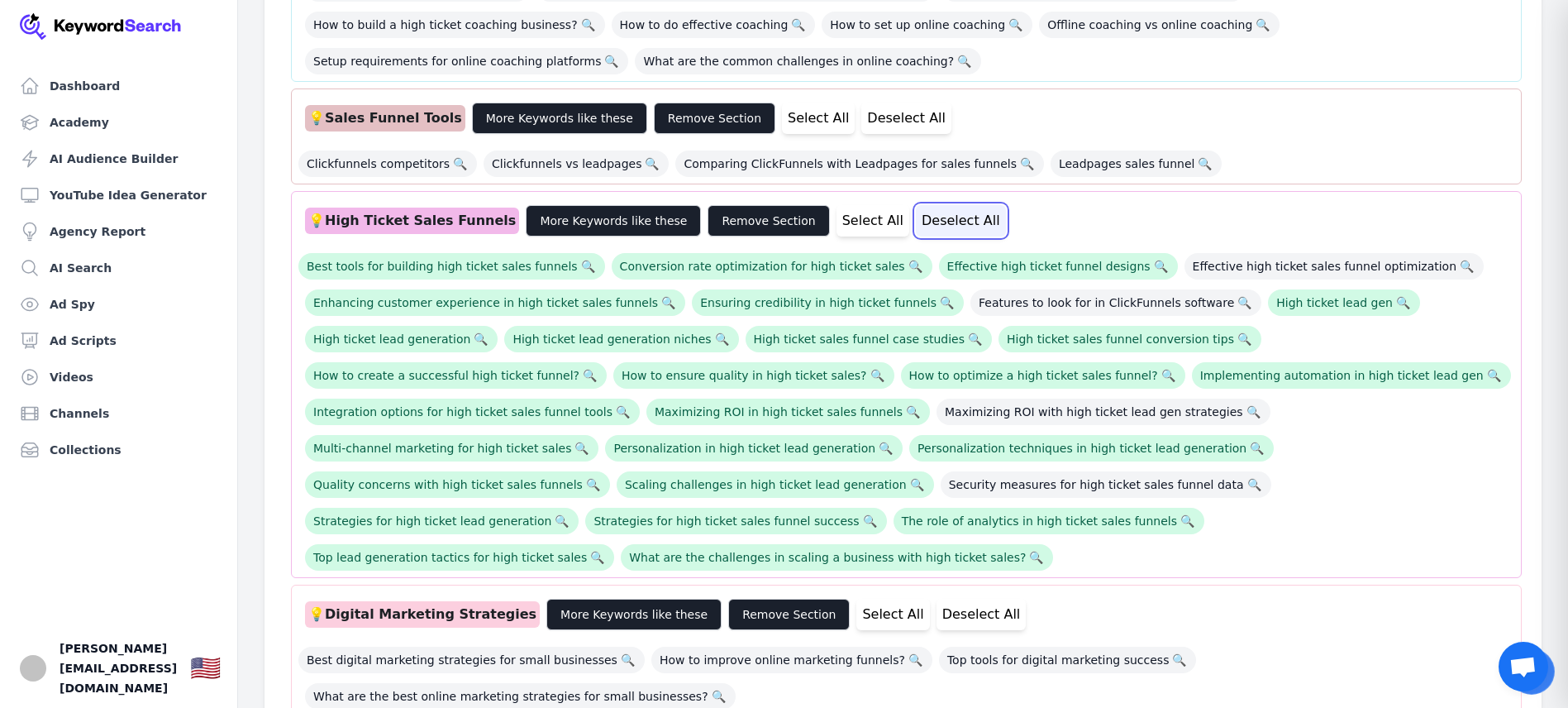
click at [916, 205] on button "Deselect All" at bounding box center [961, 221] width 90 height 32
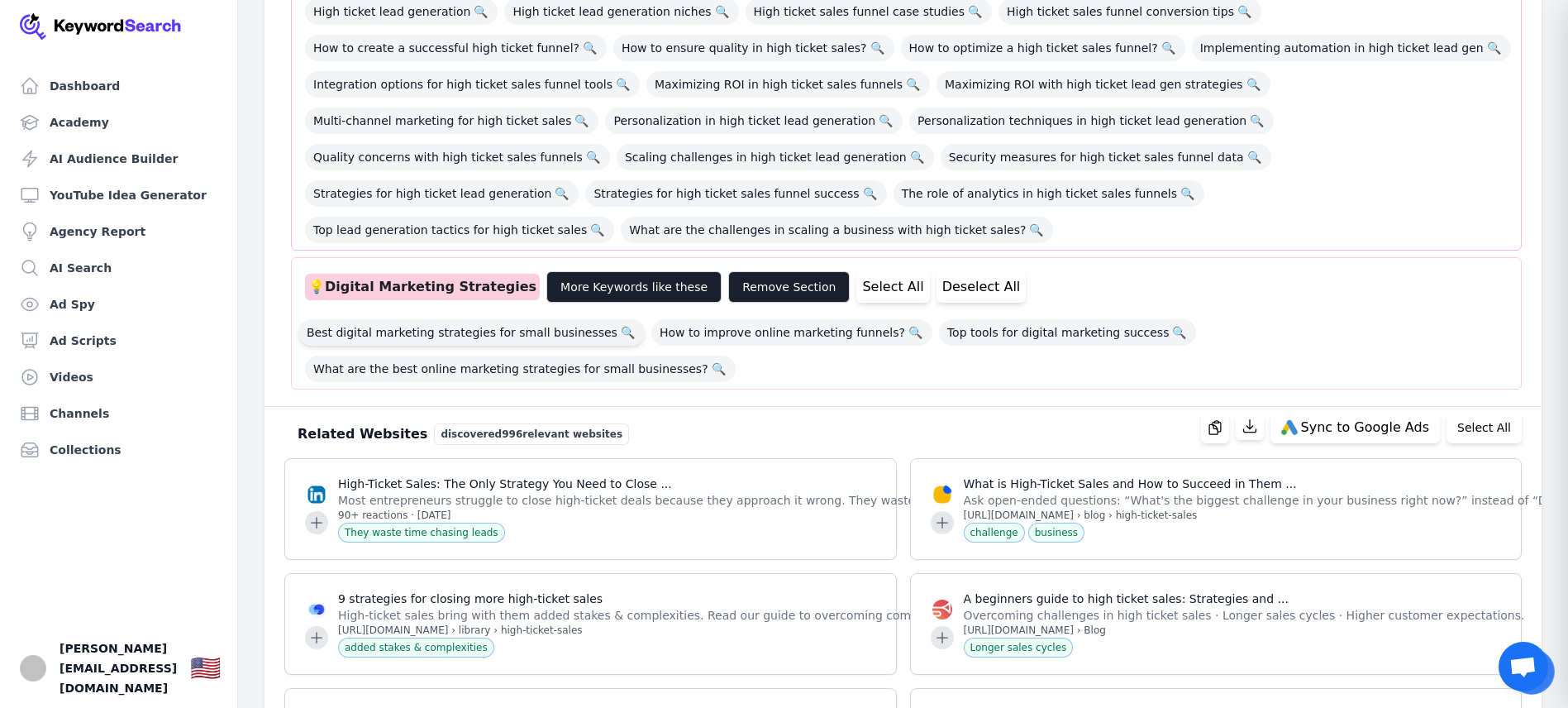
scroll to position [1849, 0]
